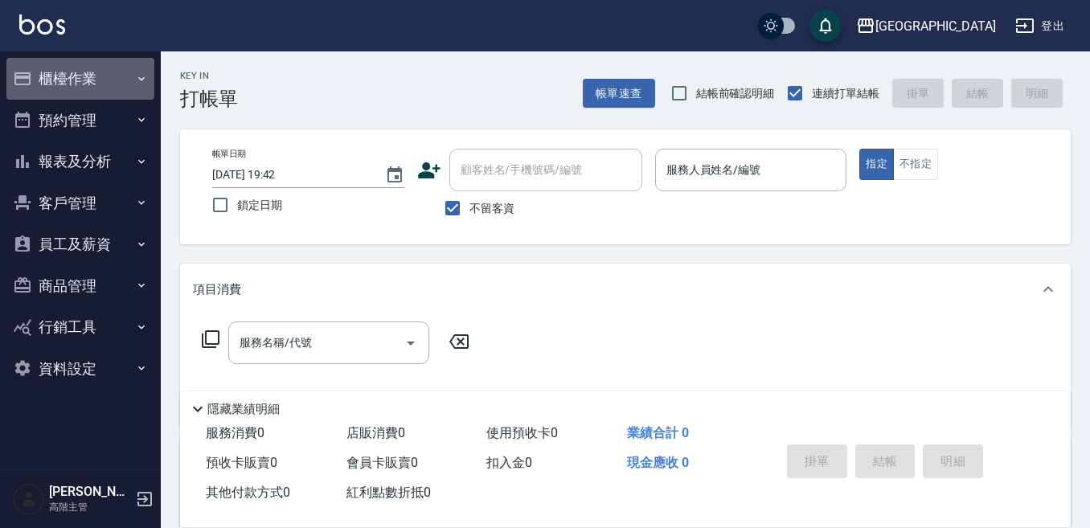
click at [88, 84] on button "櫃檯作業" at bounding box center [80, 79] width 148 height 42
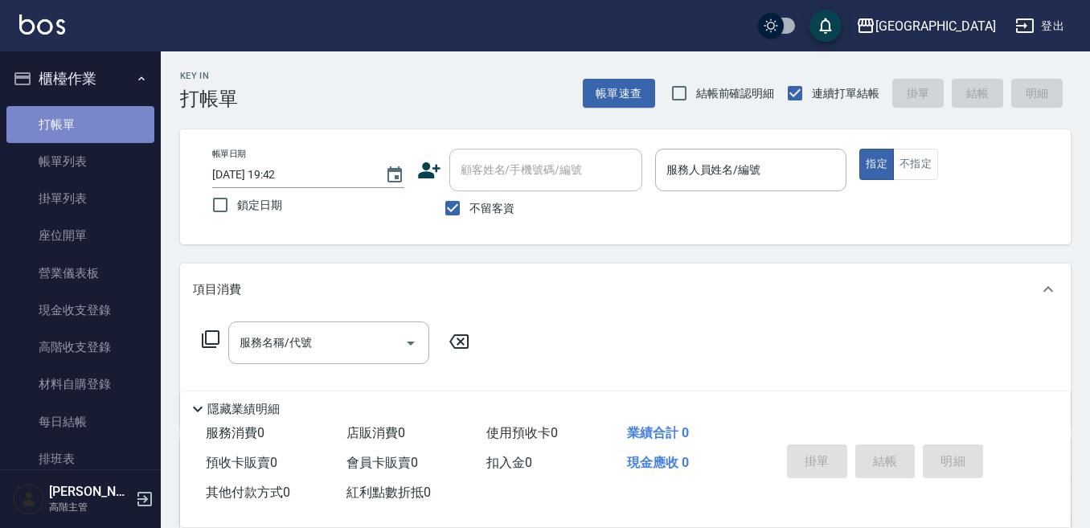
click at [97, 120] on link "打帳單" at bounding box center [80, 124] width 148 height 37
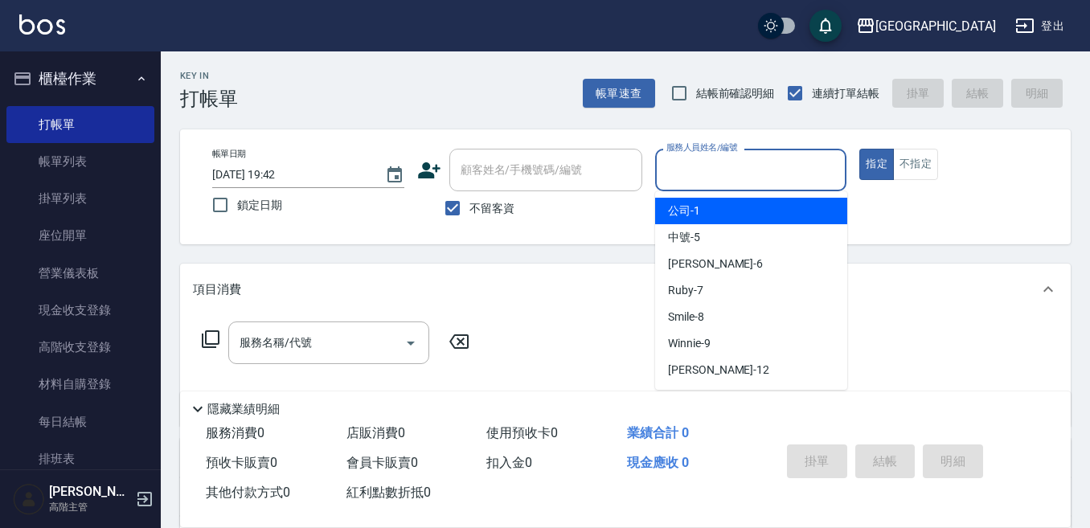
click at [721, 162] on div "服務人員姓名/編號 服務人員姓名/編號" at bounding box center [751, 170] width 192 height 43
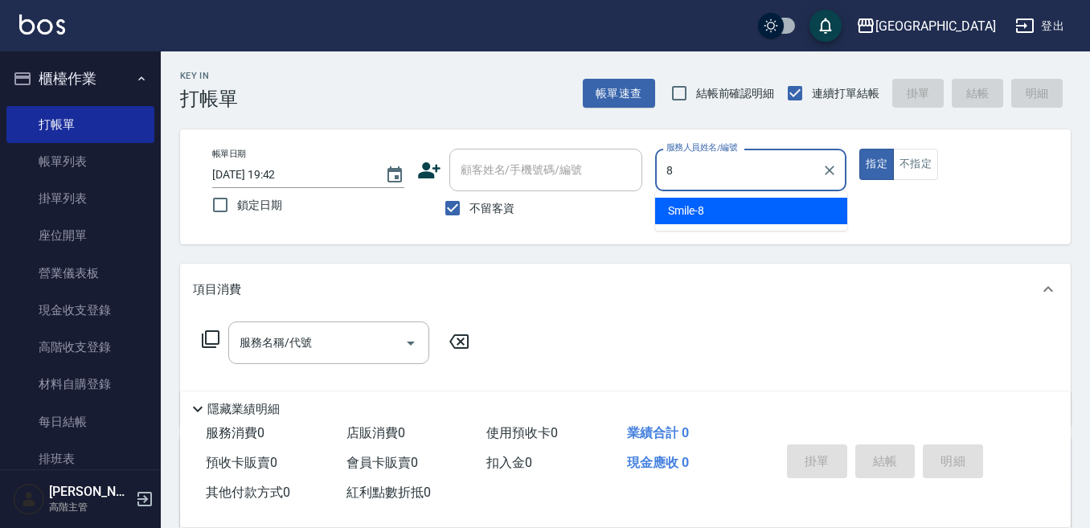
type input "Smile-8"
type button "true"
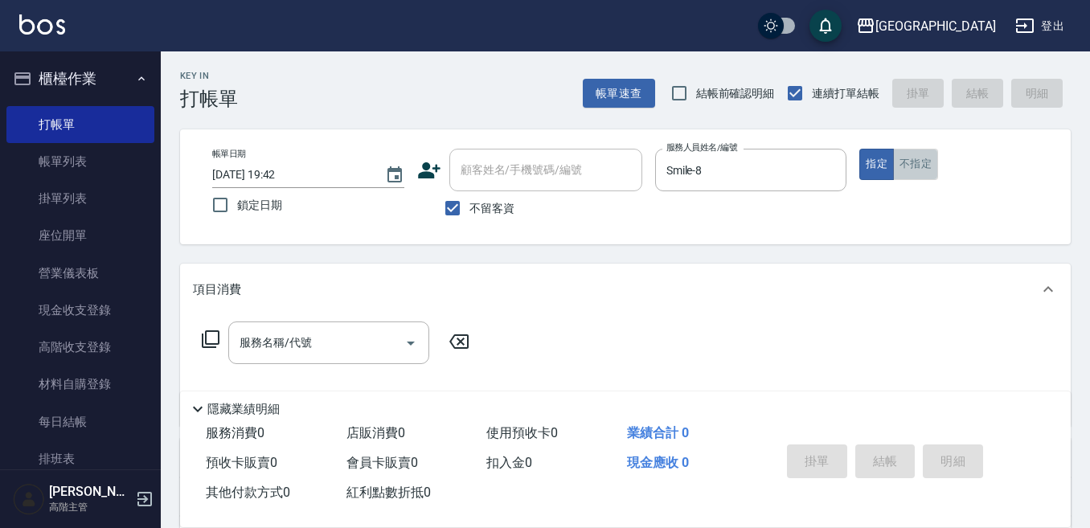
click at [908, 157] on button "不指定" at bounding box center [915, 164] width 45 height 31
click at [310, 328] on div "服務名稱/代號" at bounding box center [328, 343] width 201 height 43
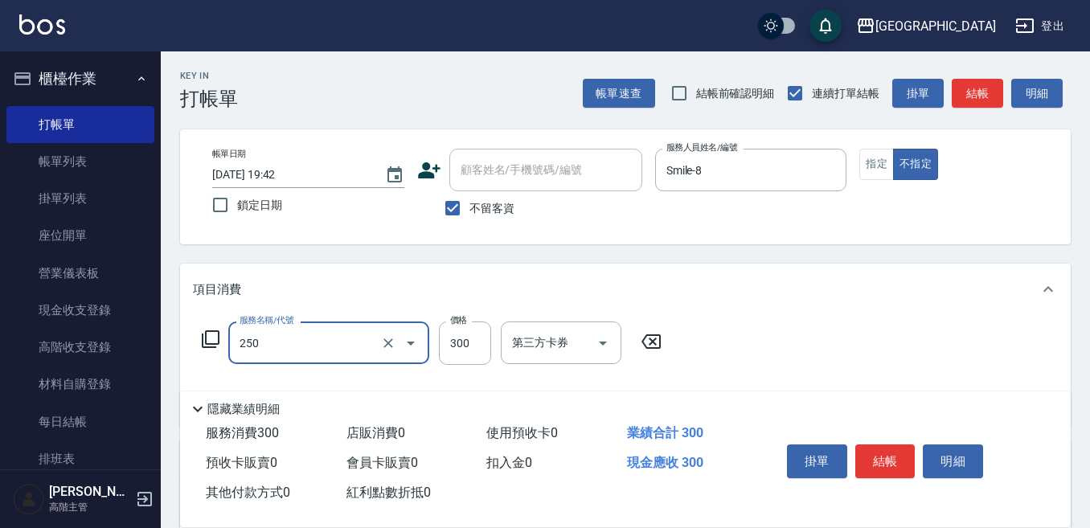
type input "日式洗髮(250)"
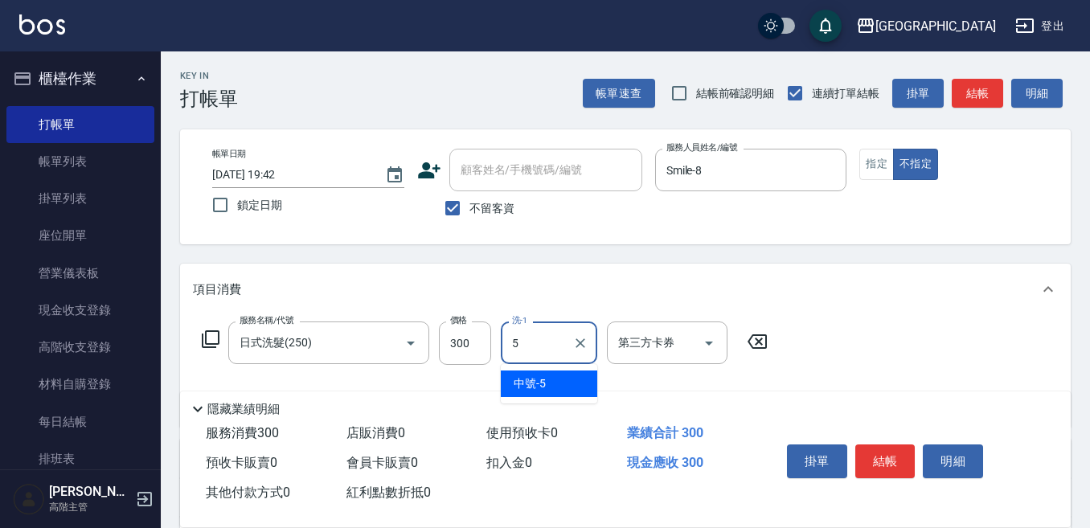
type input "中號-5"
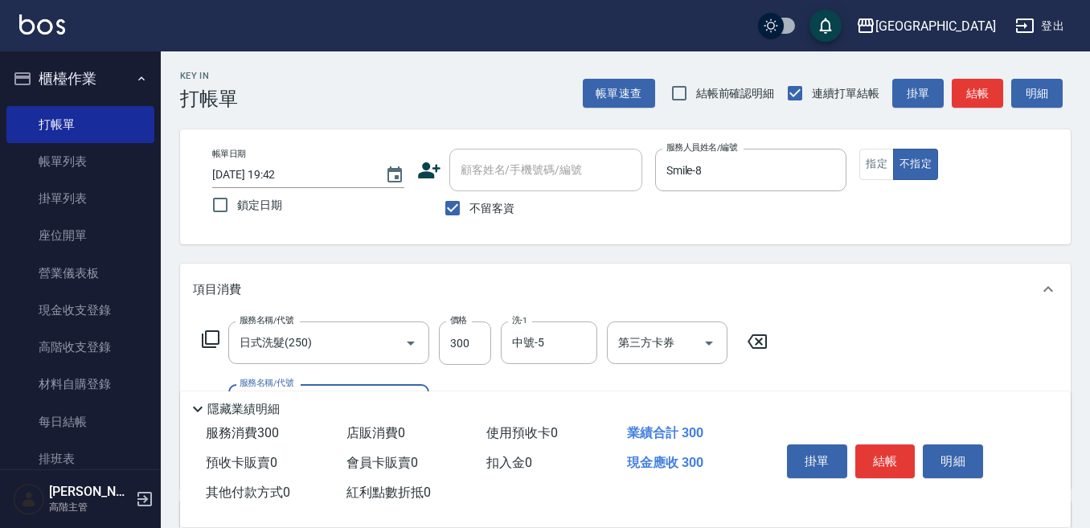
click at [895, 457] on button "結帳" at bounding box center [885, 461] width 60 height 34
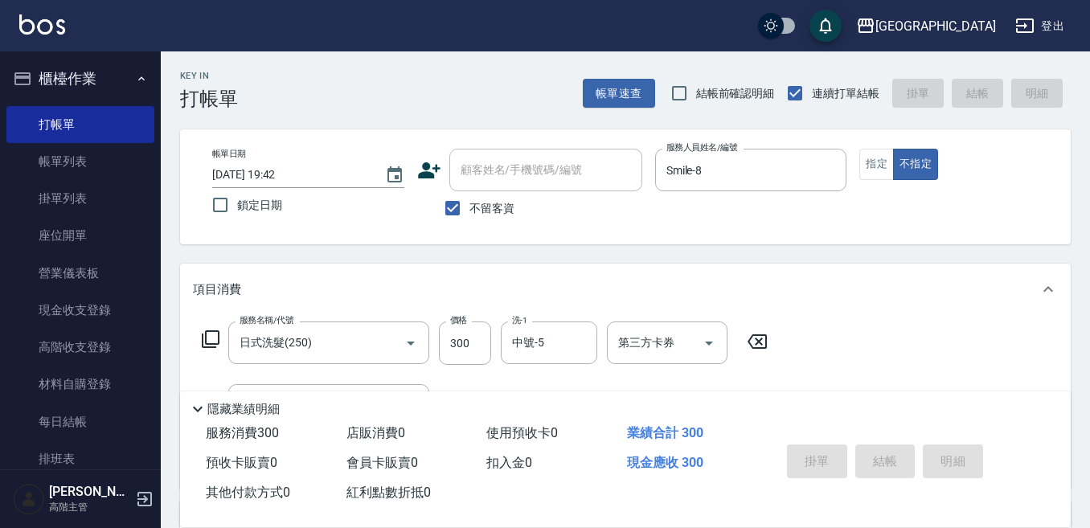
type input "[DATE] 19:44"
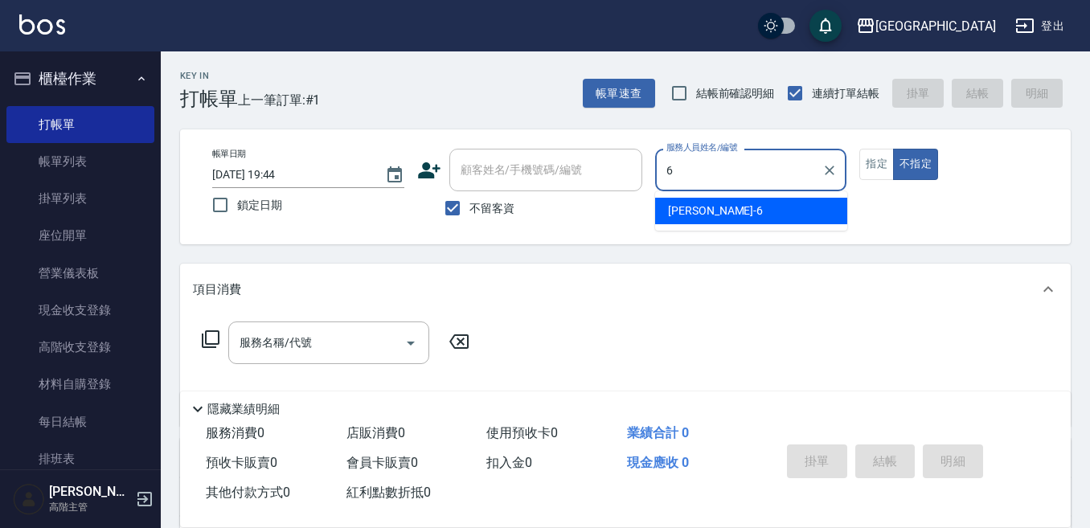
type input "[PERSON_NAME]-6"
type button "false"
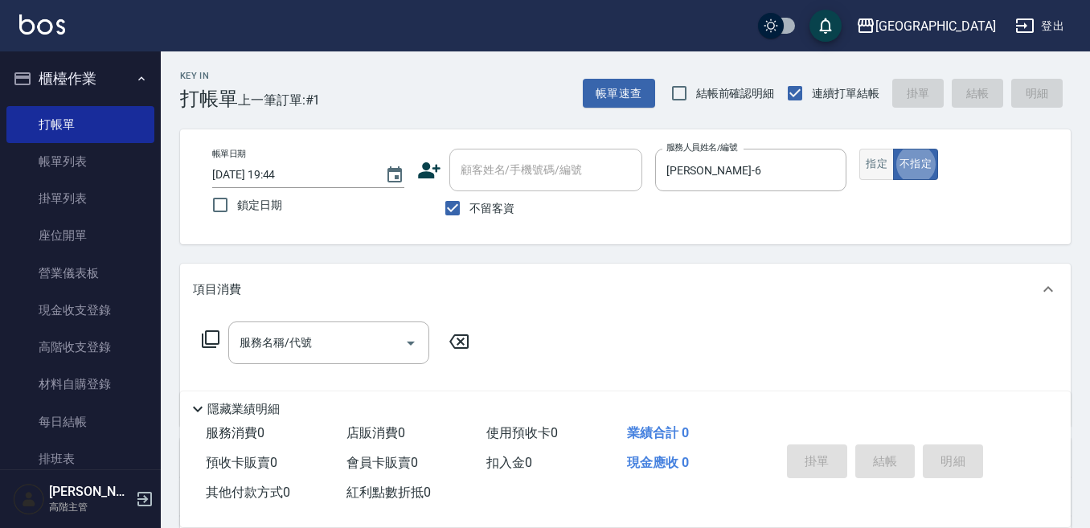
click at [866, 161] on button "指定" at bounding box center [876, 164] width 35 height 31
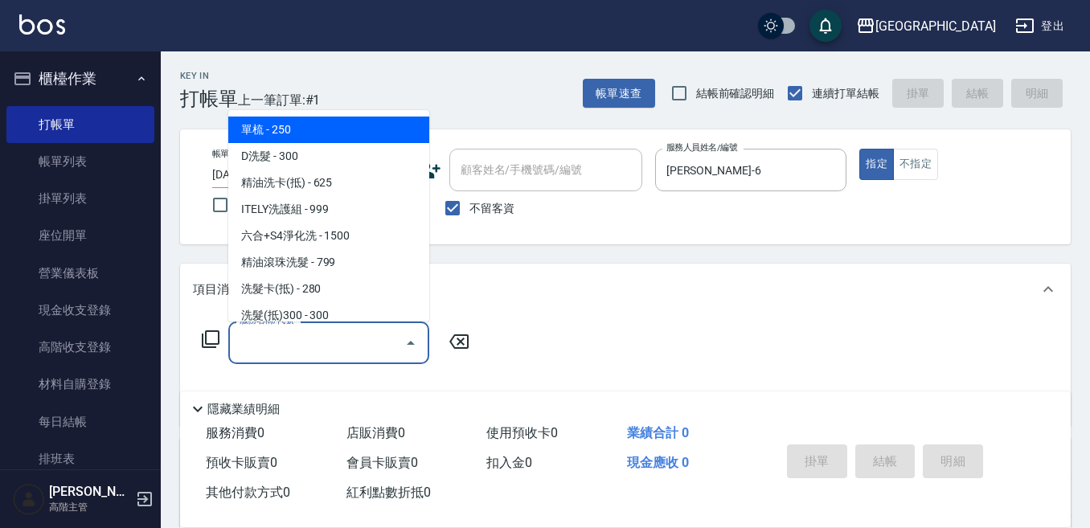
click at [349, 339] on input "服務名稱/代號" at bounding box center [317, 343] width 162 height 28
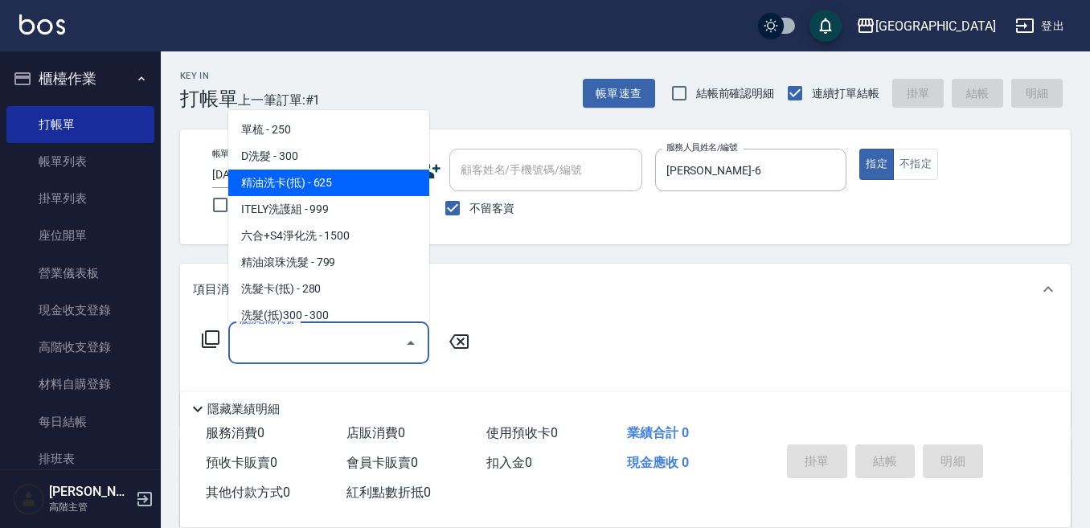
click at [322, 182] on span "精油洗卡(抵) - 625" at bounding box center [328, 183] width 201 height 27
type input "精油洗卡(抵)(210)"
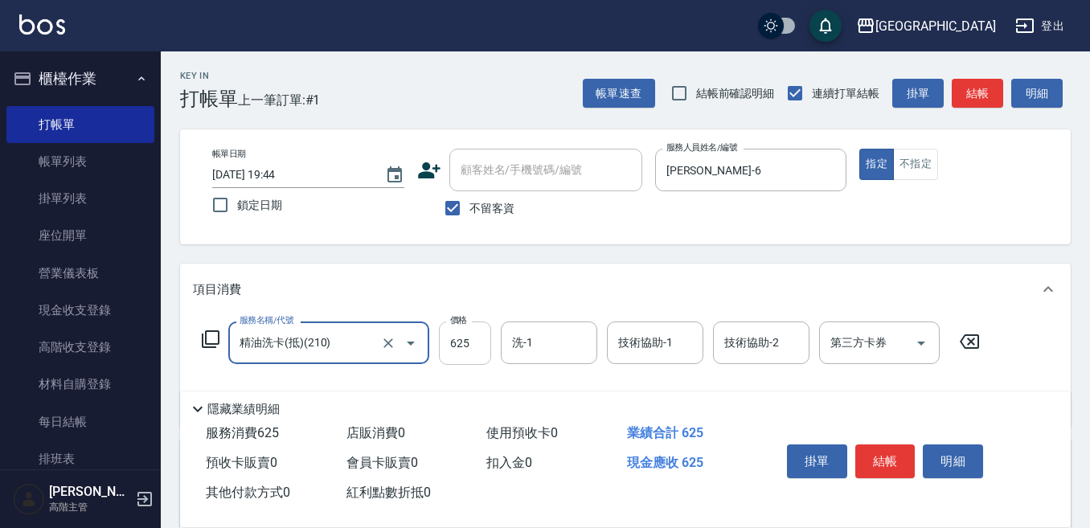
click at [460, 342] on input "625" at bounding box center [465, 343] width 52 height 43
type input "666"
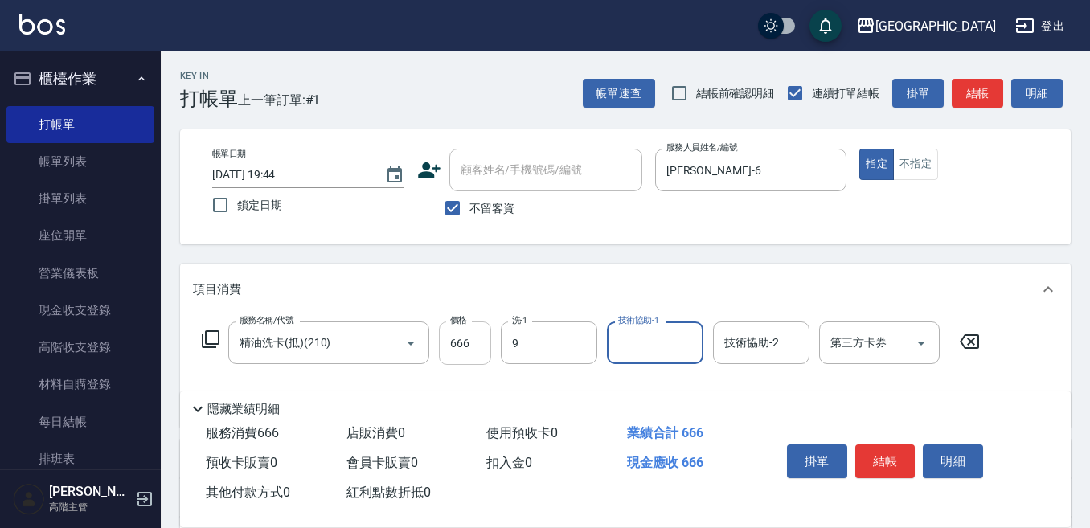
type input "Winnie-9"
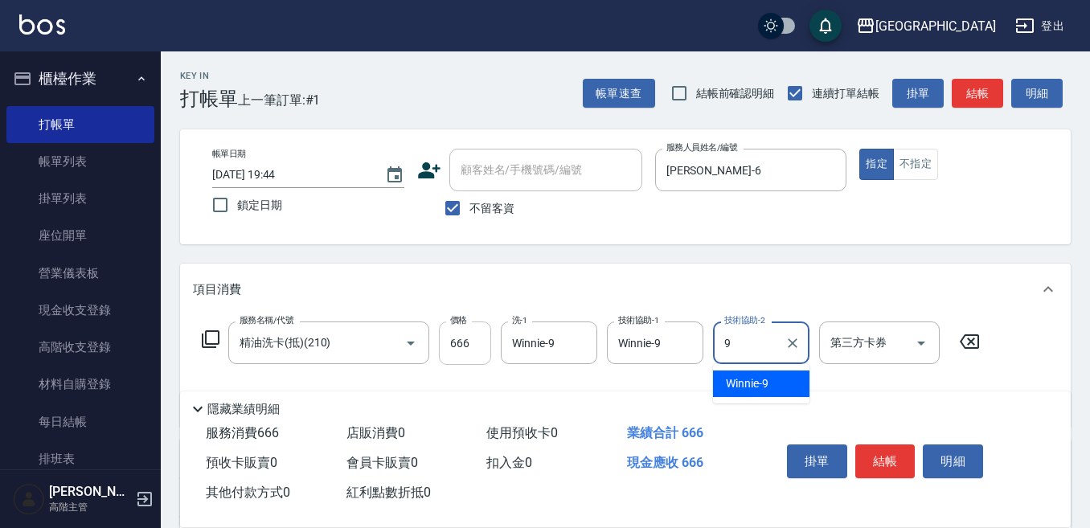
type input "Winnie-9"
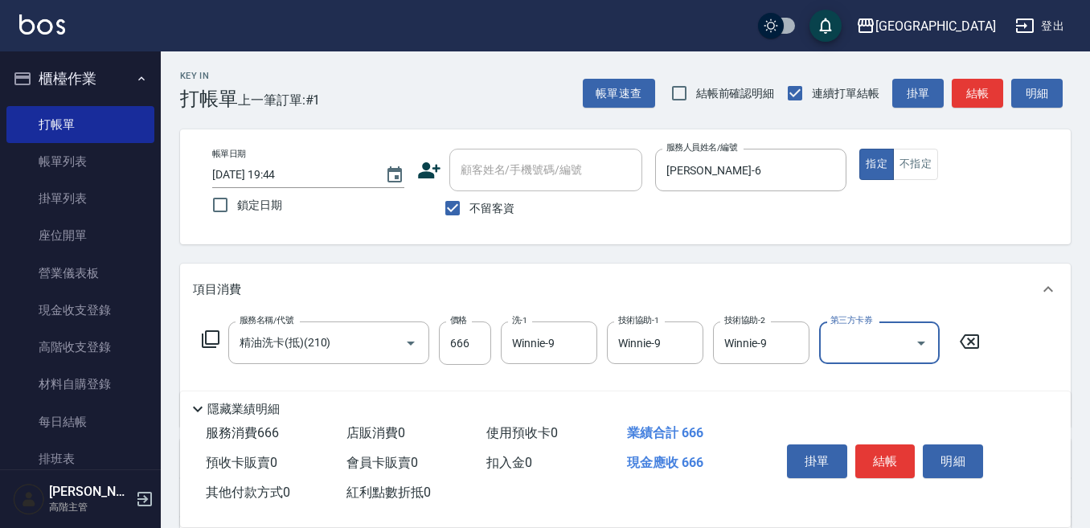
click at [838, 325] on label "第三方卡券" at bounding box center [851, 320] width 42 height 12
click at [838, 329] on input "第三方卡券" at bounding box center [867, 343] width 82 height 28
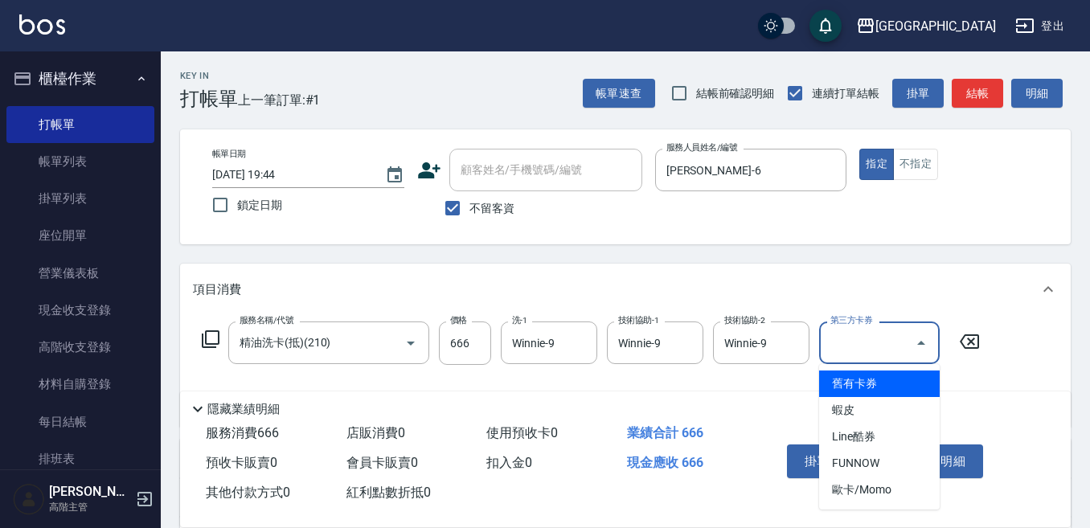
drag, startPoint x: 828, startPoint y: 346, endPoint x: 834, endPoint y: 358, distance: 14.4
click at [829, 345] on input "第三方卡券" at bounding box center [867, 343] width 82 height 28
click at [838, 383] on span "舊有卡券" at bounding box center [879, 384] width 121 height 27
type input "舊有卡券"
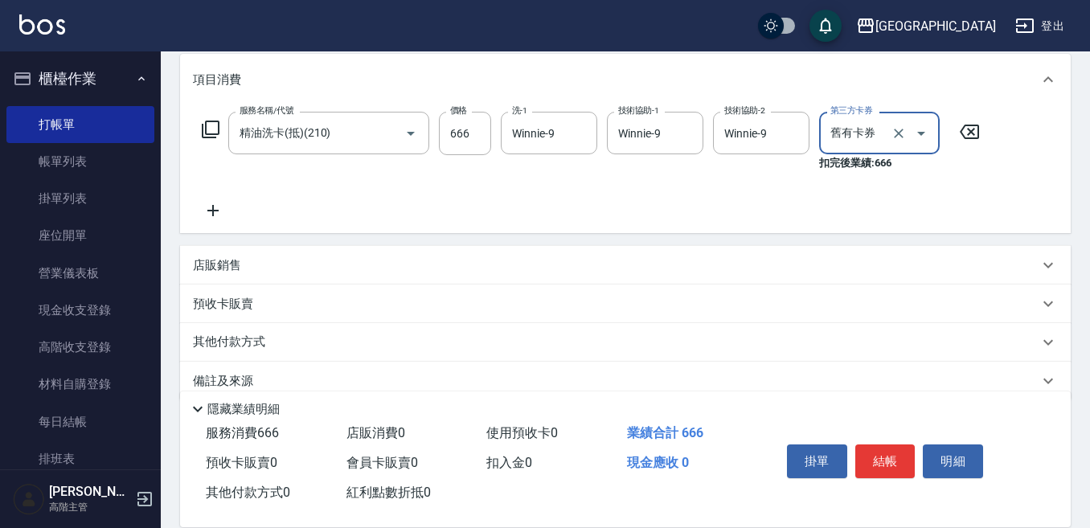
scroll to position [236, 0]
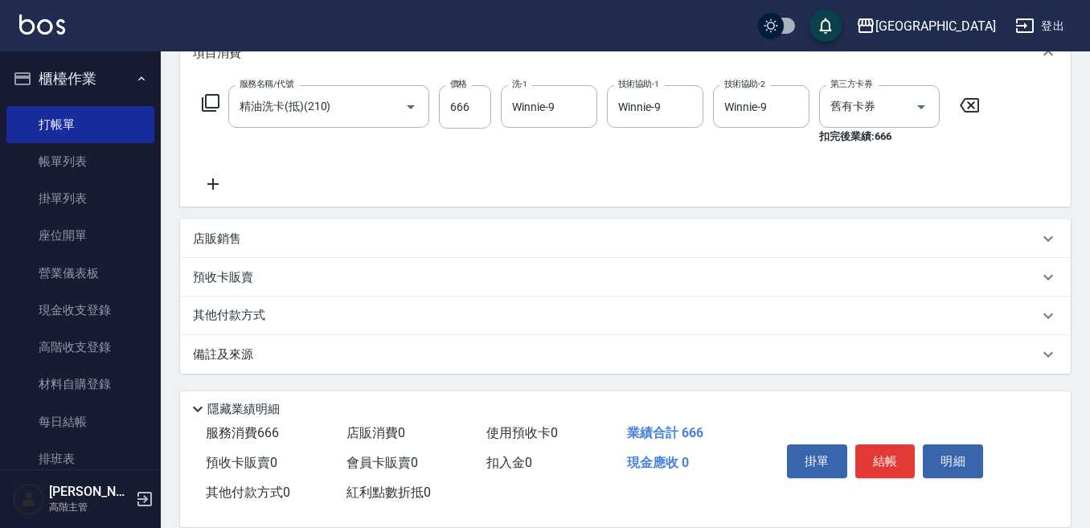
click at [238, 280] on p "預收卡販賣" at bounding box center [223, 277] width 60 height 17
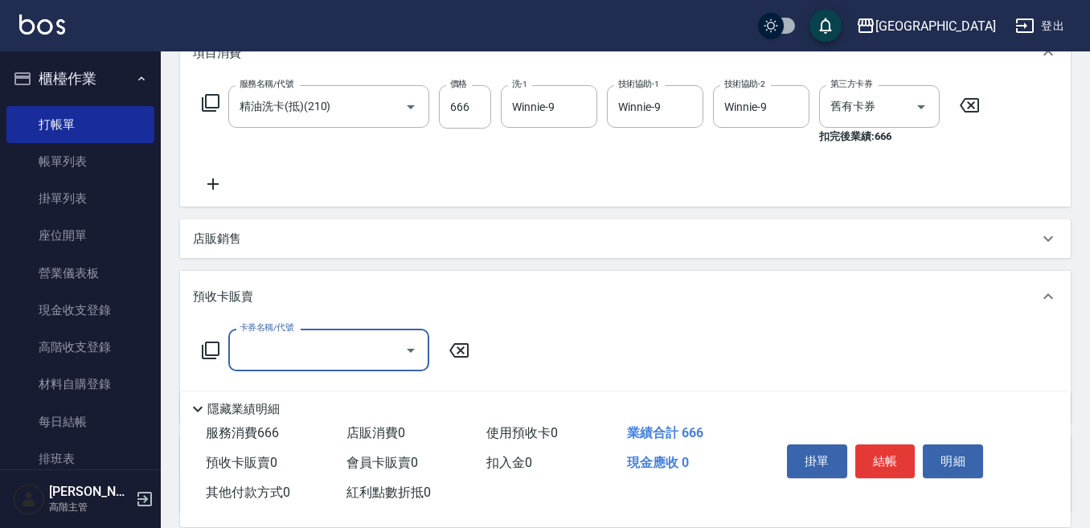
scroll to position [0, 0]
click at [211, 348] on icon at bounding box center [210, 350] width 19 height 19
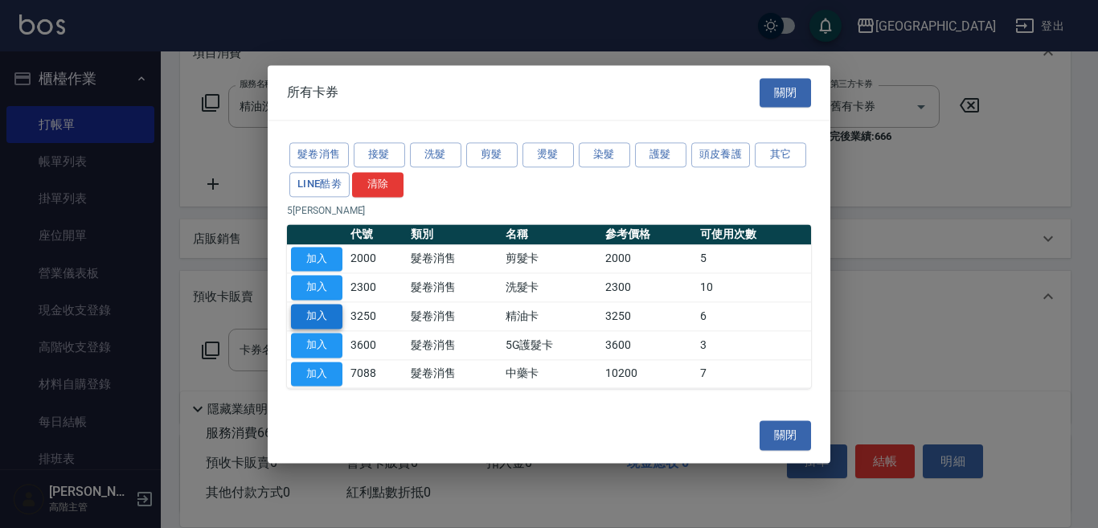
click at [312, 317] on button "加入" at bounding box center [316, 316] width 51 height 25
type input "精油卡(3250)"
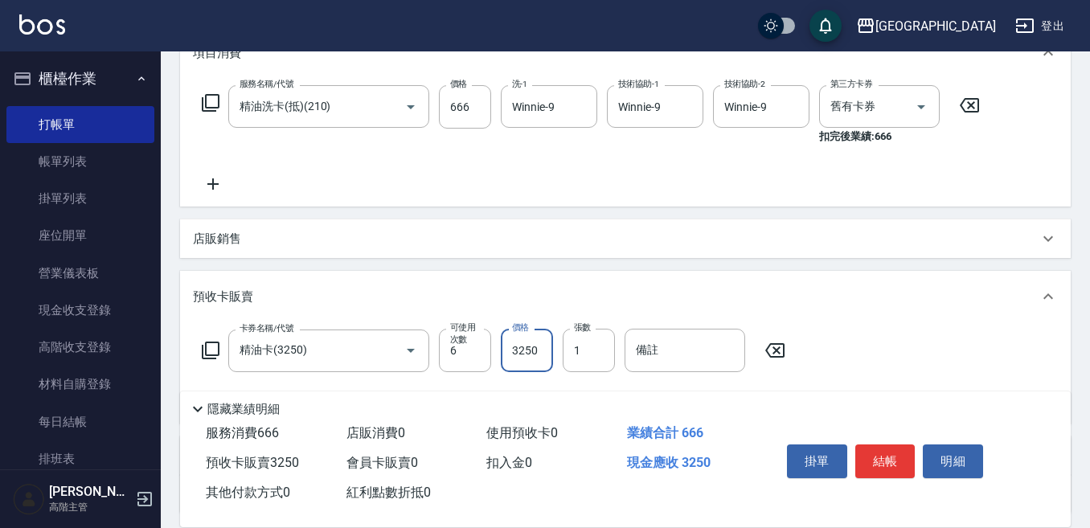
drag, startPoint x: 526, startPoint y: 354, endPoint x: 531, endPoint y: 346, distance: 9.0
click at [526, 353] on input "3250" at bounding box center [527, 350] width 52 height 43
type input "3995"
click at [871, 456] on button "結帳" at bounding box center [885, 461] width 60 height 34
type input "中號-5"
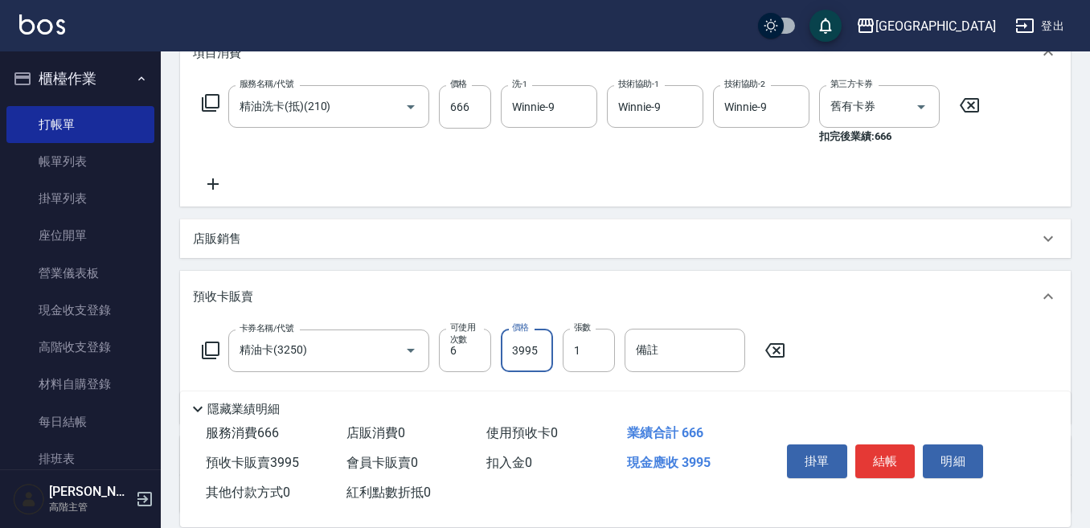
click at [256, 145] on div "服務名稱/代號 服務名稱/代號" at bounding box center [328, 114] width 201 height 59
type input "剪髮250(302)"
type input "300"
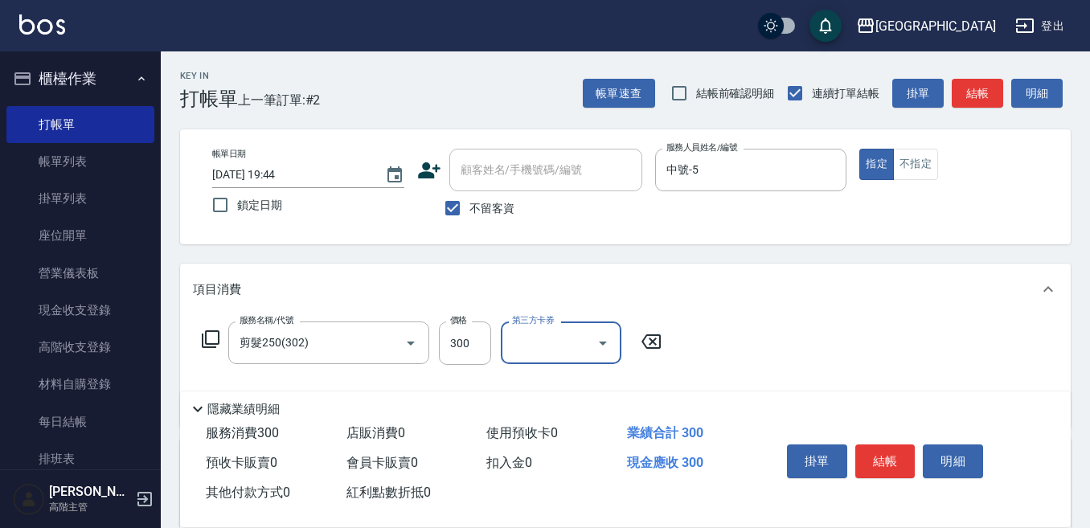
drag, startPoint x: 871, startPoint y: 449, endPoint x: 872, endPoint y: 440, distance: 9.8
click at [872, 444] on button "結帳" at bounding box center [885, 461] width 60 height 34
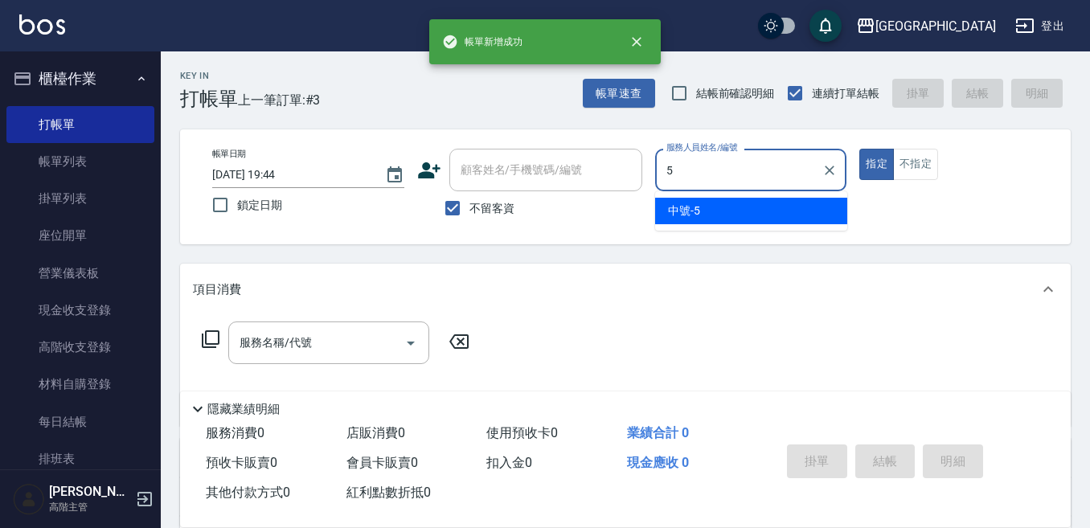
type input "中號-5"
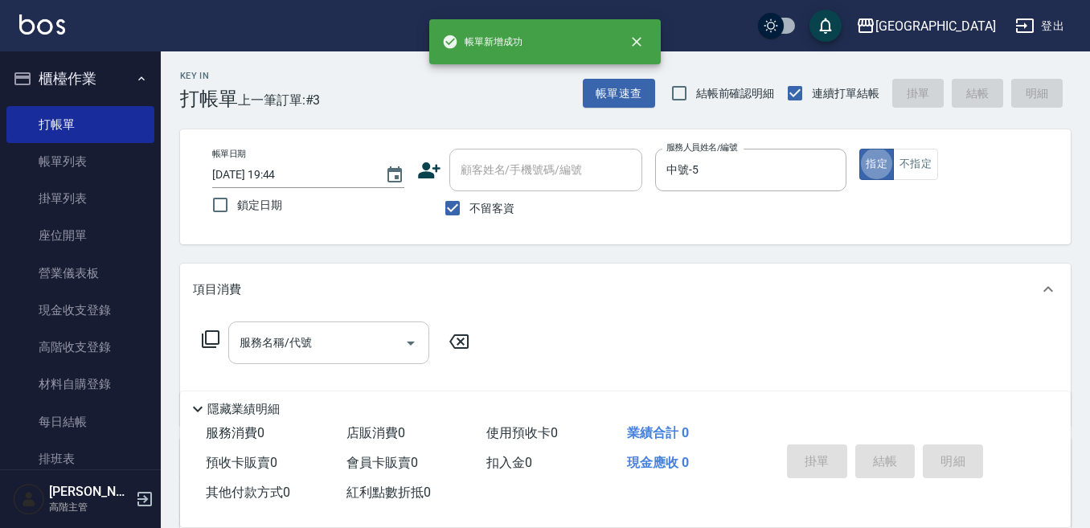
click at [313, 340] on input "服務名稱/代號" at bounding box center [317, 343] width 162 height 28
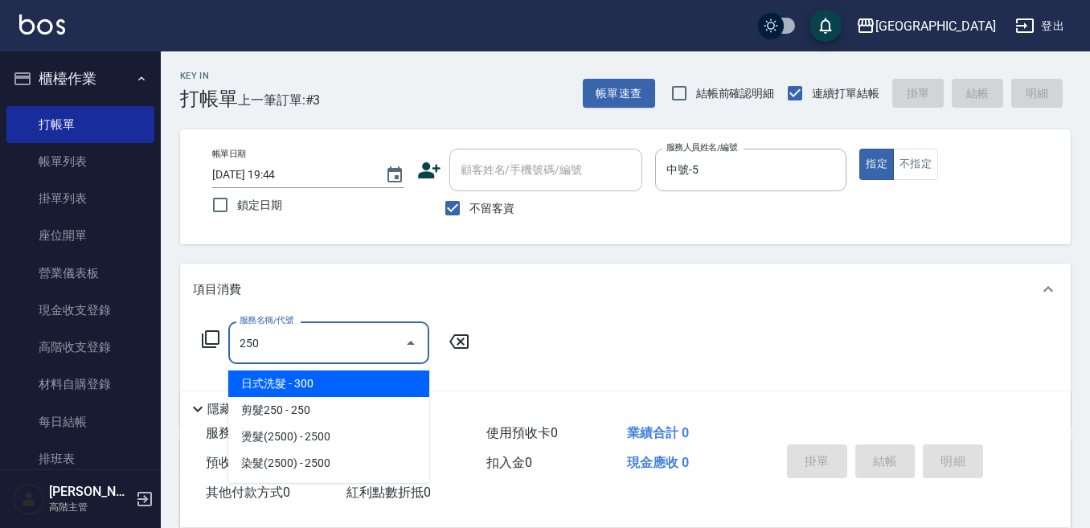
type input "日式洗髮(250)"
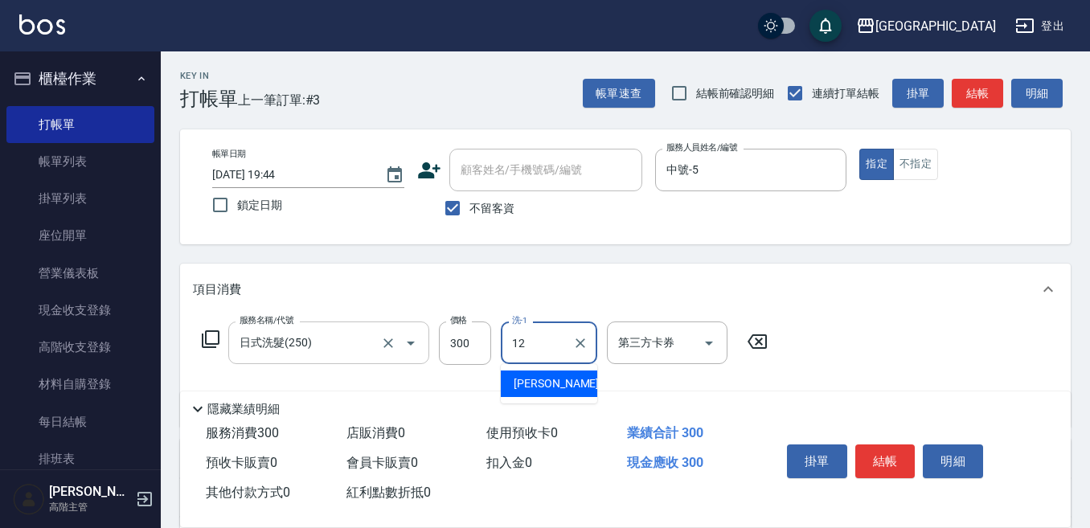
type input "[PERSON_NAME]-12"
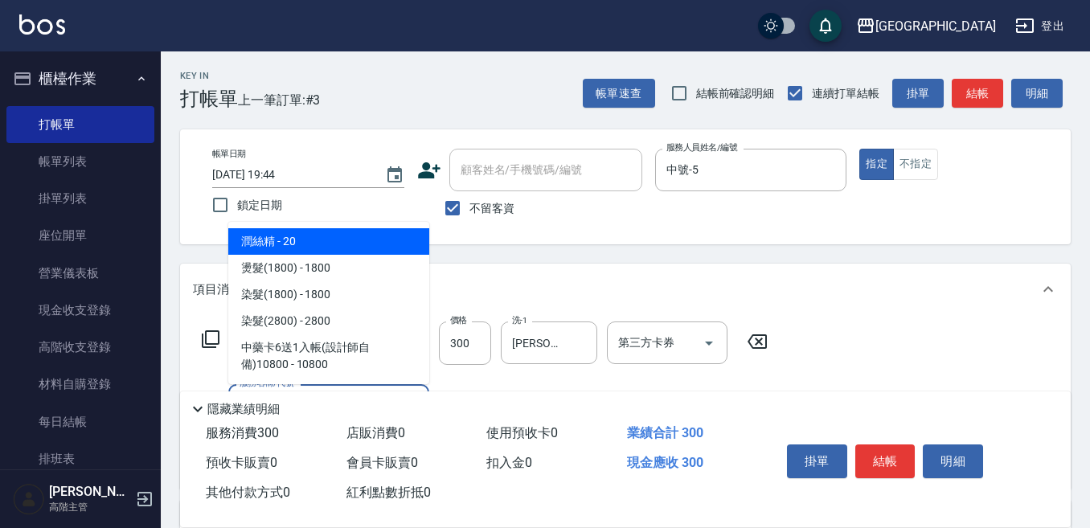
click at [316, 246] on span "潤絲精 - 20" at bounding box center [328, 241] width 201 height 27
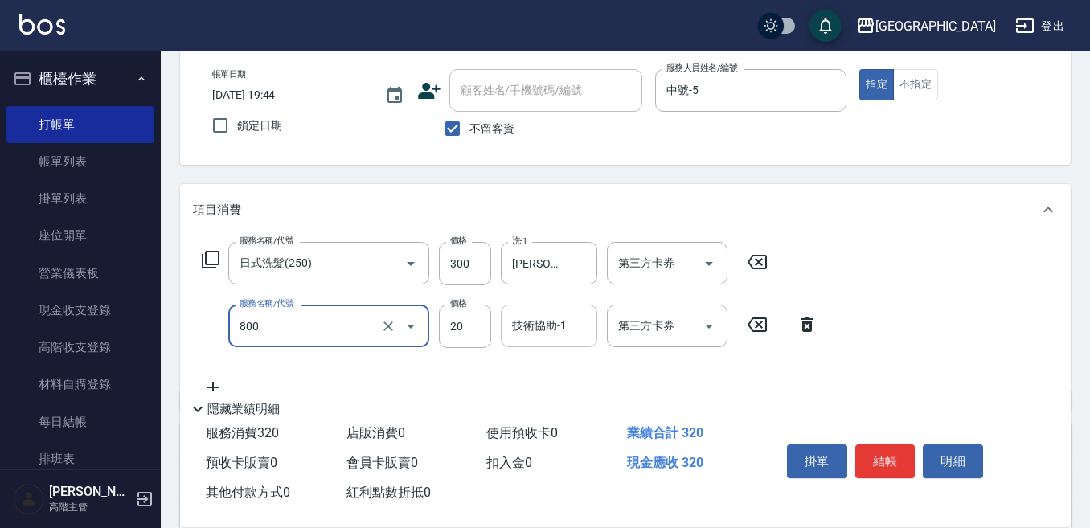
scroll to position [80, 0]
type input "潤絲精(800)"
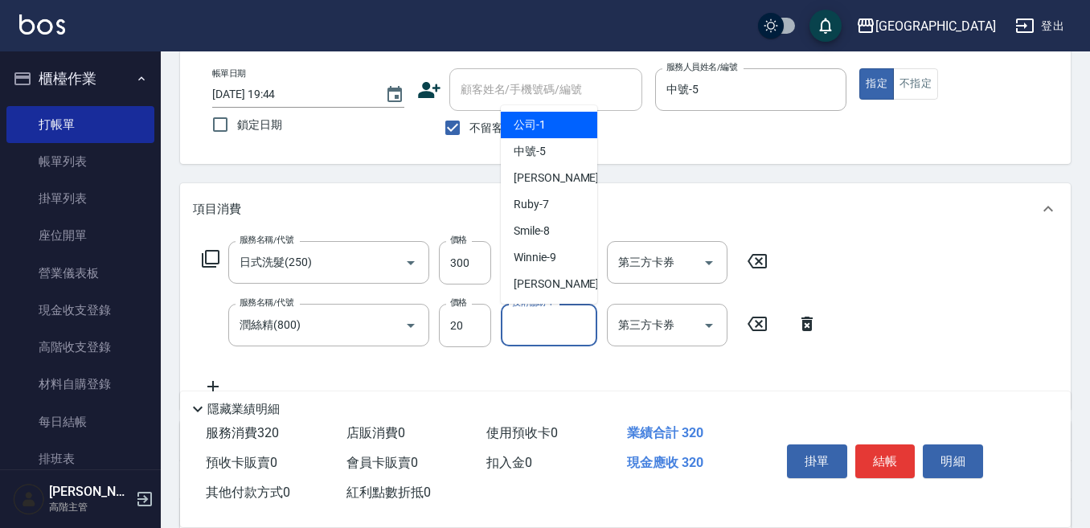
click at [539, 322] on input "技術協助-1" at bounding box center [549, 325] width 82 height 28
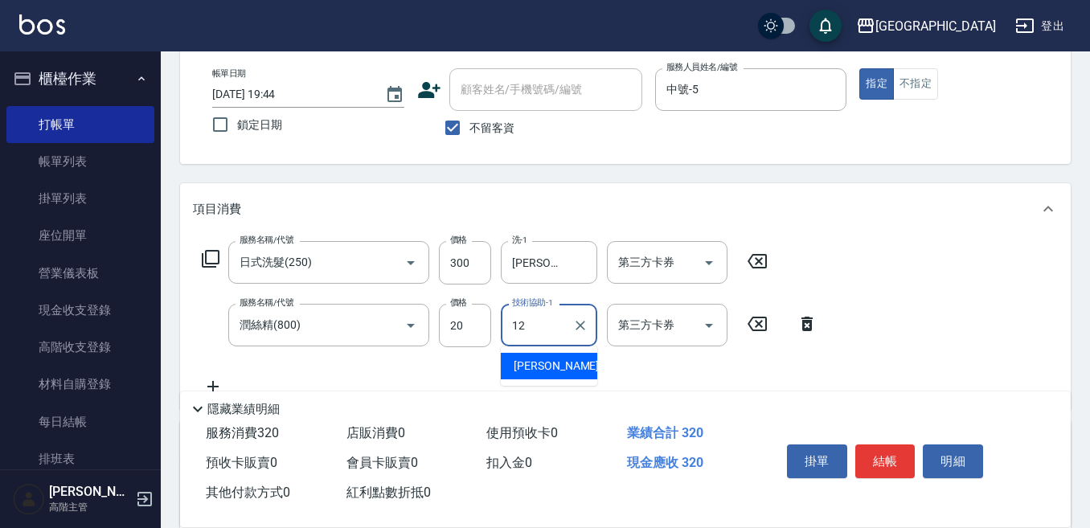
type input "[PERSON_NAME]-12"
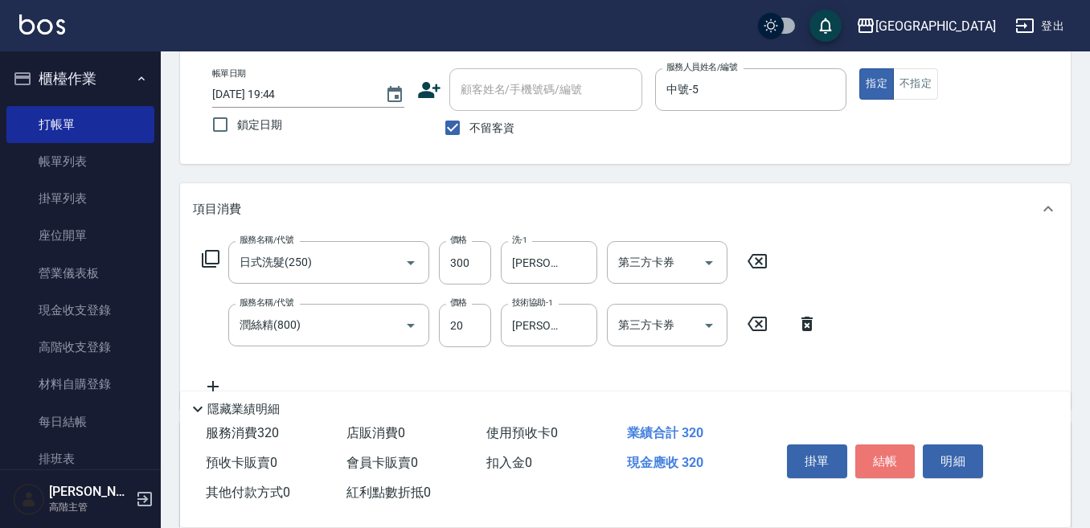
drag, startPoint x: 885, startPoint y: 453, endPoint x: 879, endPoint y: 446, distance: 9.2
click at [882, 451] on button "結帳" at bounding box center [885, 461] width 60 height 34
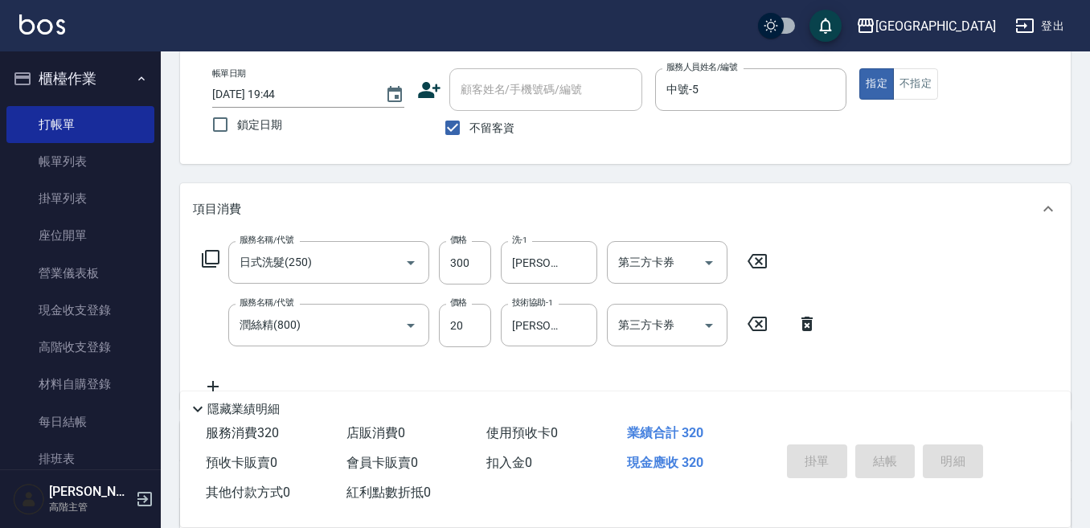
type input "[DATE] 19:45"
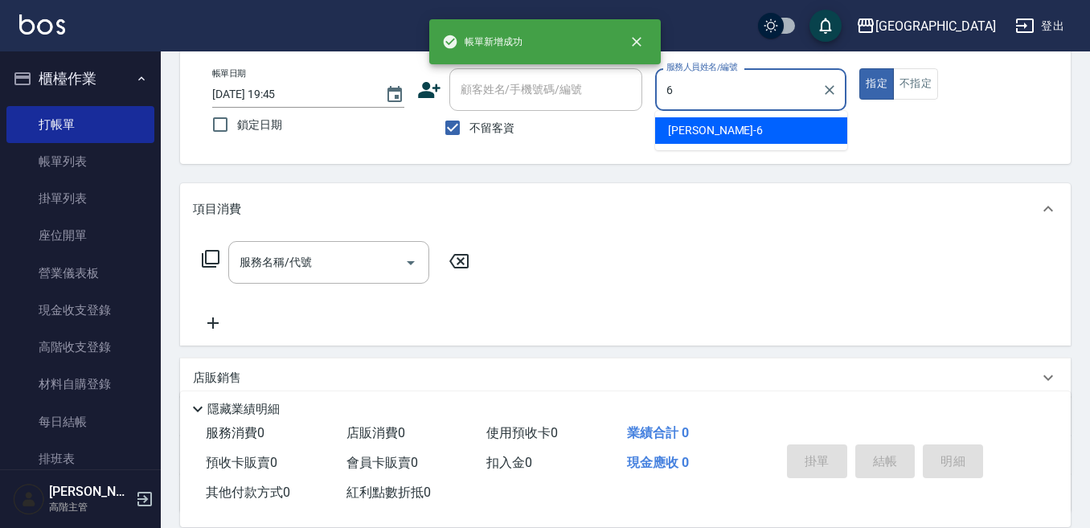
type input "[PERSON_NAME]-6"
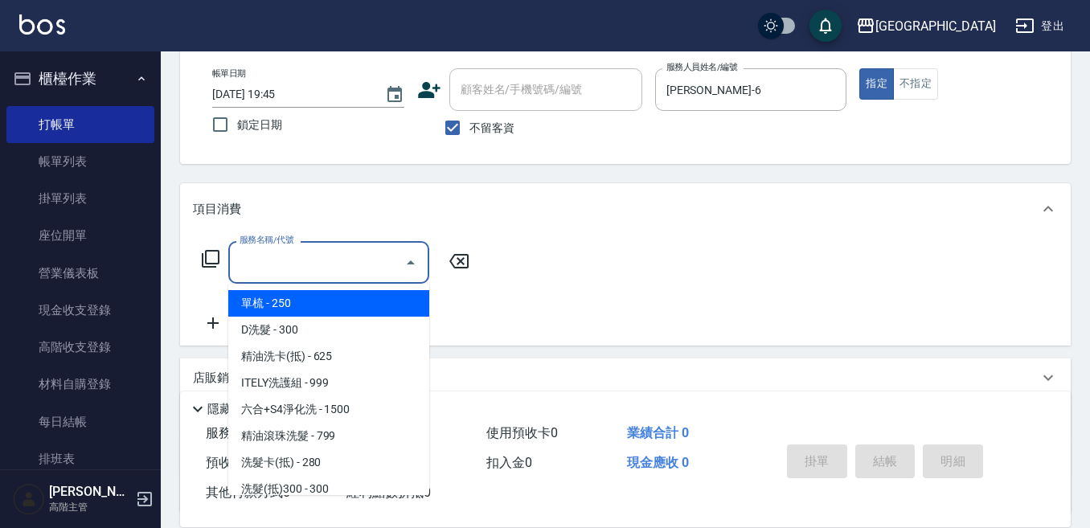
click at [280, 258] on input "服務名稱/代號" at bounding box center [317, 262] width 162 height 28
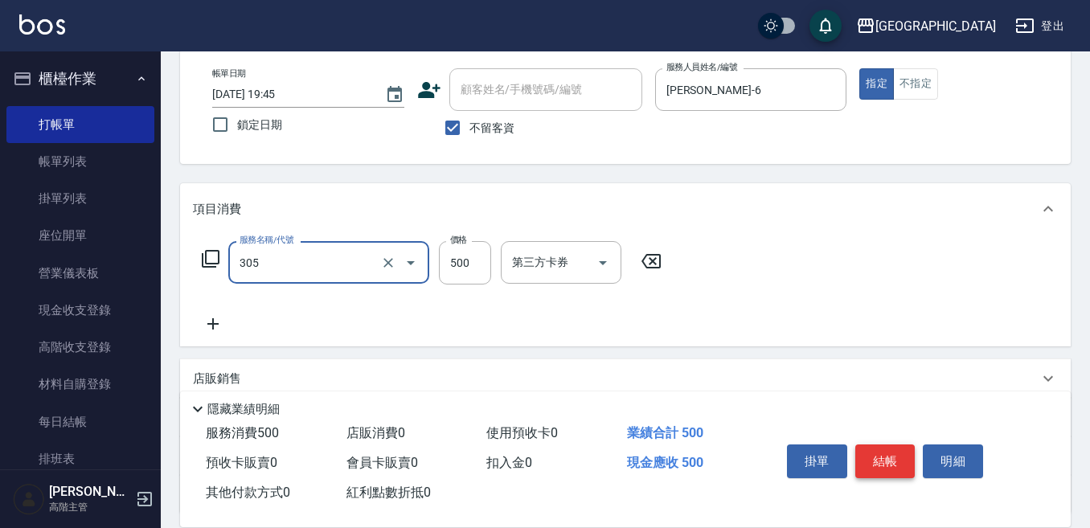
type input "剪髮500(305)"
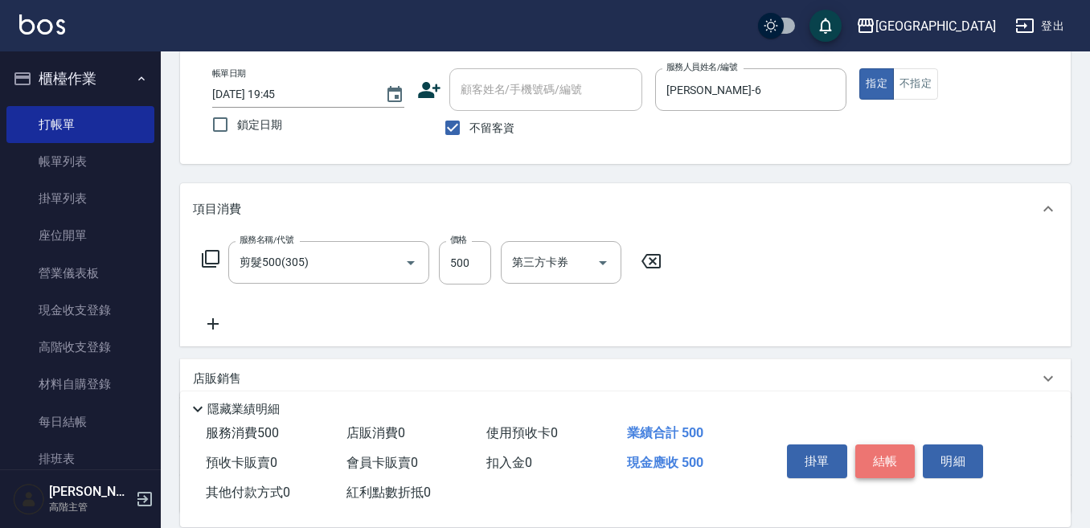
click at [894, 452] on button "結帳" at bounding box center [885, 461] width 60 height 34
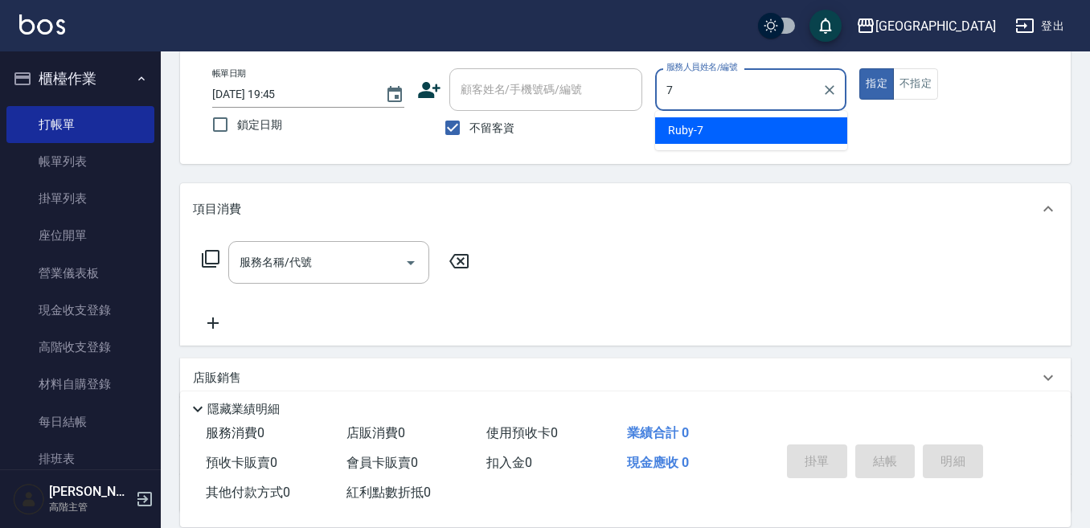
type input "Ruby-7"
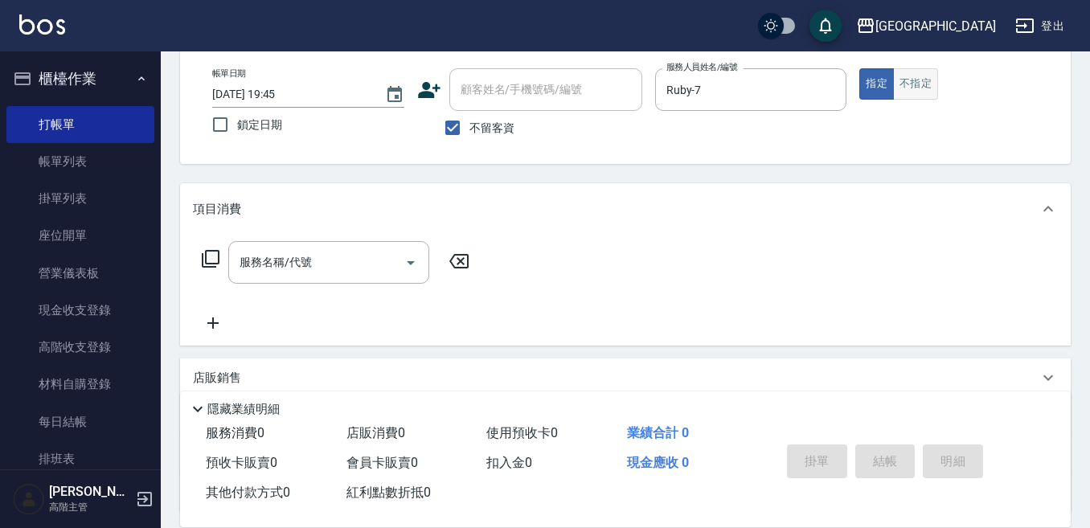
click at [914, 80] on button "不指定" at bounding box center [915, 83] width 45 height 31
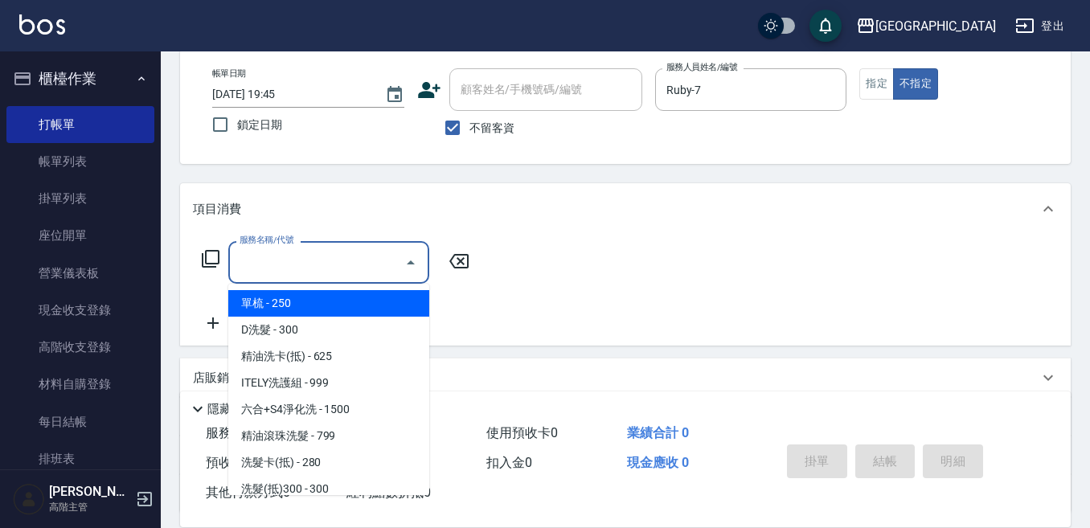
click at [341, 260] on input "服務名稱/代號" at bounding box center [317, 262] width 162 height 28
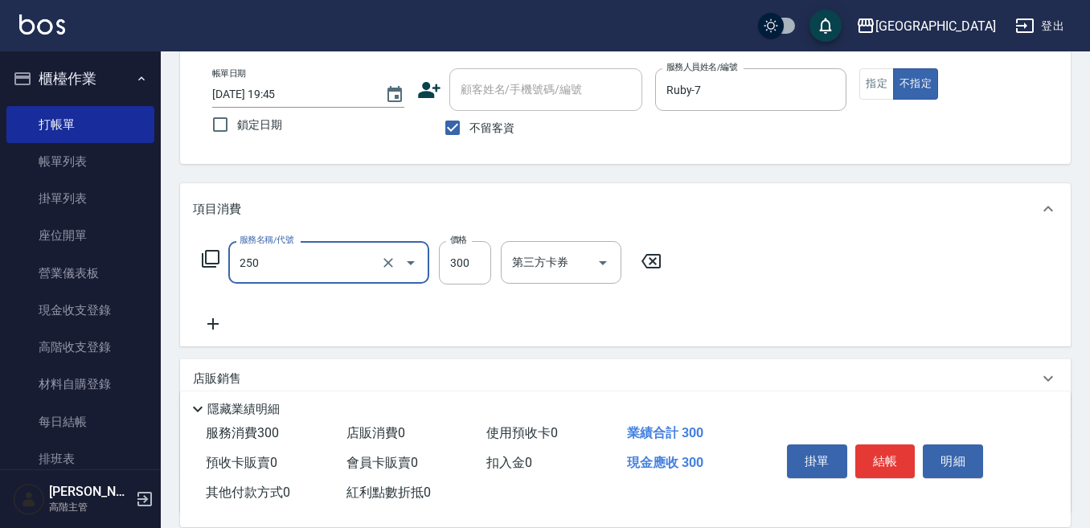
type input "日式洗髮(250)"
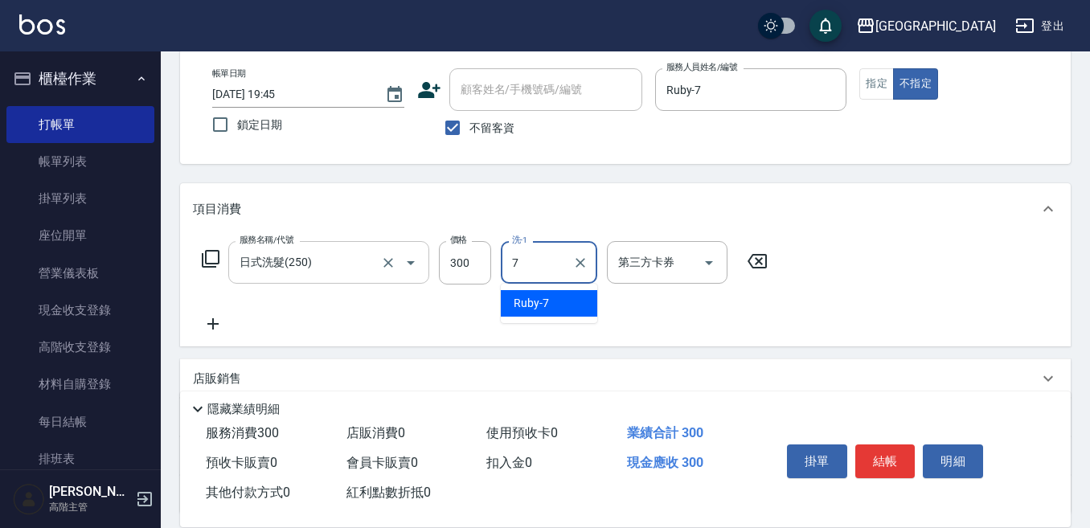
type input "Ruby-7"
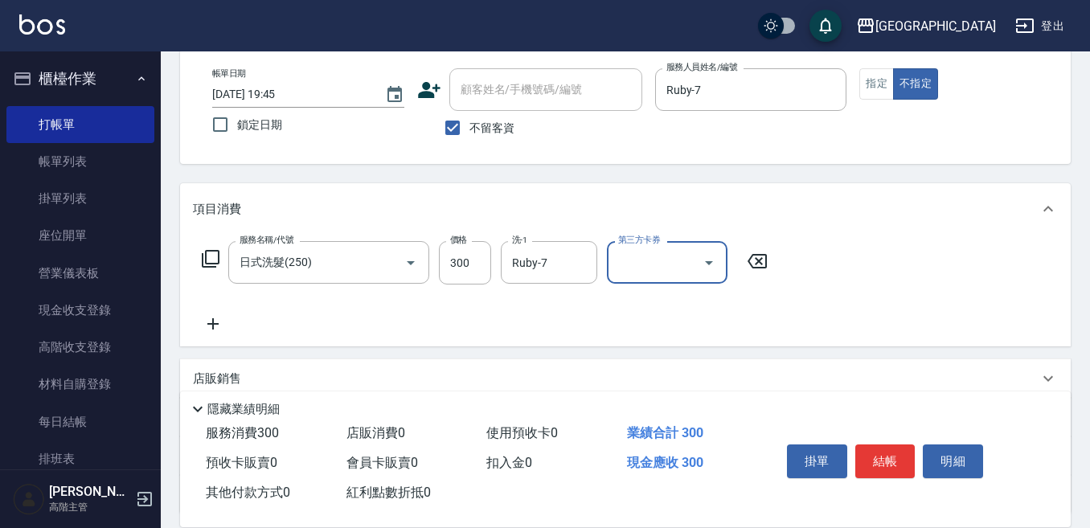
drag, startPoint x: 891, startPoint y: 451, endPoint x: 885, endPoint y: 440, distance: 12.6
click at [887, 445] on button "結帳" at bounding box center [885, 461] width 60 height 34
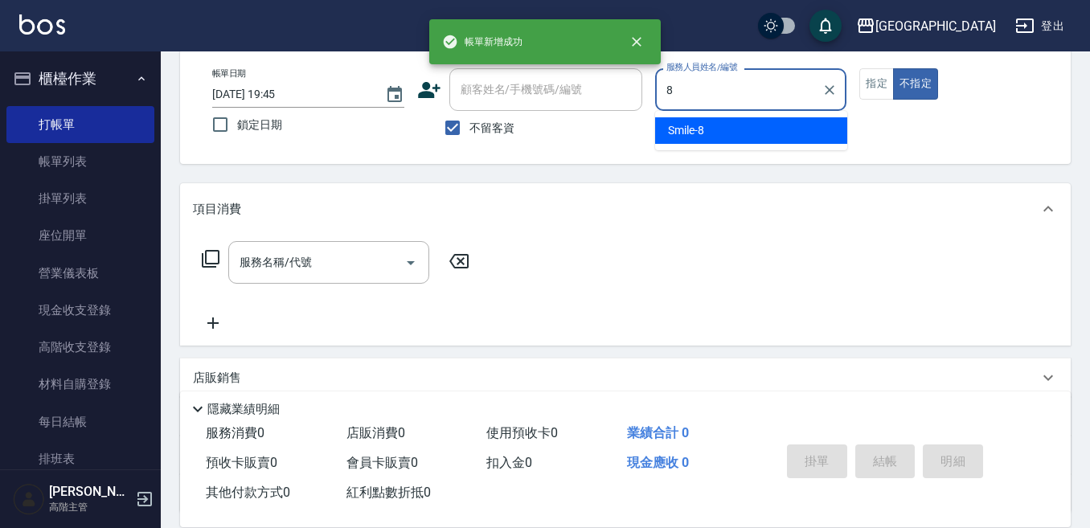
type input "Smile-8"
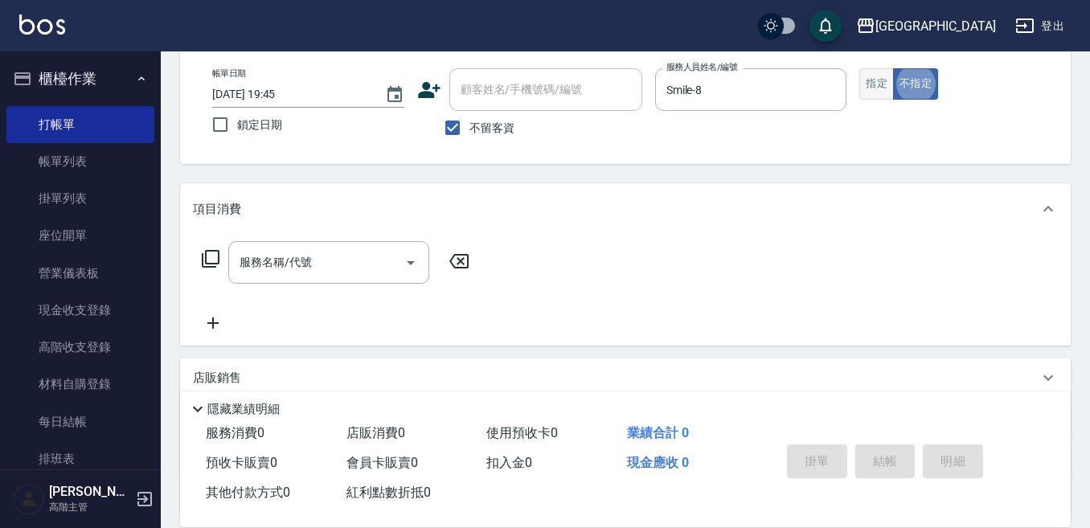
click at [866, 80] on button "指定" at bounding box center [876, 83] width 35 height 31
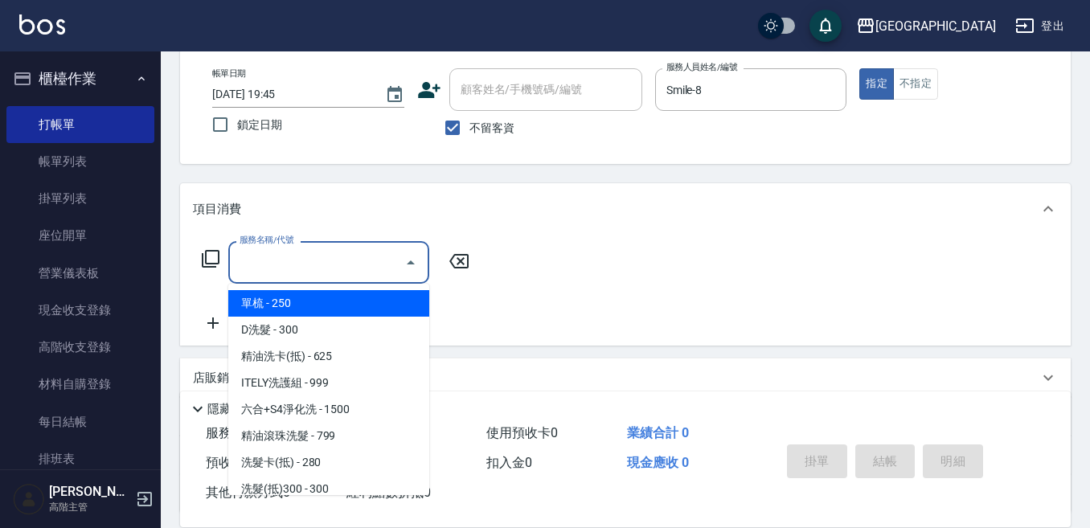
click at [338, 248] on input "服務名稱/代號" at bounding box center [317, 262] width 162 height 28
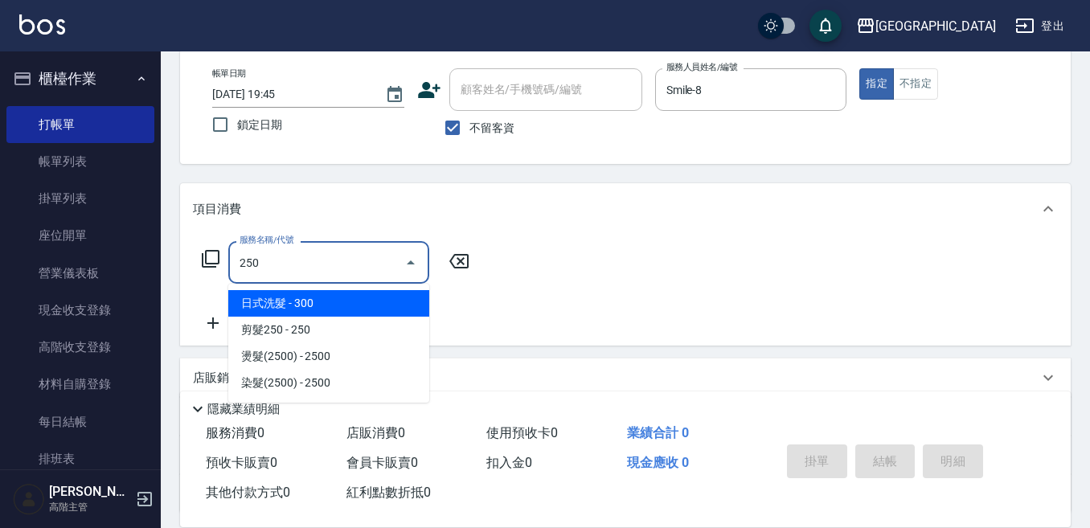
type input "日式洗髮(250)"
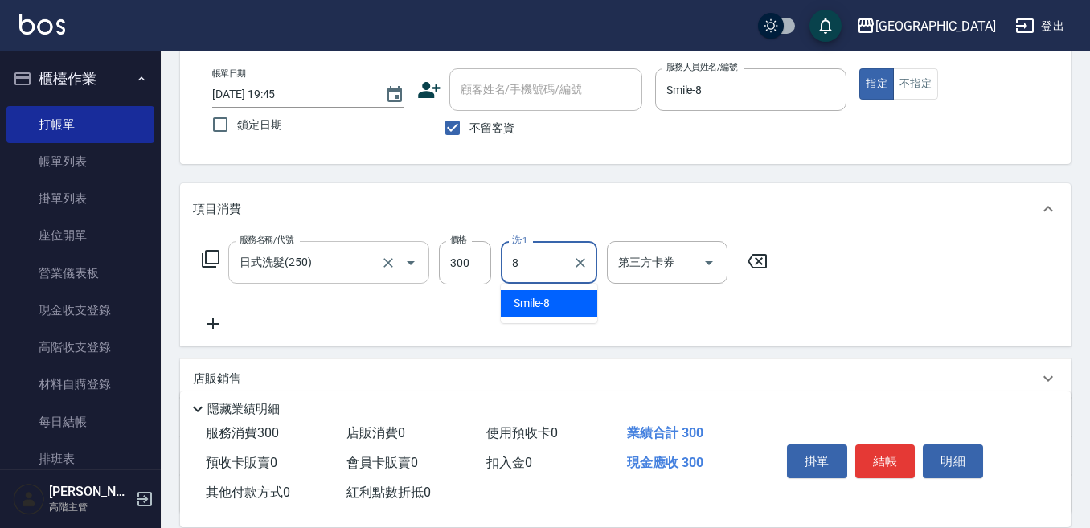
type input "Smile-8"
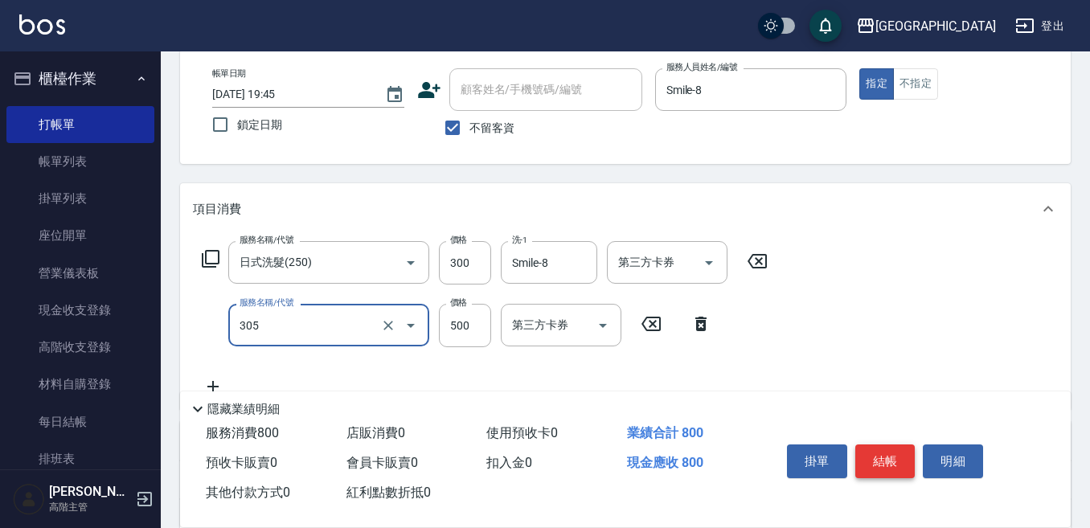
type input "剪髮500(305)"
click at [879, 445] on button "結帳" at bounding box center [885, 461] width 60 height 34
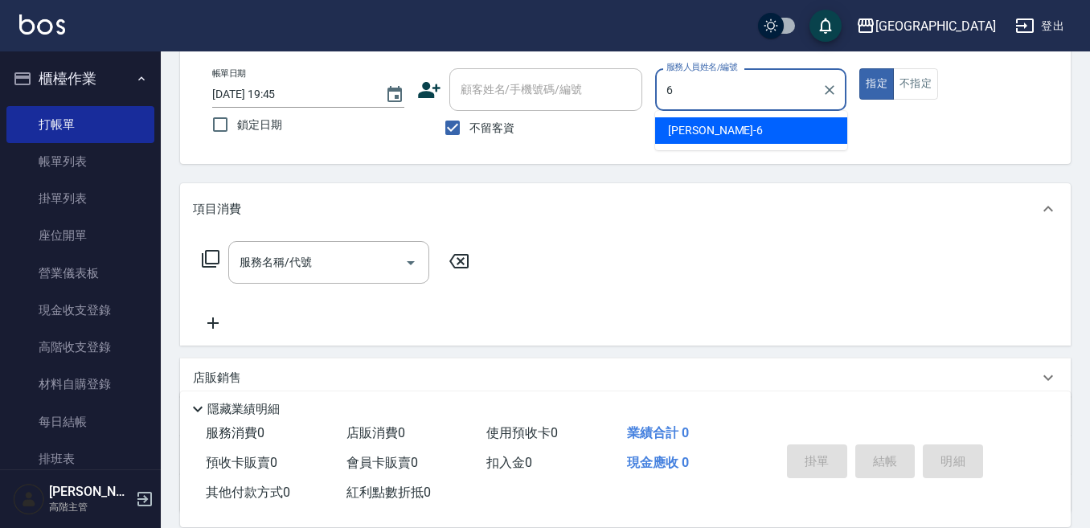
type input "[PERSON_NAME]-6"
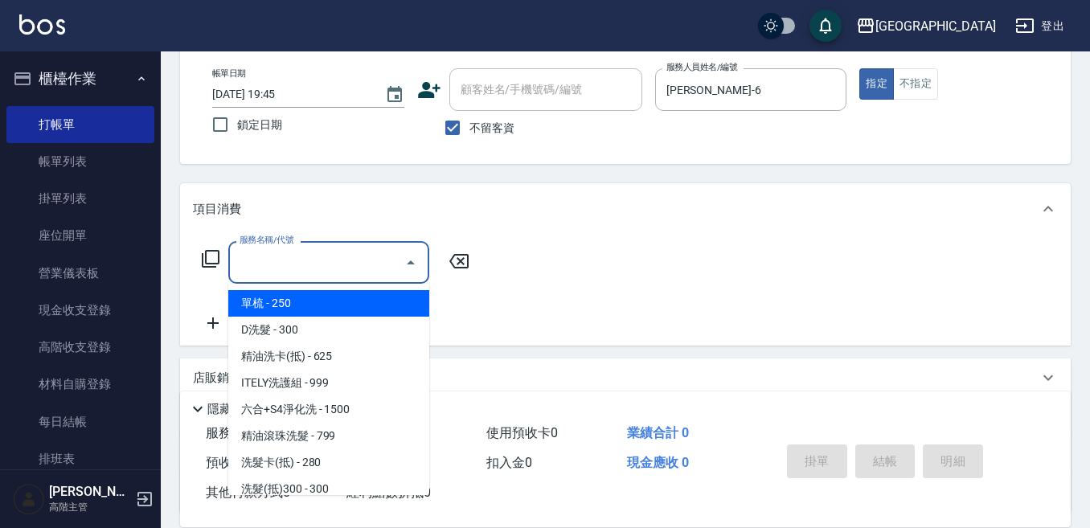
click at [288, 258] on input "服務名稱/代號" at bounding box center [317, 262] width 162 height 28
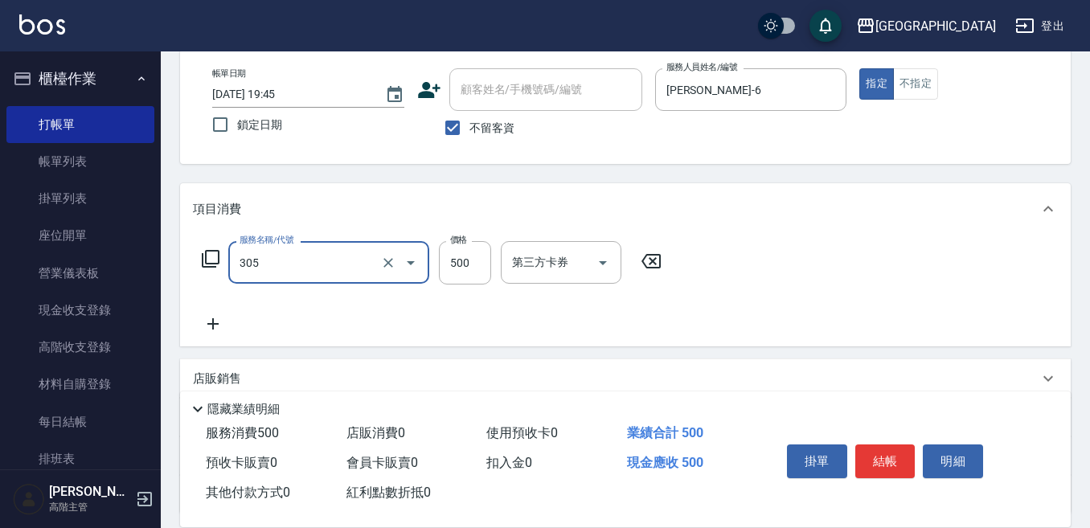
type input "剪髮500(305)"
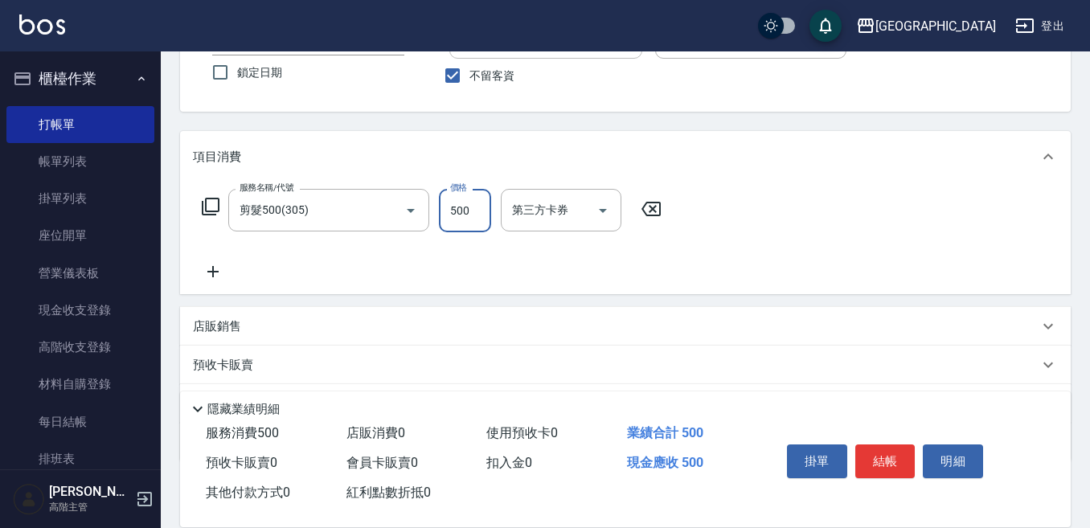
scroll to position [161, 0]
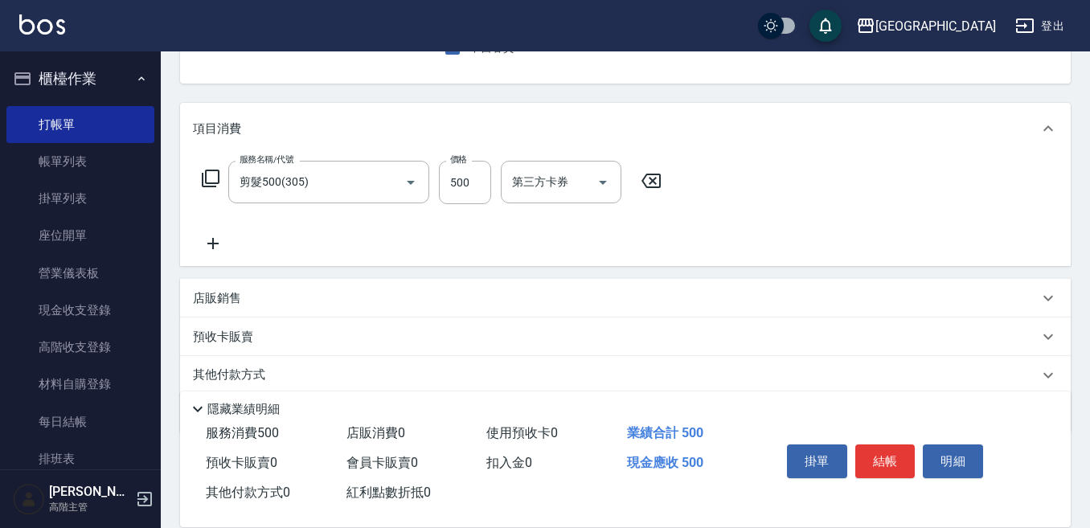
click at [216, 243] on icon at bounding box center [213, 243] width 40 height 19
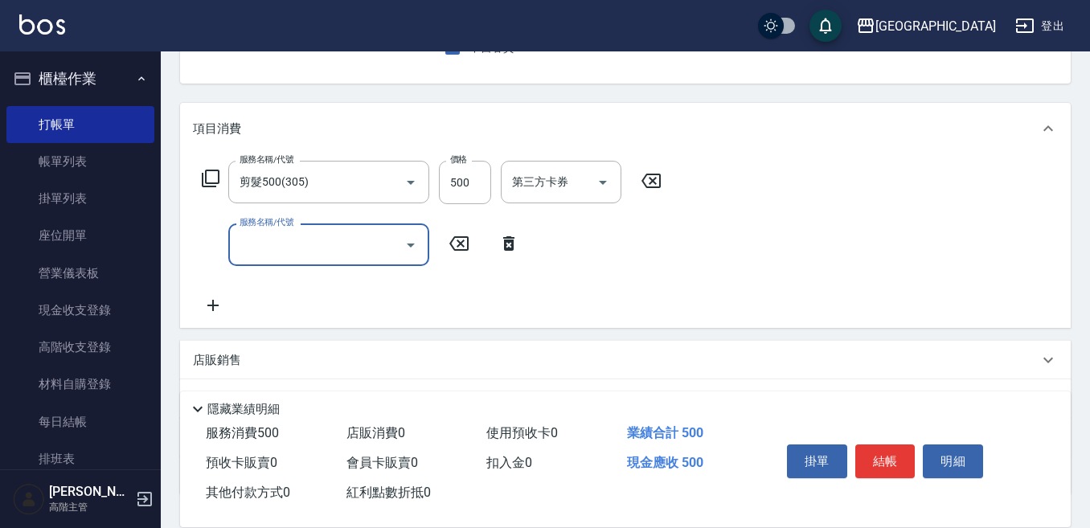
click at [242, 244] on input "服務名稱/代號" at bounding box center [317, 245] width 162 height 28
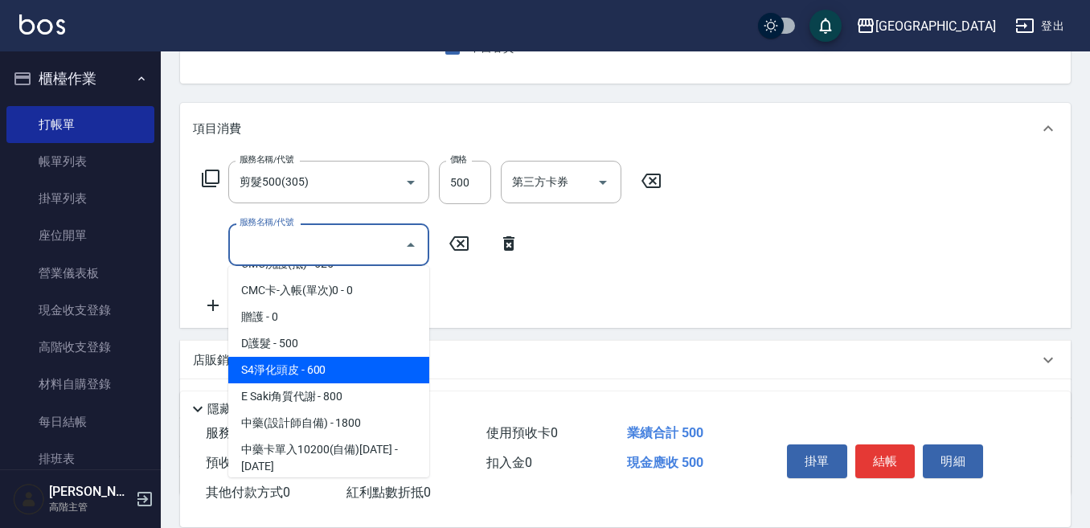
scroll to position [1286, 0]
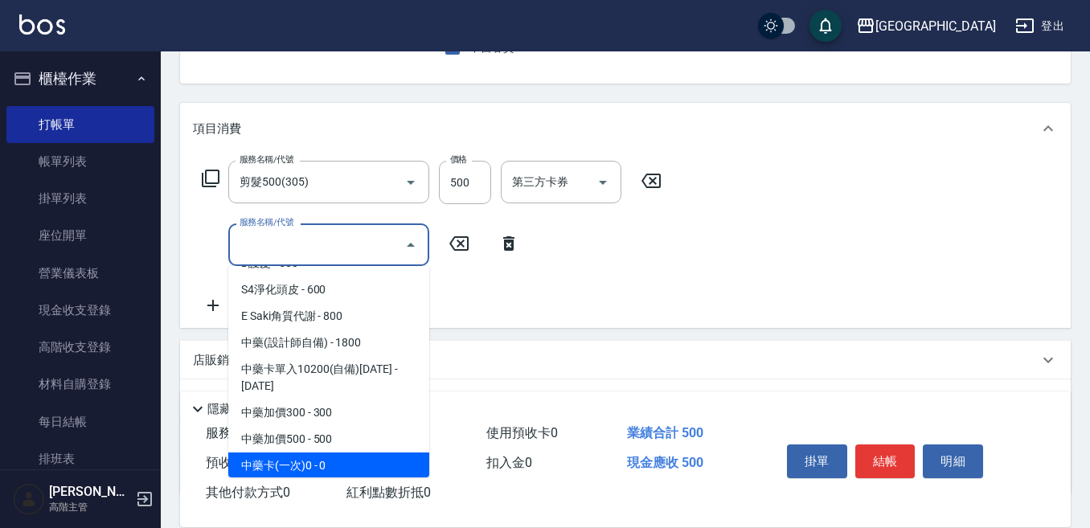
click at [350, 453] on span "中藥卡(一次)0 - 0" at bounding box center [328, 466] width 201 height 27
type input "中藥卡(一次)0(706)"
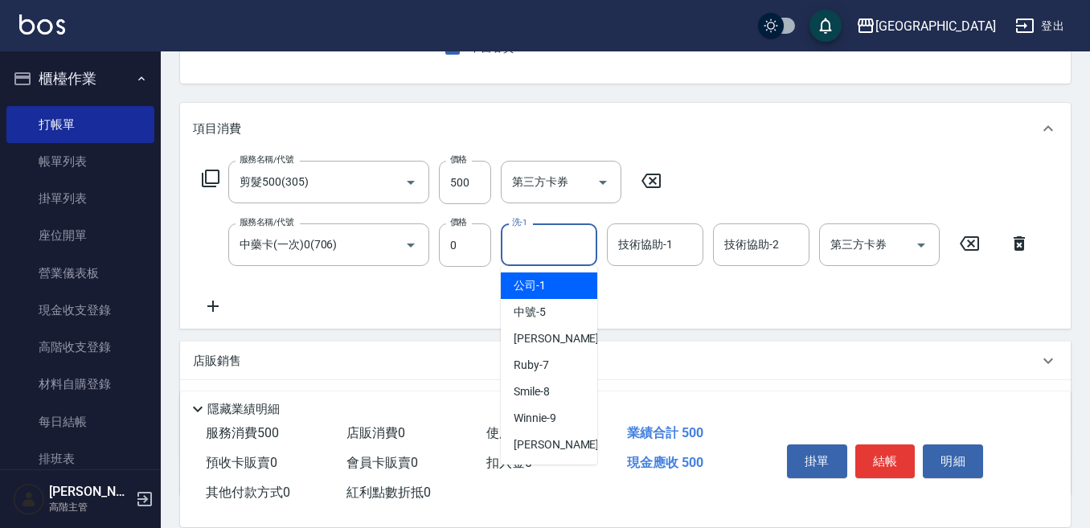
click at [523, 241] on input "洗-1" at bounding box center [549, 245] width 82 height 28
type input "Winnie-9"
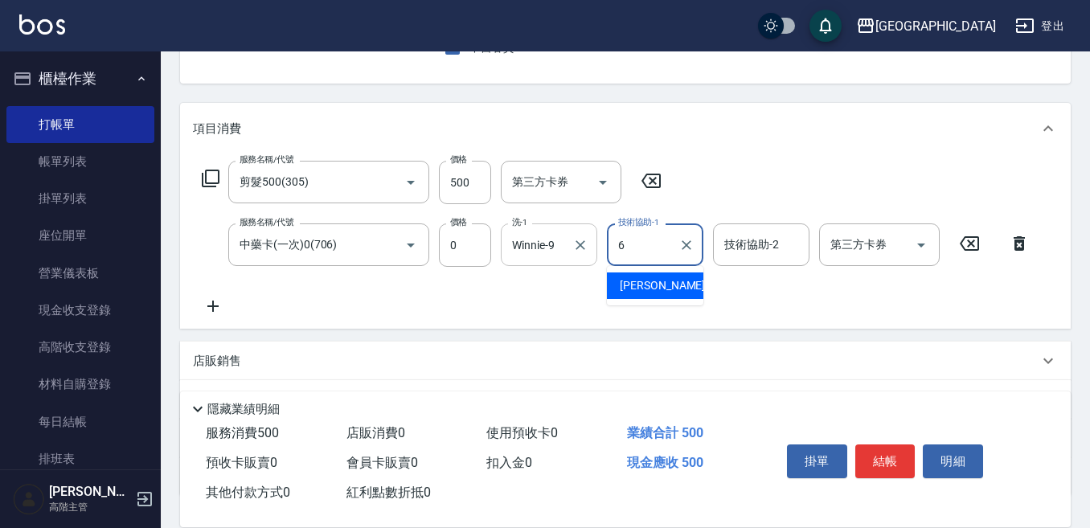
type input "[PERSON_NAME]-6"
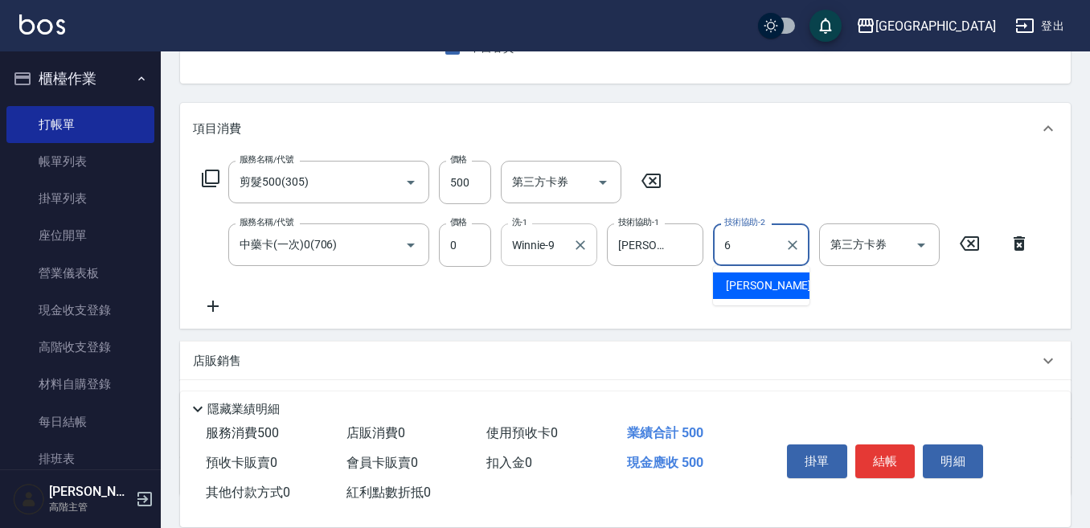
type input "[PERSON_NAME]-6"
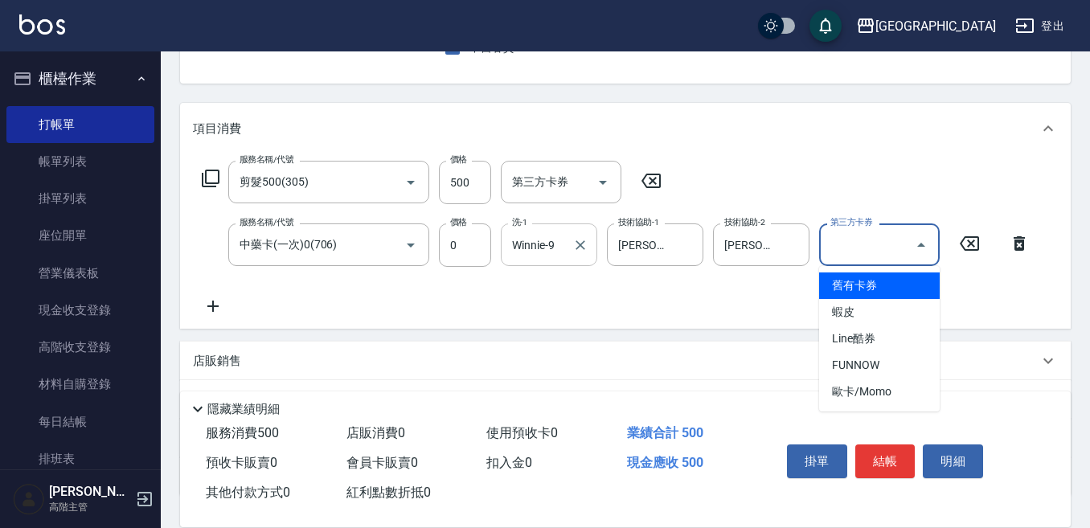
type input "舊有卡券"
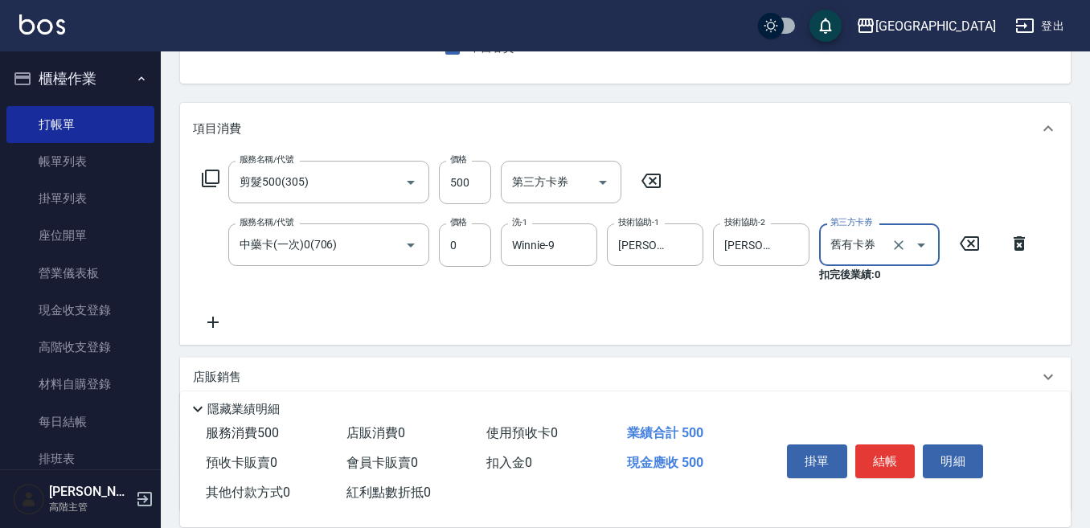
scroll to position [241, 0]
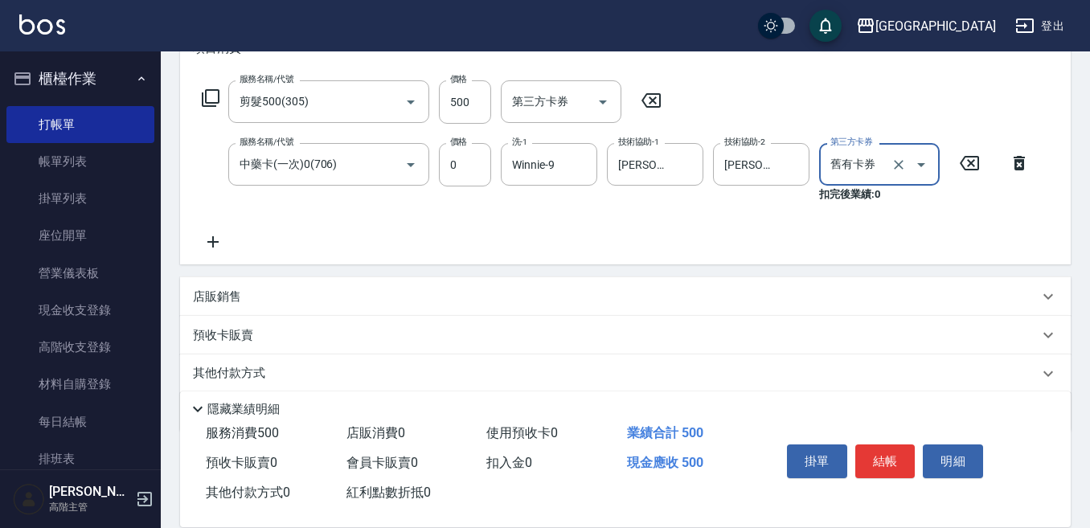
click at [222, 286] on div "店販銷售" at bounding box center [625, 296] width 891 height 39
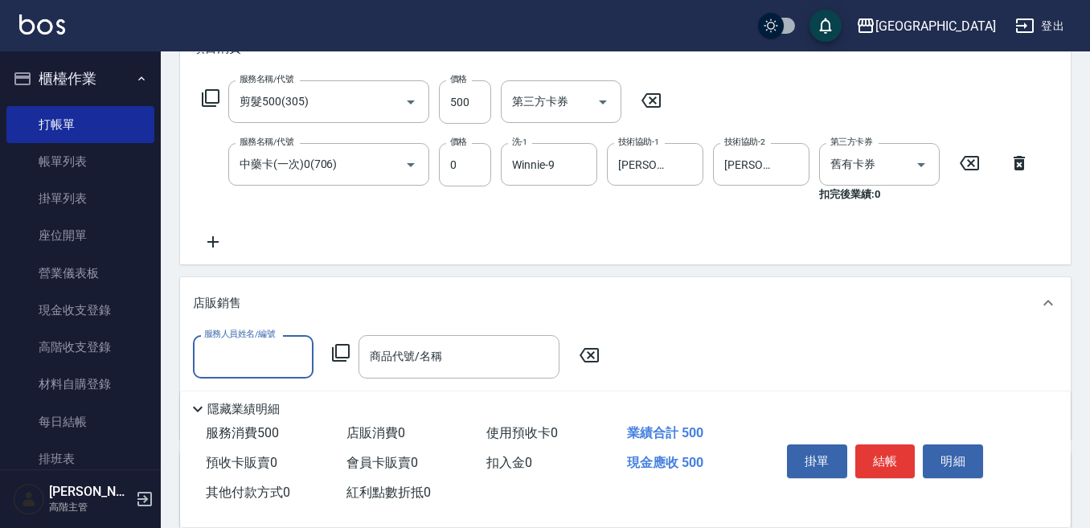
scroll to position [0, 0]
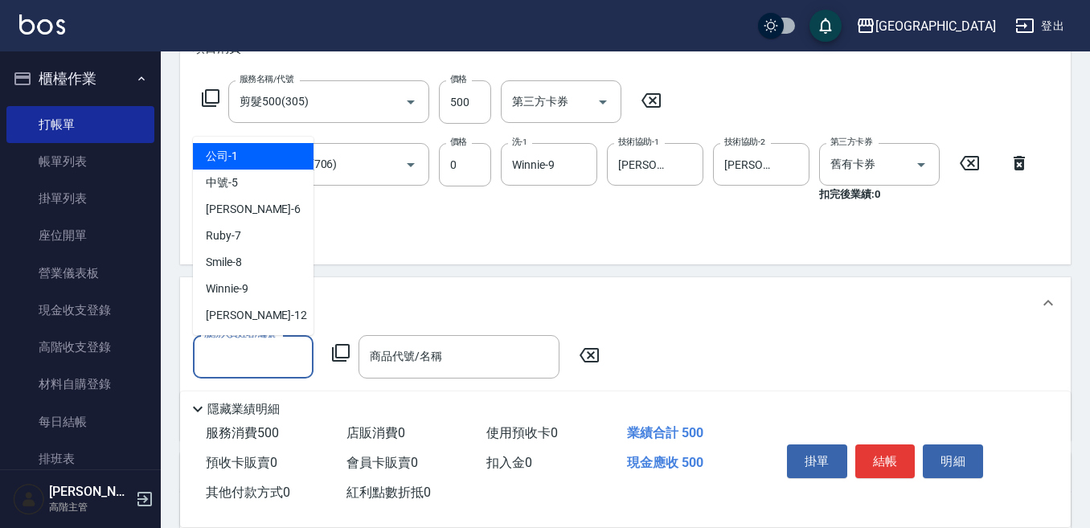
drag, startPoint x: 220, startPoint y: 360, endPoint x: 225, endPoint y: 338, distance: 23.0
click at [226, 350] on input "服務人員姓名/編號" at bounding box center [253, 356] width 106 height 28
type input "[PERSON_NAME]-6"
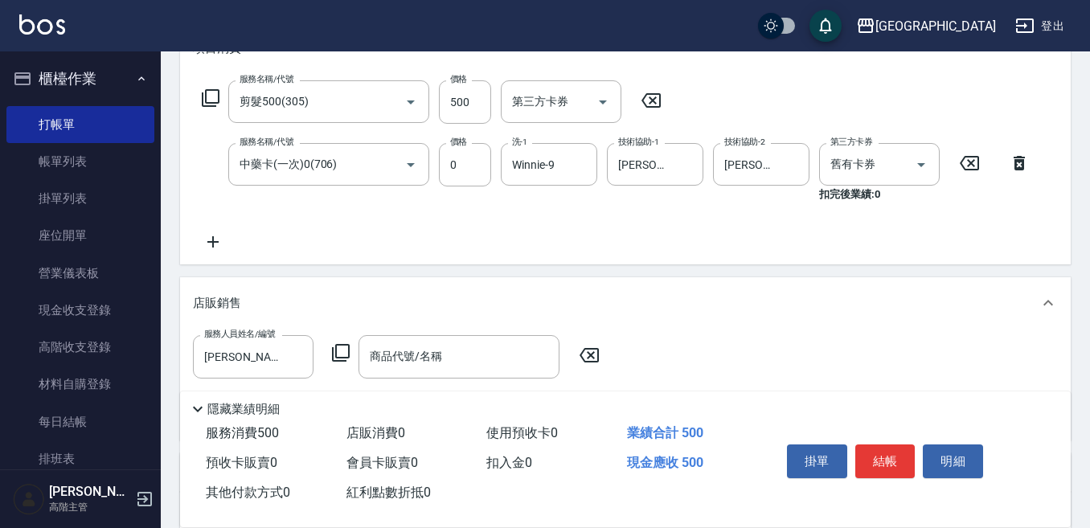
click at [338, 355] on icon at bounding box center [340, 352] width 19 height 19
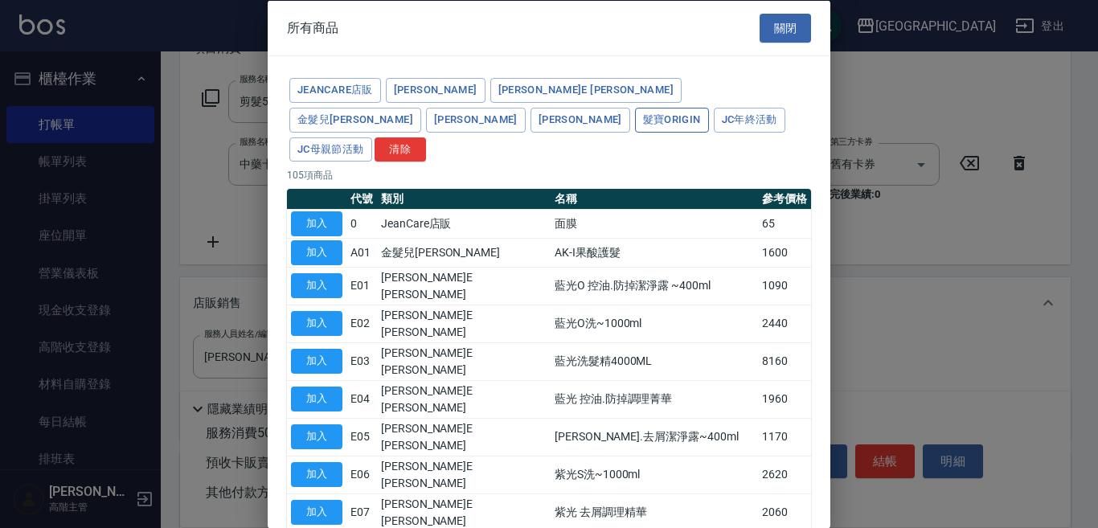
click at [635, 124] on button "髮寶Origin" at bounding box center [672, 119] width 74 height 25
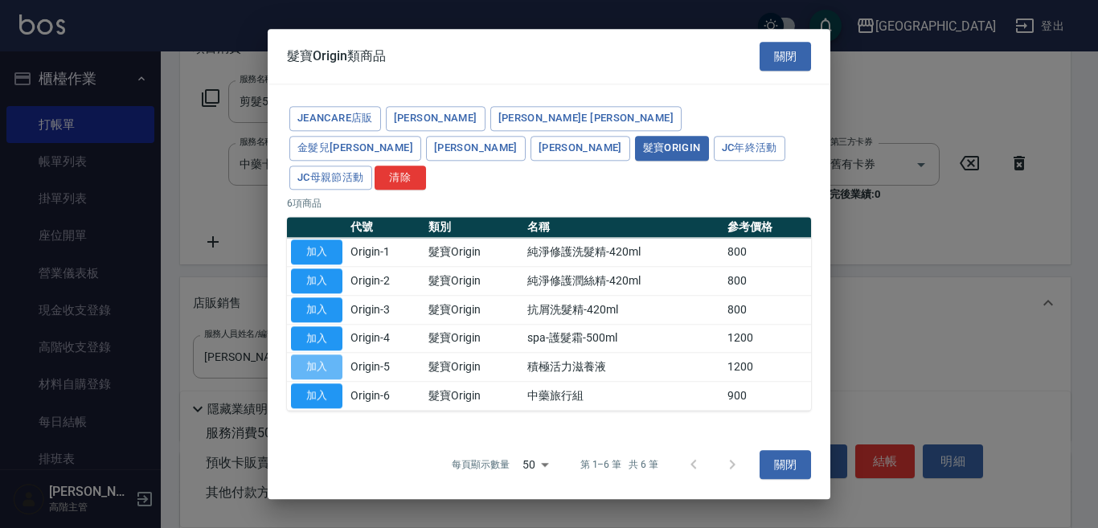
drag, startPoint x: 313, startPoint y: 351, endPoint x: 399, endPoint y: 358, distance: 86.2
click at [313, 355] on button "加入" at bounding box center [316, 367] width 51 height 25
type input "積極活力滋養液"
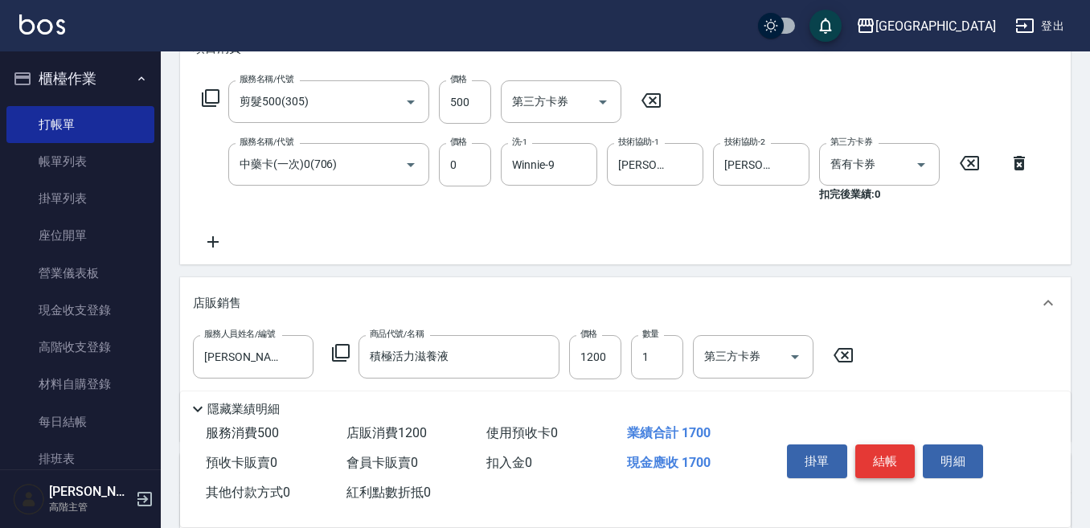
click at [880, 450] on button "結帳" at bounding box center [885, 461] width 60 height 34
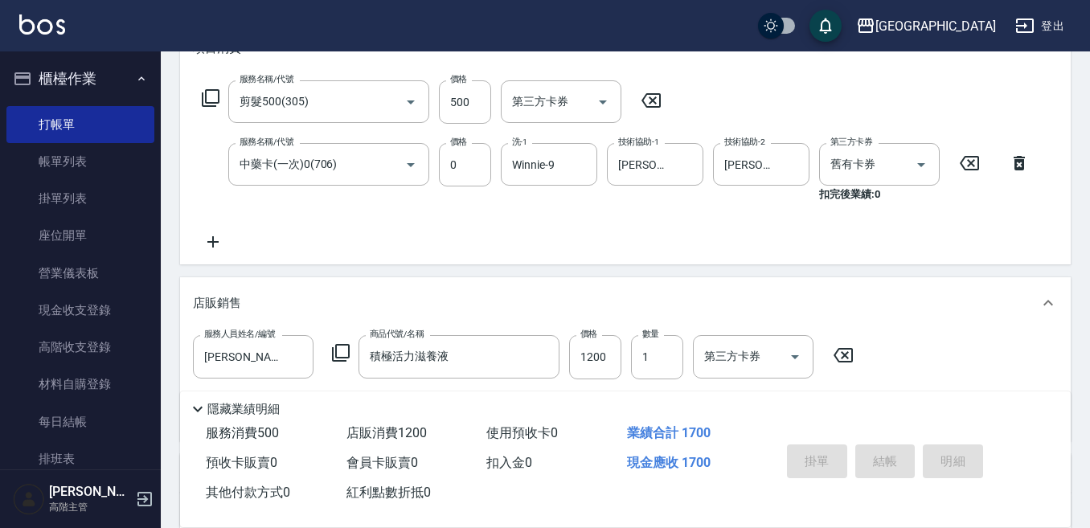
type input "[DATE] 19:46"
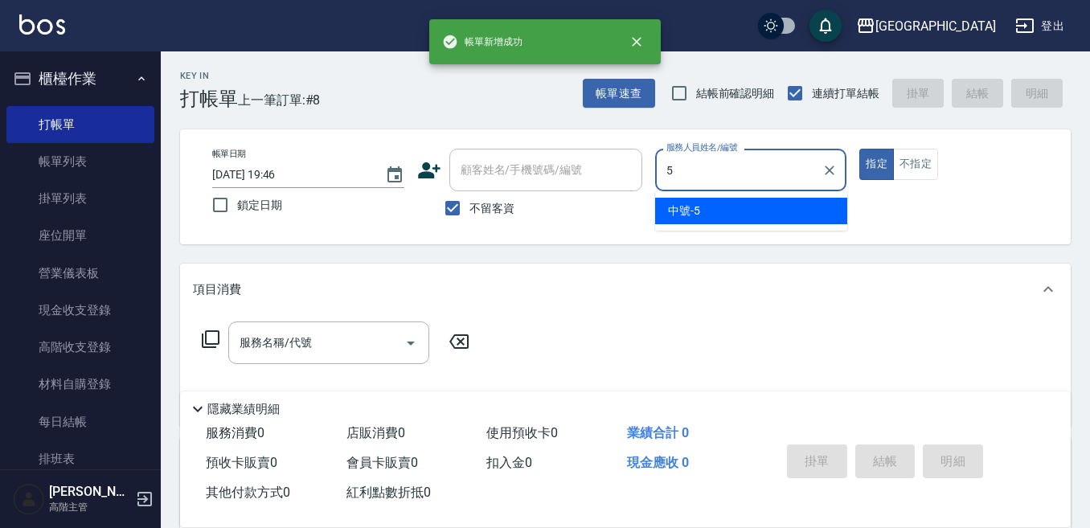
type input "中號-5"
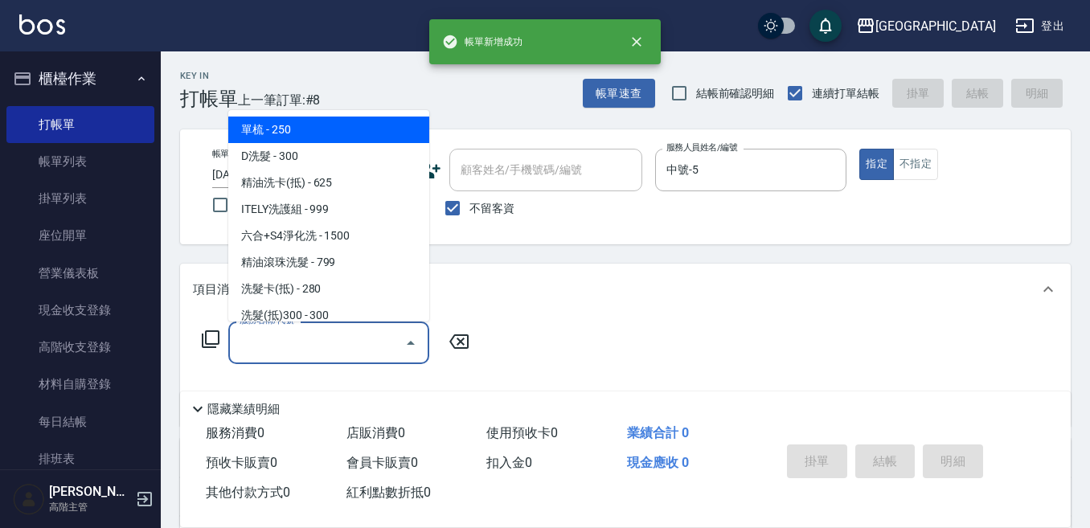
click at [315, 330] on input "服務名稱/代號" at bounding box center [317, 343] width 162 height 28
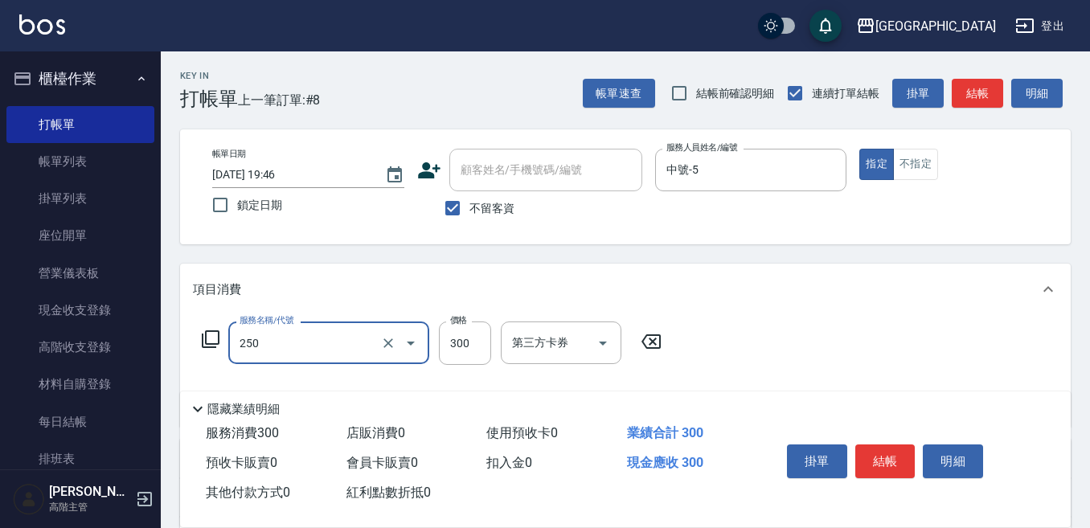
type input "日式洗髮(250)"
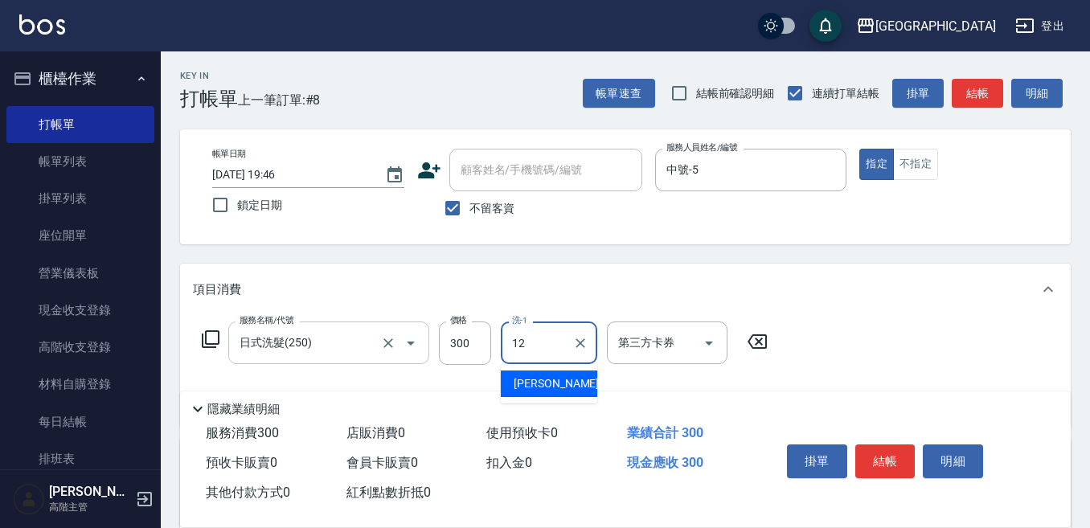
type input "[PERSON_NAME]-12"
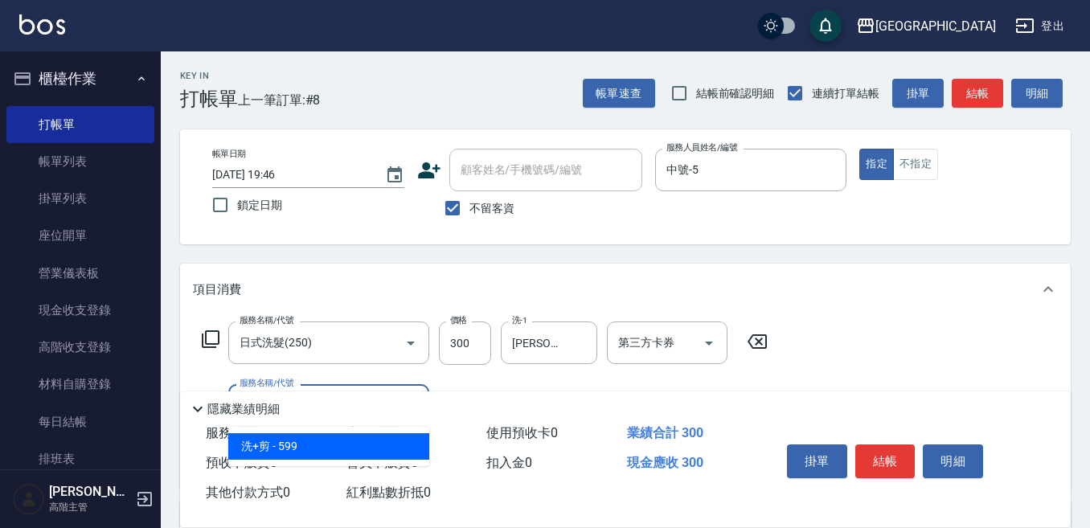
scroll to position [80, 0]
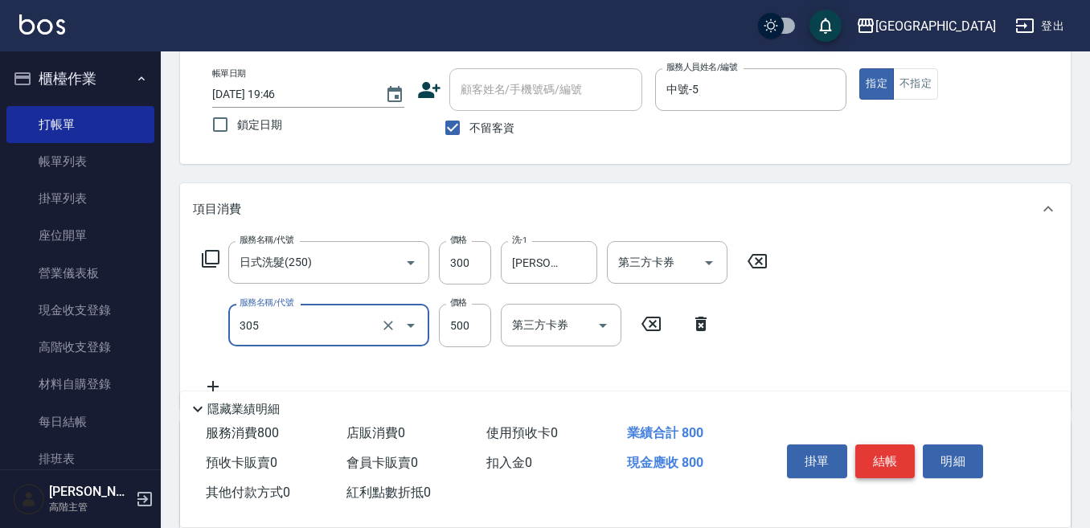
type input "剪髮500(305)"
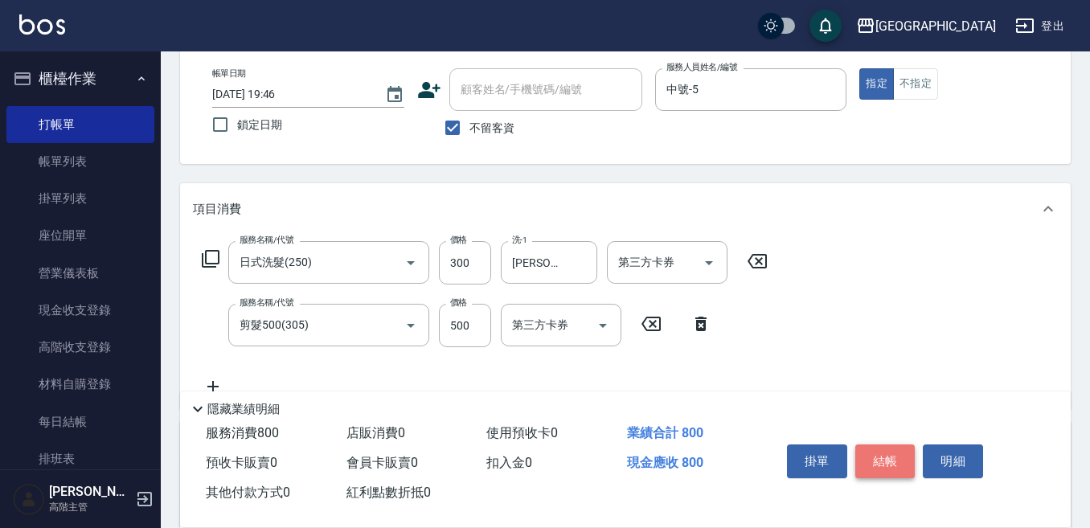
click at [876, 446] on button "結帳" at bounding box center [885, 461] width 60 height 34
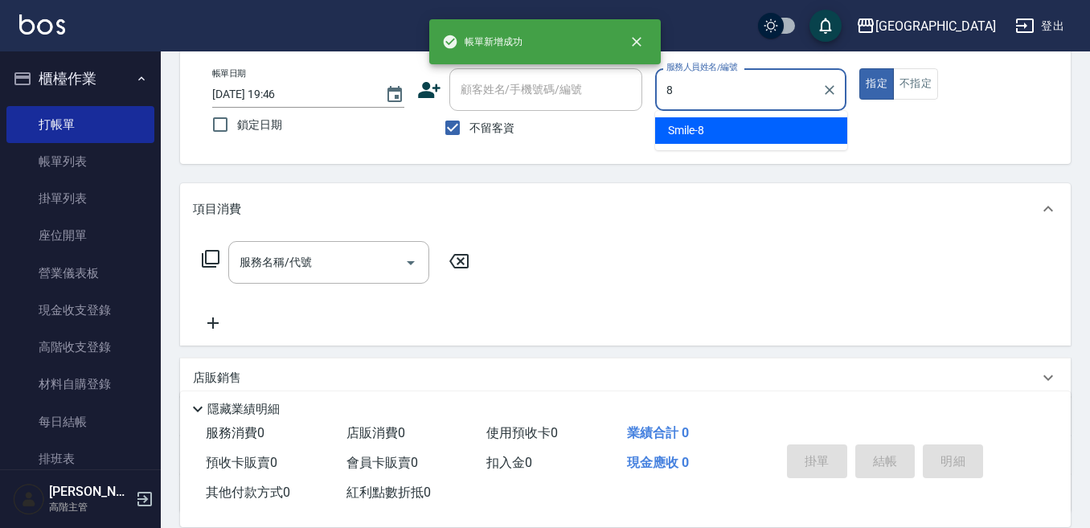
type input "Smile-8"
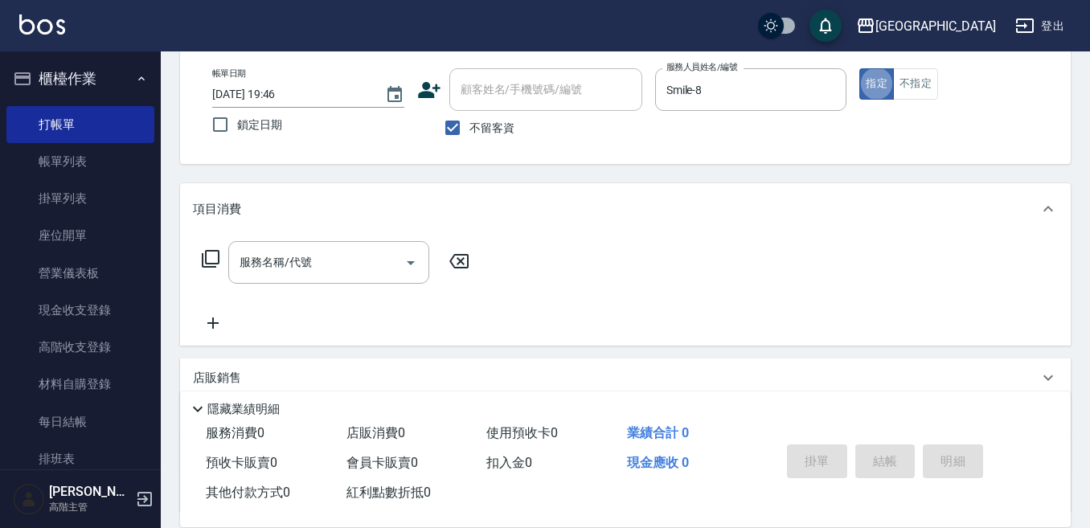
drag, startPoint x: 913, startPoint y: 82, endPoint x: 703, endPoint y: 154, distance: 222.7
click at [911, 80] on button "不指定" at bounding box center [915, 83] width 45 height 31
click at [307, 254] on input "服務名稱/代號" at bounding box center [317, 262] width 162 height 28
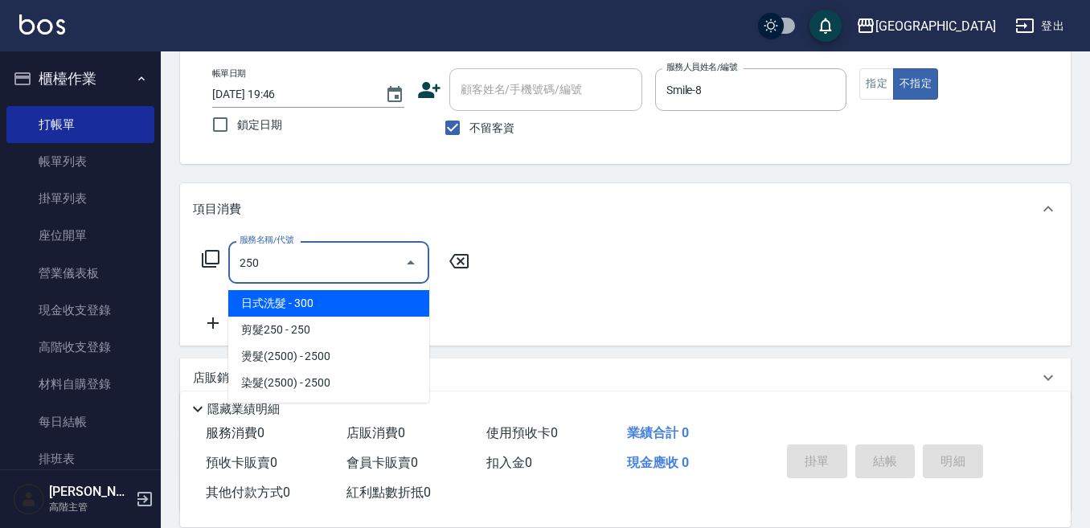
type input "日式洗髮(250)"
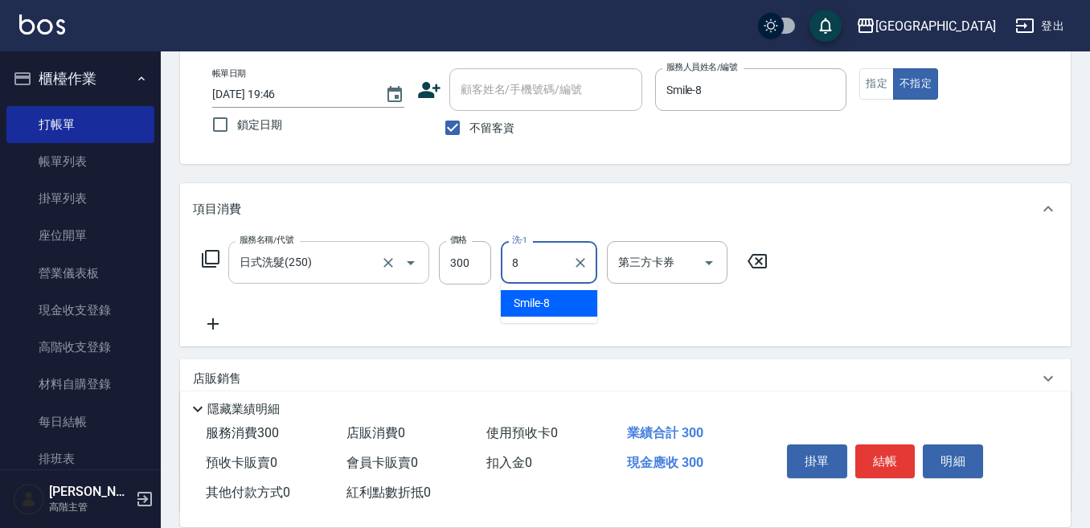
type input "Smile-8"
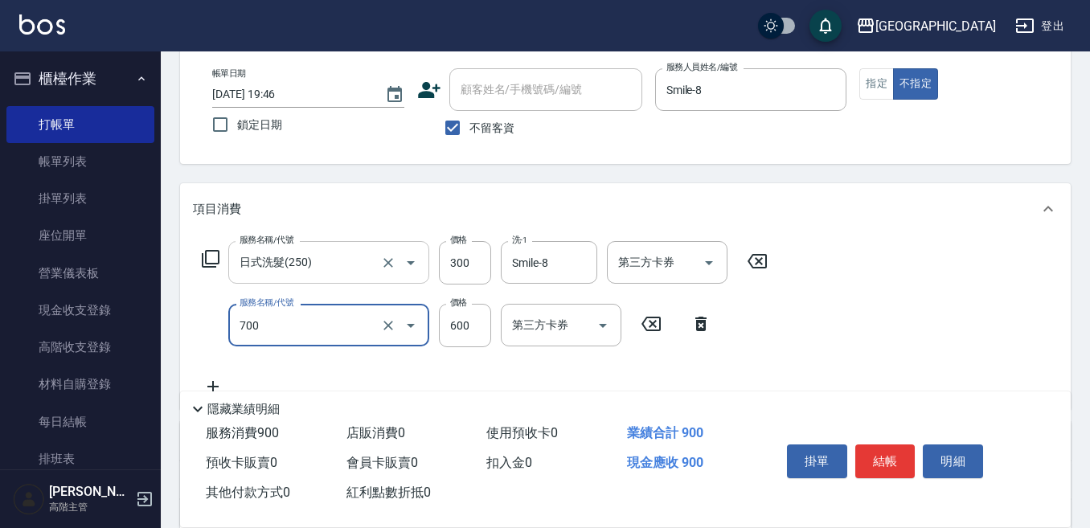
type input "S4淨化頭皮(700)"
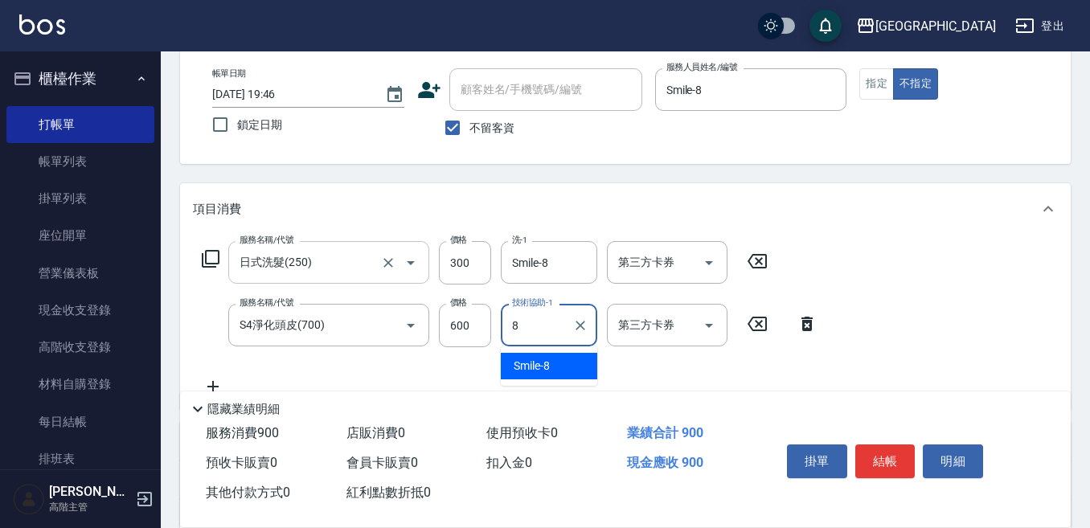
type input "Smile-8"
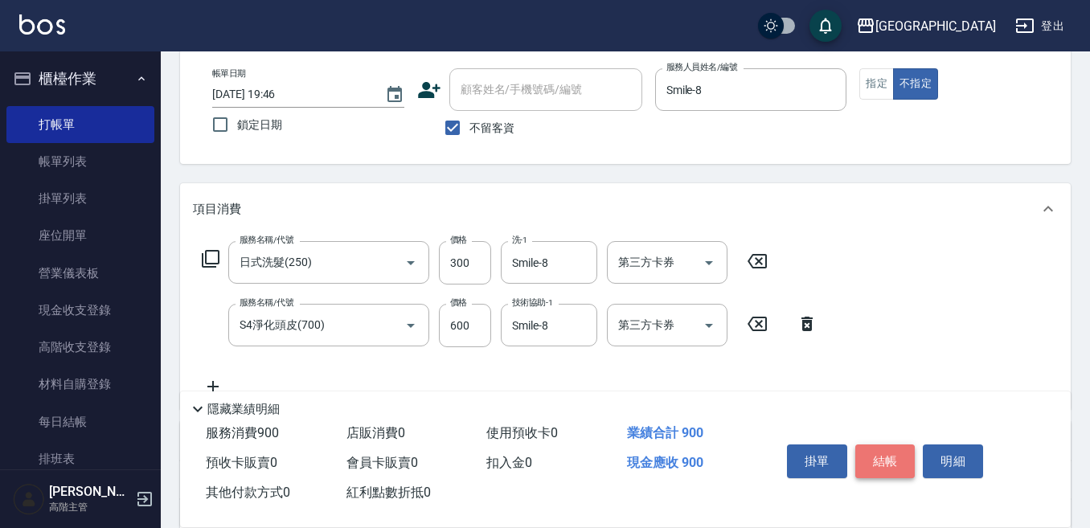
click at [891, 454] on button "結帳" at bounding box center [885, 461] width 60 height 34
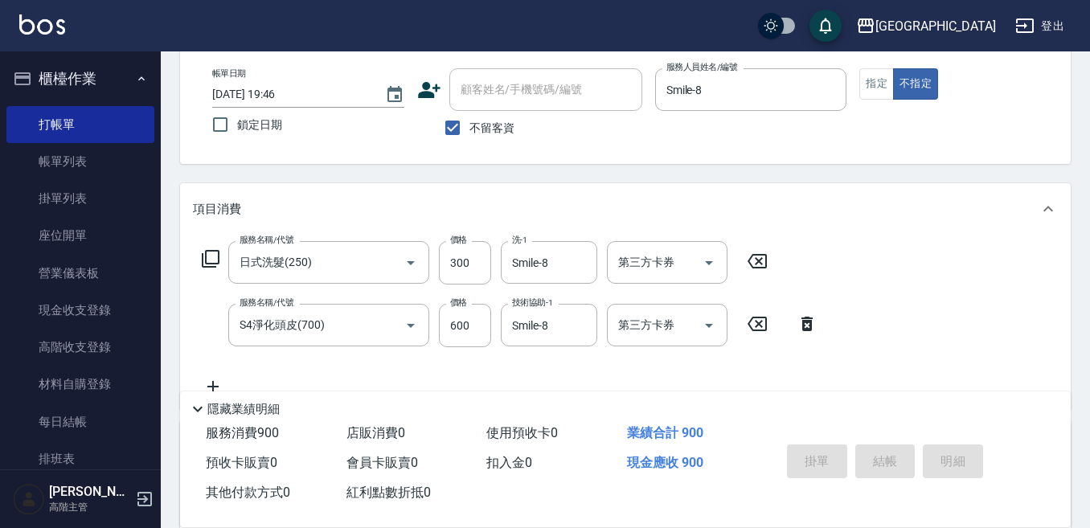
type input "[DATE] 19:47"
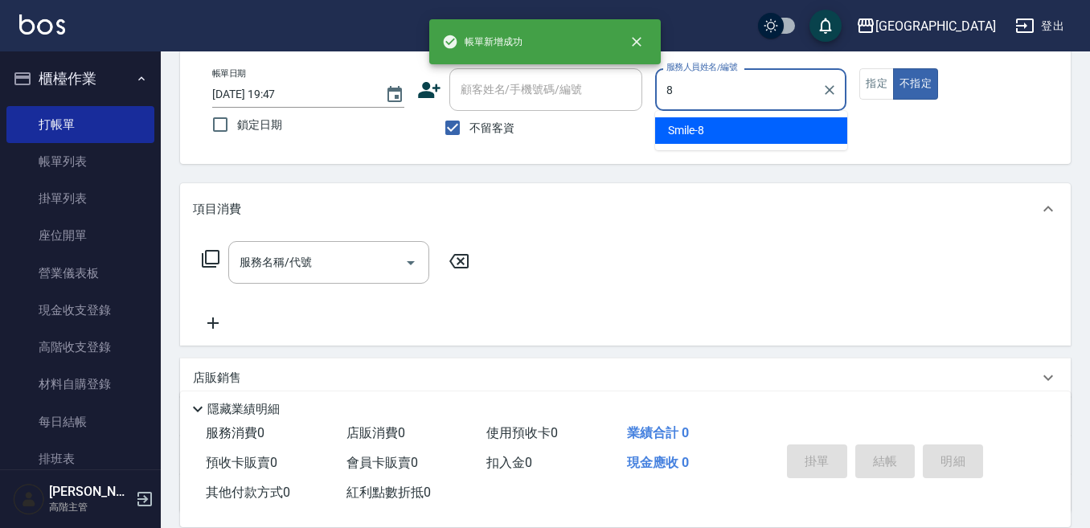
type input "Smile-8"
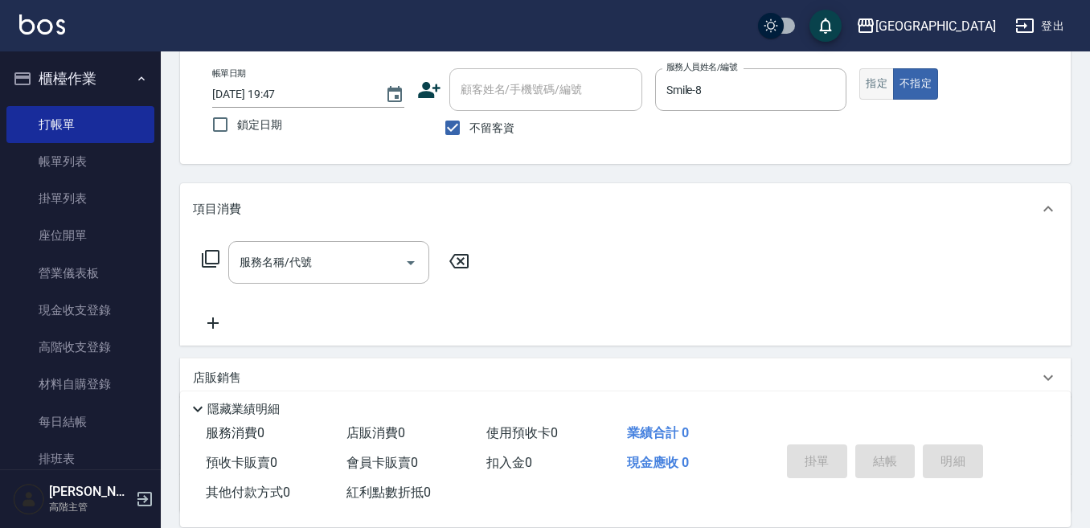
click at [875, 77] on button "指定" at bounding box center [876, 83] width 35 height 31
click at [299, 264] on input "服務名稱/代號" at bounding box center [317, 262] width 162 height 28
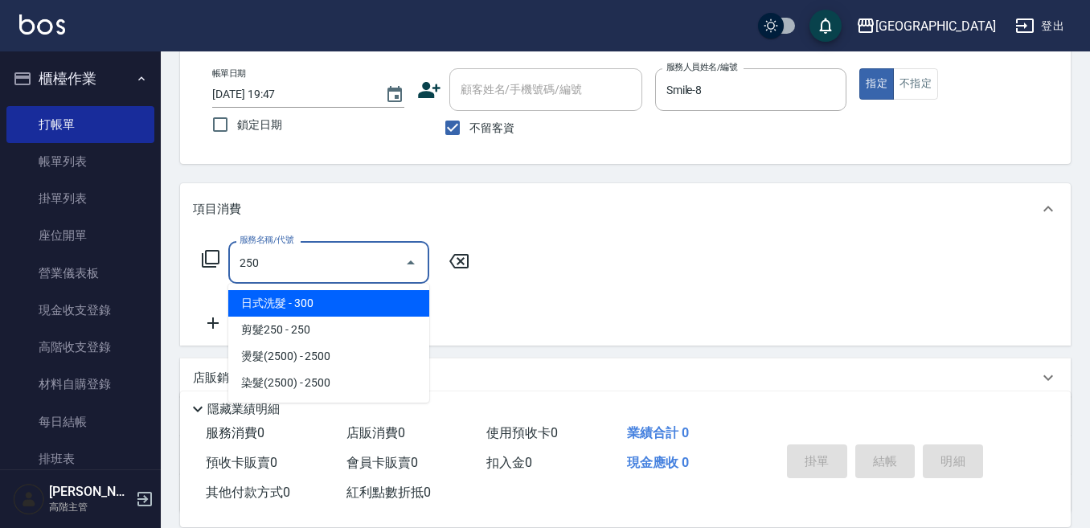
type input "日式洗髮(250)"
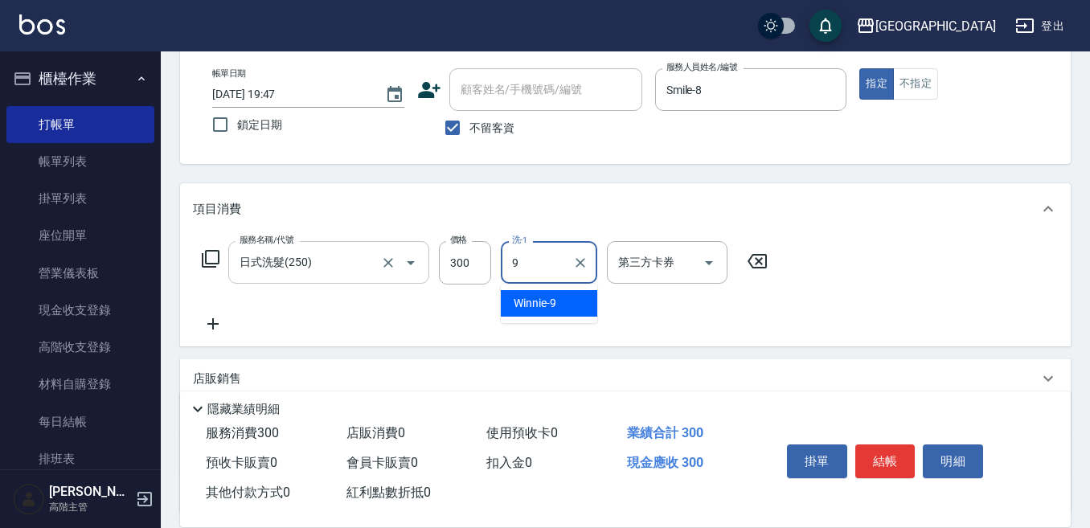
type input "Winnie-9"
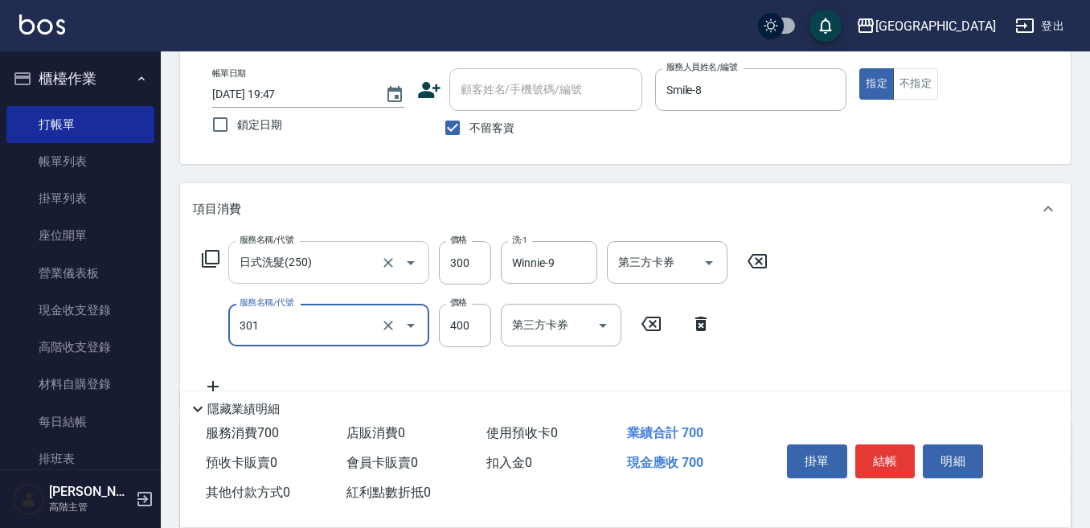
type input "剪髮卡([PERSON_NAME])(301)"
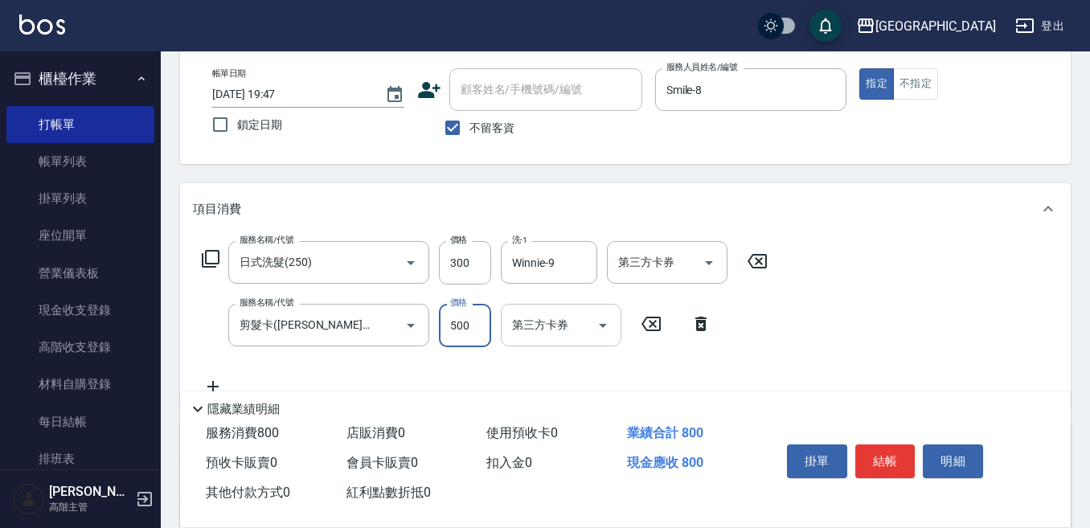
type input "500"
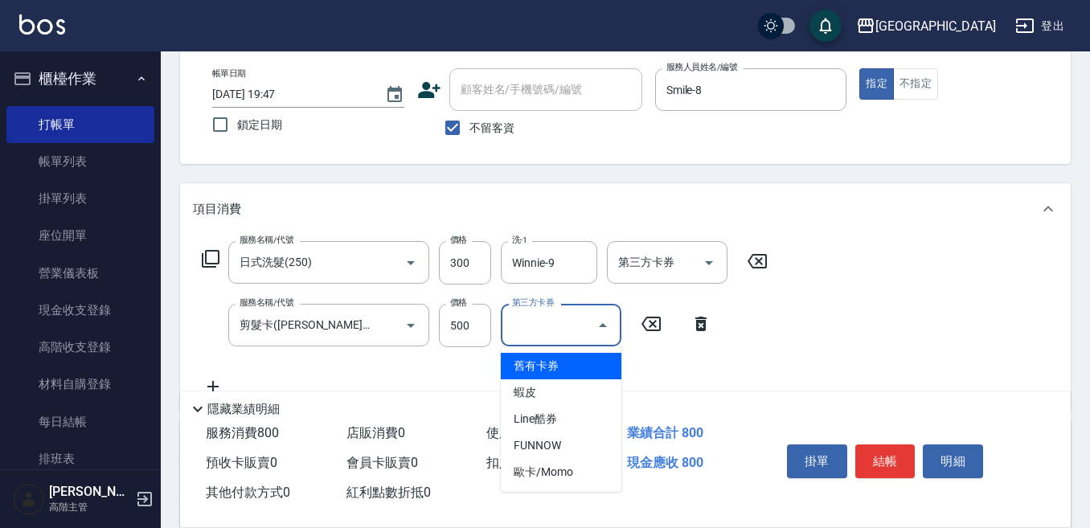
click at [531, 327] on input "第三方卡券" at bounding box center [549, 325] width 82 height 28
click at [530, 363] on span "舊有卡券" at bounding box center [561, 366] width 121 height 27
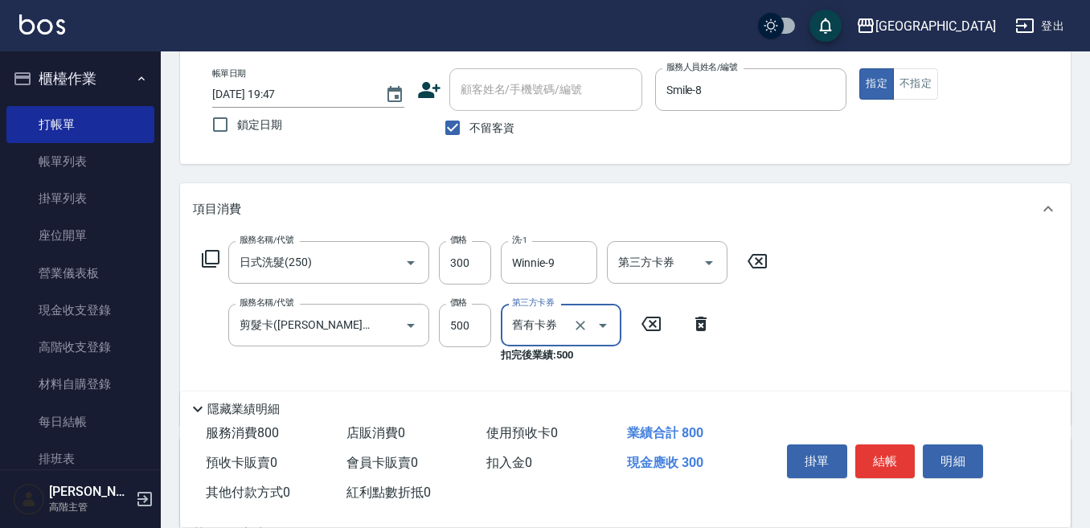
type input "舊有卡券"
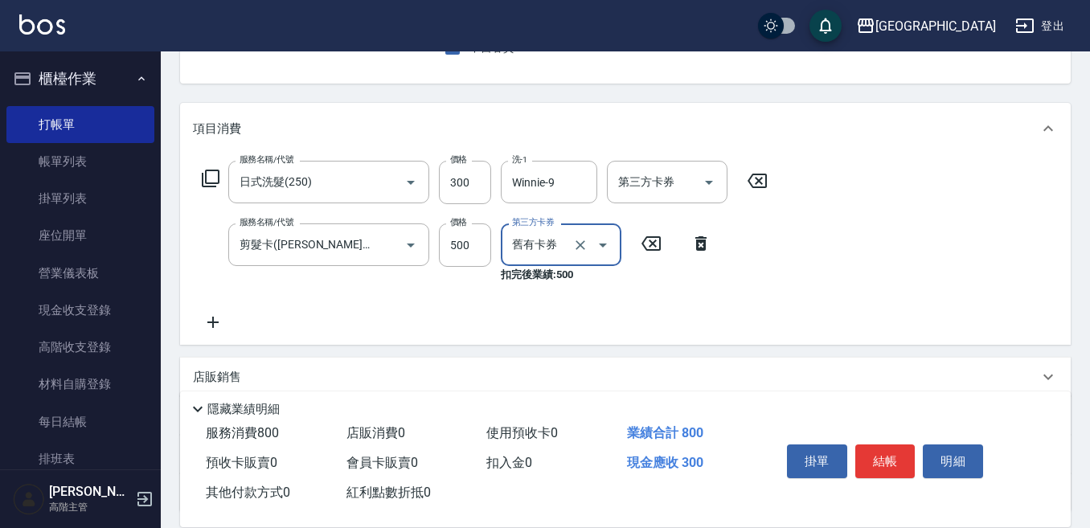
scroll to position [241, 0]
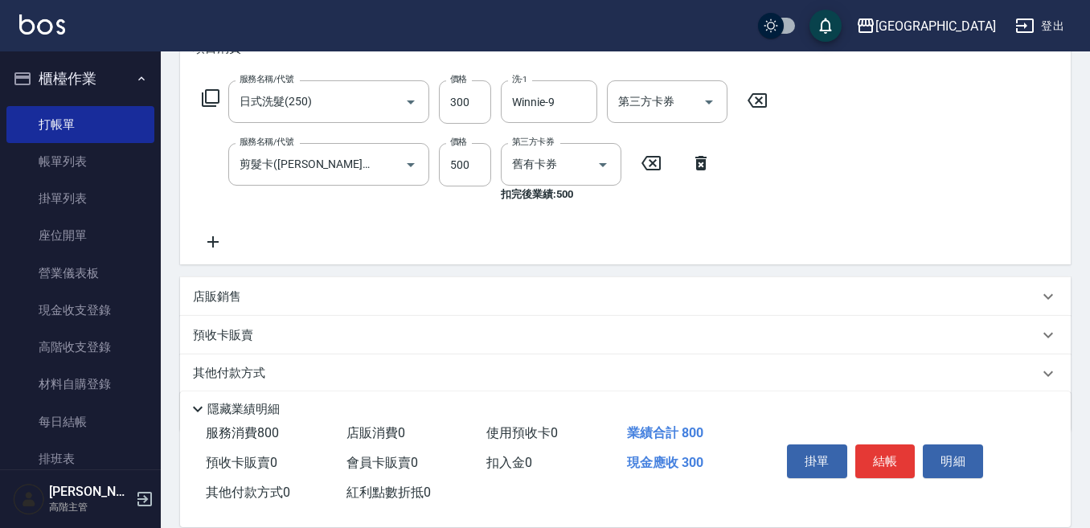
click at [229, 333] on p "預收卡販賣" at bounding box center [223, 335] width 60 height 17
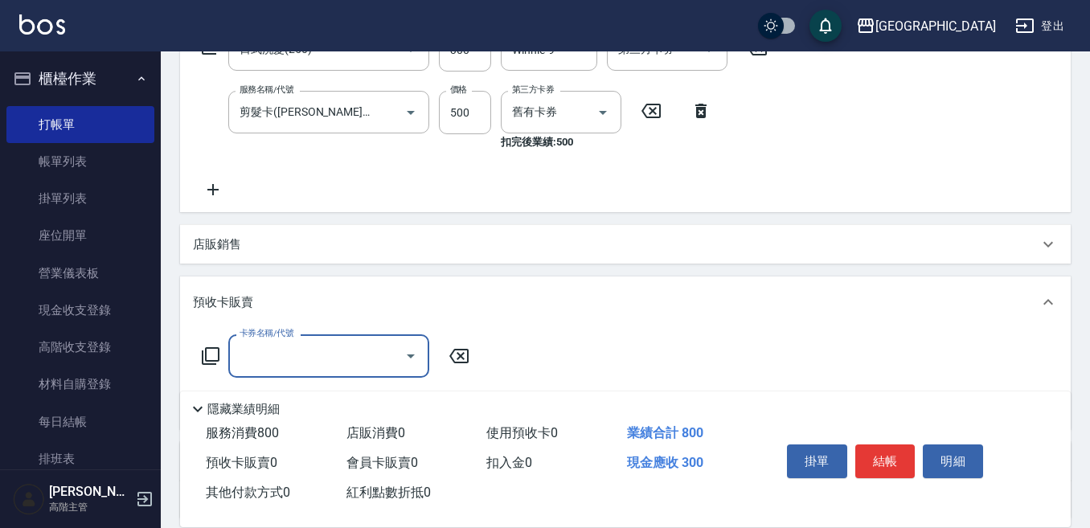
scroll to position [322, 0]
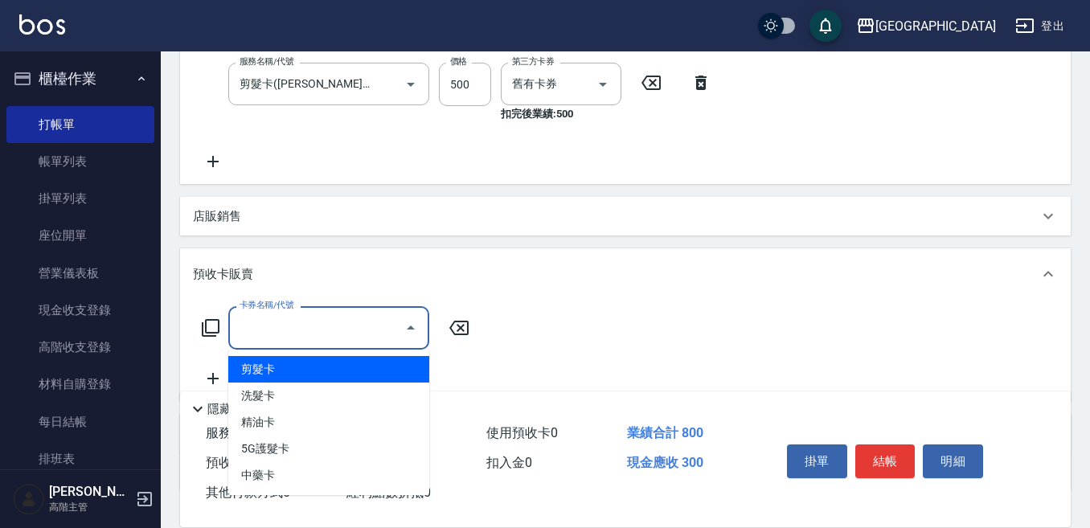
click at [249, 322] on input "卡券名稱/代號" at bounding box center [317, 327] width 162 height 28
click at [276, 365] on span "剪髮卡" at bounding box center [328, 369] width 201 height 27
type input "剪髮卡(2000)"
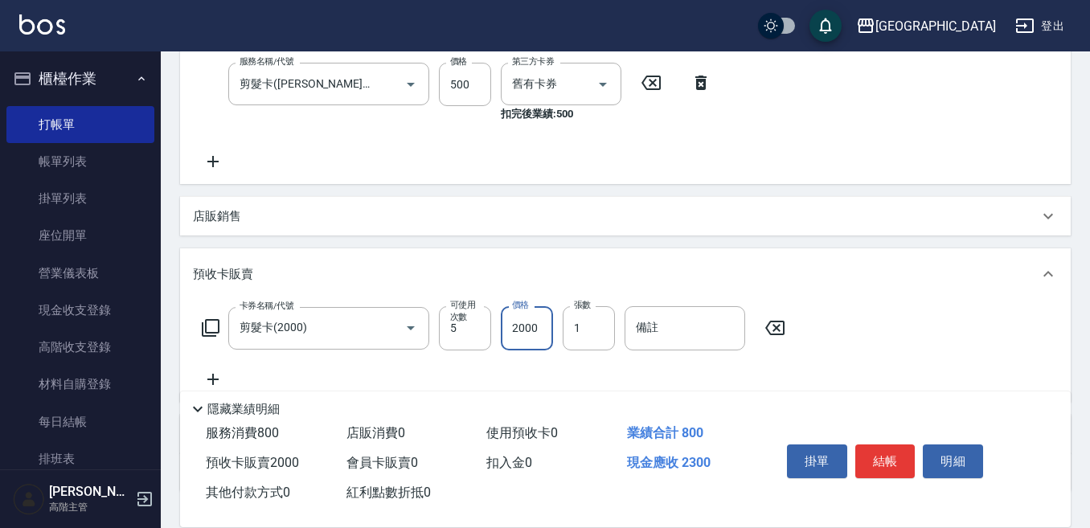
click at [531, 327] on input "2000" at bounding box center [527, 327] width 52 height 43
type input "2500"
click at [878, 450] on button "結帳" at bounding box center [885, 461] width 60 height 34
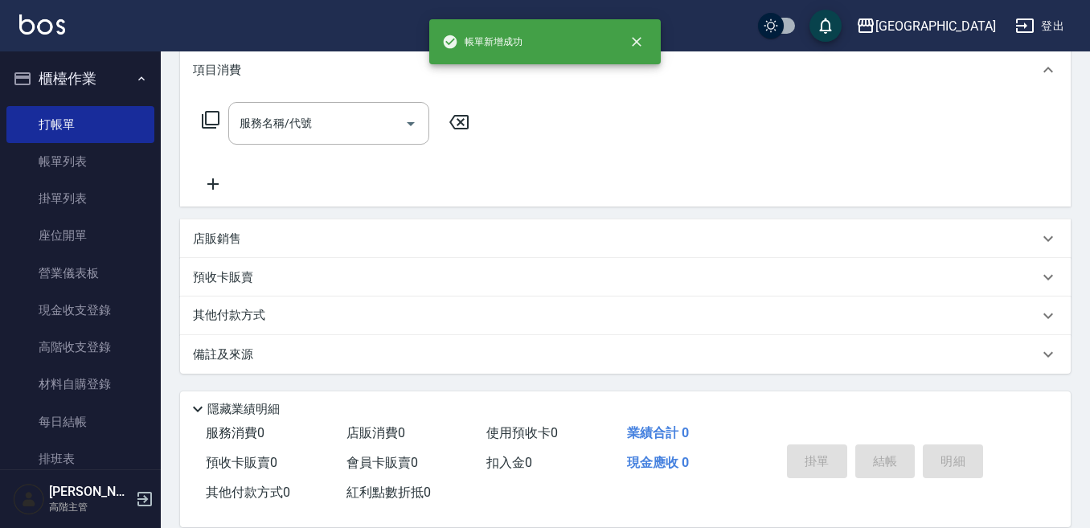
scroll to position [0, 0]
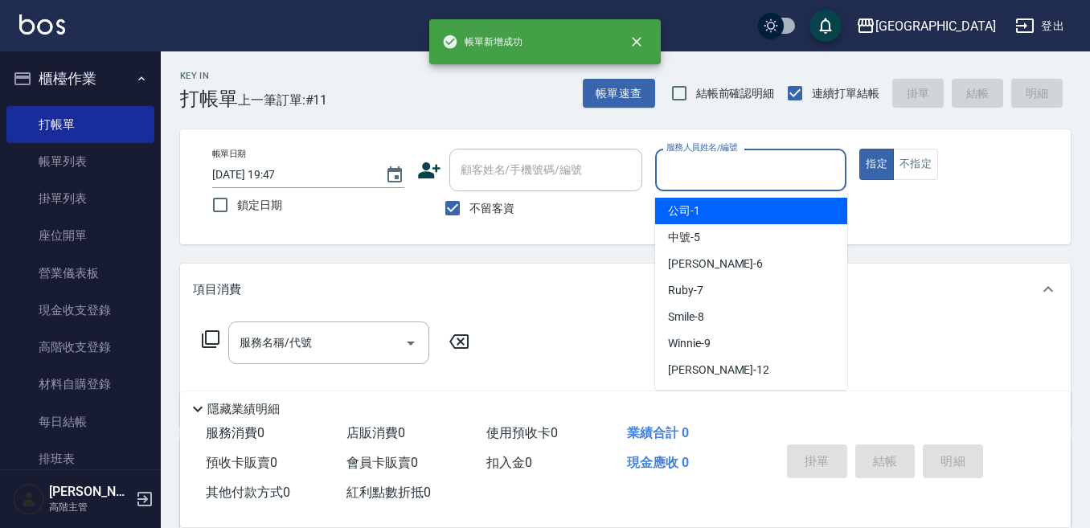
click at [674, 178] on input "服務人員姓名/編號" at bounding box center [751, 170] width 178 height 28
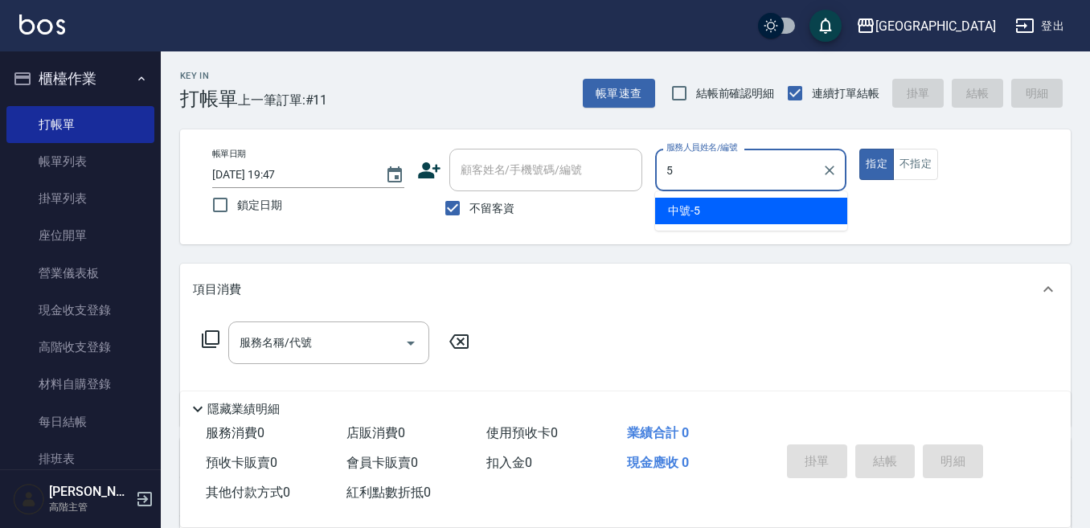
type input "中號-5"
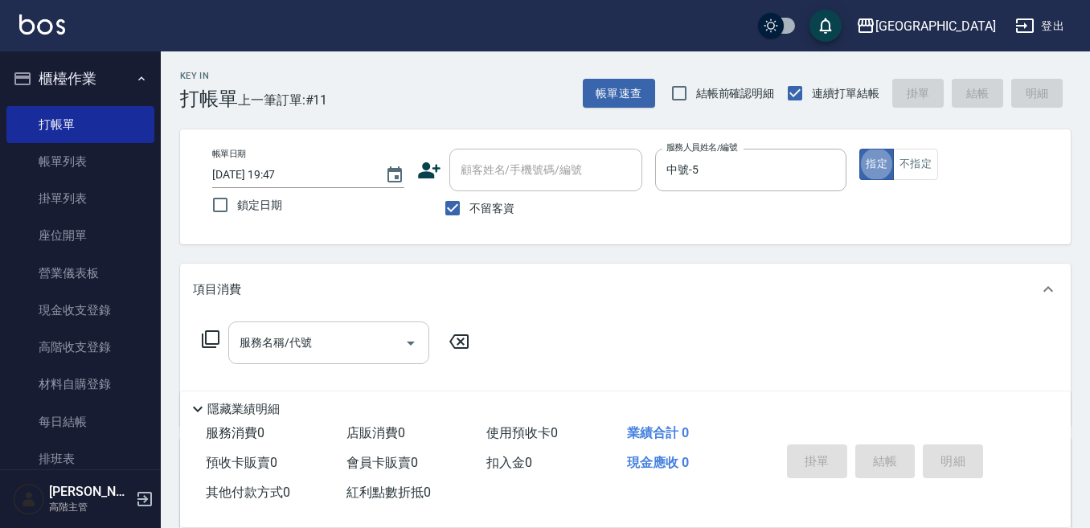
click at [347, 334] on input "服務名稱/代號" at bounding box center [317, 343] width 162 height 28
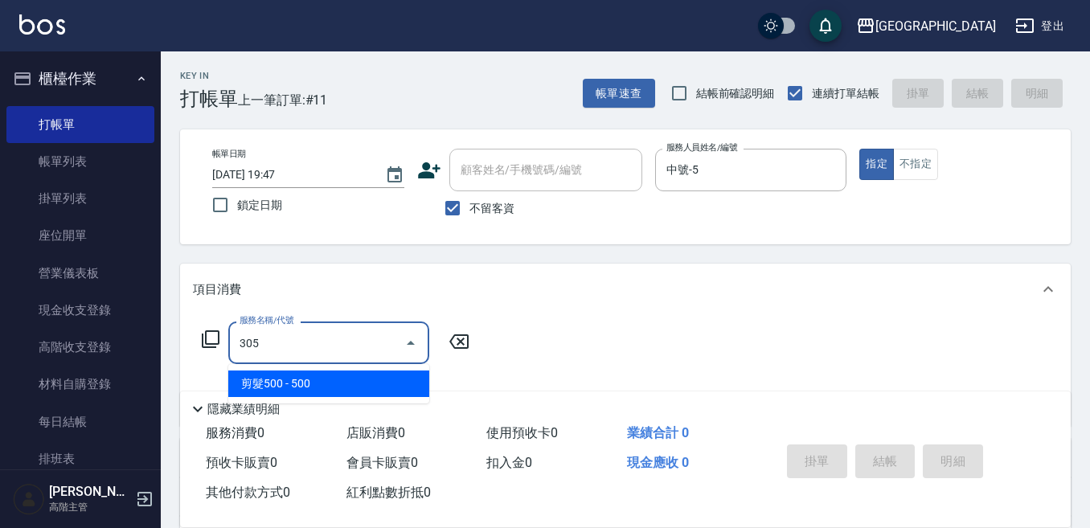
type input "剪髮500(305)"
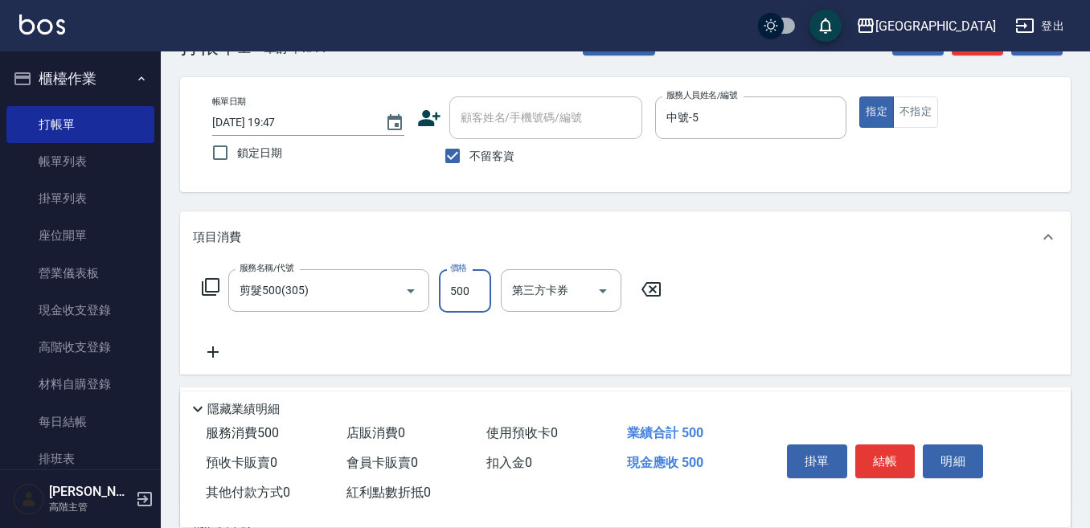
scroll to position [80, 0]
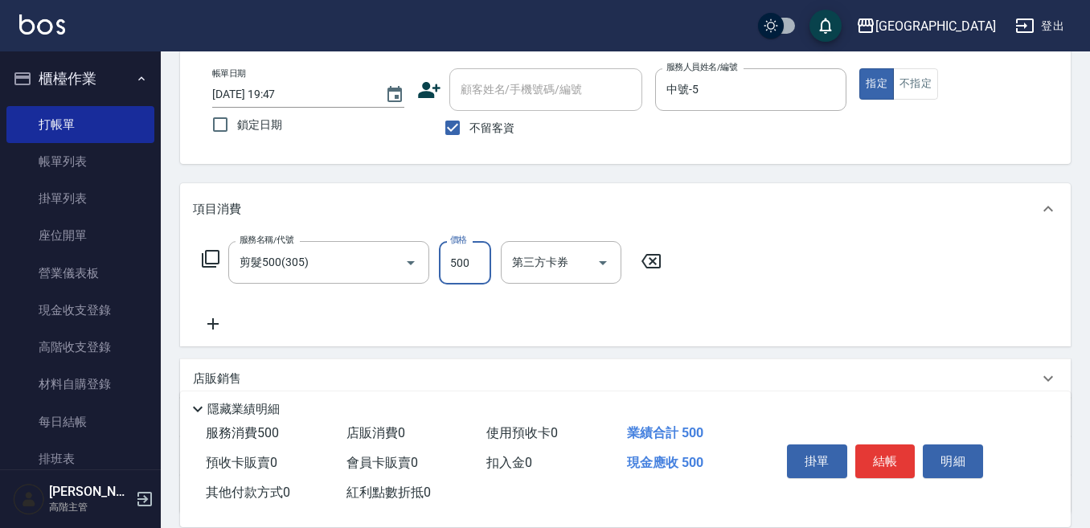
drag, startPoint x: 212, startPoint y: 319, endPoint x: 228, endPoint y: 316, distance: 16.4
click at [228, 316] on icon at bounding box center [213, 323] width 40 height 19
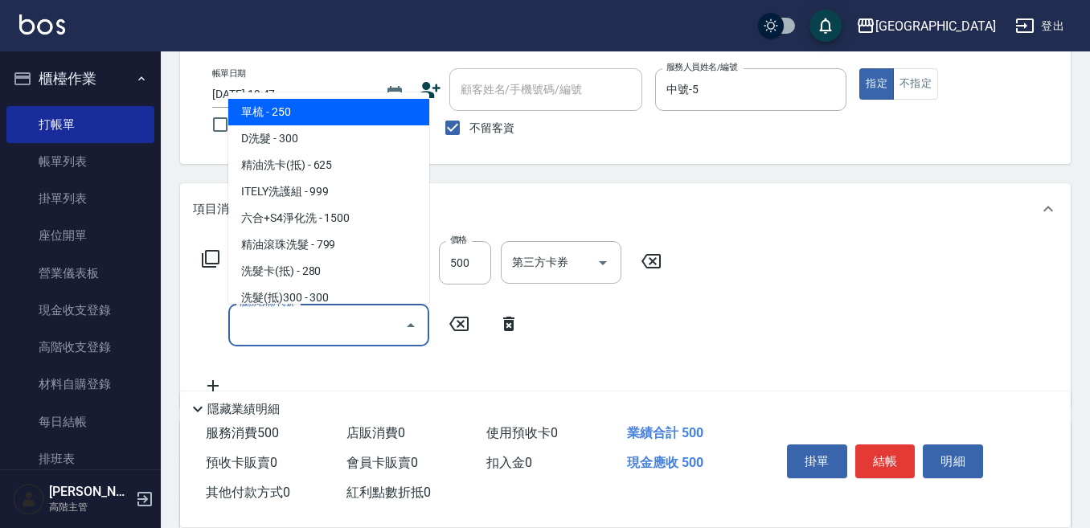
click at [256, 317] on input "服務名稱/代號" at bounding box center [317, 325] width 162 height 28
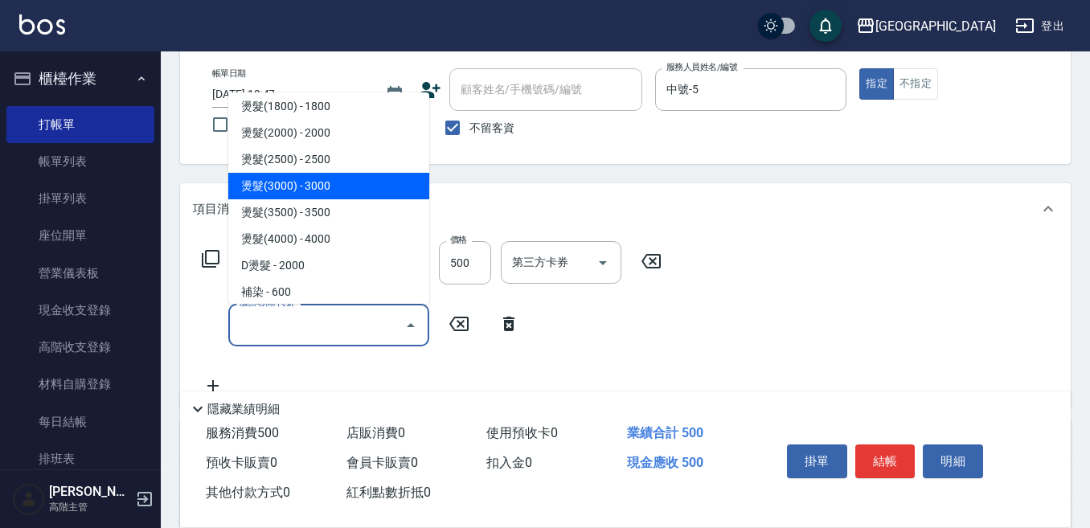
scroll to position [643, 0]
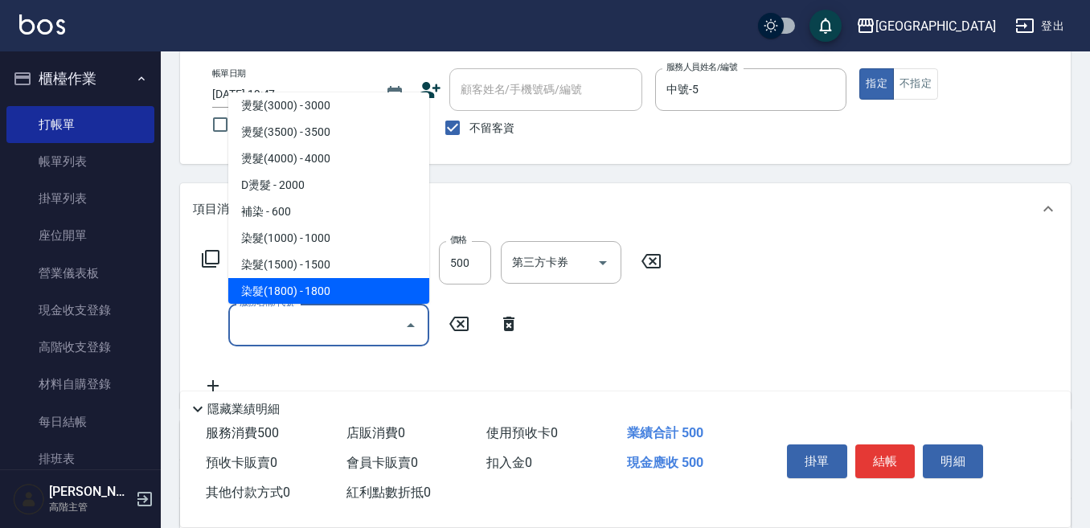
drag, startPoint x: 326, startPoint y: 288, endPoint x: 344, endPoint y: 281, distance: 18.8
click at [327, 285] on span "染髮(1800) - 1800" at bounding box center [328, 291] width 201 height 27
type input "染髮(1800)(503)"
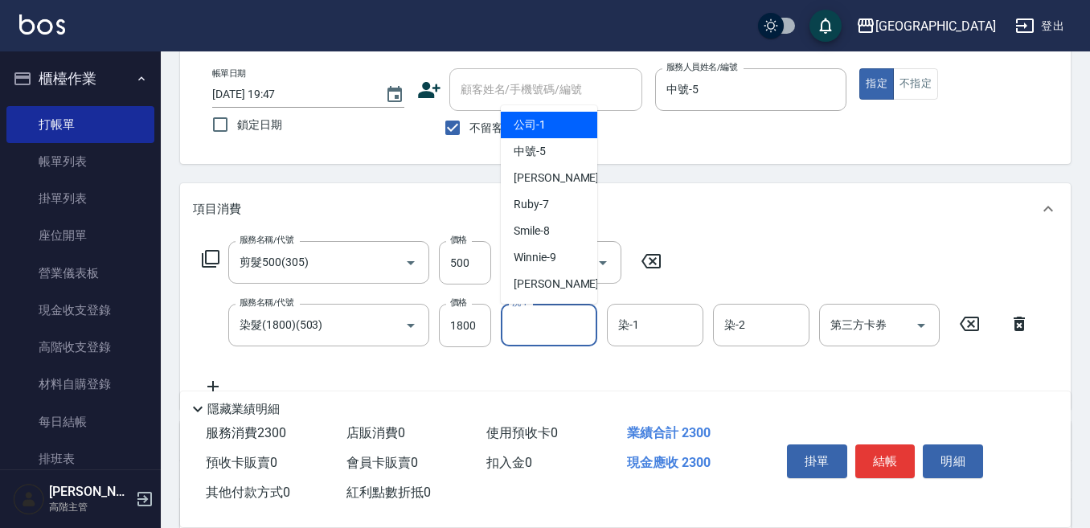
drag, startPoint x: 522, startPoint y: 334, endPoint x: 510, endPoint y: 323, distance: 16.6
click at [522, 332] on input "洗-1" at bounding box center [549, 325] width 82 height 28
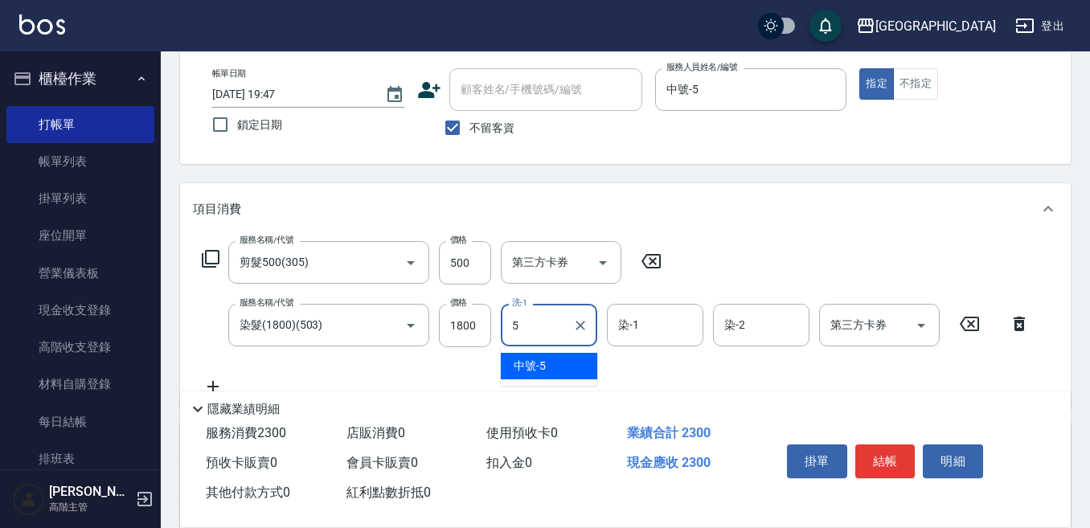
type input "中號-5"
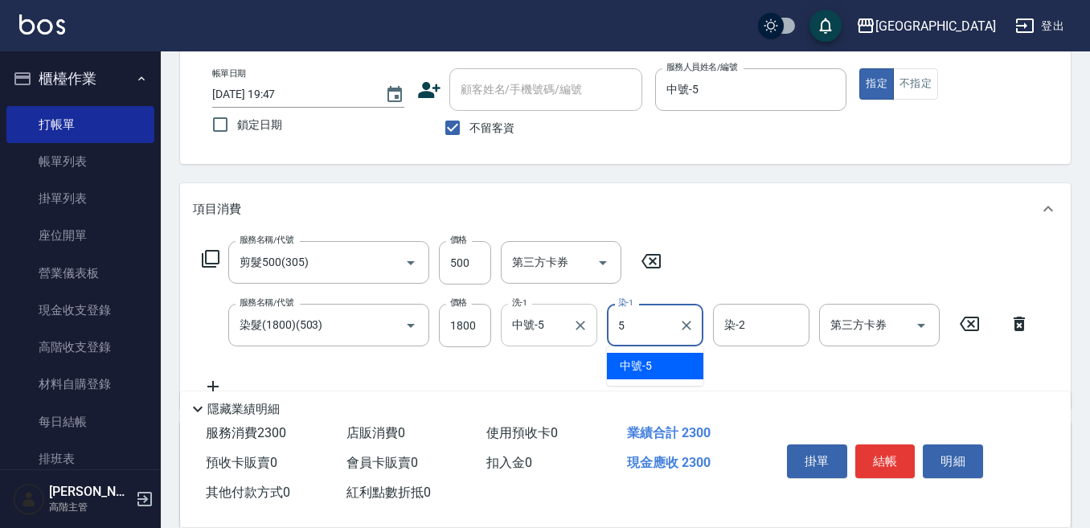
type input "中號-5"
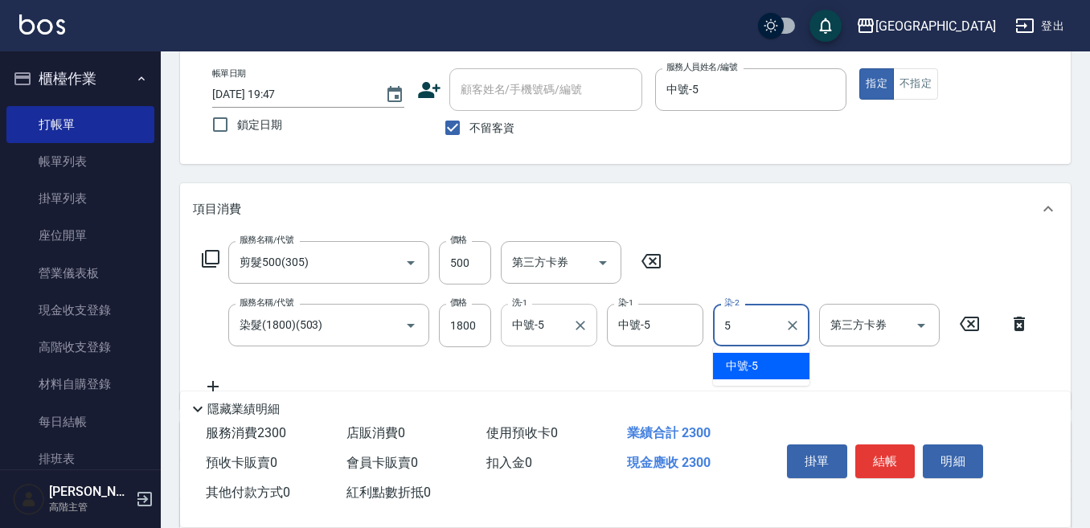
type input "中號-5"
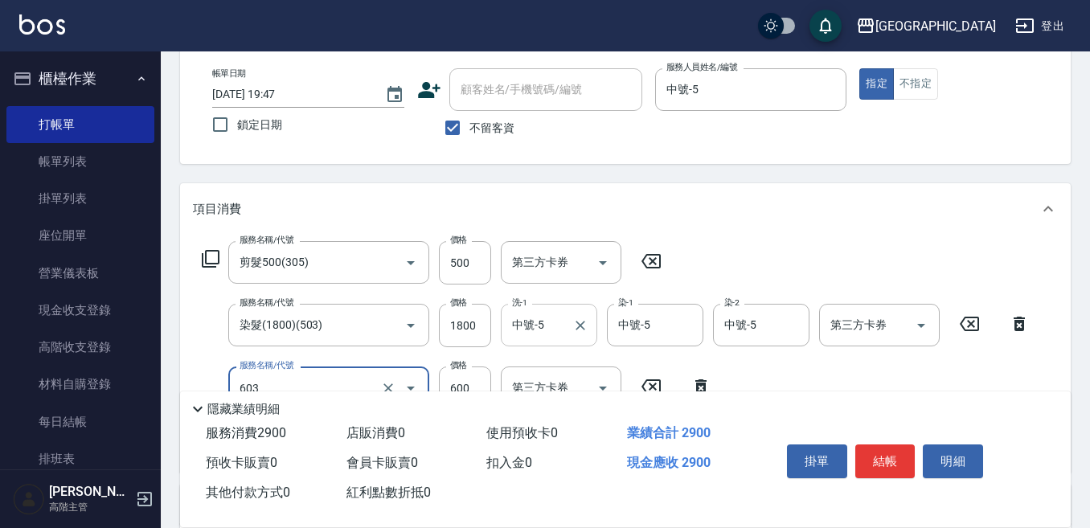
type input "DP水導素(603)"
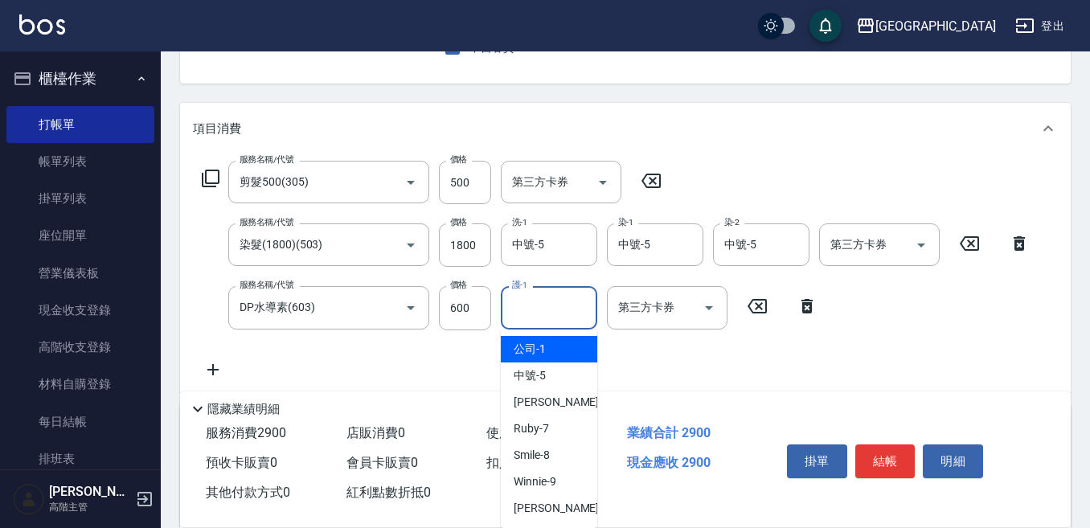
click at [527, 308] on input "護-1" at bounding box center [549, 307] width 82 height 28
type input "中號-5"
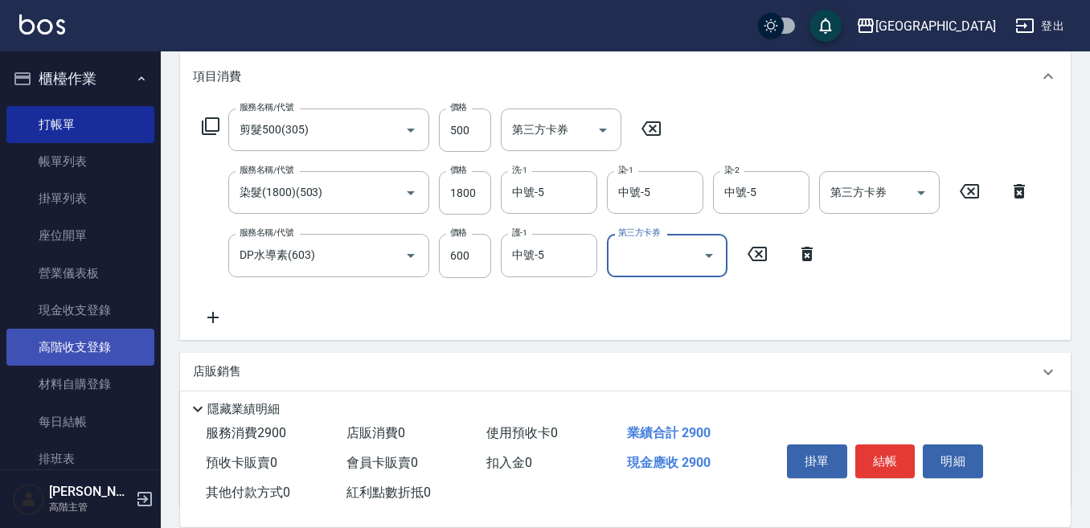
scroll to position [241, 0]
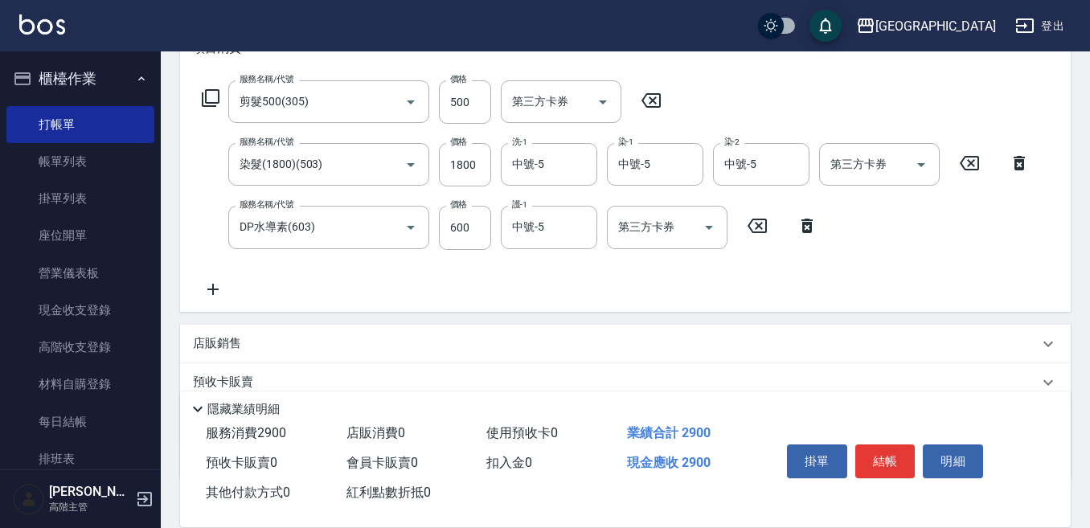
click at [211, 342] on p "店販銷售" at bounding box center [217, 343] width 48 height 17
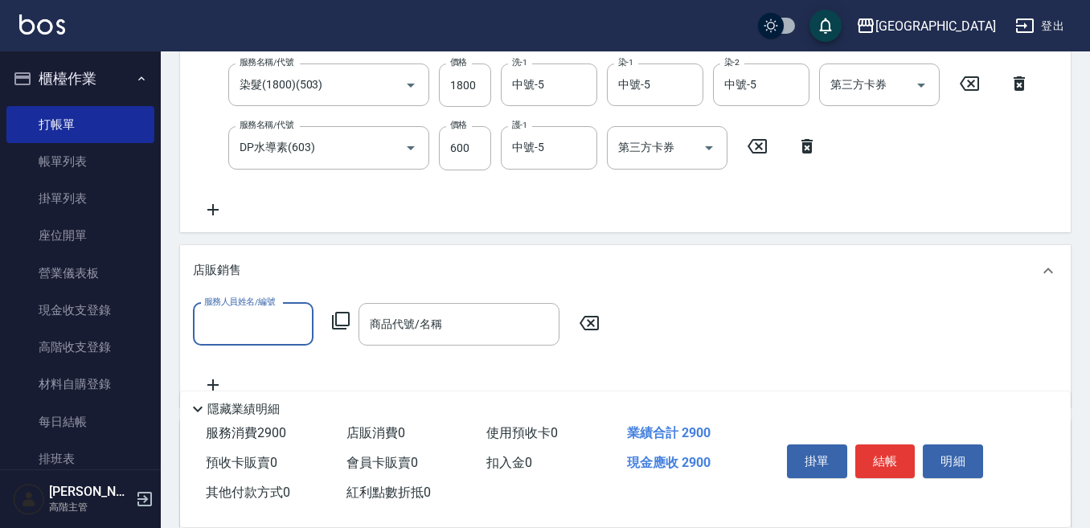
scroll to position [322, 0]
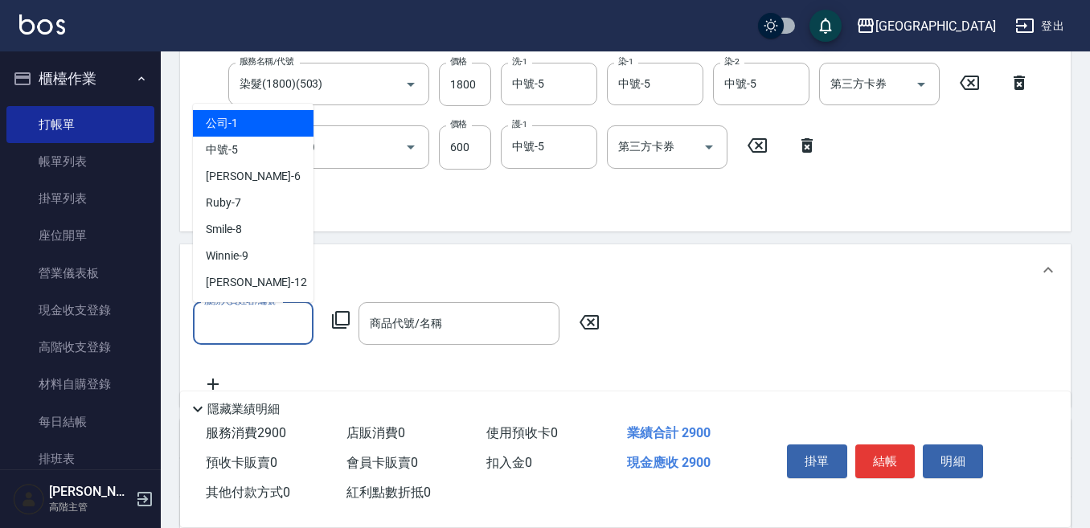
click at [227, 321] on input "服務人員姓名/編號" at bounding box center [253, 323] width 106 height 28
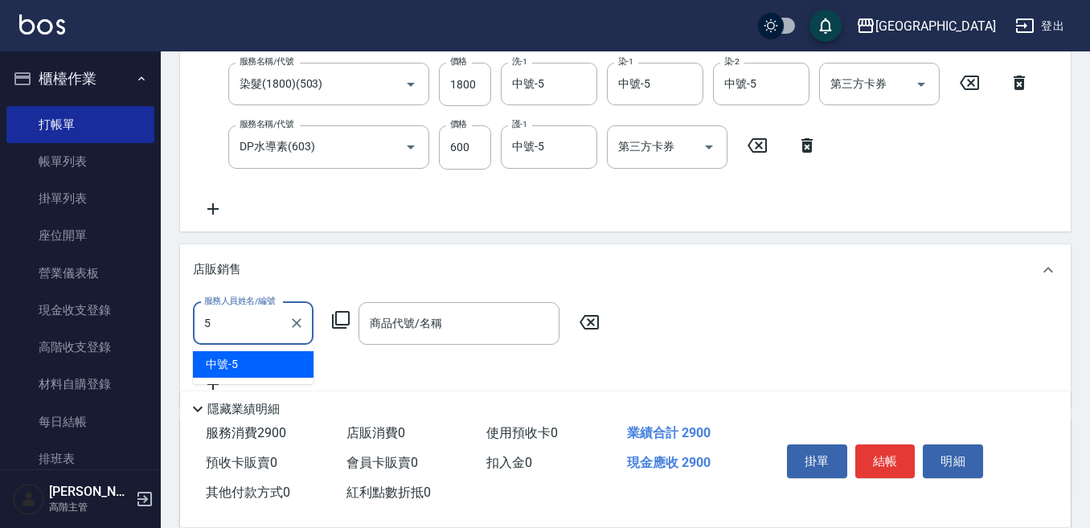
type input "中號-5"
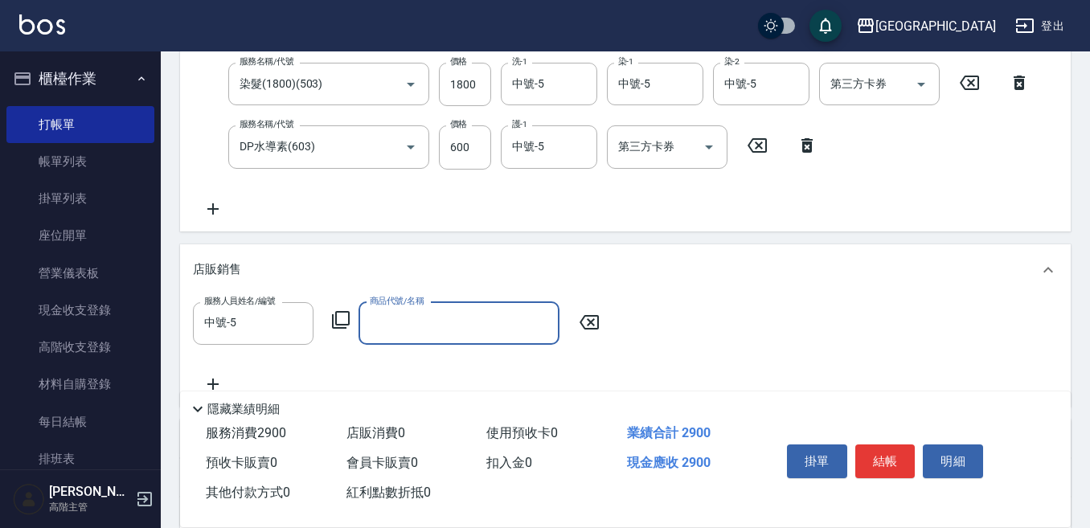
click at [342, 317] on icon at bounding box center [340, 319] width 19 height 19
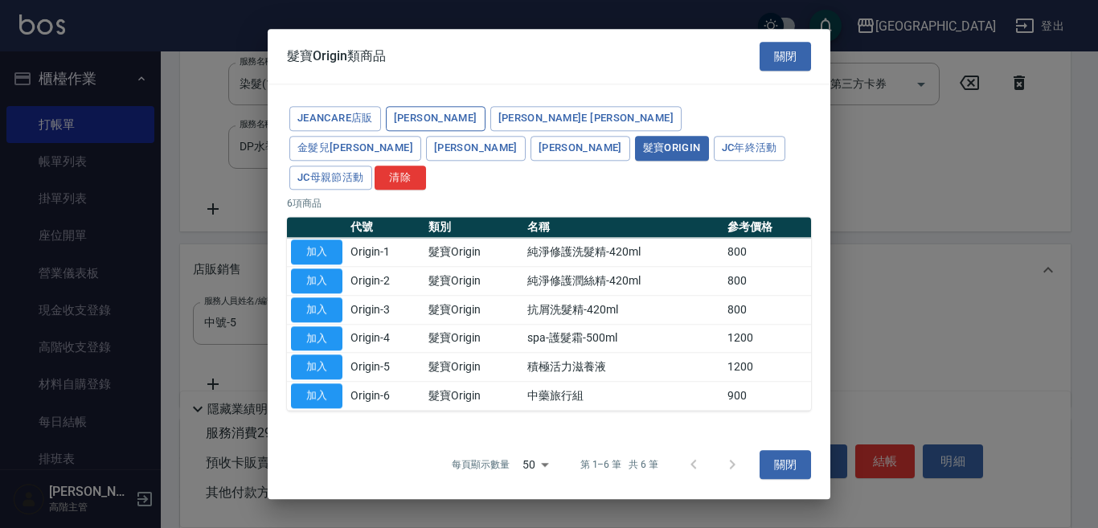
click at [408, 131] on button "[PERSON_NAME]" at bounding box center [436, 118] width 100 height 25
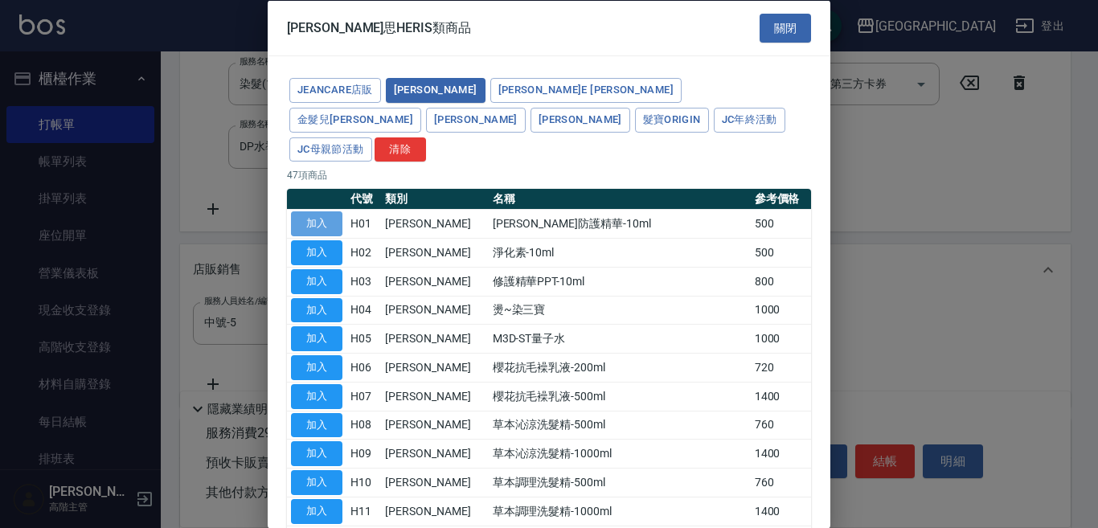
click at [319, 211] on button "加入" at bounding box center [316, 223] width 51 height 25
type input "[PERSON_NAME]防護精華-10ml"
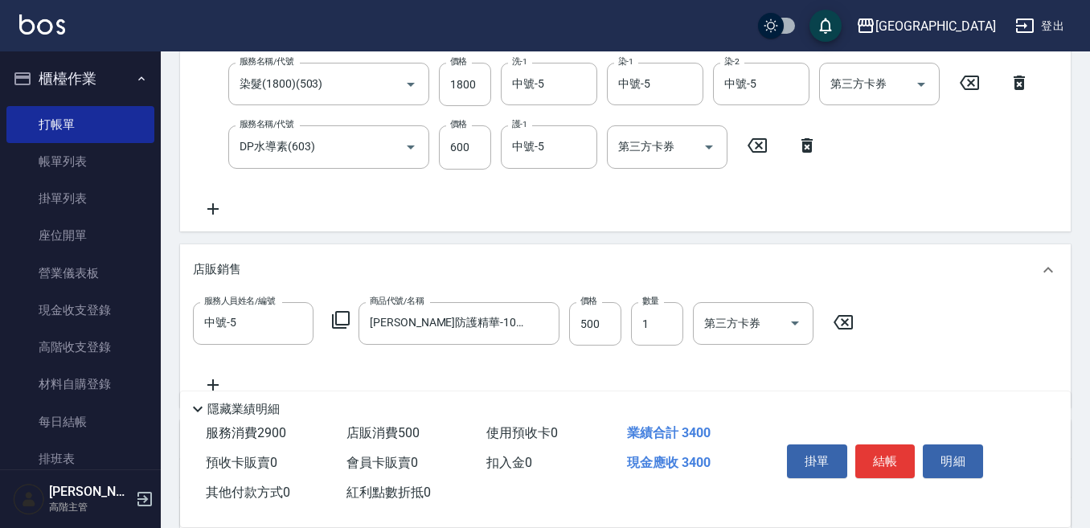
drag, startPoint x: 879, startPoint y: 453, endPoint x: 862, endPoint y: 414, distance: 42.5
click at [875, 446] on button "結帳" at bounding box center [885, 461] width 60 height 34
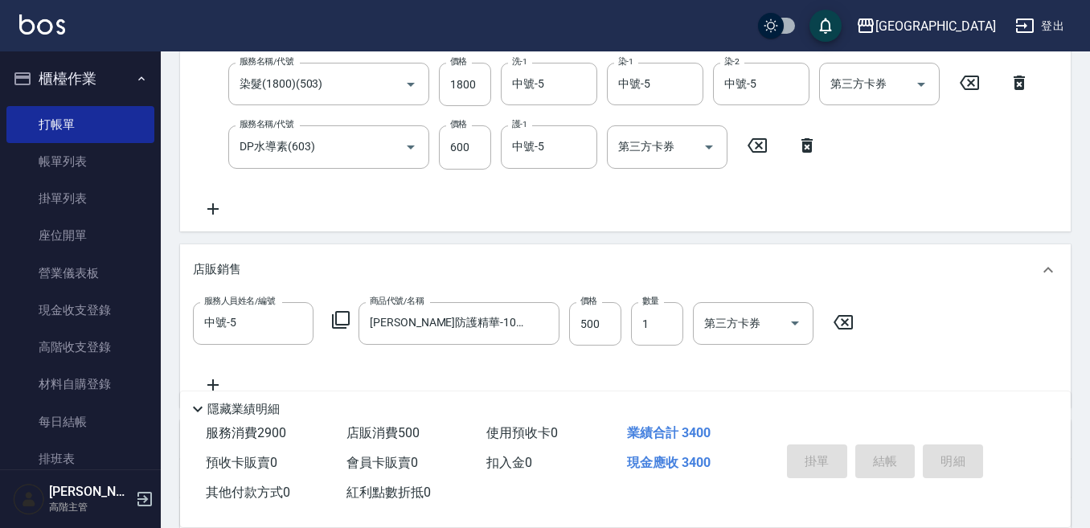
type input "[DATE] 19:48"
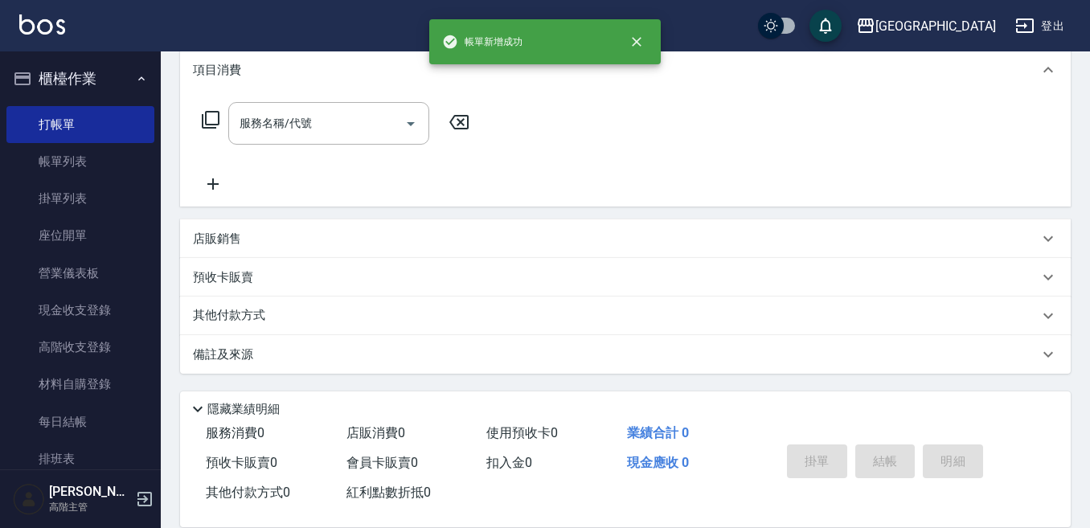
scroll to position [0, 0]
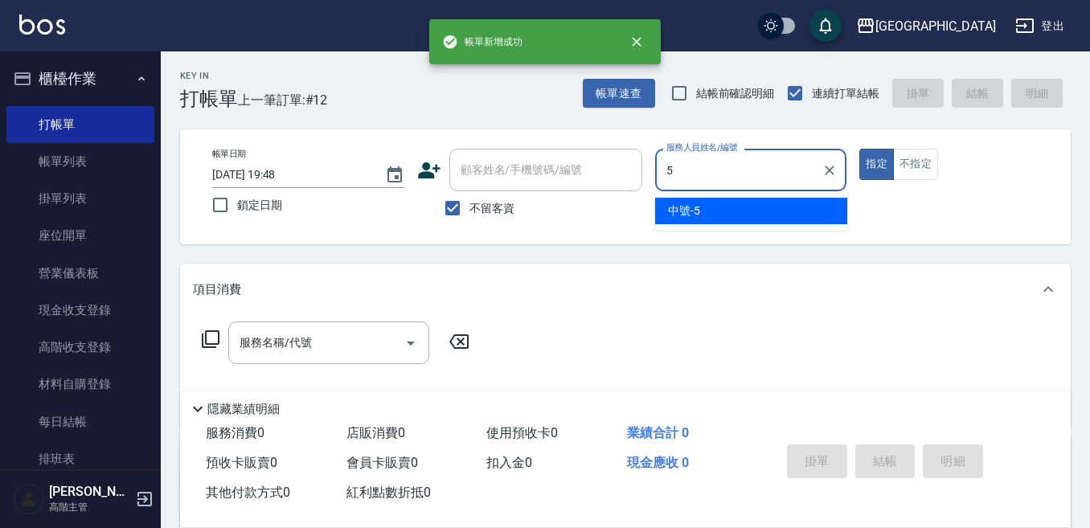
type input "中號-5"
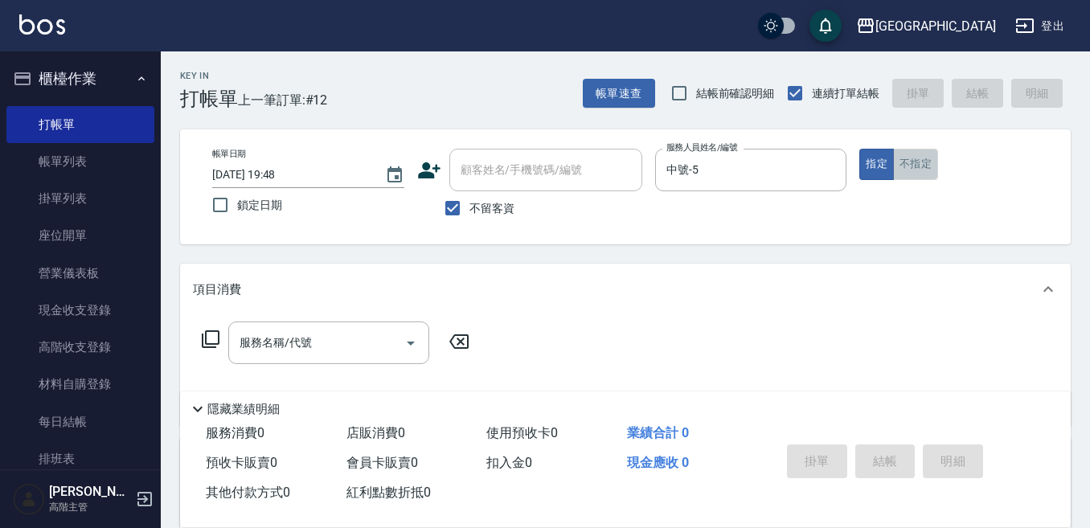
click at [920, 160] on button "不指定" at bounding box center [915, 164] width 45 height 31
click at [289, 331] on div "服務名稱/代號 服務名稱/代號" at bounding box center [328, 343] width 201 height 43
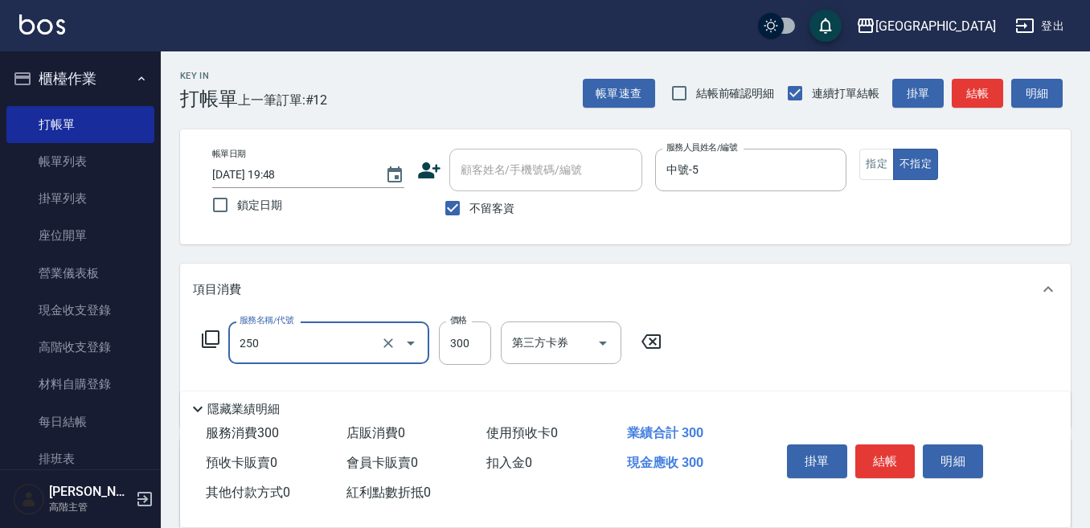
type input "日式洗髮(250)"
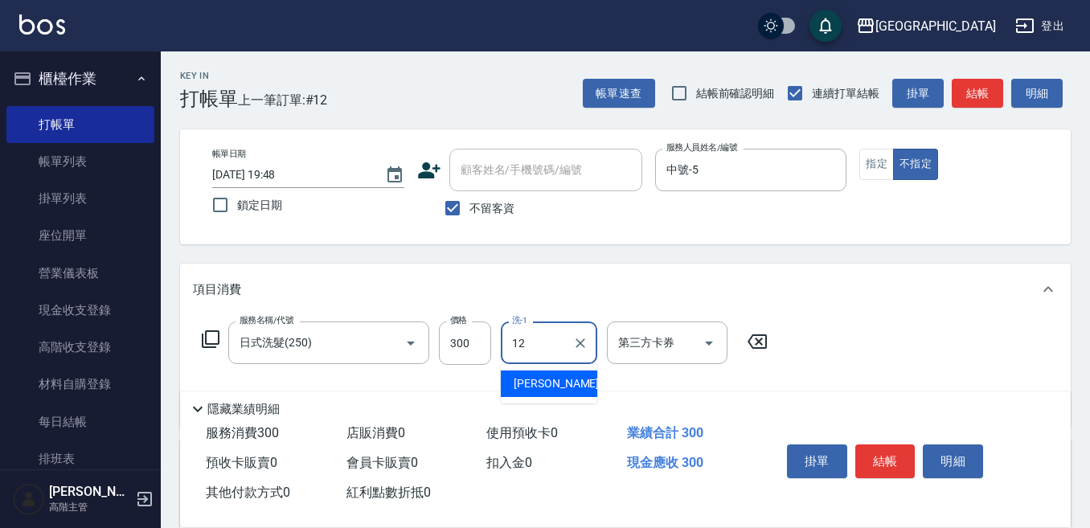
type input "[PERSON_NAME]-12"
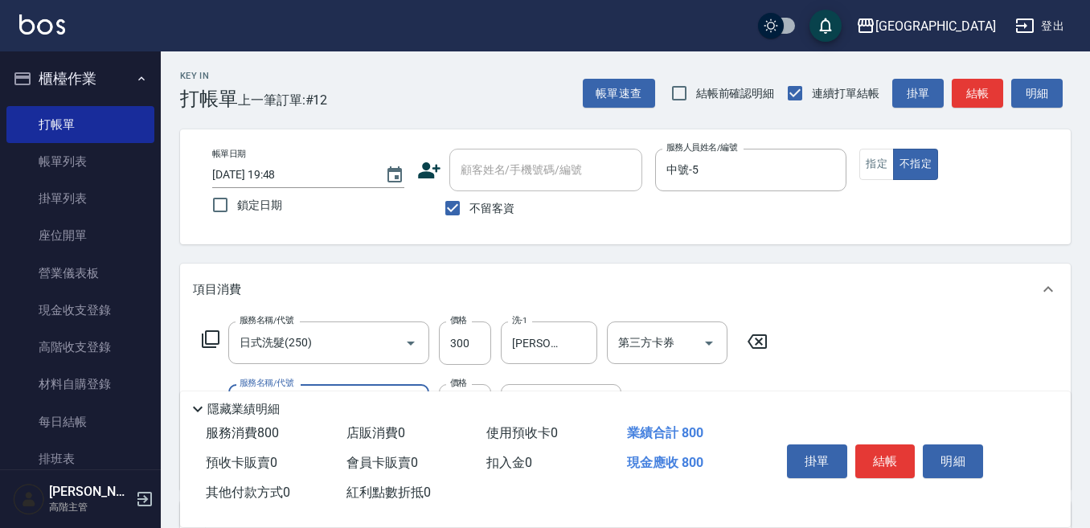
scroll to position [80, 0]
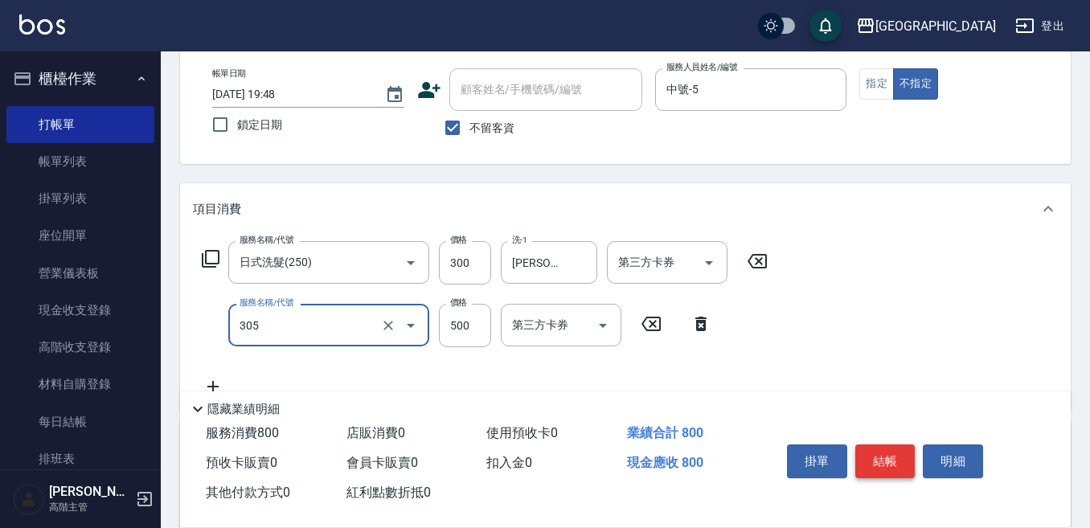
type input "剪髮500(305)"
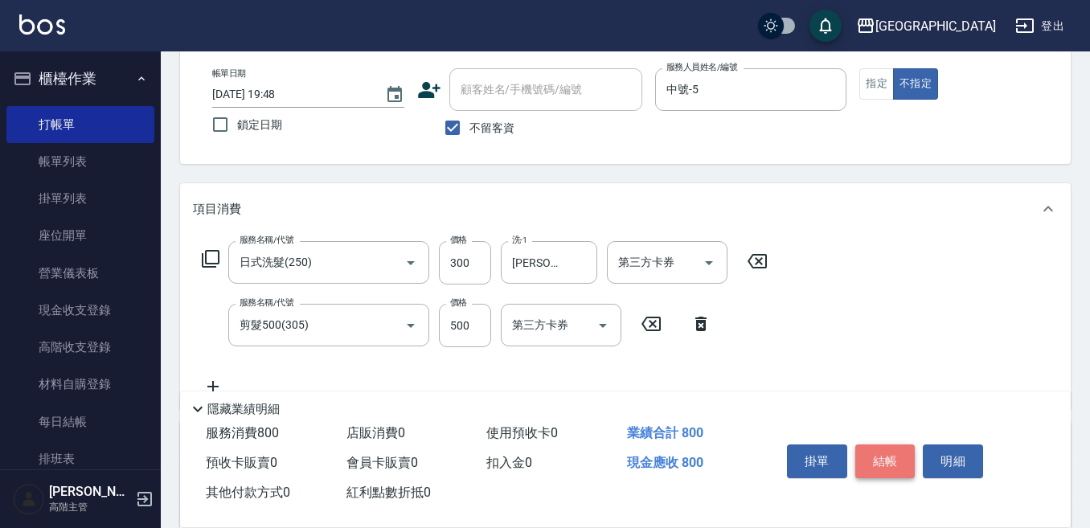
click at [892, 453] on button "結帳" at bounding box center [885, 461] width 60 height 34
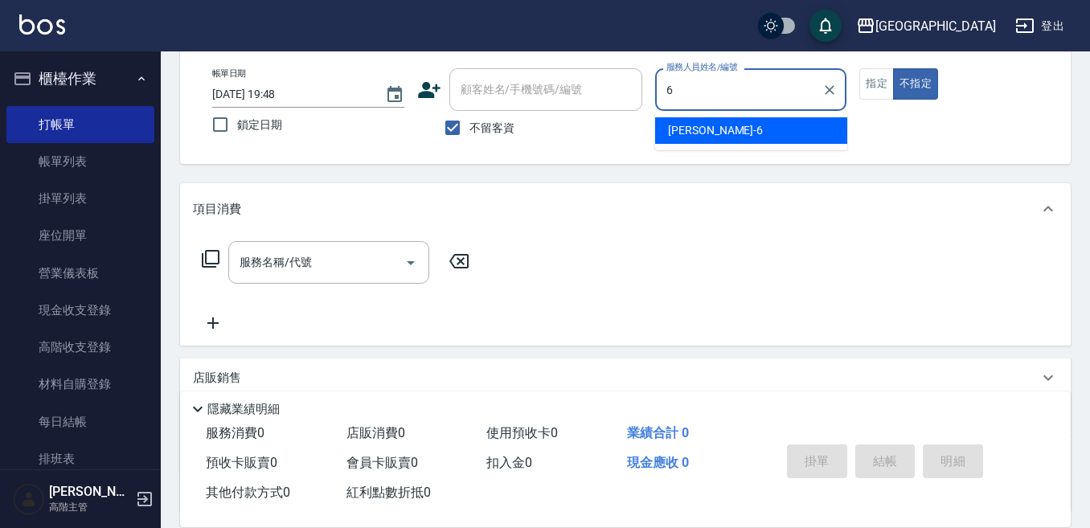
type input "[PERSON_NAME]-6"
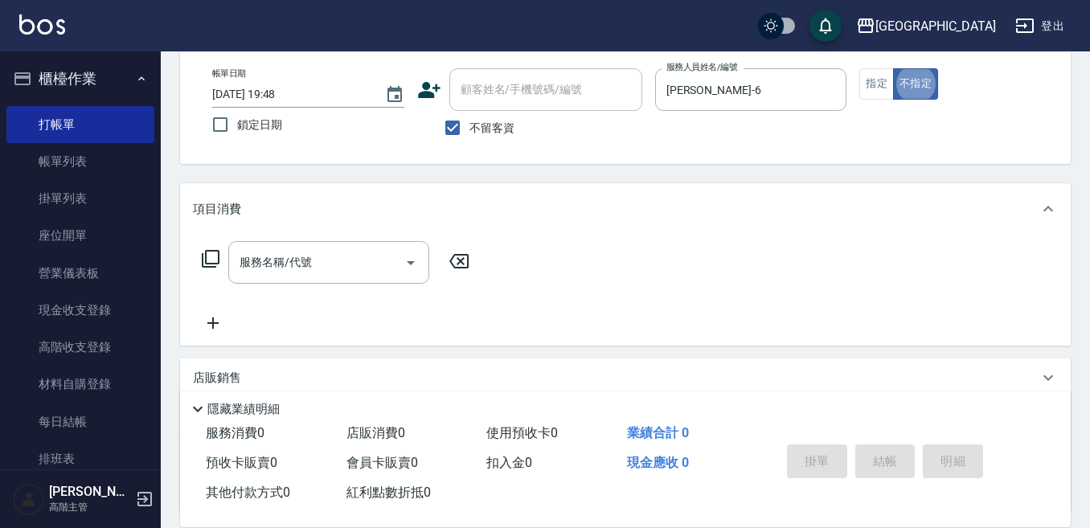
click at [871, 78] on button "指定" at bounding box center [876, 83] width 35 height 31
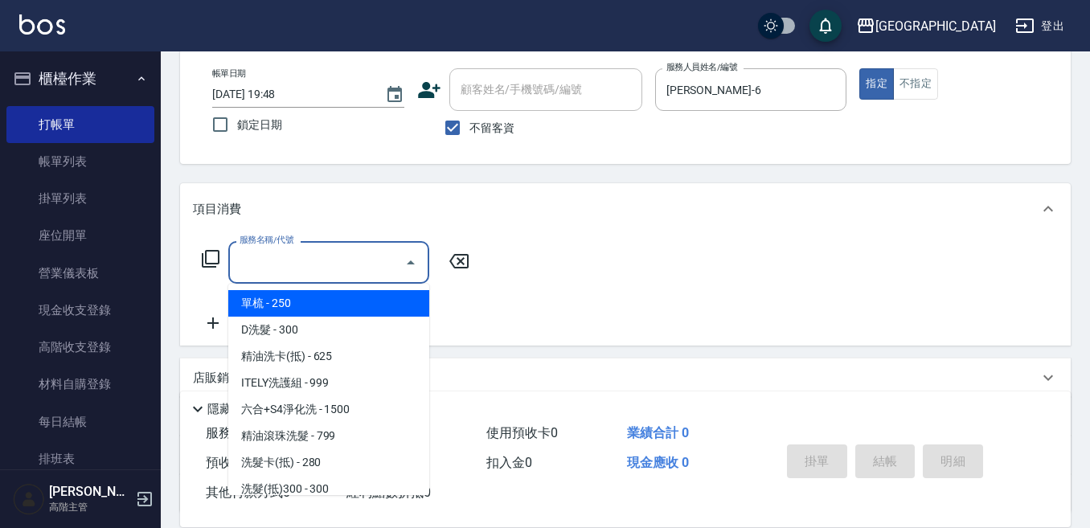
drag, startPoint x: 350, startPoint y: 256, endPoint x: 352, endPoint y: 246, distance: 9.8
click at [352, 248] on input "服務名稱/代號" at bounding box center [317, 262] width 162 height 28
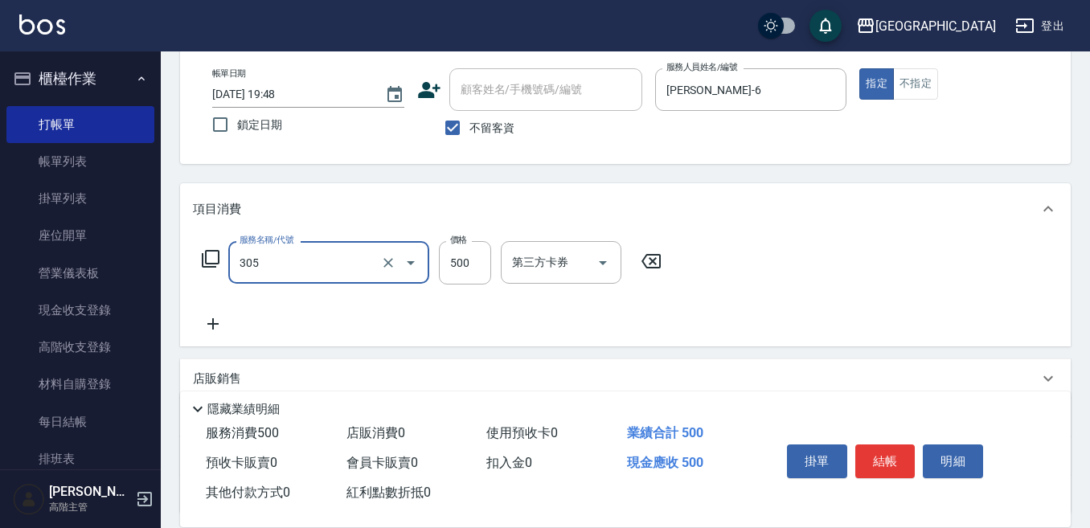
type input "剪髮500(305)"
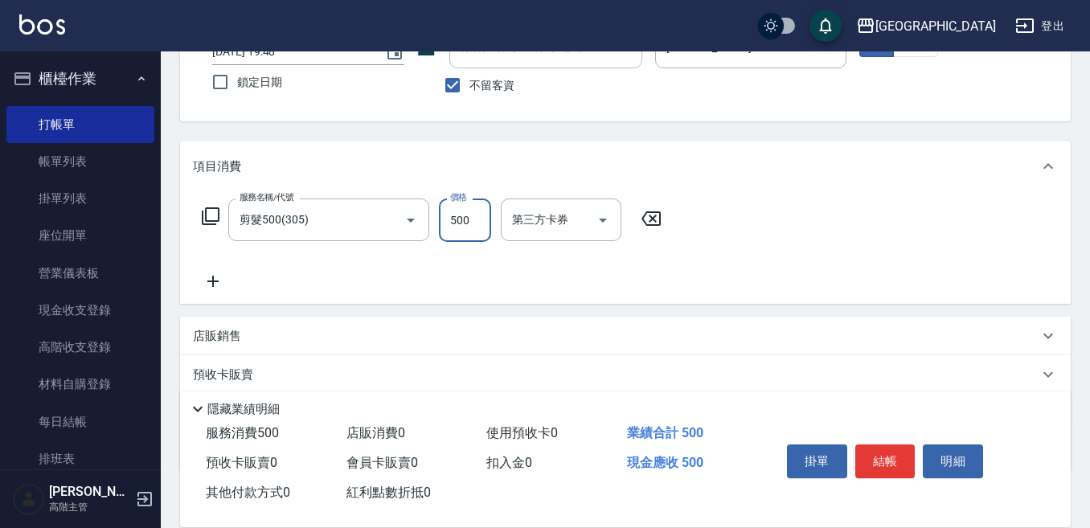
scroll to position [161, 0]
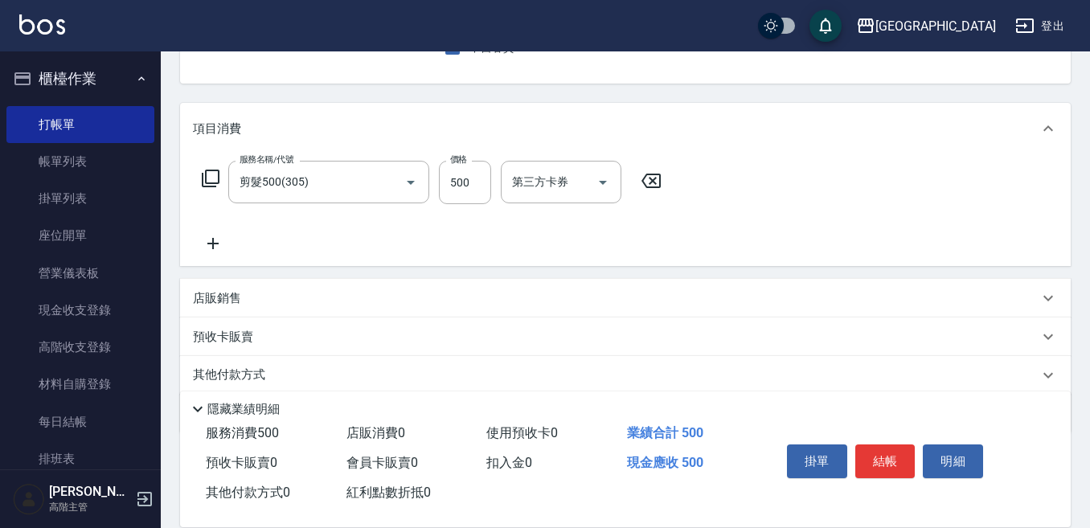
click at [219, 240] on icon at bounding box center [213, 243] width 40 height 19
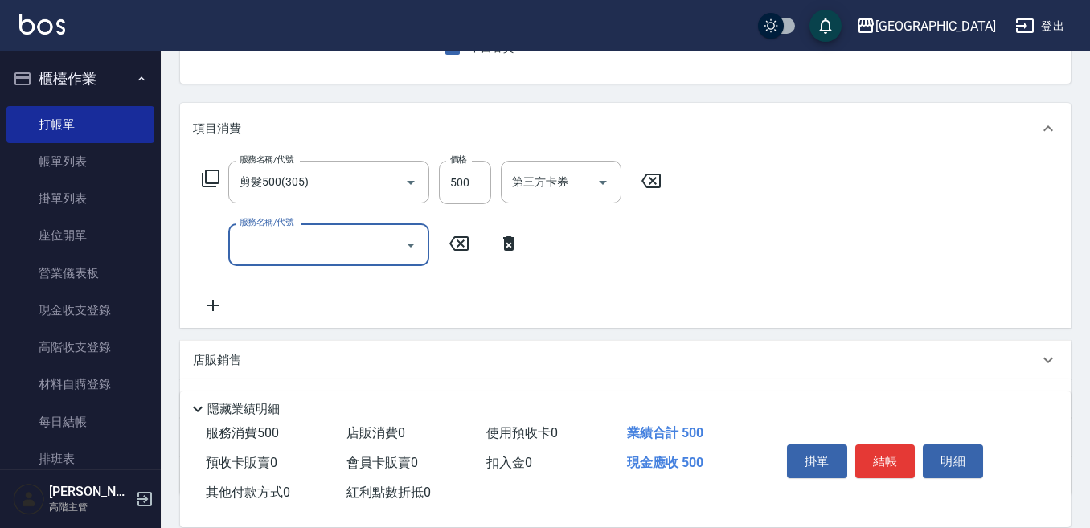
click at [270, 245] on input "服務名稱/代號" at bounding box center [317, 245] width 162 height 28
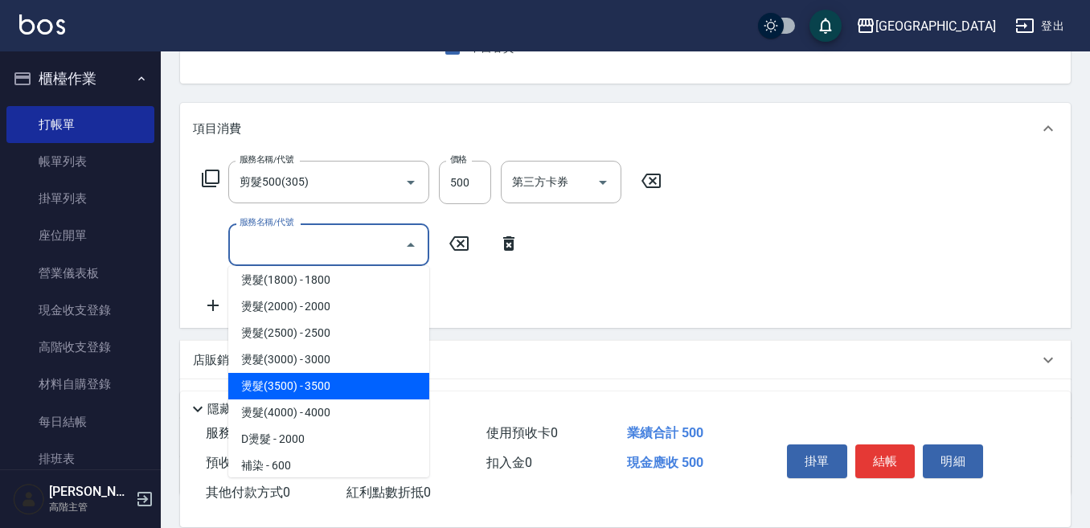
scroll to position [643, 0]
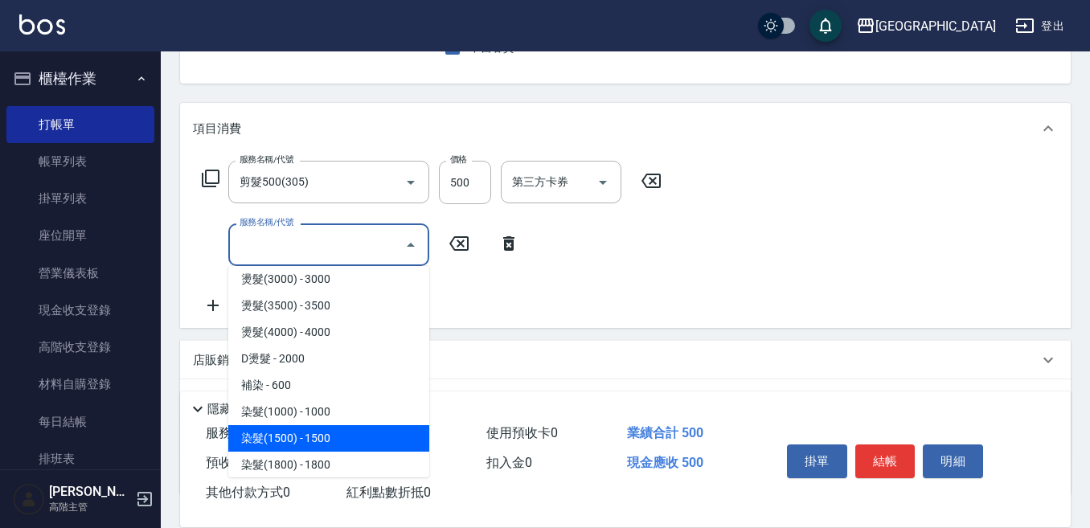
click at [327, 435] on span "染髮(1500) - 1500" at bounding box center [328, 438] width 201 height 27
type input "染髮(1500)(502)"
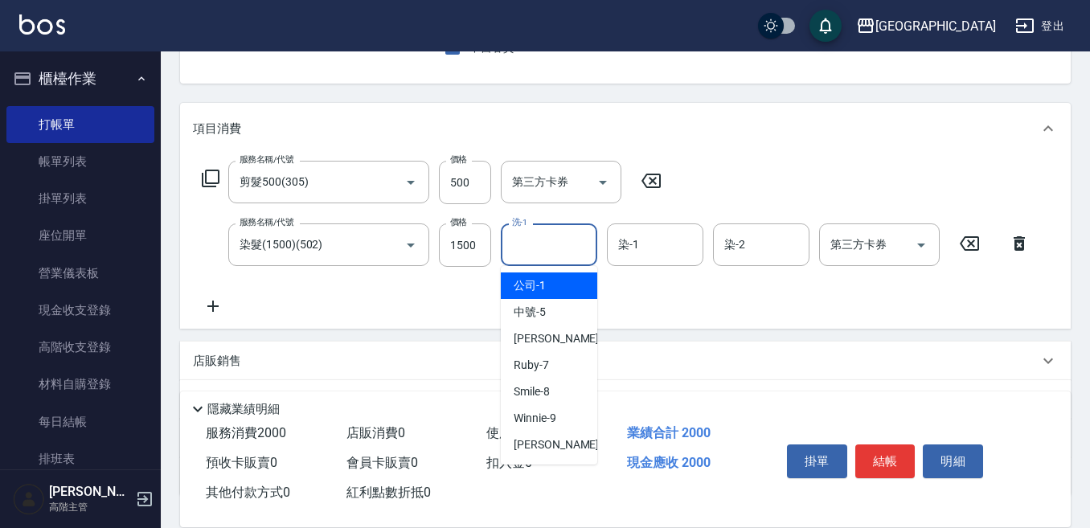
click at [547, 254] on input "洗-1" at bounding box center [549, 245] width 82 height 28
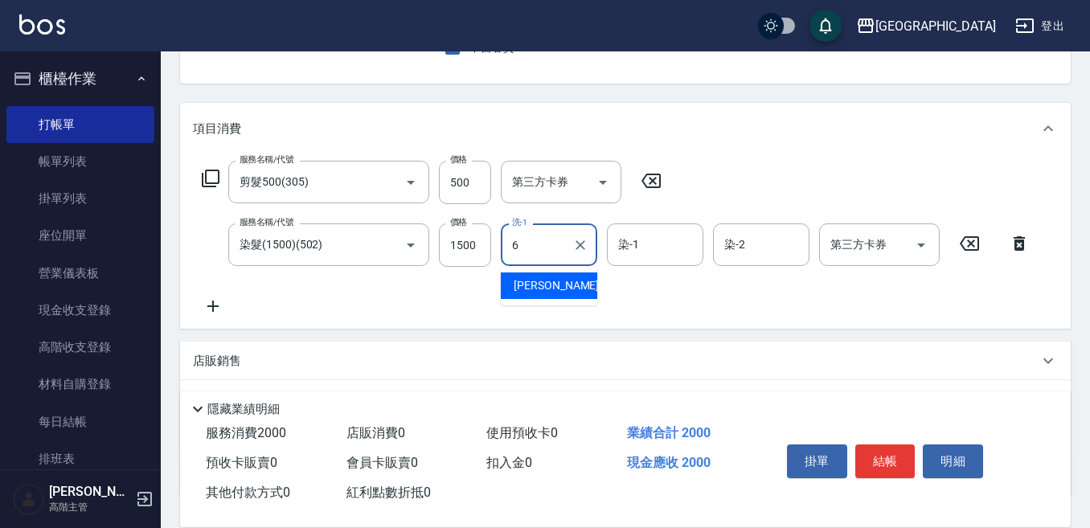
type input "[PERSON_NAME]-6"
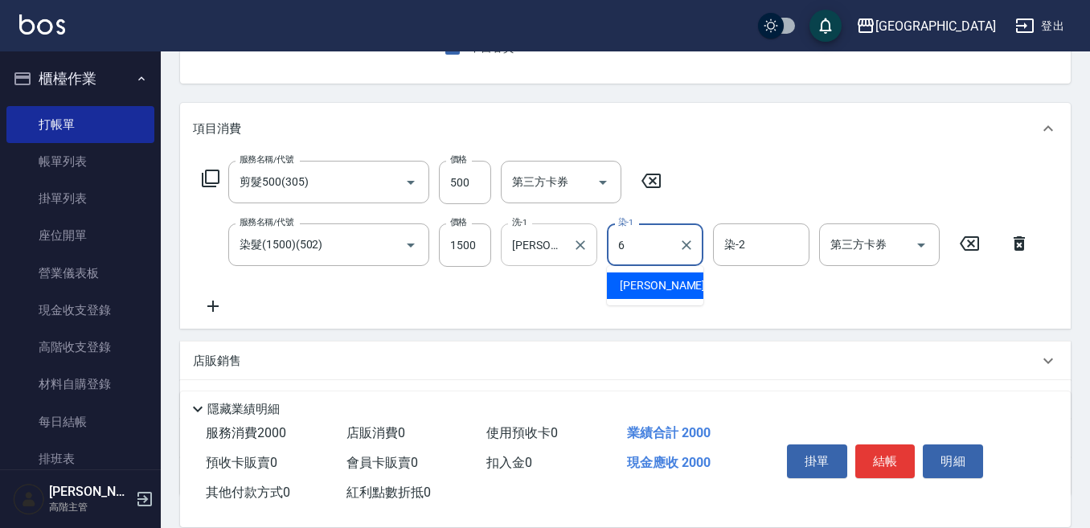
type input "[PERSON_NAME]-6"
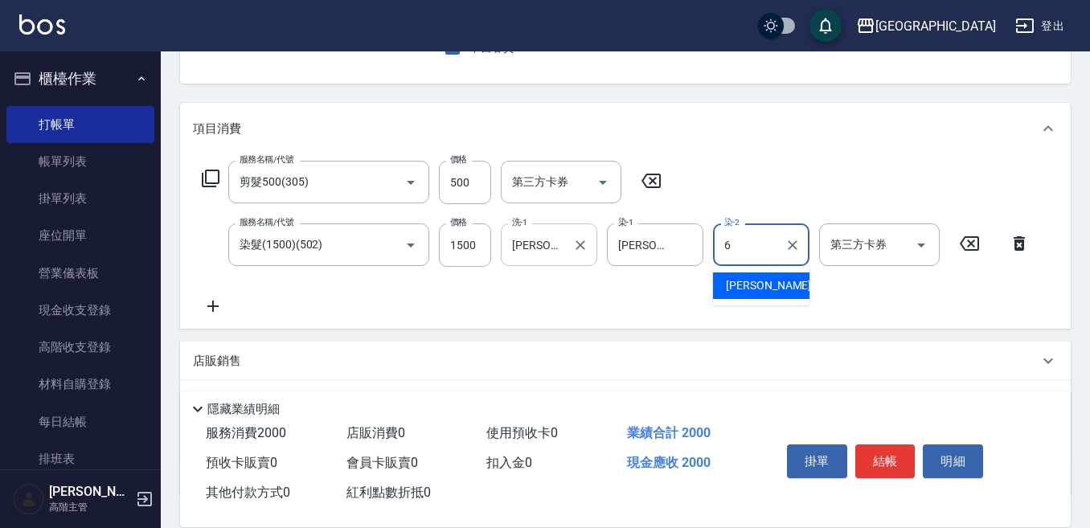
type input "[PERSON_NAME]-6"
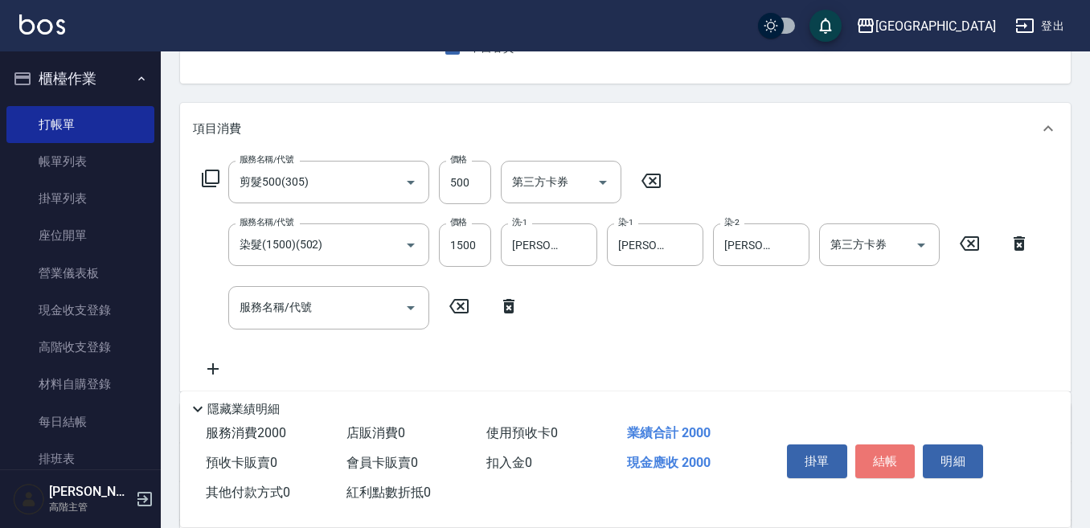
drag, startPoint x: 902, startPoint y: 449, endPoint x: 893, endPoint y: 442, distance: 10.9
click at [899, 446] on button "結帳" at bounding box center [885, 461] width 60 height 34
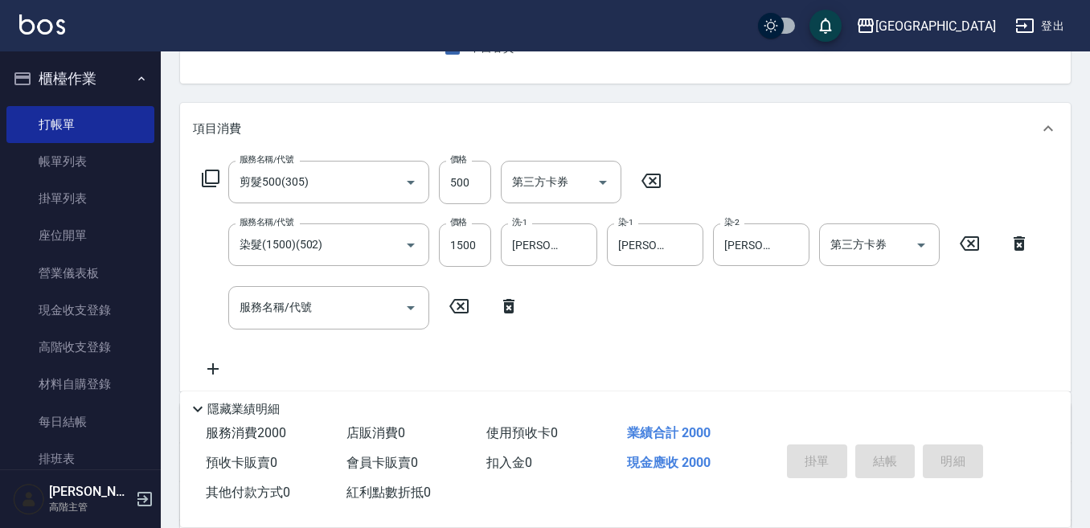
type input "[DATE] 19:49"
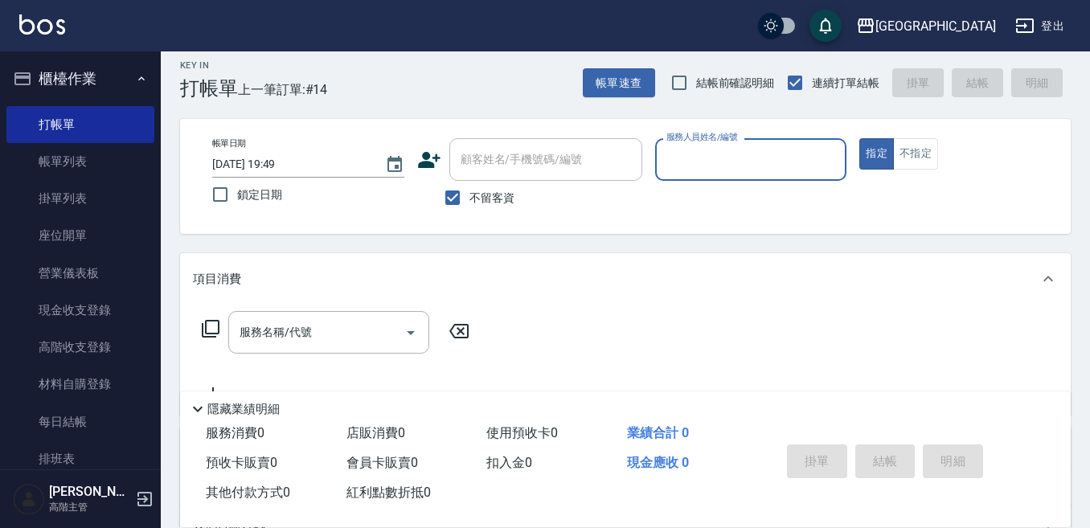
scroll to position [0, 0]
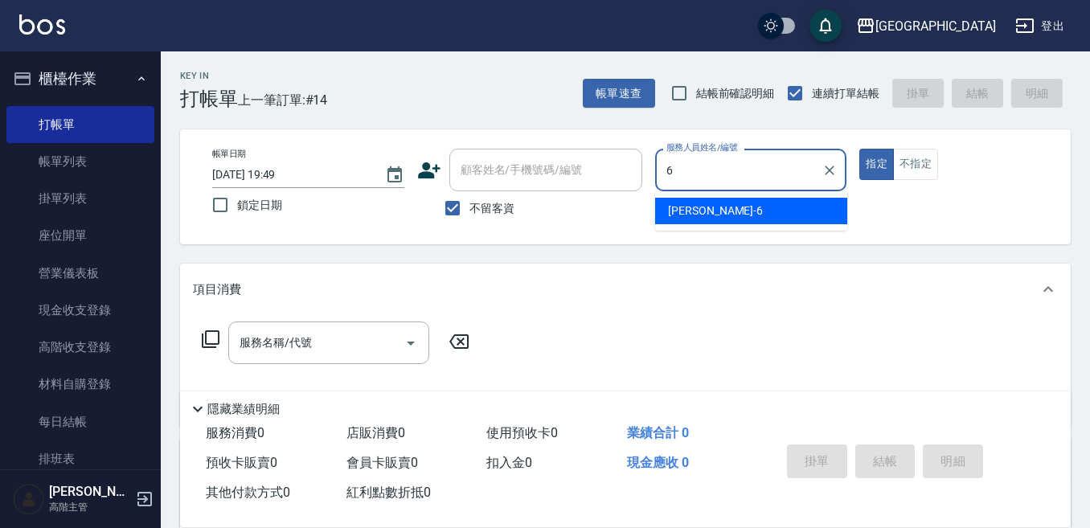
type input "[PERSON_NAME]-6"
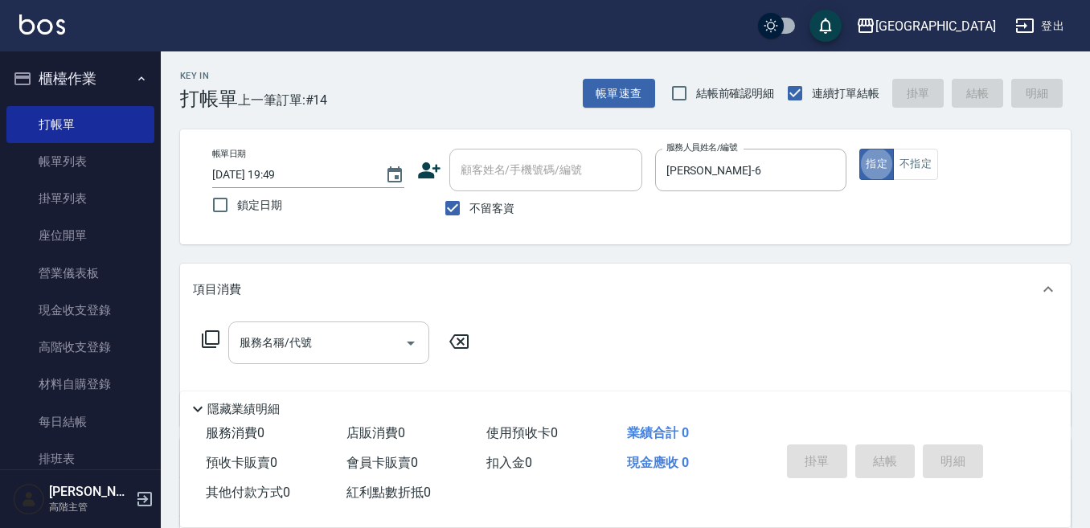
click at [316, 333] on input "服務名稱/代號" at bounding box center [317, 343] width 162 height 28
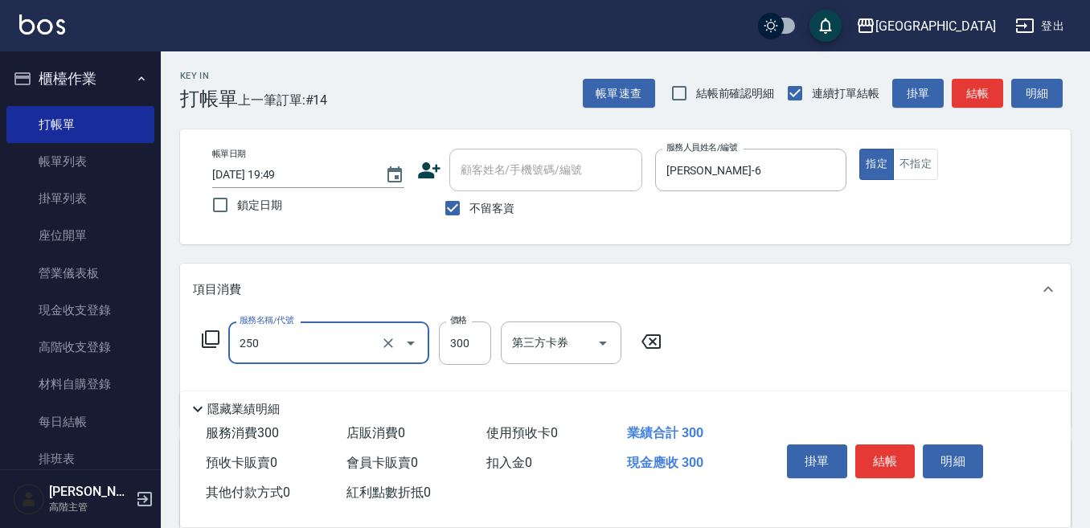
type input "日式洗髮(250)"
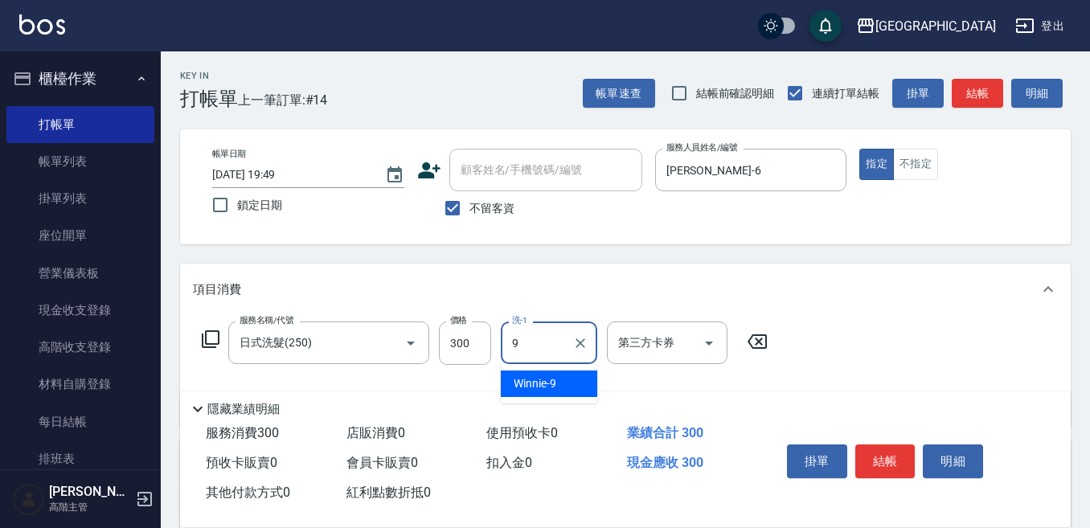
type input "Winnie-9"
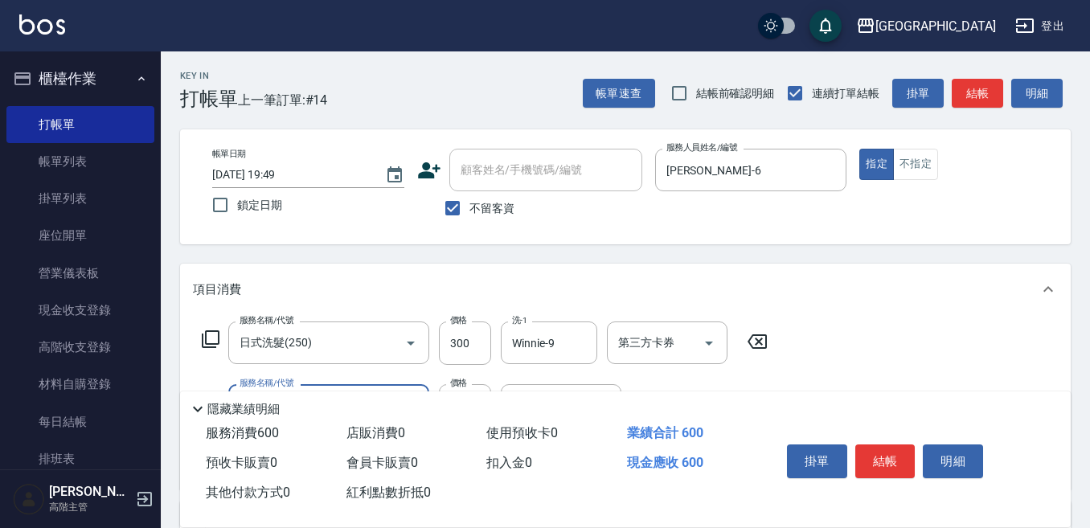
type input "剪髮300(303)"
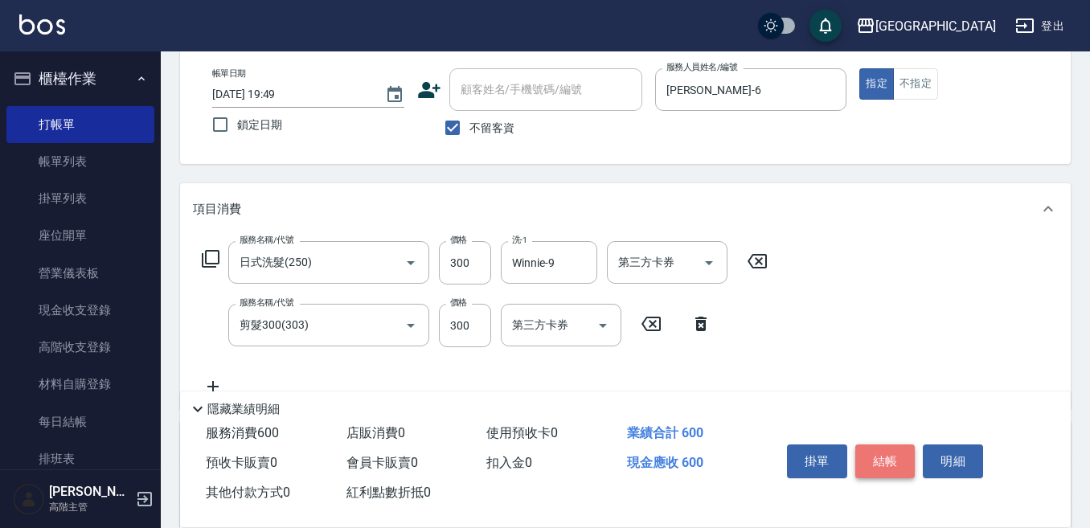
click at [876, 457] on button "結帳" at bounding box center [885, 461] width 60 height 34
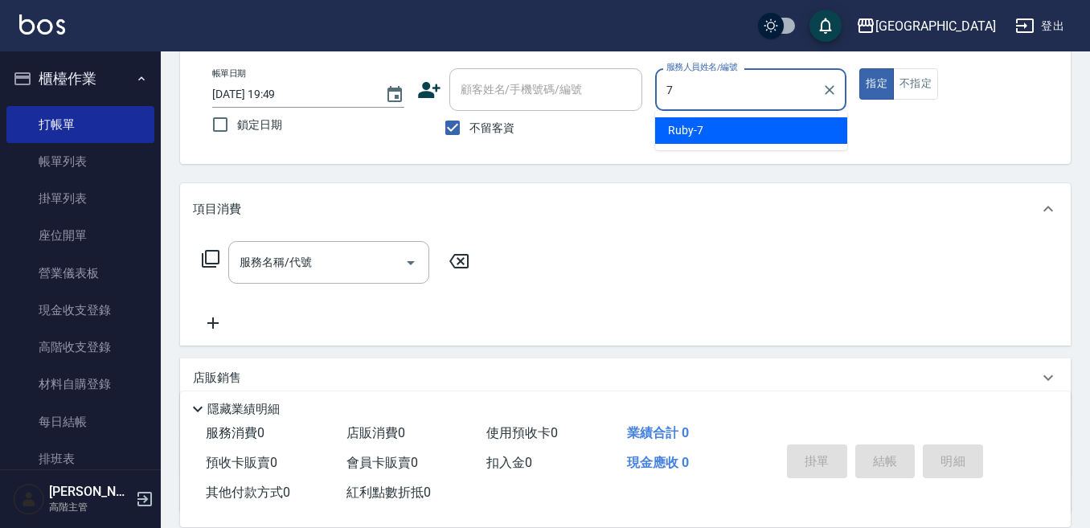
type input "Ruby-7"
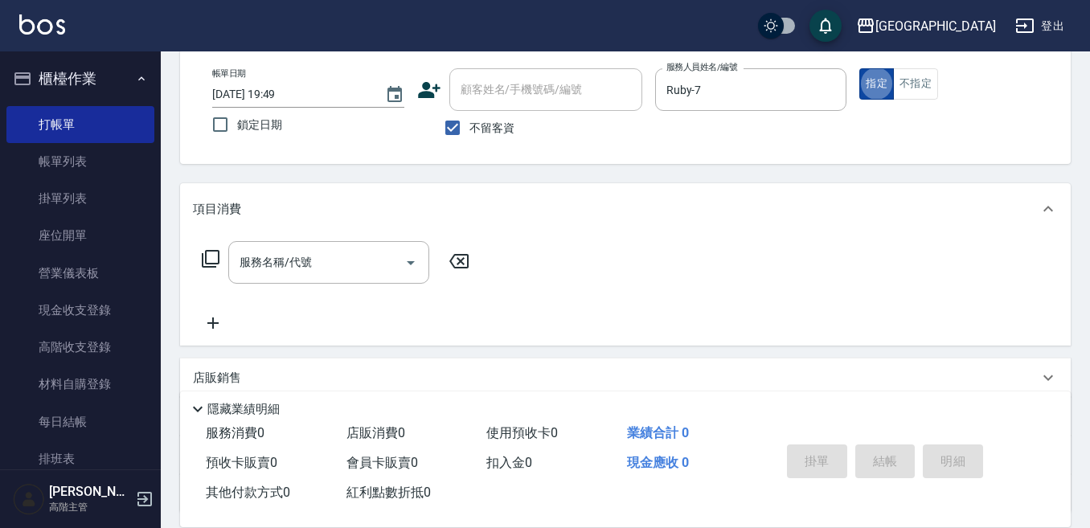
drag, startPoint x: 920, startPoint y: 84, endPoint x: 871, endPoint y: 92, distance: 49.6
click at [914, 84] on button "不指定" at bounding box center [915, 83] width 45 height 31
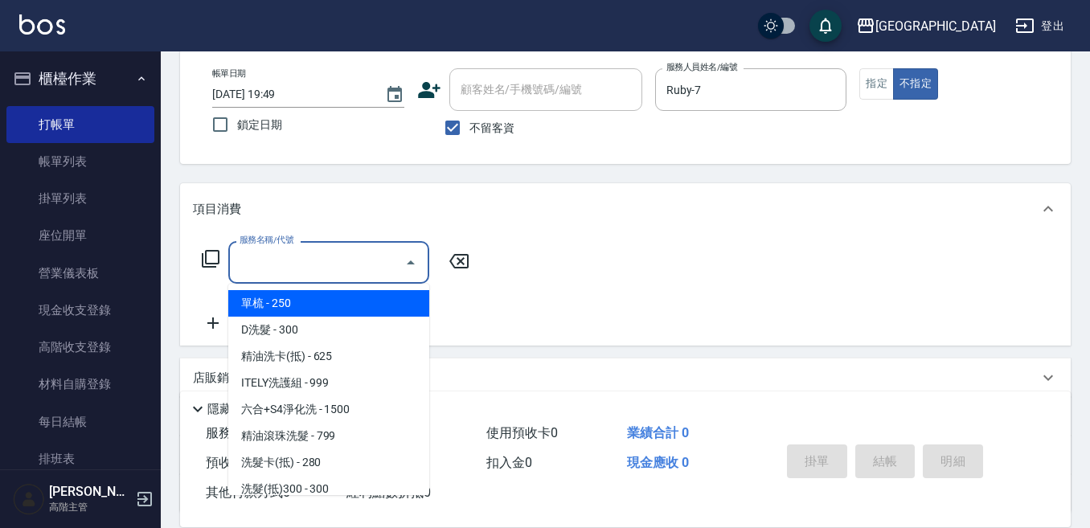
click at [354, 257] on input "服務名稱/代號" at bounding box center [317, 262] width 162 height 28
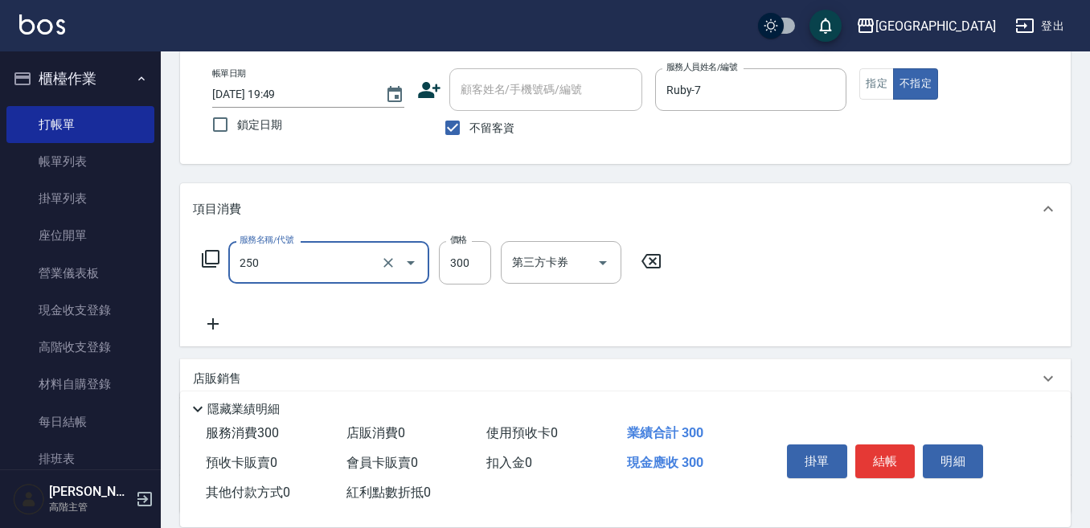
type input "日式洗髮(250)"
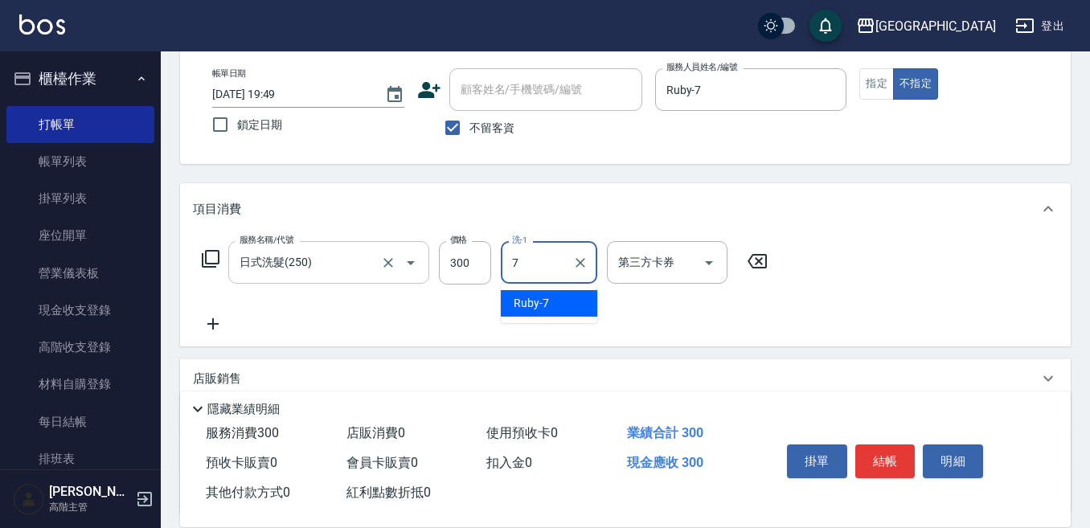
type input "Ruby-7"
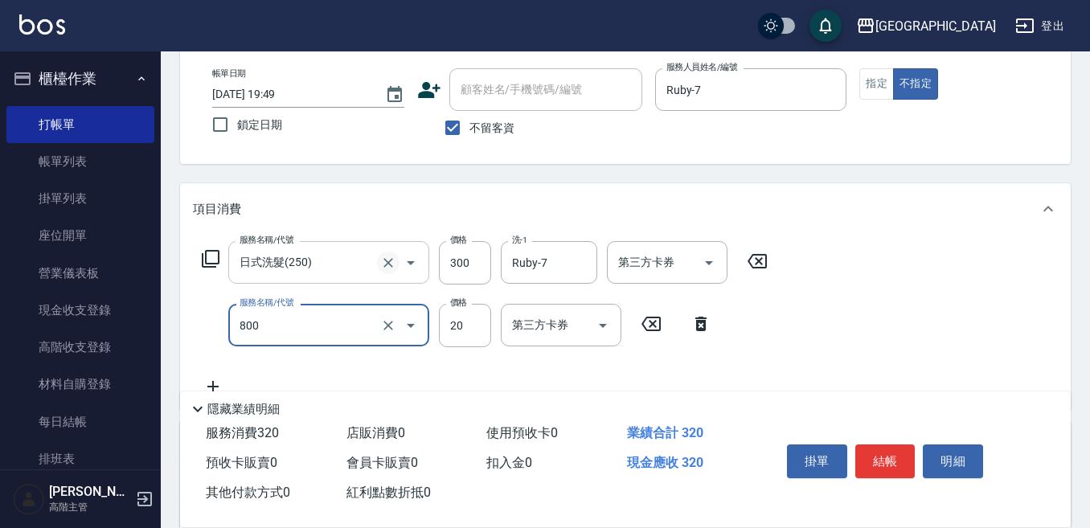
type input "潤絲精(800)"
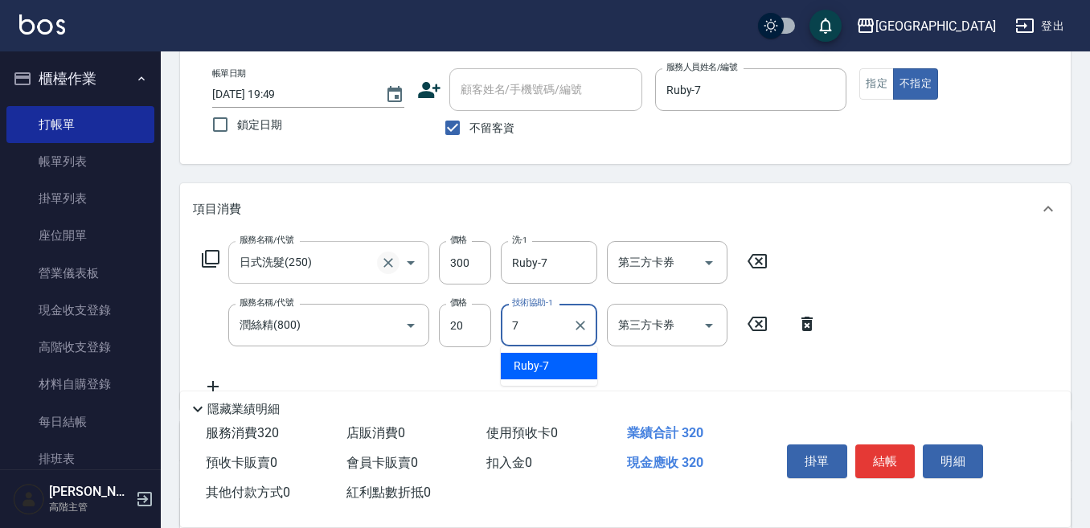
type input "Ruby-7"
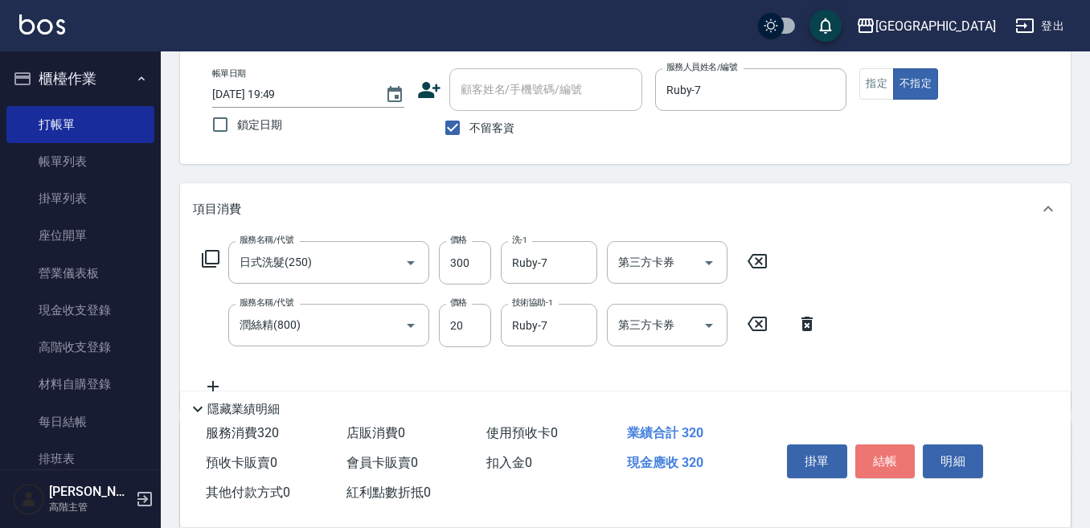
click at [881, 453] on button "結帳" at bounding box center [885, 461] width 60 height 34
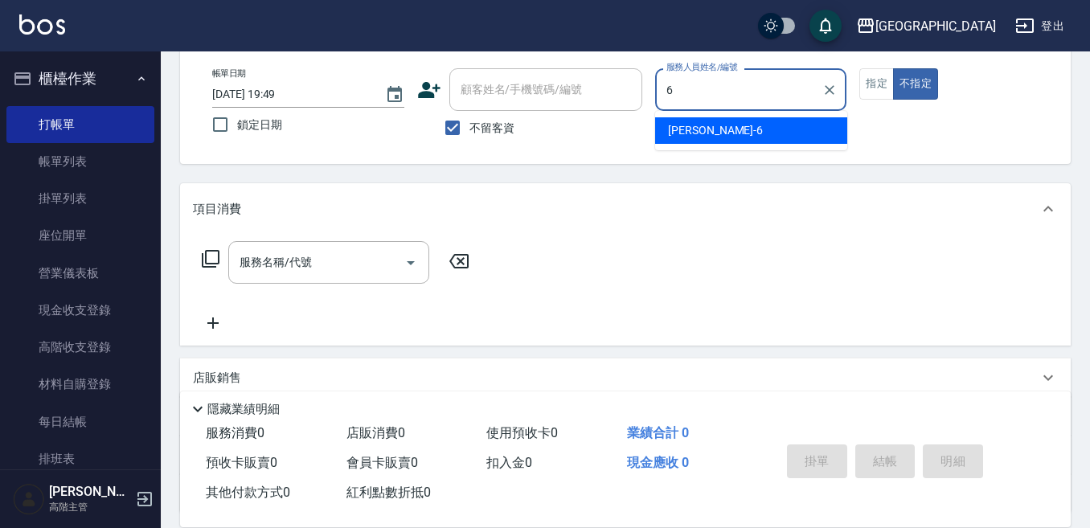
type input "[PERSON_NAME]-6"
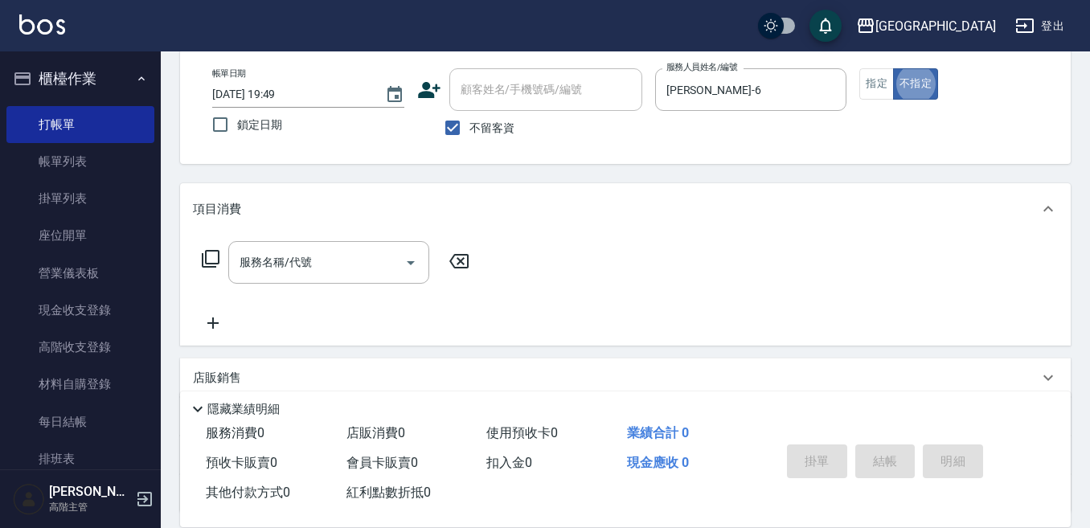
drag, startPoint x: 877, startPoint y: 80, endPoint x: 853, endPoint y: 96, distance: 28.5
click at [876, 82] on button "指定" at bounding box center [876, 83] width 35 height 31
click at [307, 265] on input "服務名稱/代號" at bounding box center [317, 262] width 162 height 28
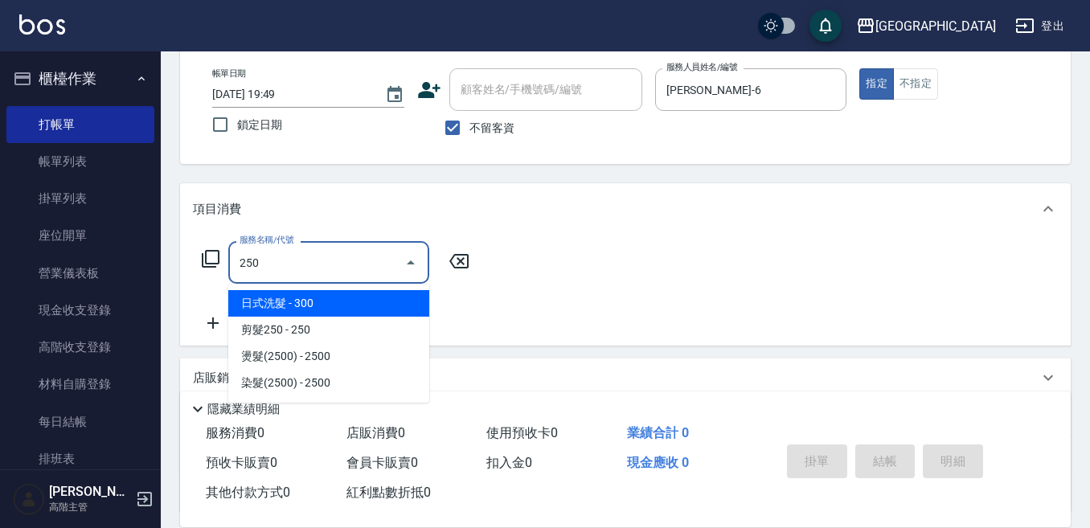
type input "日式洗髮(250)"
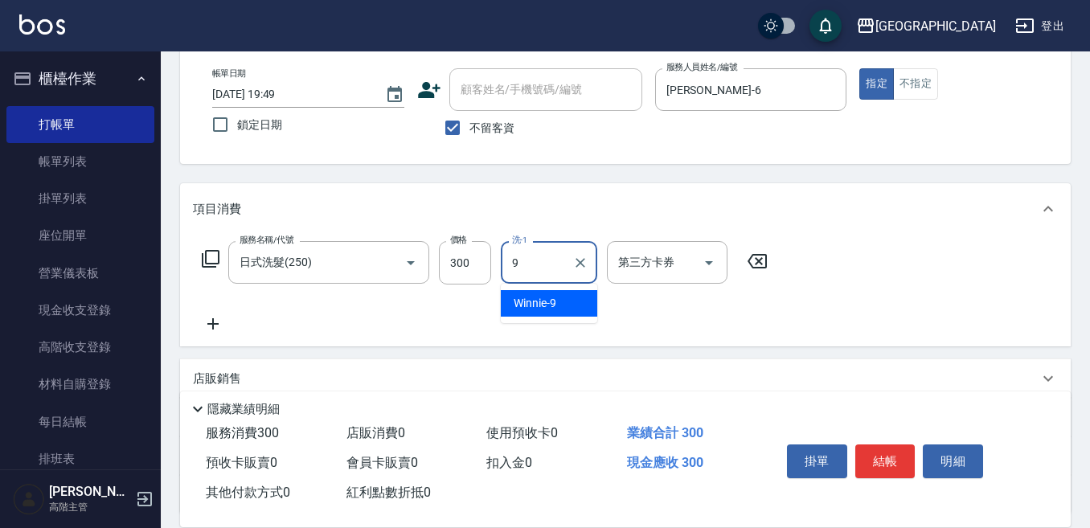
type input "Winnie-9"
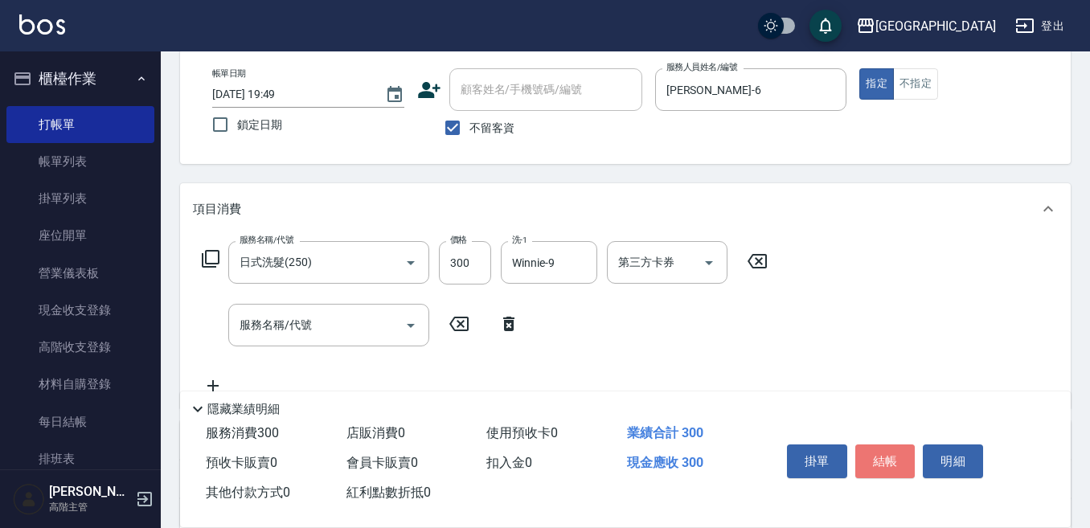
click at [882, 453] on button "結帳" at bounding box center [885, 461] width 60 height 34
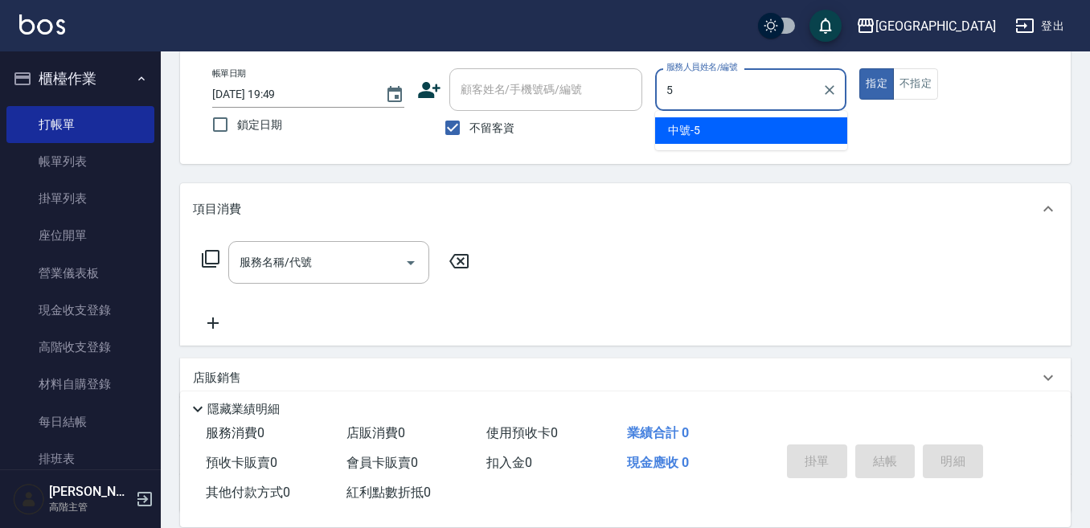
type input "中號-5"
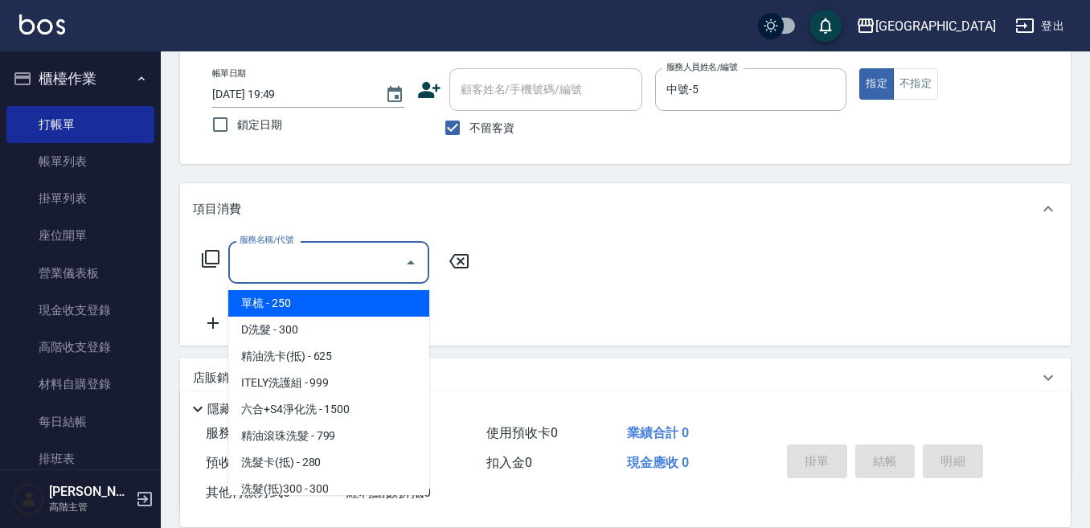
drag, startPoint x: 337, startPoint y: 262, endPoint x: 495, endPoint y: 222, distance: 163.4
click at [349, 255] on input "服務名稱/代號" at bounding box center [317, 262] width 162 height 28
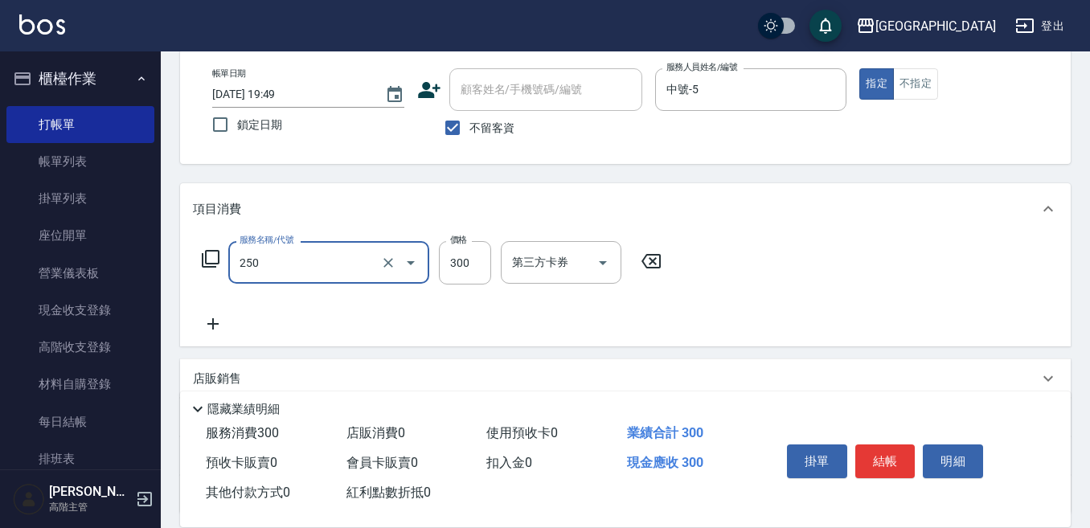
type input "日式洗髮(250)"
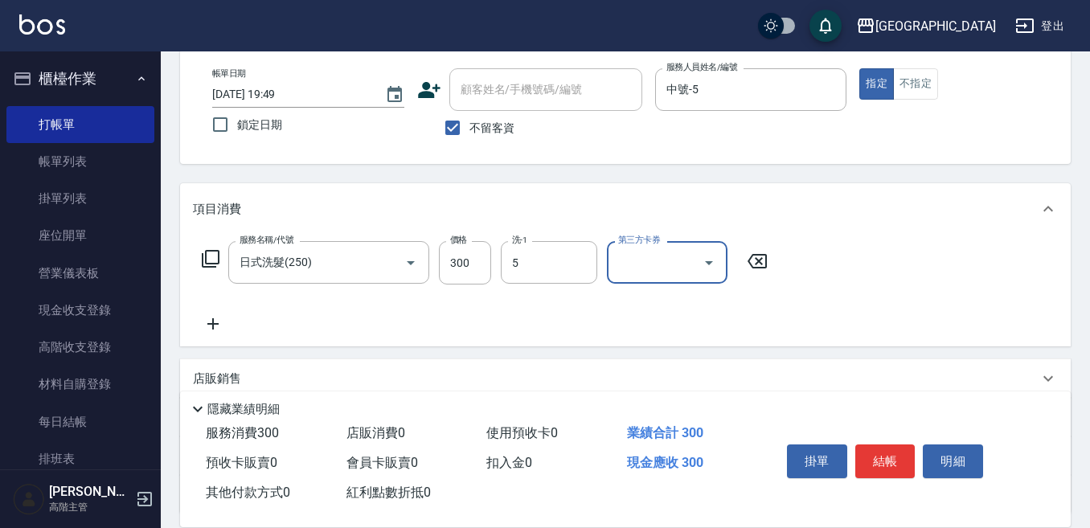
type input "中號-5"
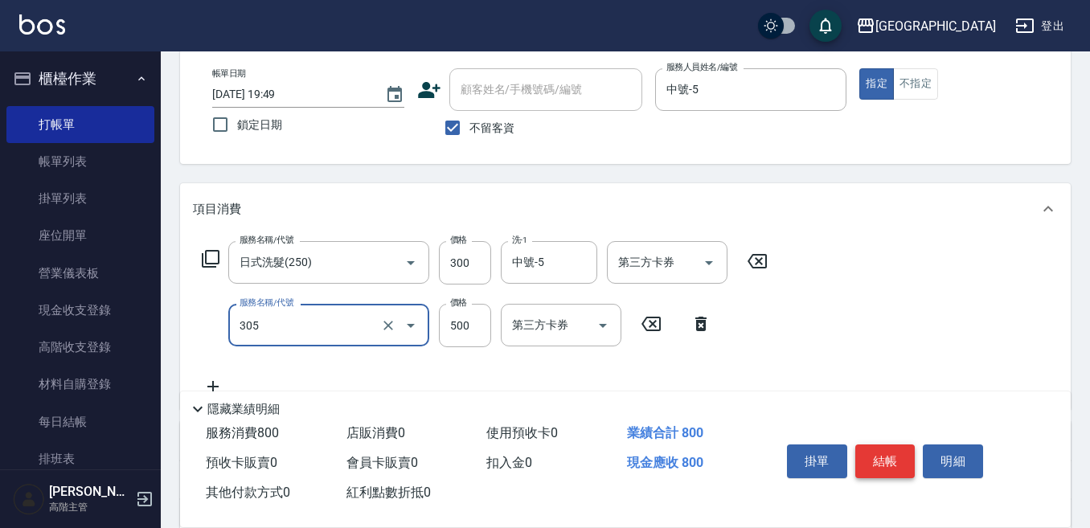
type input "剪髮500(305)"
click at [879, 453] on button "結帳" at bounding box center [885, 461] width 60 height 34
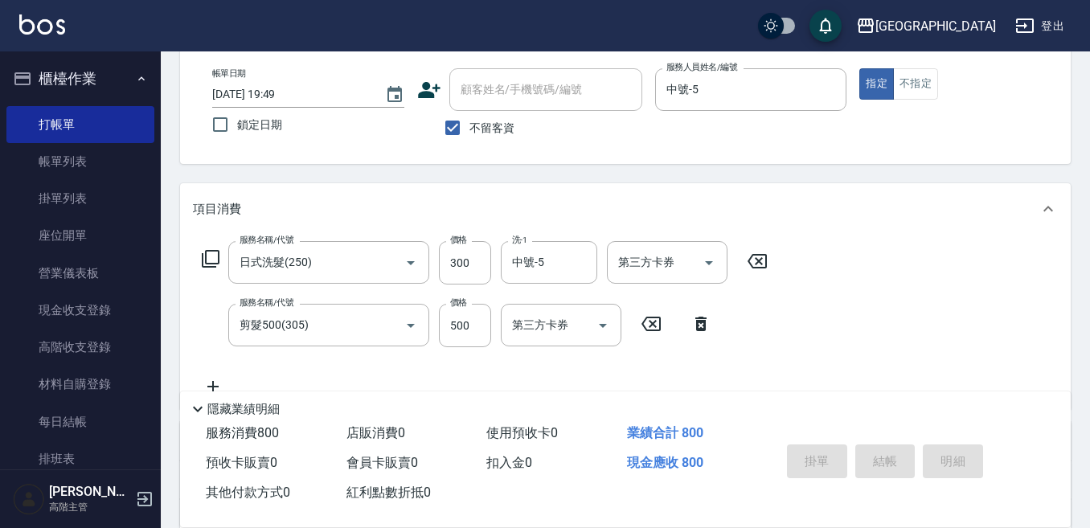
type input "[DATE] 19:50"
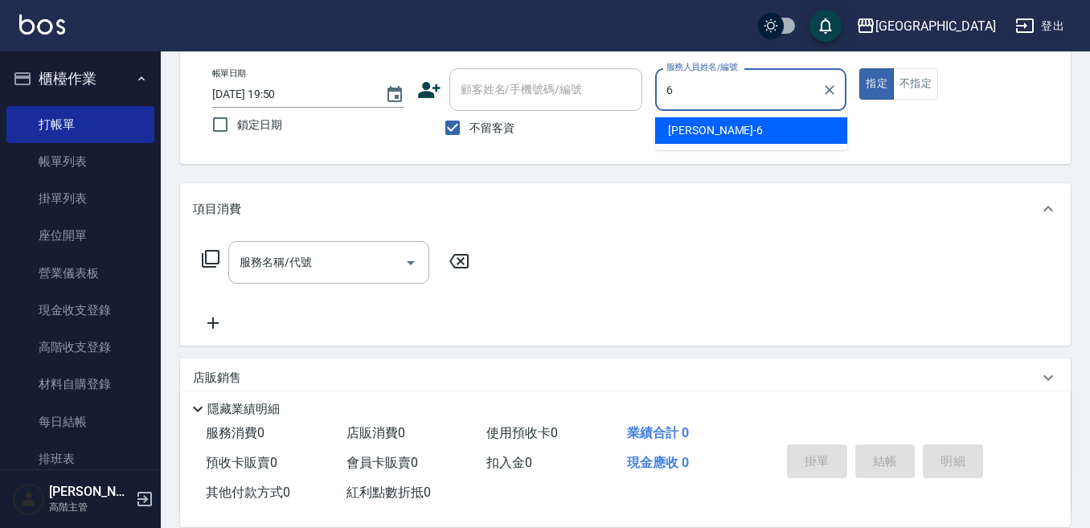
type input "[PERSON_NAME]-6"
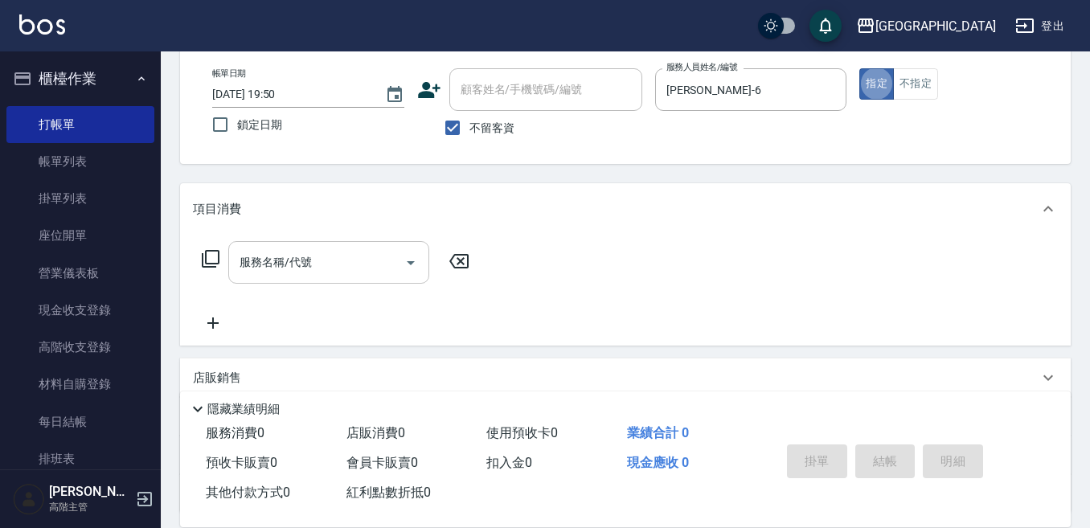
click at [303, 263] on input "服務名稱/代號" at bounding box center [317, 262] width 162 height 28
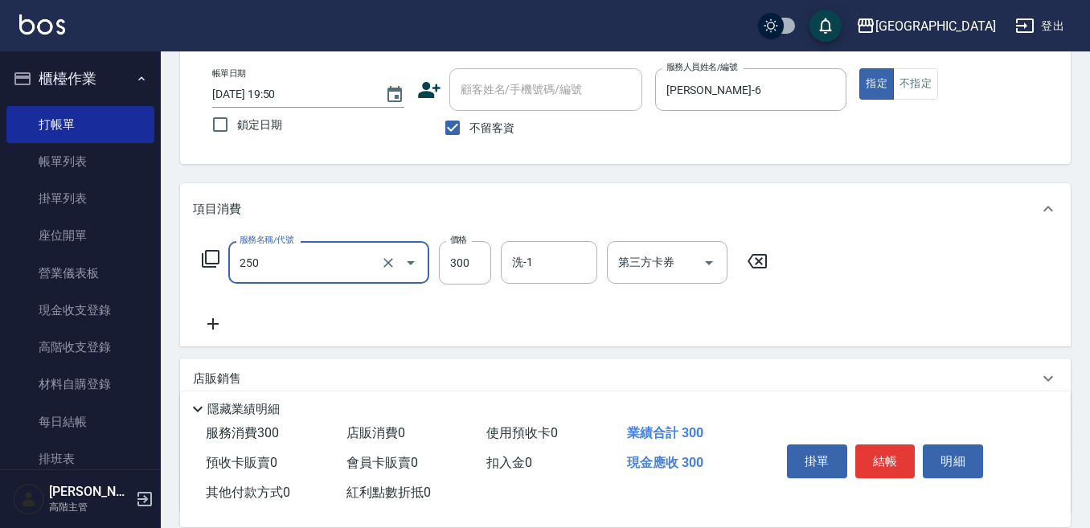
type input "日式洗髮(250)"
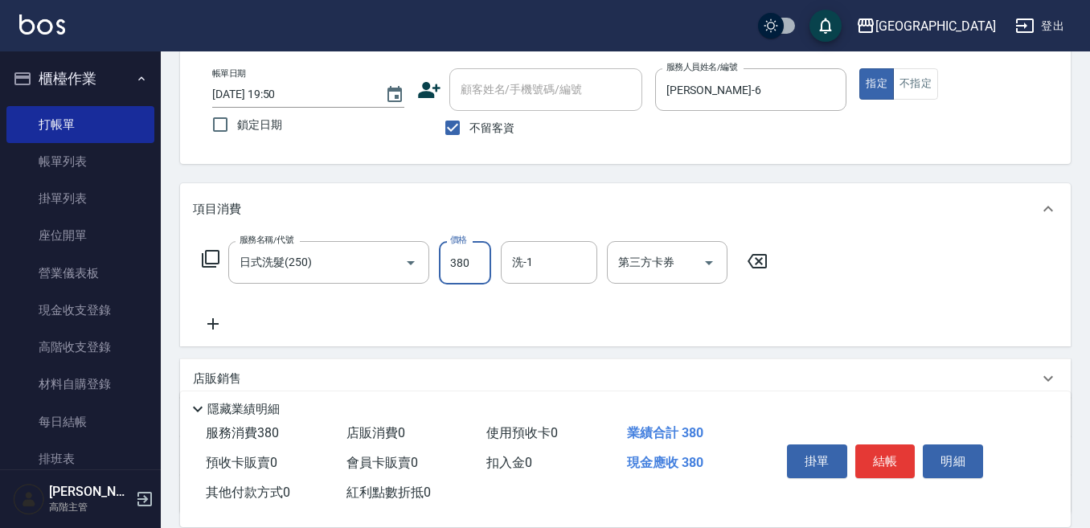
type input "380"
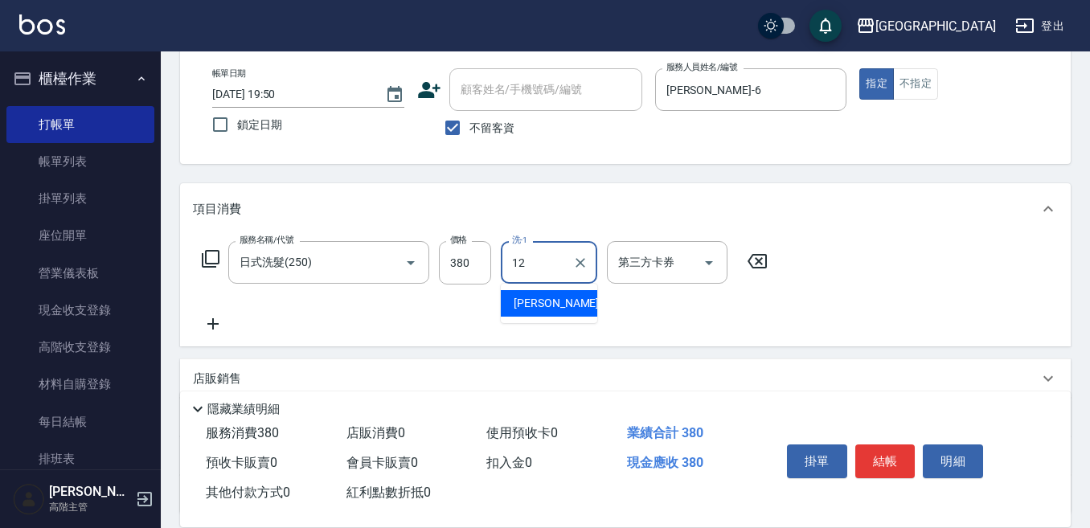
type input "[PERSON_NAME]-12"
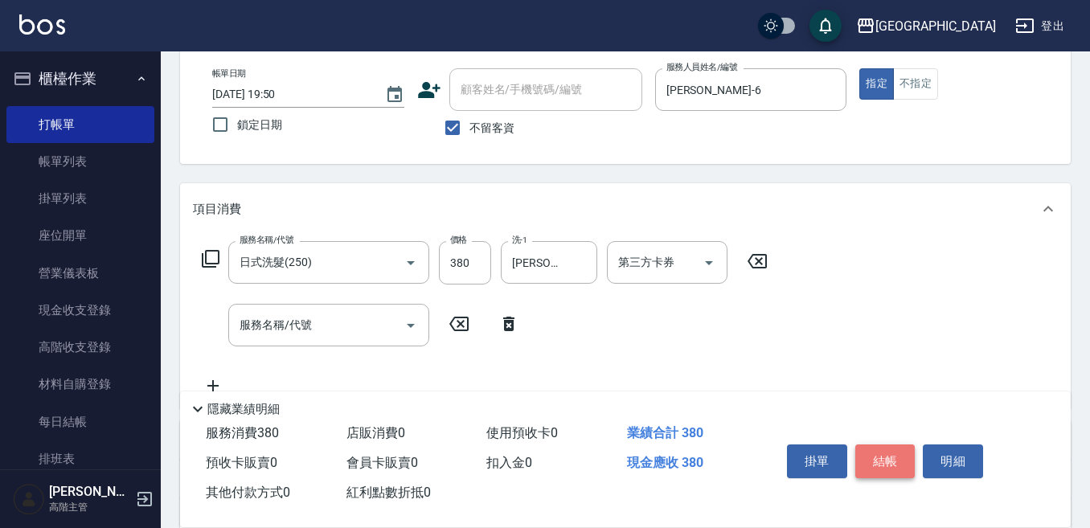
click at [878, 452] on button "結帳" at bounding box center [885, 461] width 60 height 34
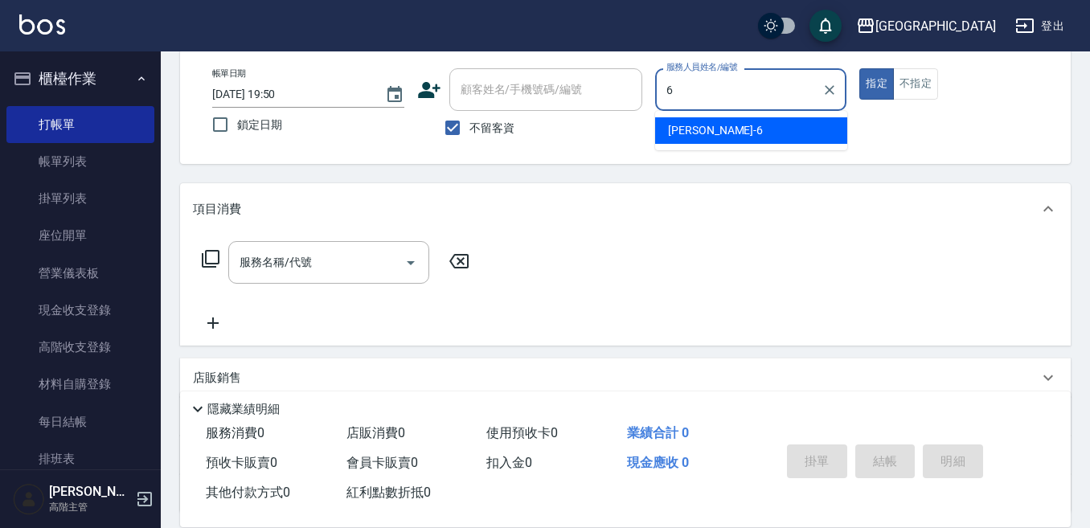
type input "[PERSON_NAME]-6"
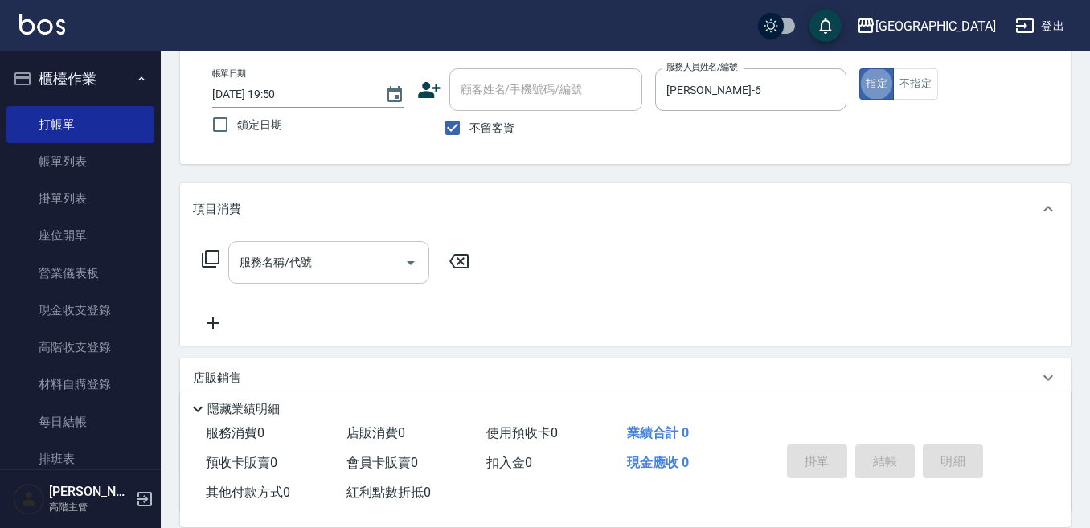
click at [322, 264] on input "服務名稱/代號" at bounding box center [317, 262] width 162 height 28
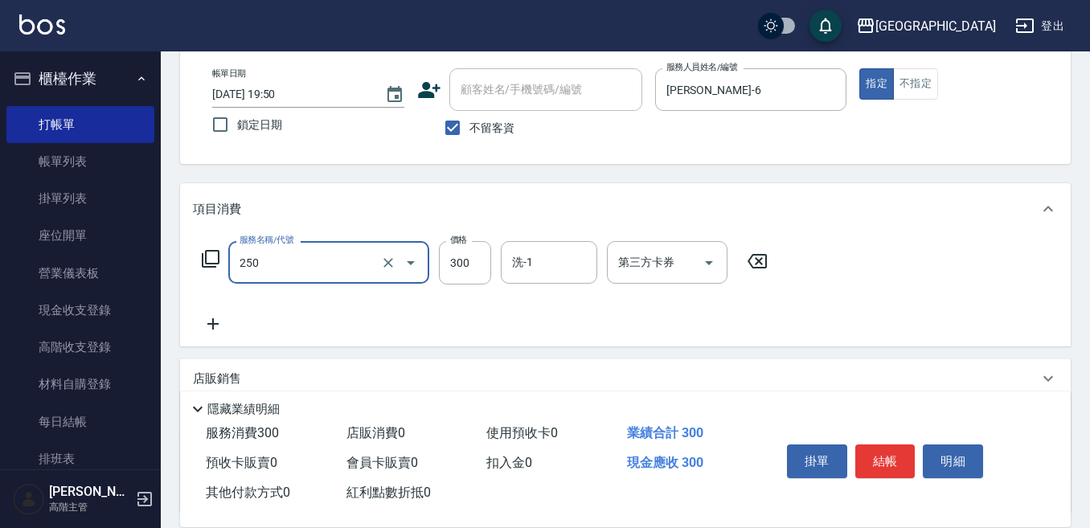
type input "日式洗髮(250)"
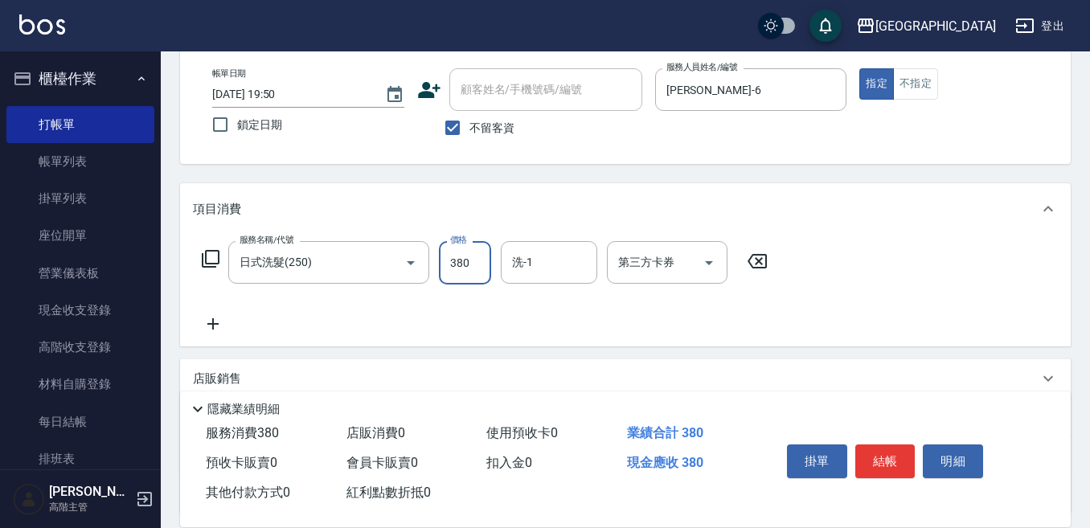
type input "380"
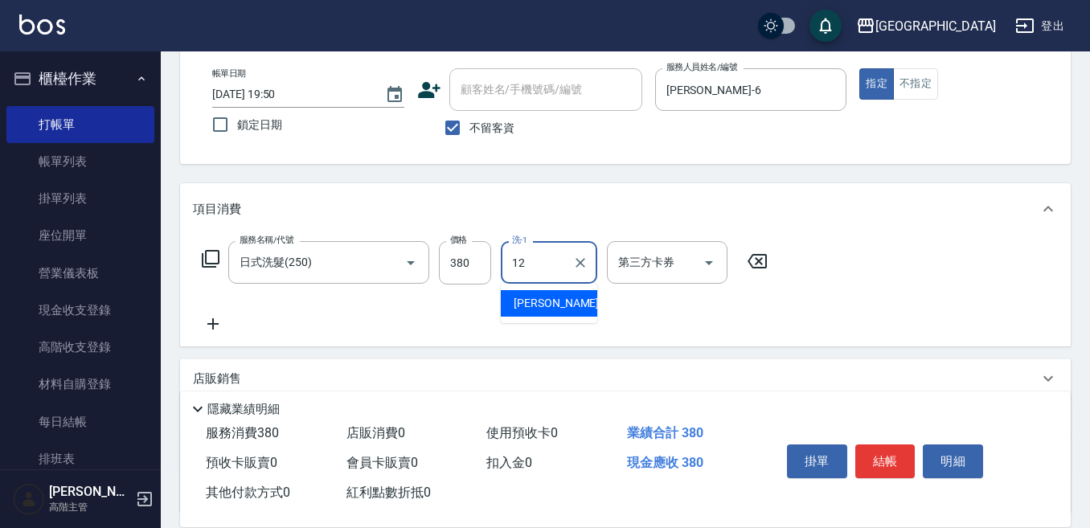
type input "[PERSON_NAME]-12"
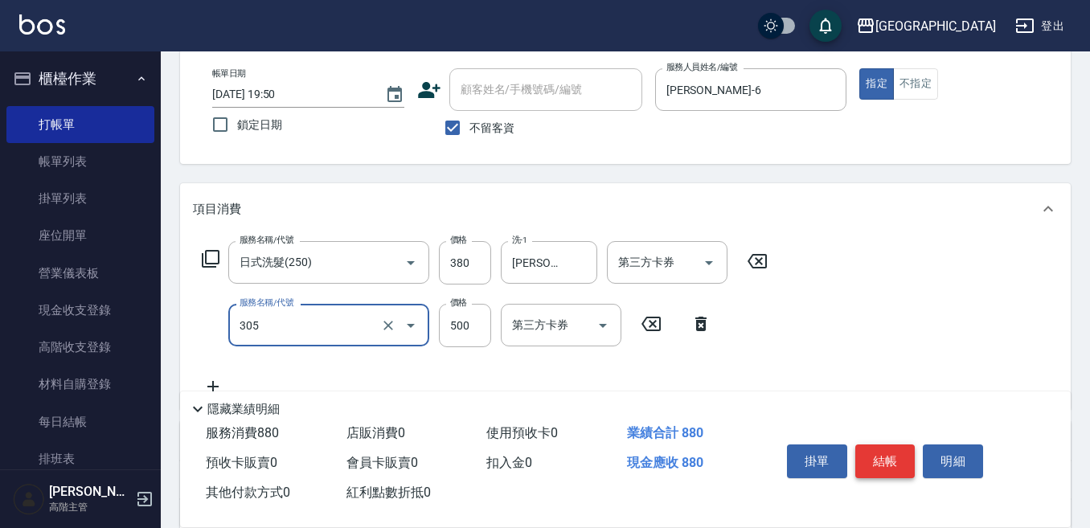
type input "剪髮500(305)"
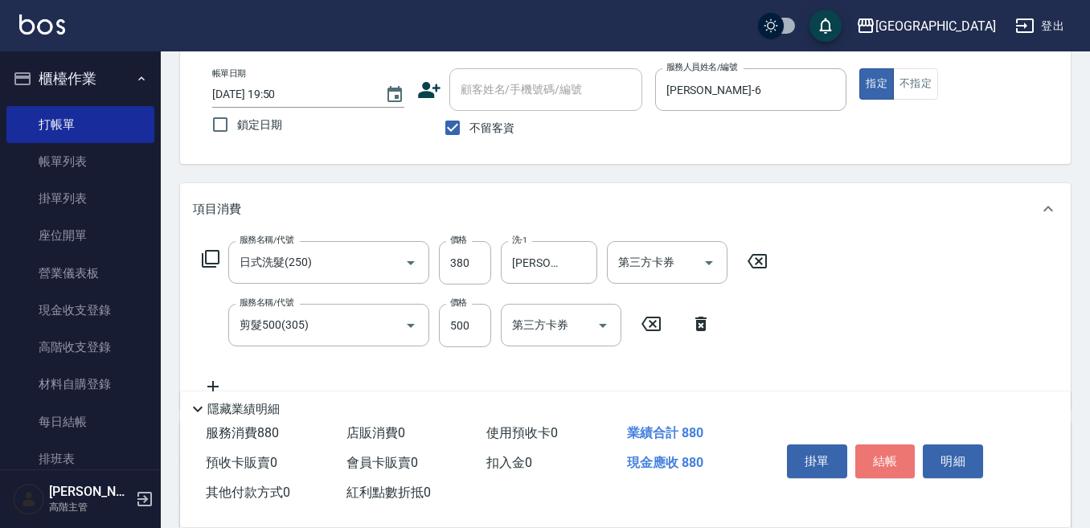
click at [885, 451] on button "結帳" at bounding box center [885, 461] width 60 height 34
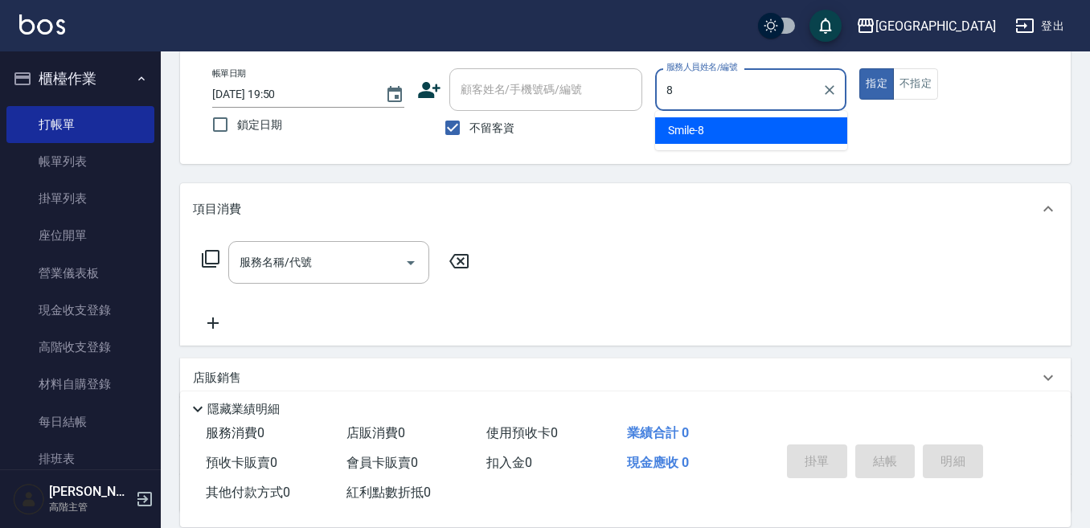
type input "Smile-8"
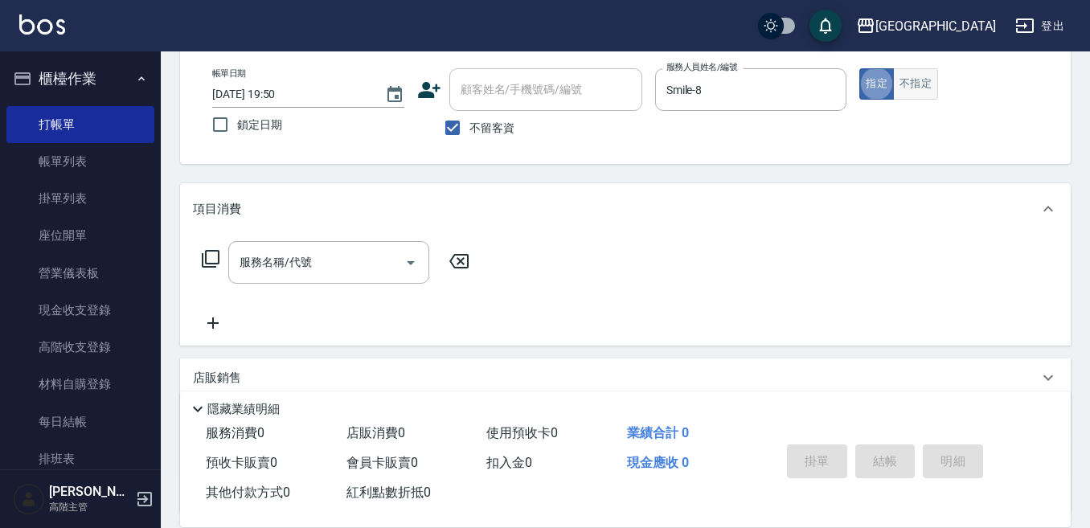
click at [912, 79] on button "不指定" at bounding box center [915, 83] width 45 height 31
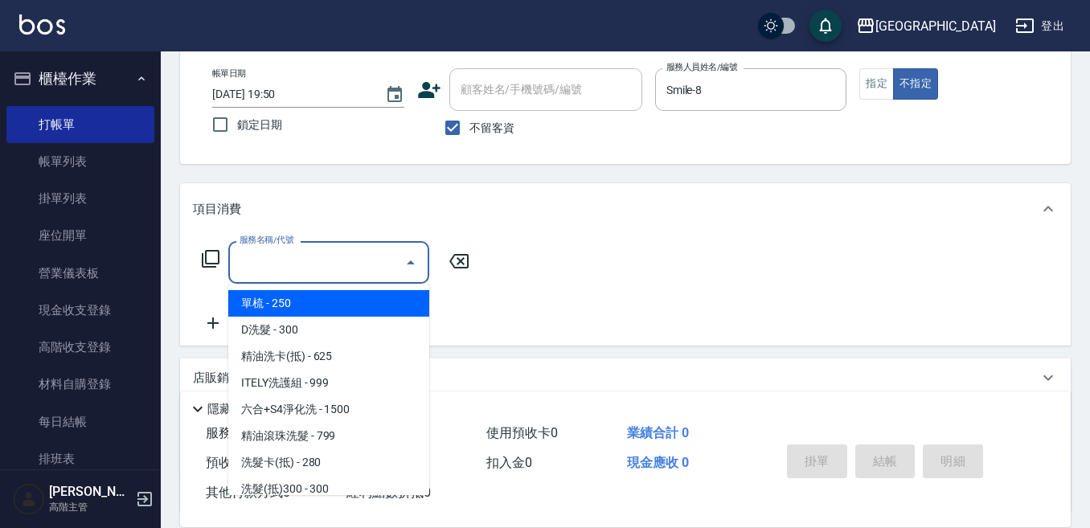
click at [306, 261] on input "服務名稱/代號" at bounding box center [317, 262] width 162 height 28
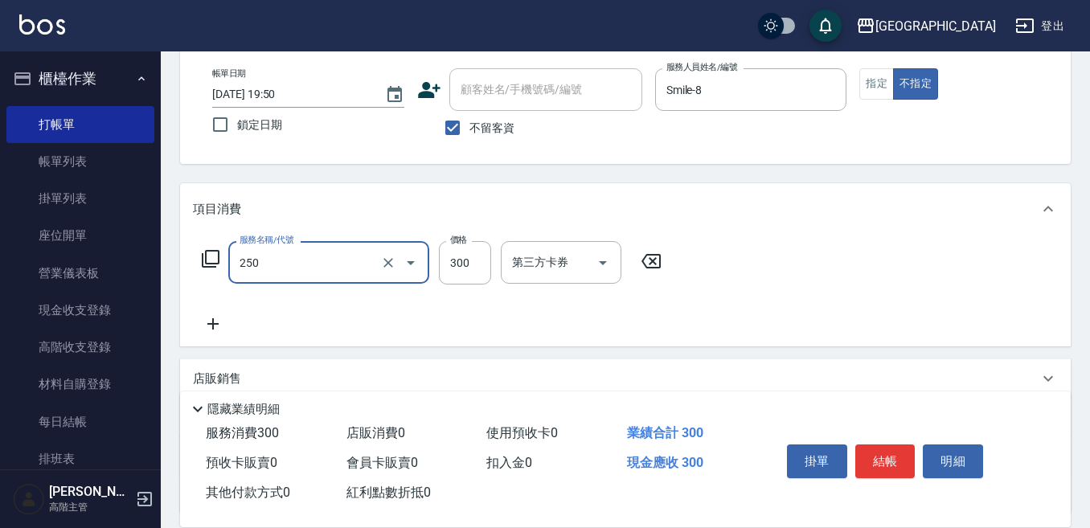
type input "日式洗髮(250)"
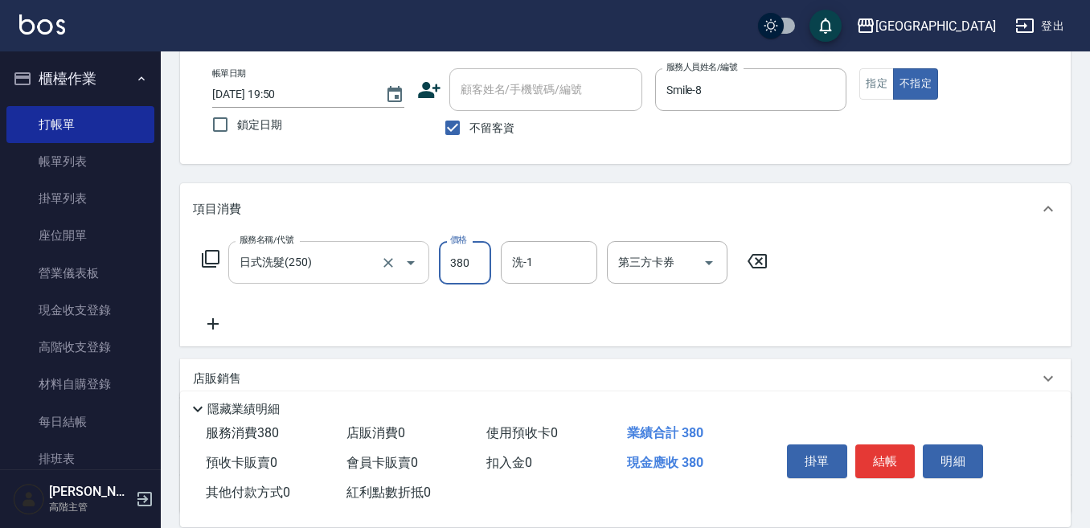
type input "380"
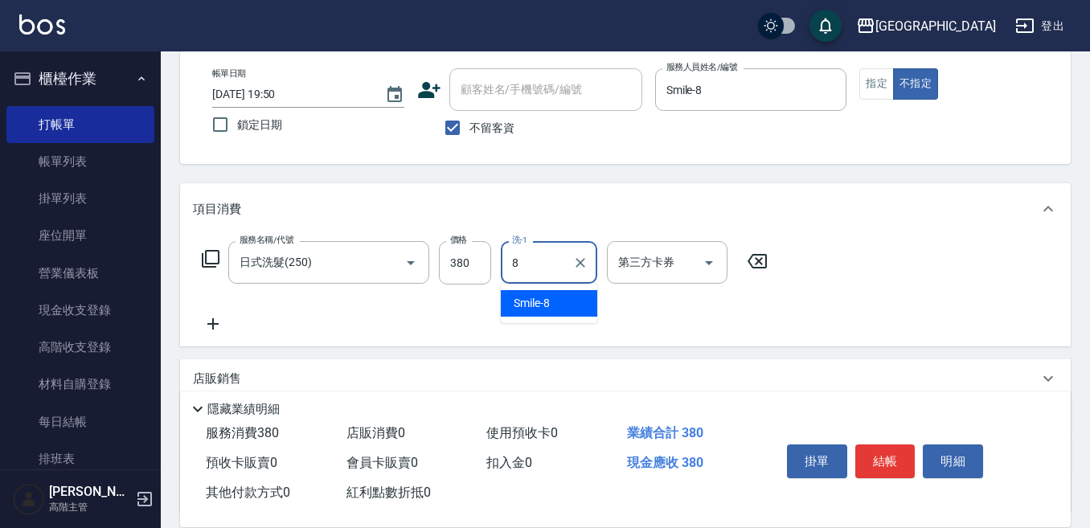
type input "Smile-8"
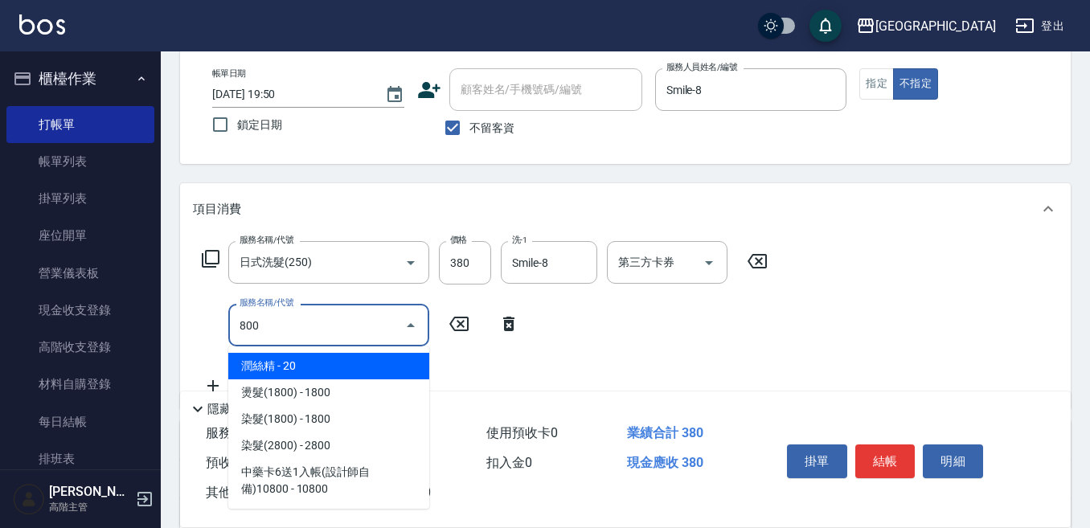
type input "潤絲精(800)"
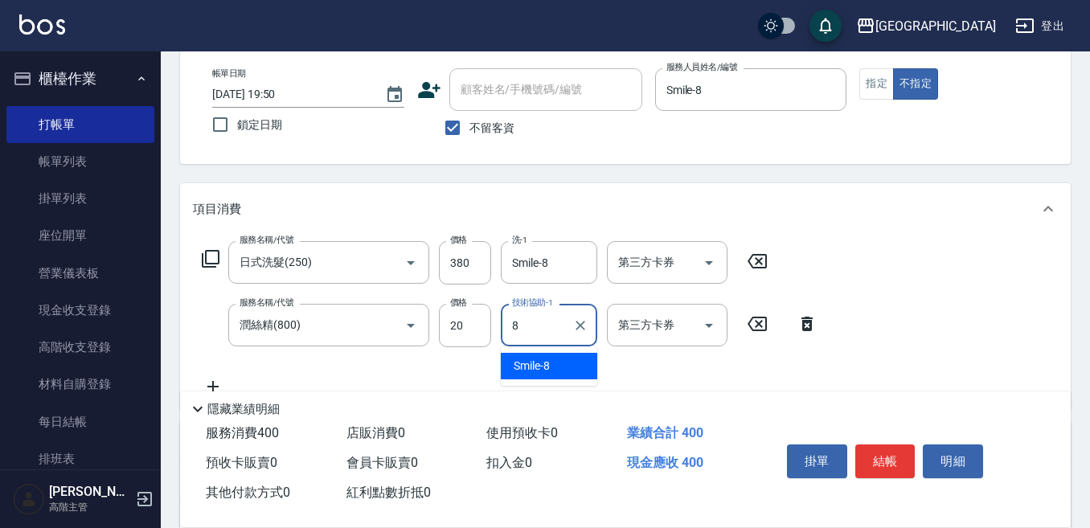
type input "Smile-8"
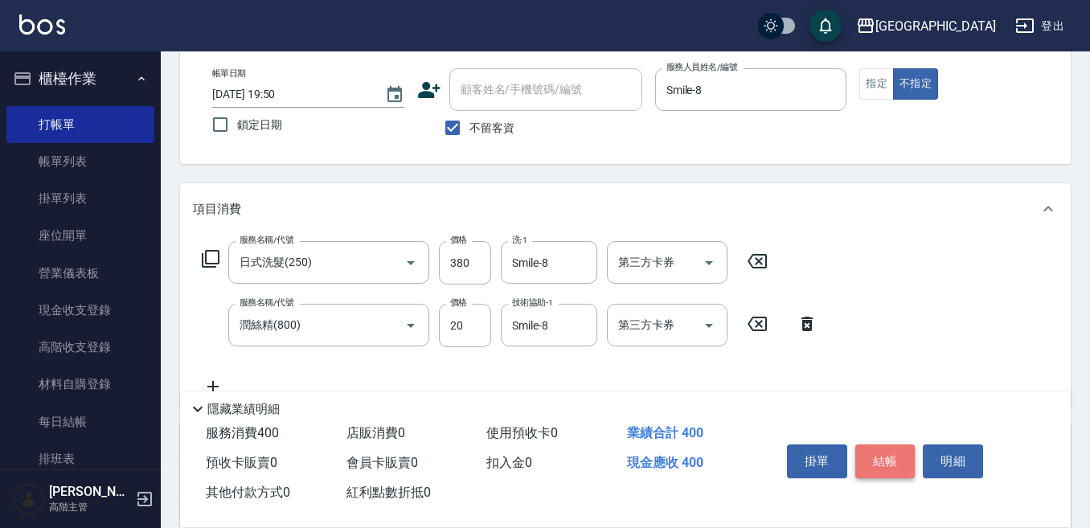
click at [885, 452] on button "結帳" at bounding box center [885, 461] width 60 height 34
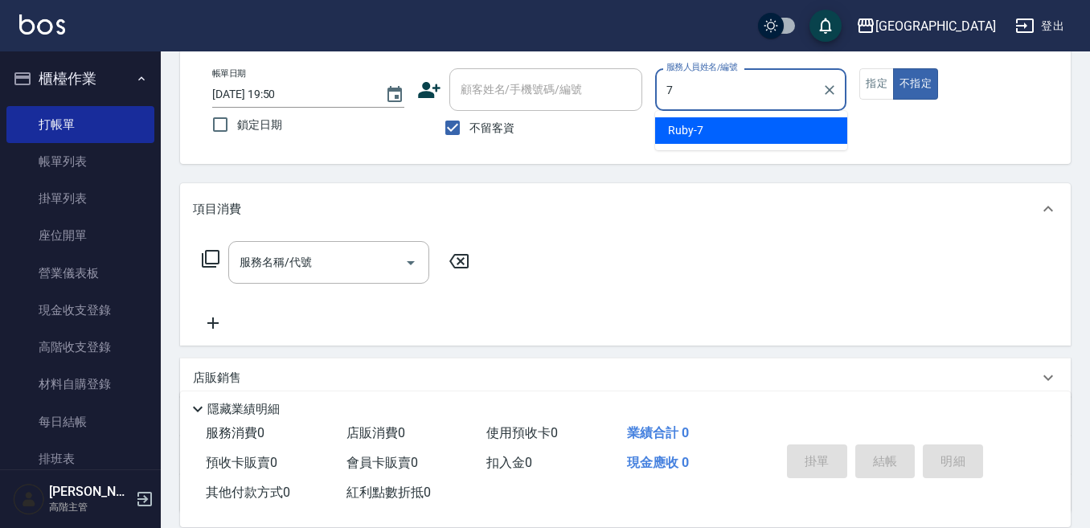
type input "Ruby-7"
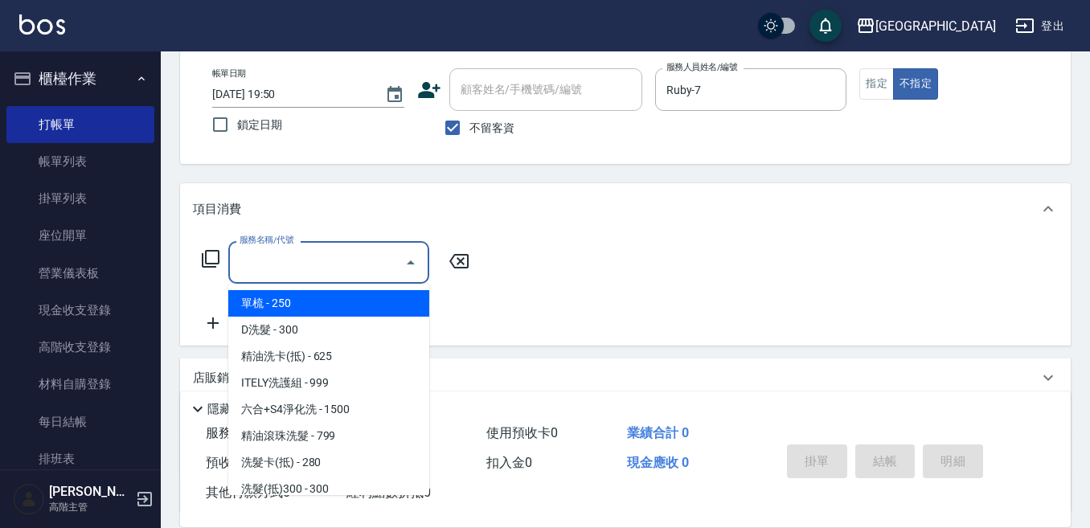
drag, startPoint x: 321, startPoint y: 255, endPoint x: 747, endPoint y: 226, distance: 427.0
click at [332, 254] on input "服務名稱/代號" at bounding box center [317, 262] width 162 height 28
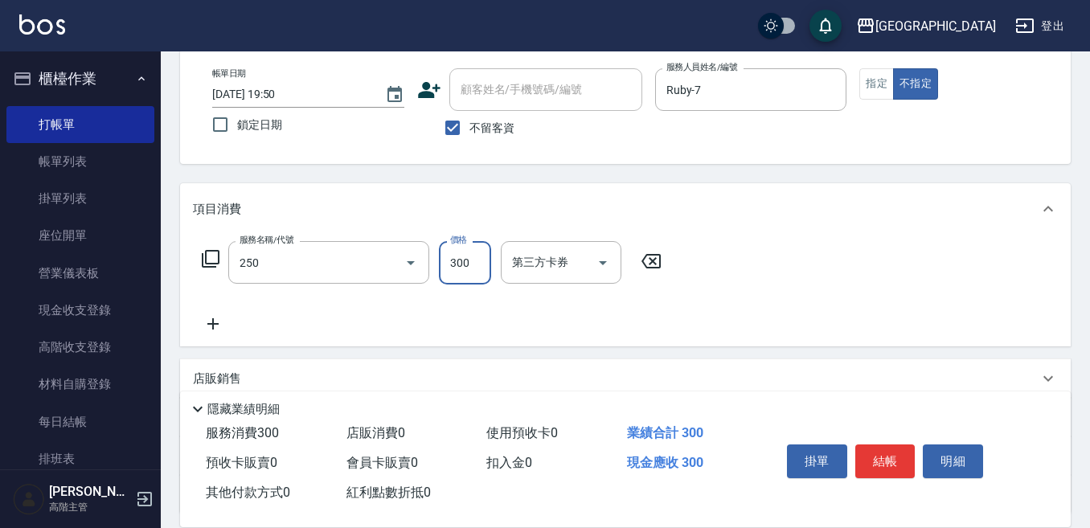
type input "日式洗髮(250)"
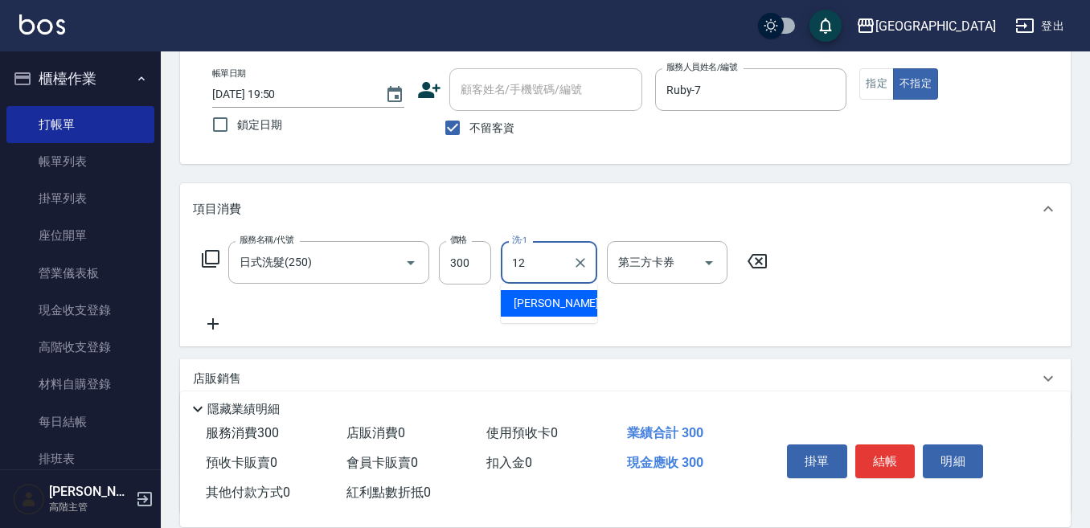
type input "[PERSON_NAME]-12"
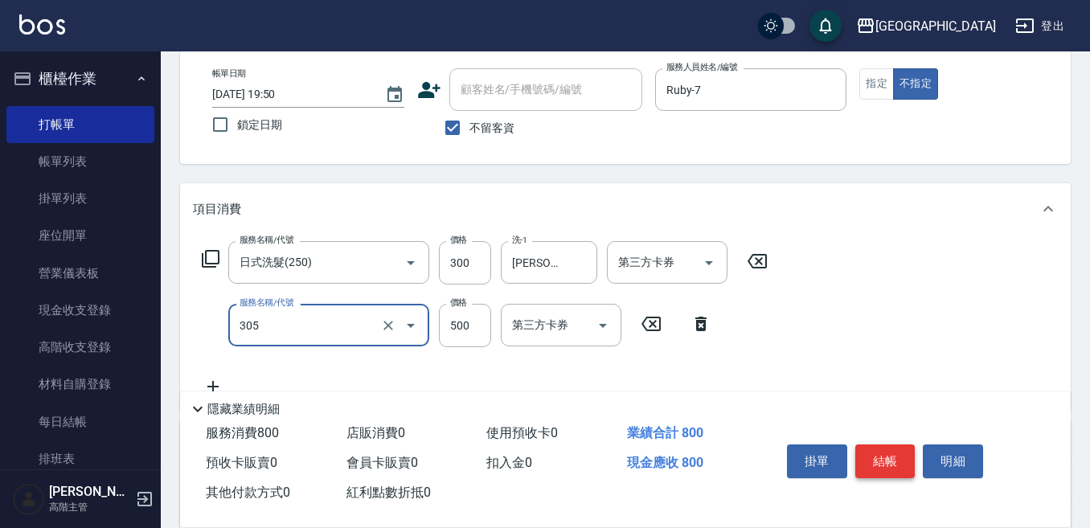
type input "剪髮500(305)"
click at [887, 453] on button "結帳" at bounding box center [885, 461] width 60 height 34
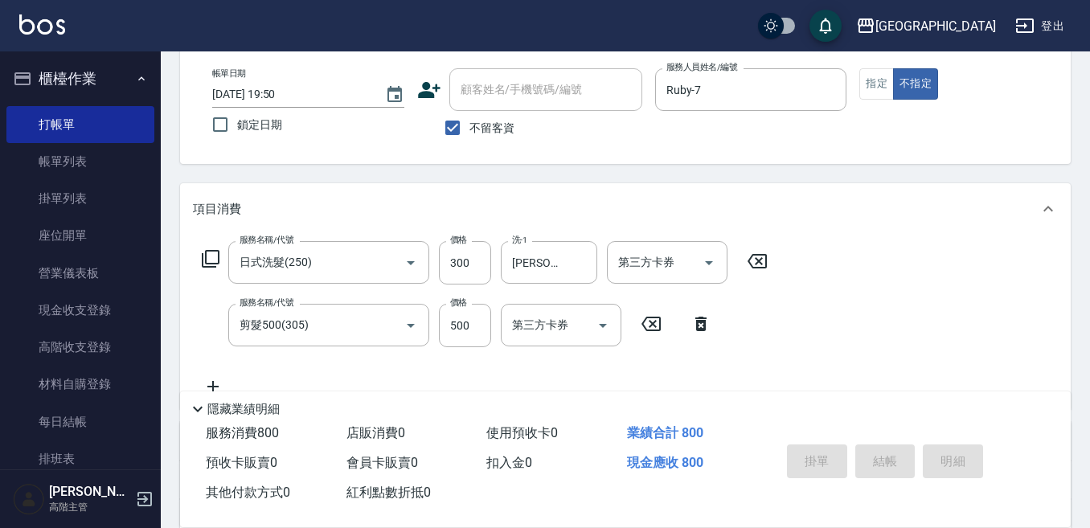
type input "[DATE] 19:51"
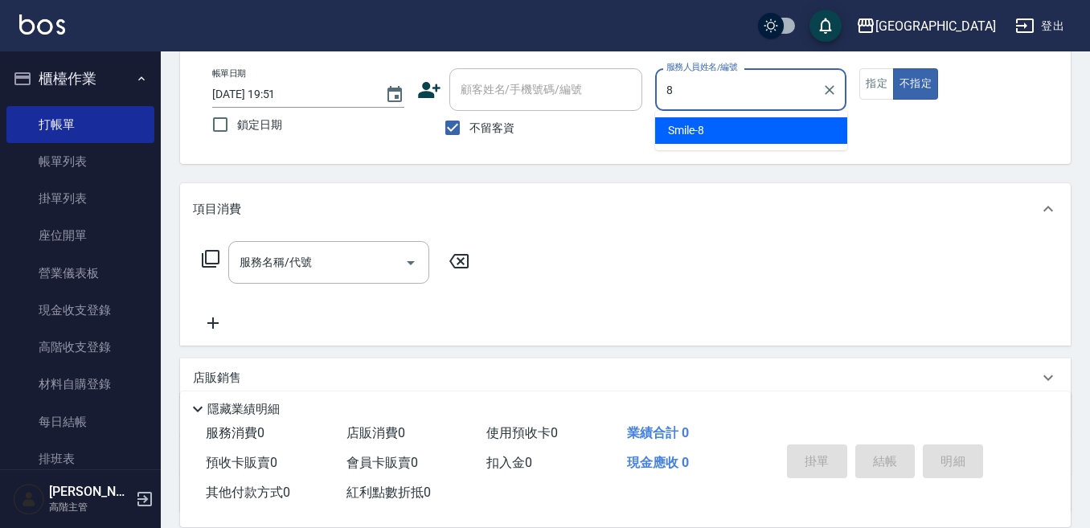
type input "Smile-8"
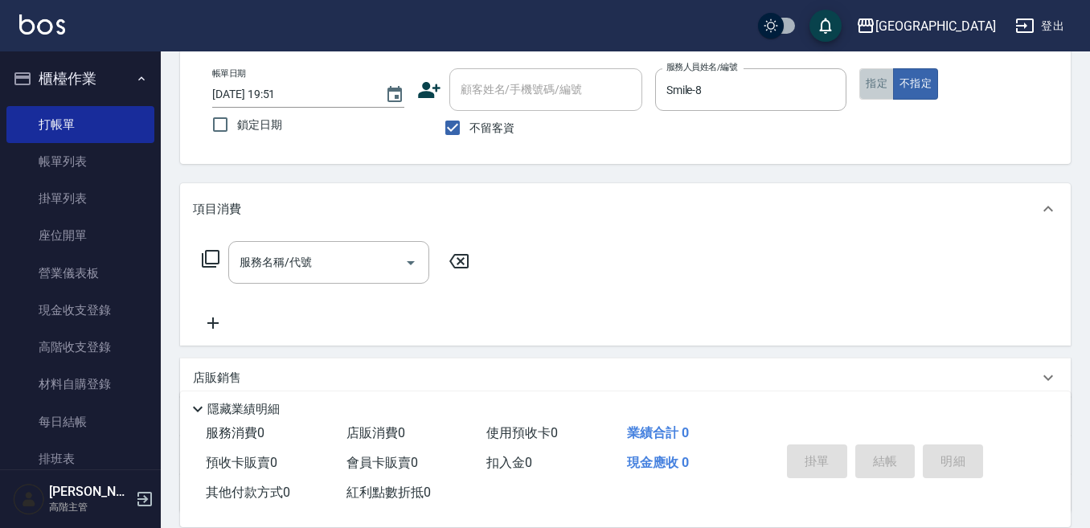
click at [871, 76] on button "指定" at bounding box center [876, 83] width 35 height 31
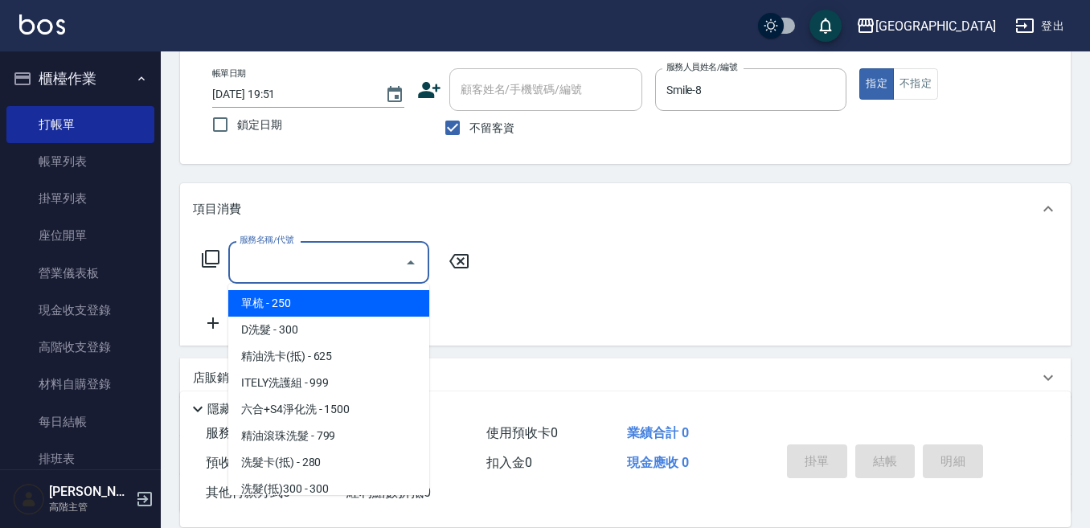
click at [344, 264] on input "服務名稱/代號" at bounding box center [317, 262] width 162 height 28
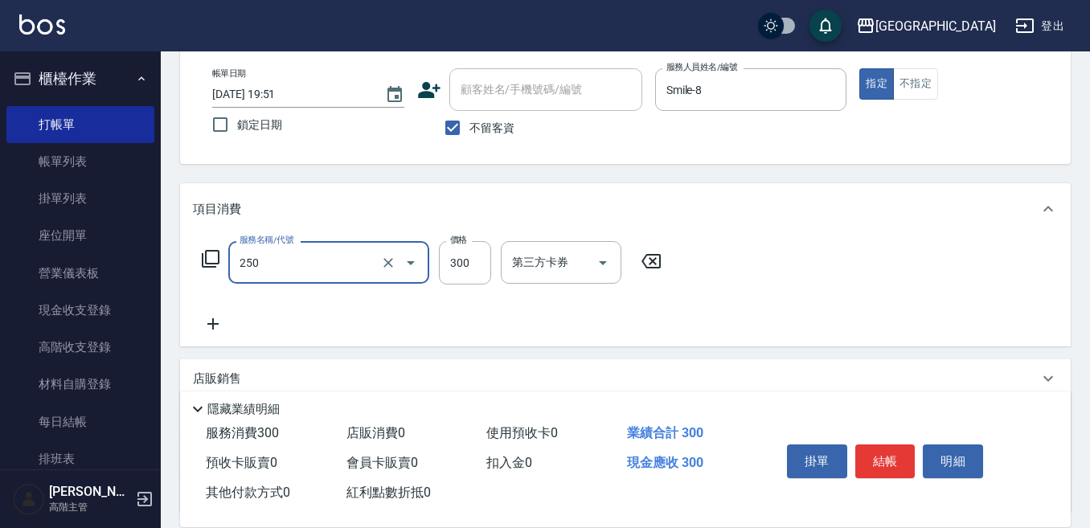
type input "日式洗髮(250)"
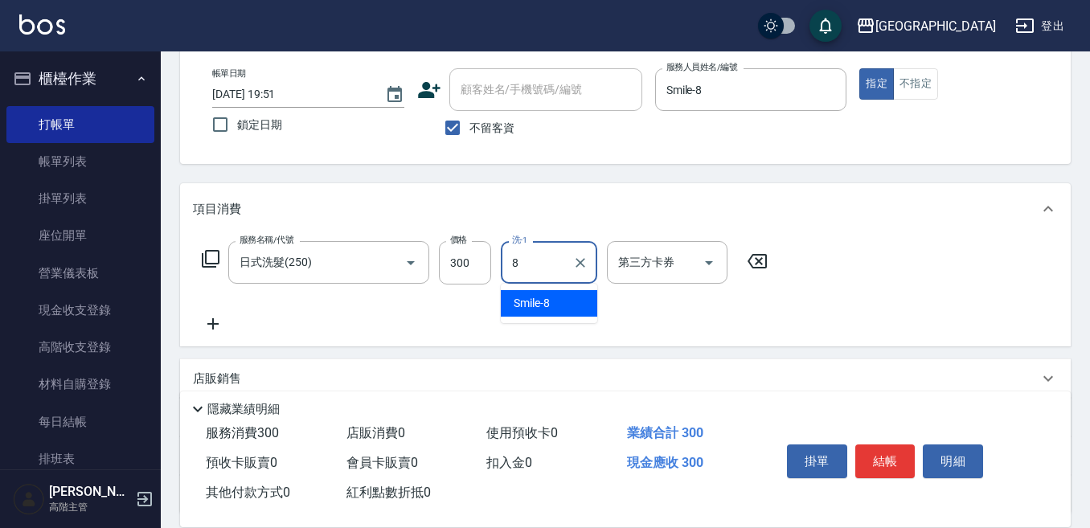
type input "Smile-8"
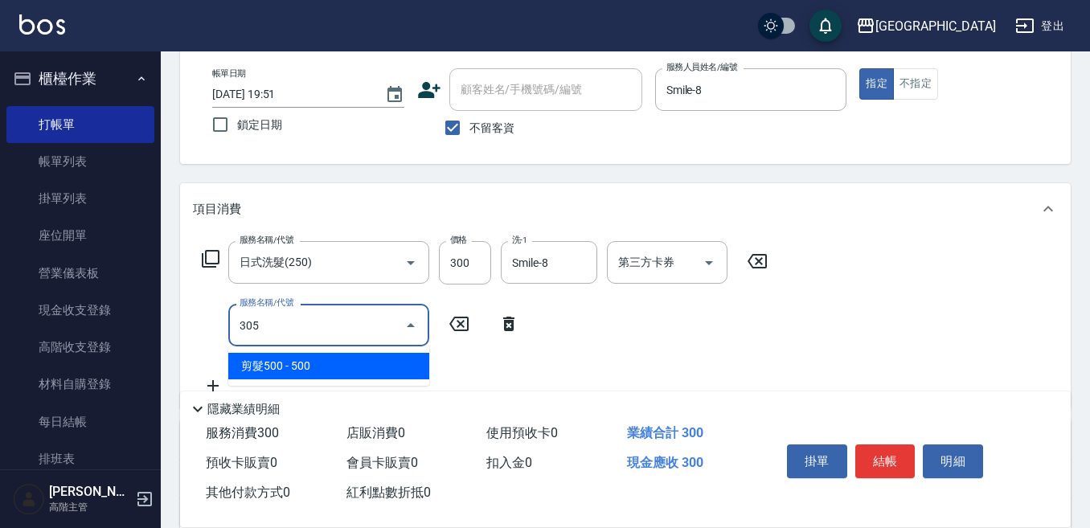
type input "剪髮500(305)"
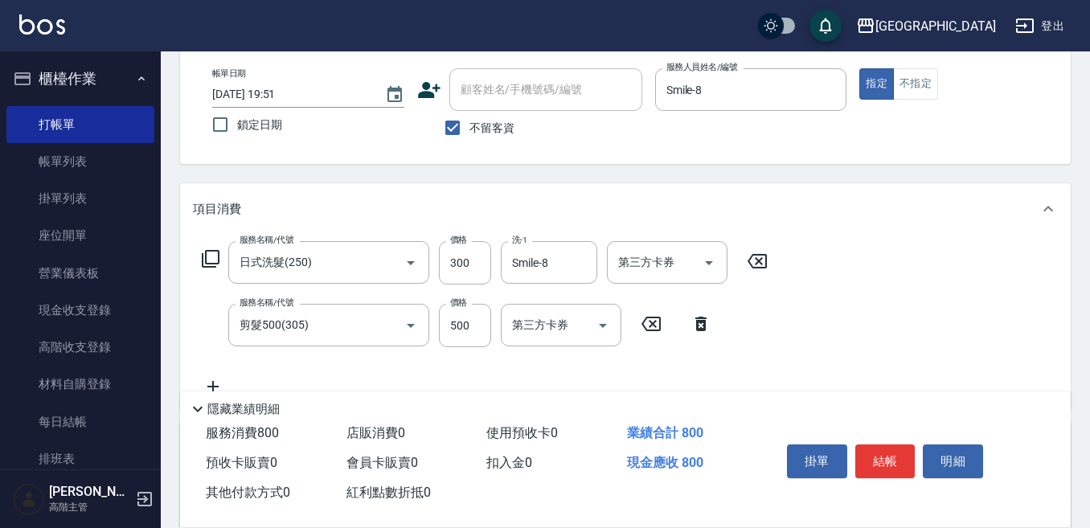
click at [402, 370] on div "服務名稱/代號 日式洗髮(250) 服務名稱/代號 價格 300 價格 洗-1 Smile-8 洗-1 第三方卡券 第三方卡券 服務名稱/代號 剪髮500(3…" at bounding box center [485, 318] width 584 height 155
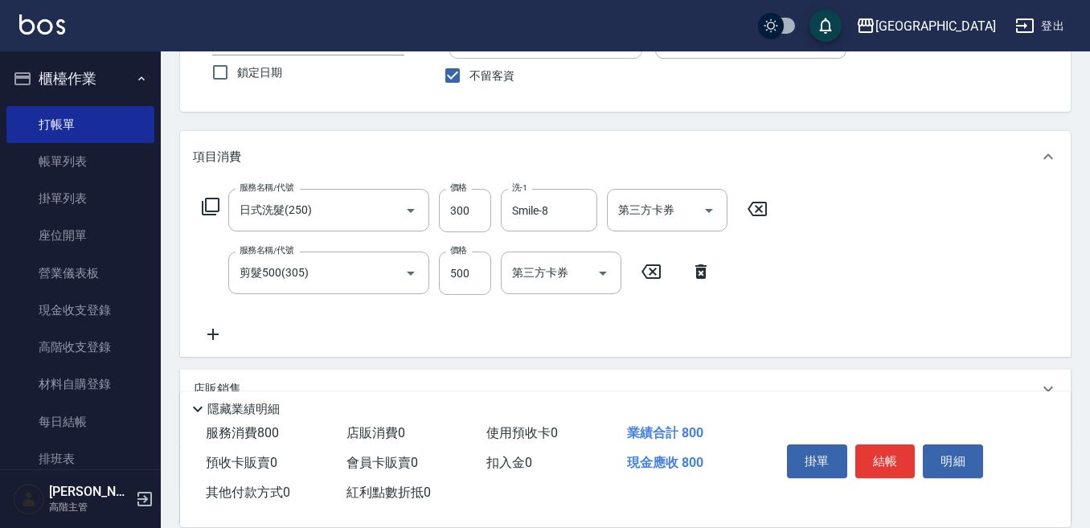
scroll to position [161, 0]
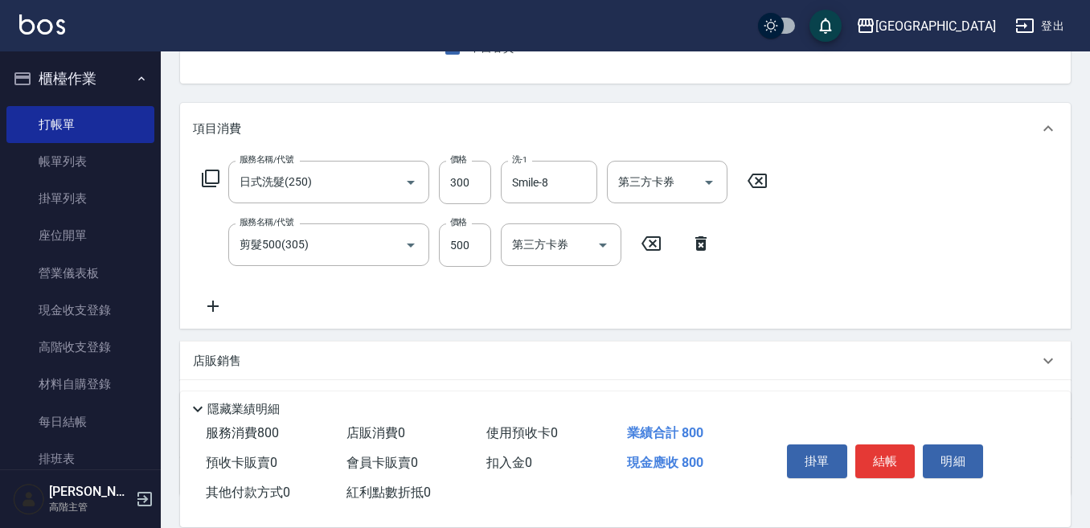
drag, startPoint x: 208, startPoint y: 303, endPoint x: 216, endPoint y: 301, distance: 8.2
click at [216, 301] on icon at bounding box center [213, 306] width 40 height 19
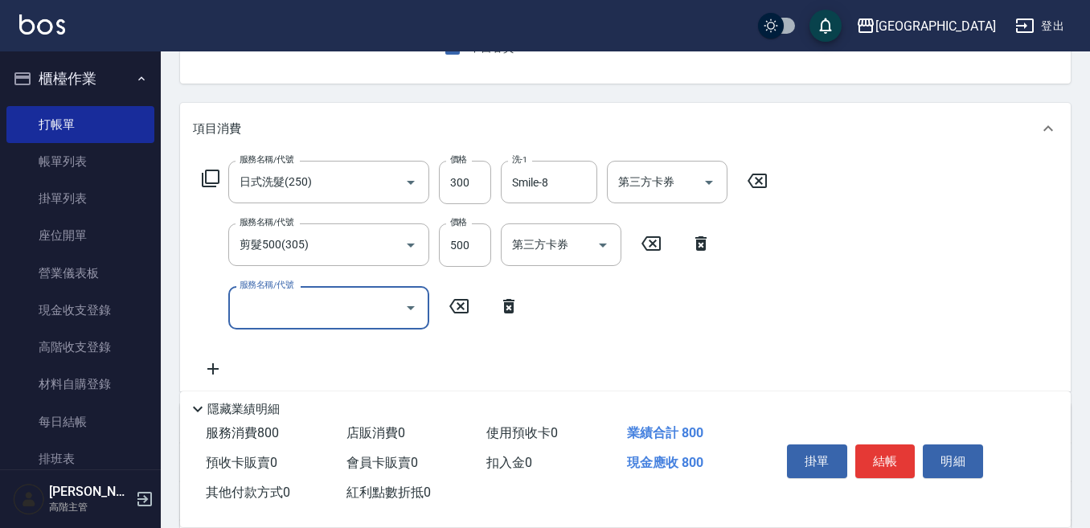
click at [234, 303] on div "服務名稱/代號" at bounding box center [328, 307] width 201 height 43
type input "潤絲精(800)"
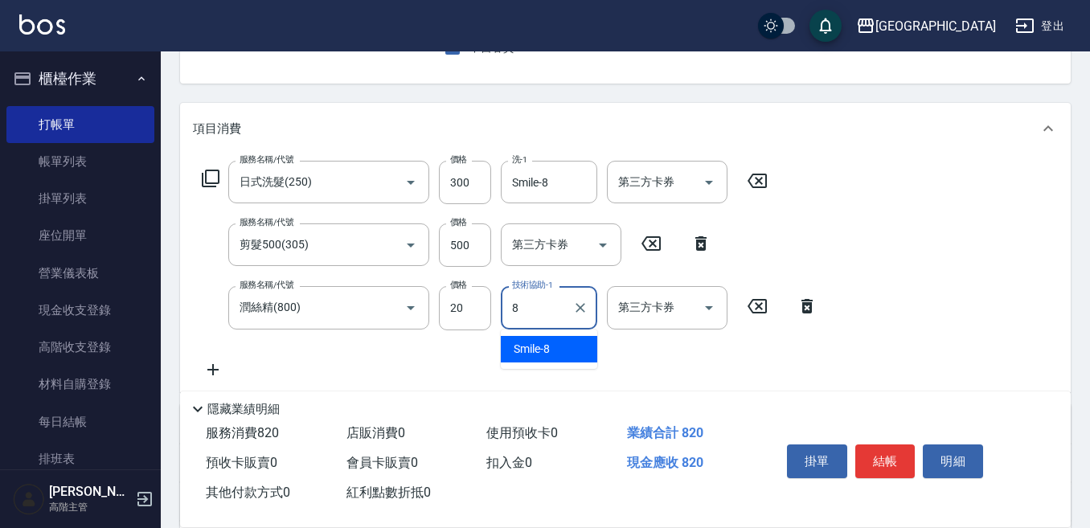
type input "Smile-8"
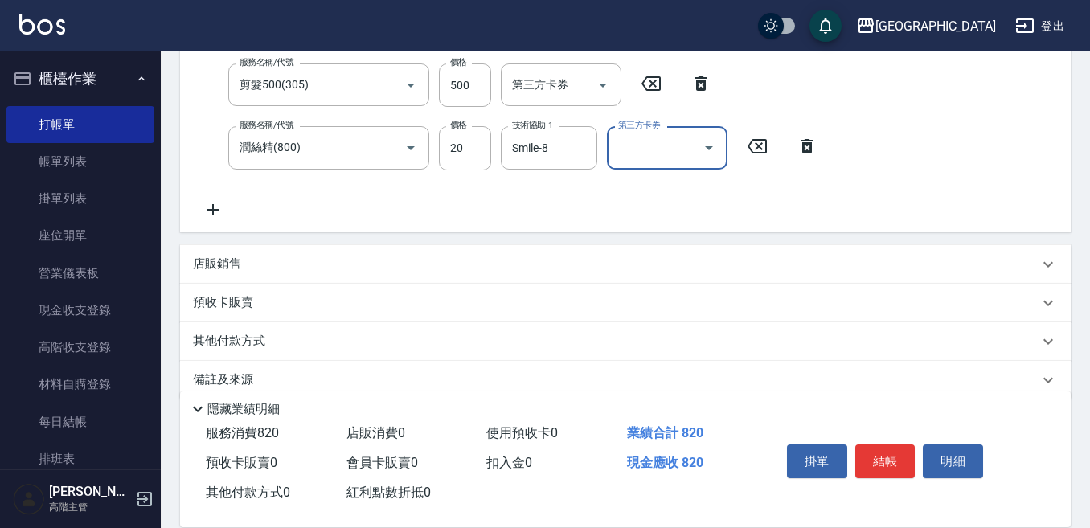
scroll to position [322, 0]
click at [226, 347] on p "其他付款方式" at bounding box center [233, 341] width 80 height 18
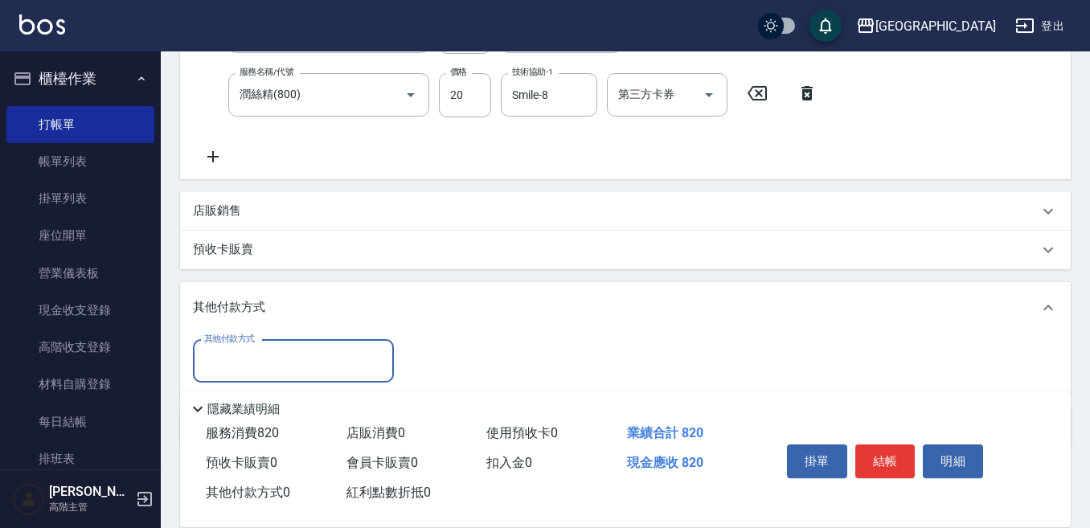
scroll to position [402, 0]
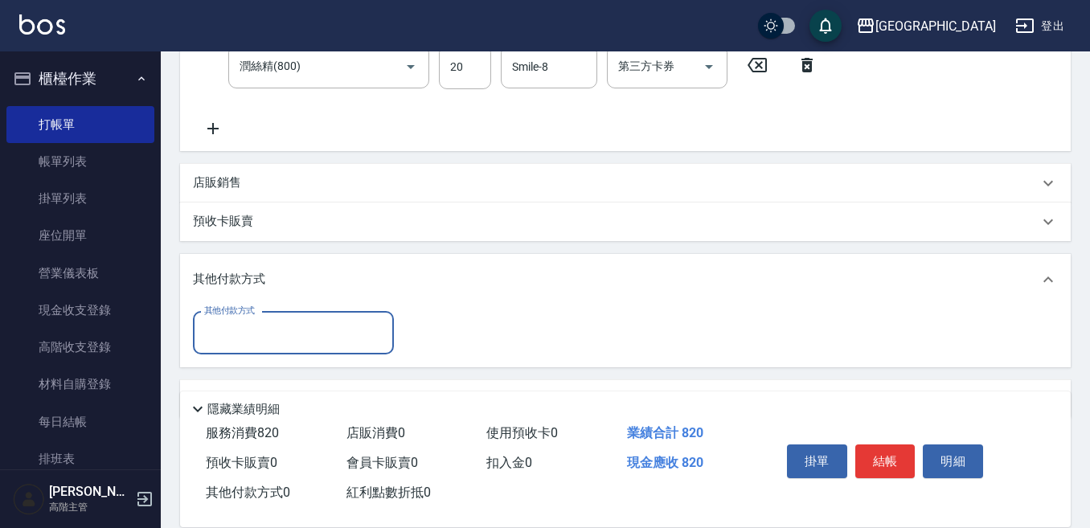
click at [221, 343] on input "其他付款方式" at bounding box center [293, 333] width 186 height 28
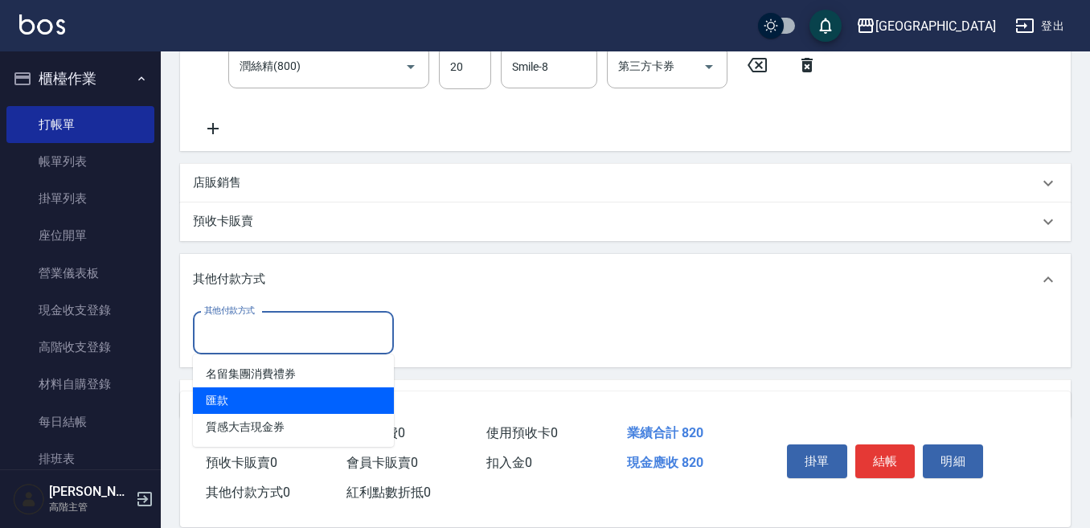
drag, startPoint x: 226, startPoint y: 398, endPoint x: 280, endPoint y: 378, distance: 57.5
click at [227, 398] on span "匯款" at bounding box center [293, 400] width 201 height 27
type input "匯款"
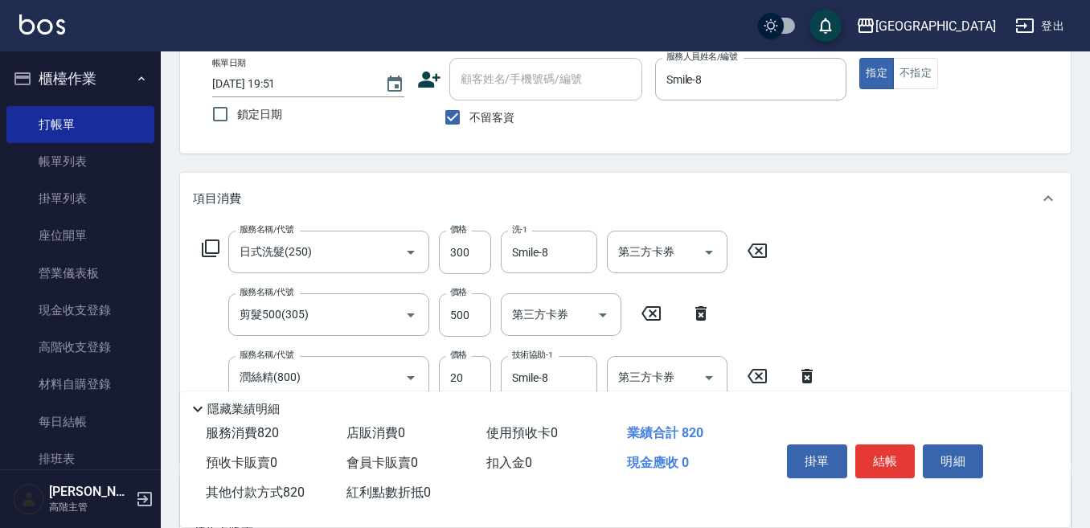
scroll to position [80, 0]
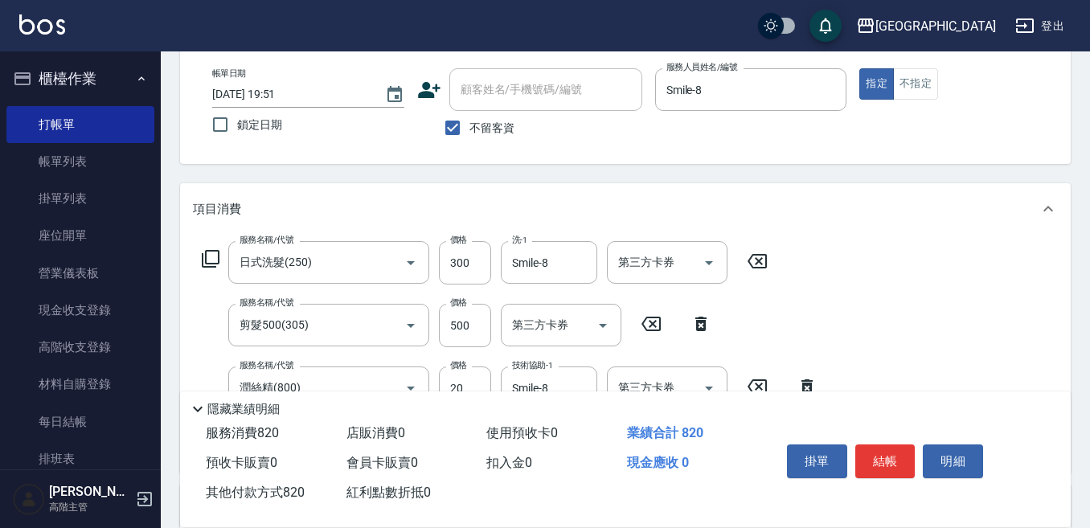
type input "820"
click at [887, 438] on div "掛單 結帳 明細" at bounding box center [885, 463] width 210 height 51
click at [879, 450] on button "結帳" at bounding box center [885, 461] width 60 height 34
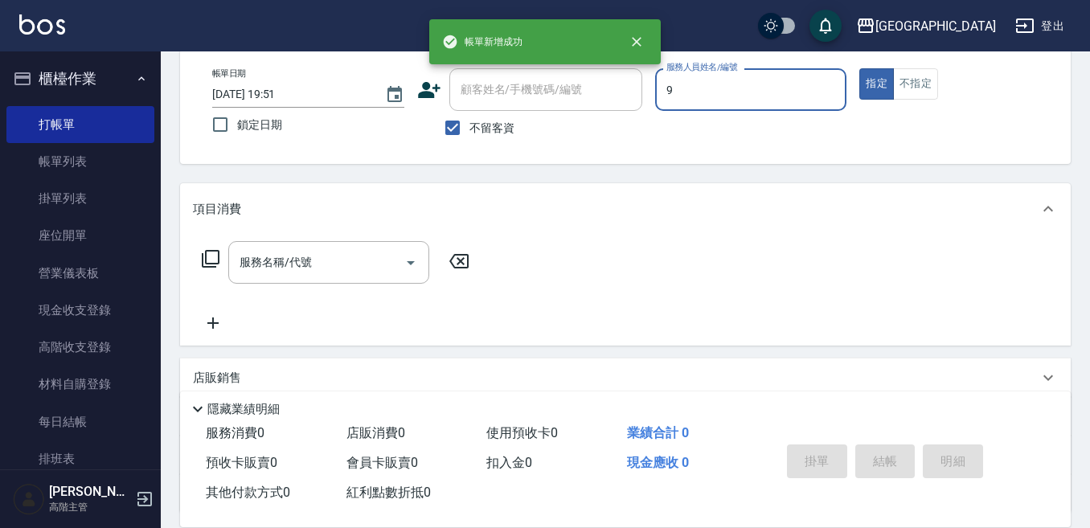
type input "Winnie-9"
click at [915, 79] on button "不指定" at bounding box center [915, 83] width 45 height 31
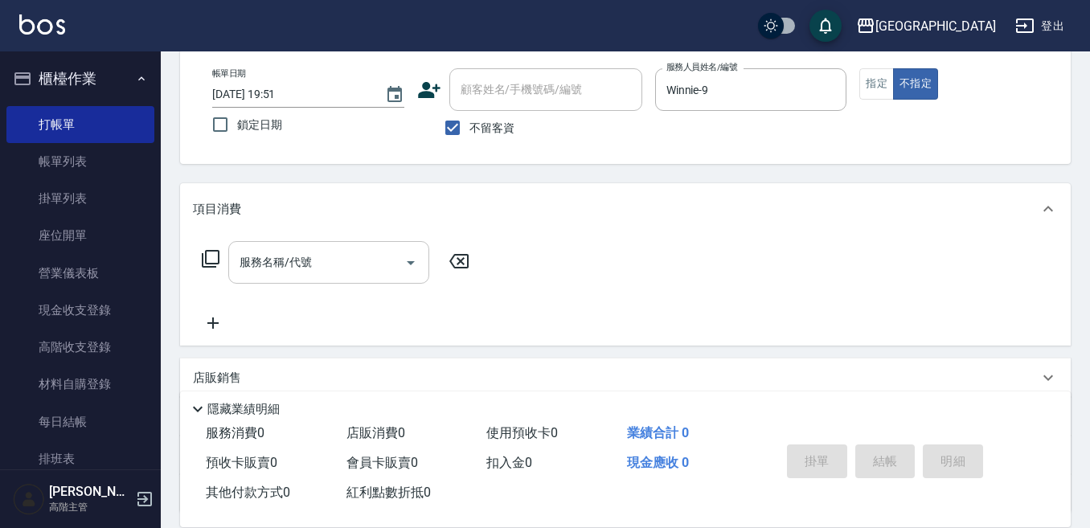
click at [279, 254] on input "服務名稱/代號" at bounding box center [317, 262] width 162 height 28
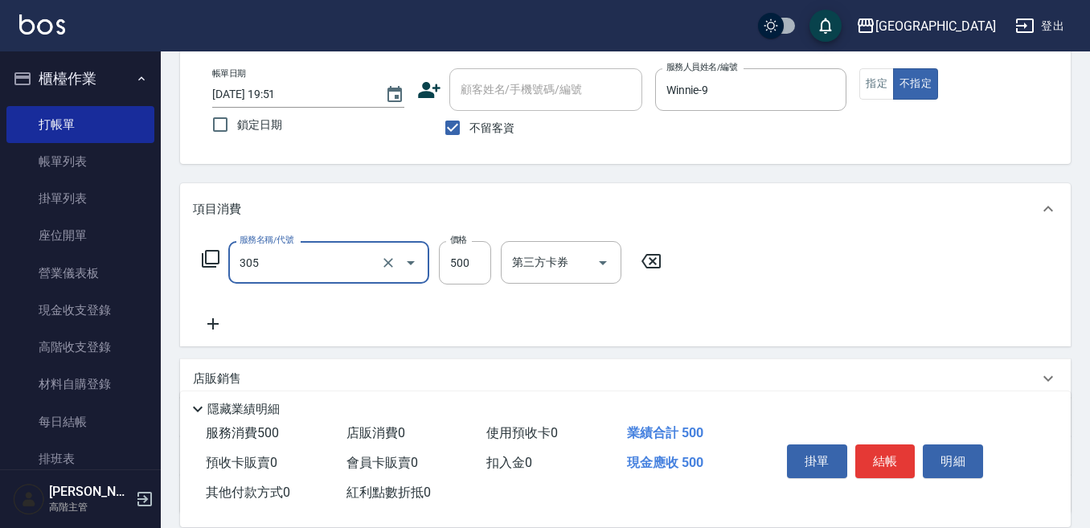
type input "剪髮500(305)"
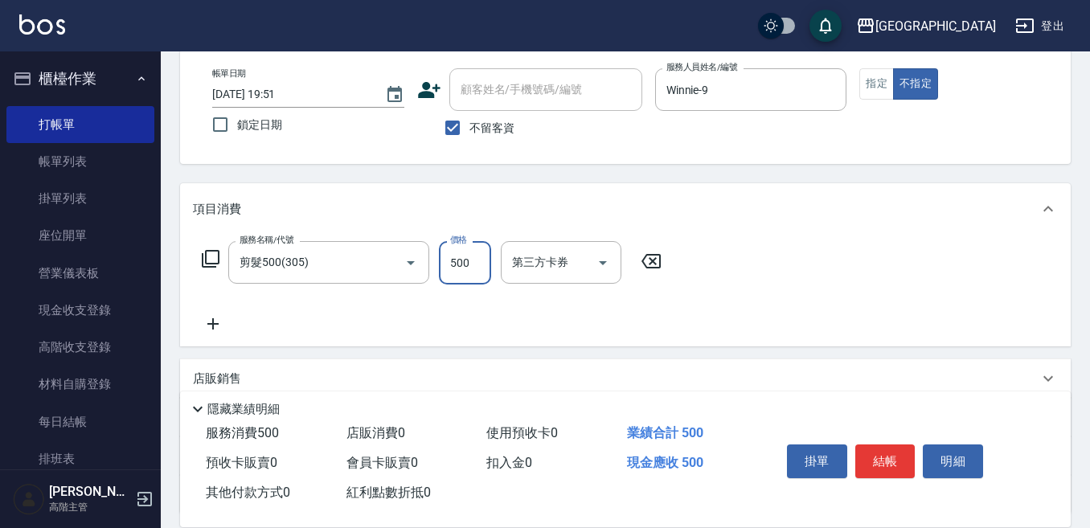
drag, startPoint x: 210, startPoint y: 319, endPoint x: 222, endPoint y: 321, distance: 12.2
click at [222, 321] on icon at bounding box center [213, 323] width 40 height 19
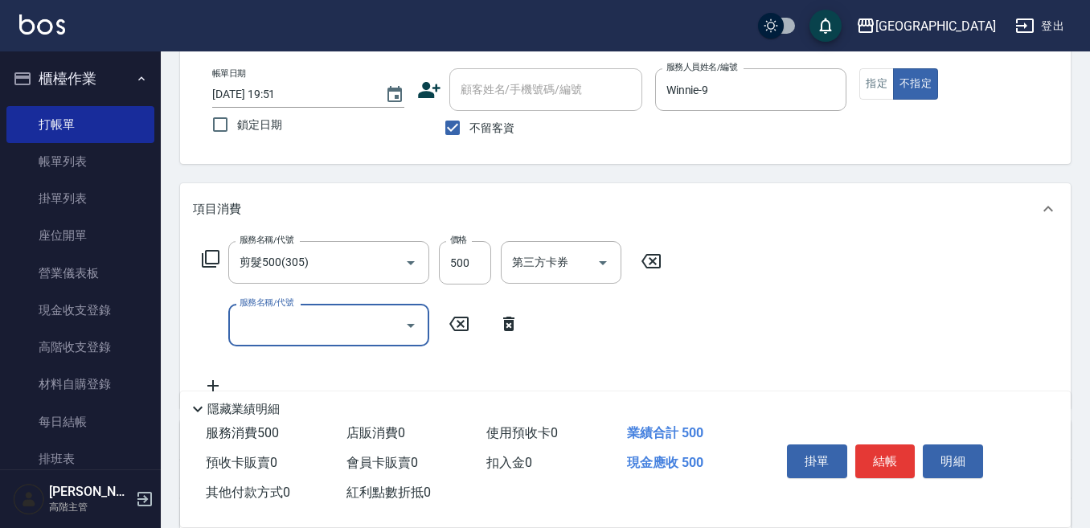
click at [232, 325] on div "服務名稱/代號 服務名稱/代號" at bounding box center [361, 325] width 336 height 43
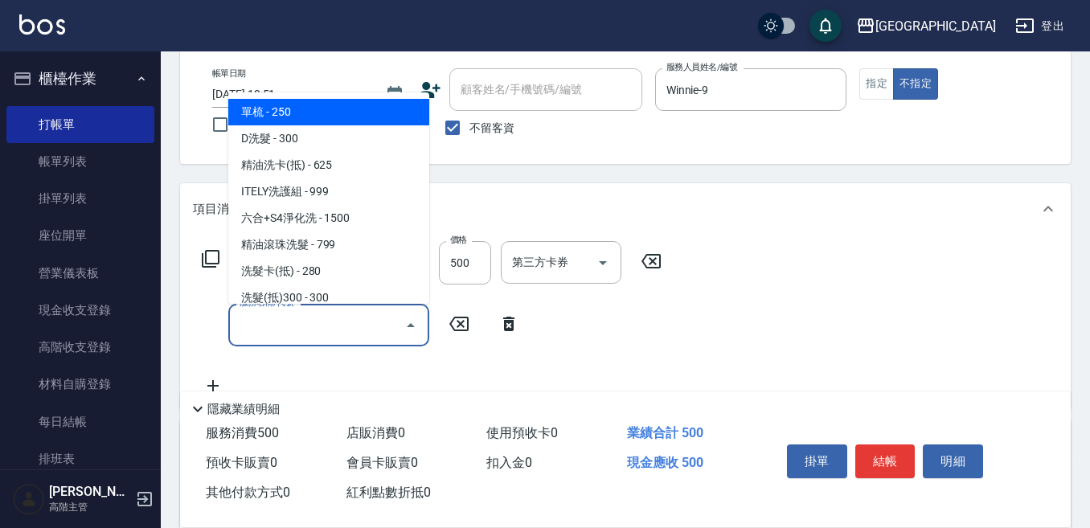
drag, startPoint x: 240, startPoint y: 331, endPoint x: 252, endPoint y: 319, distance: 17.1
click at [244, 328] on input "服務名稱/代號" at bounding box center [317, 325] width 162 height 28
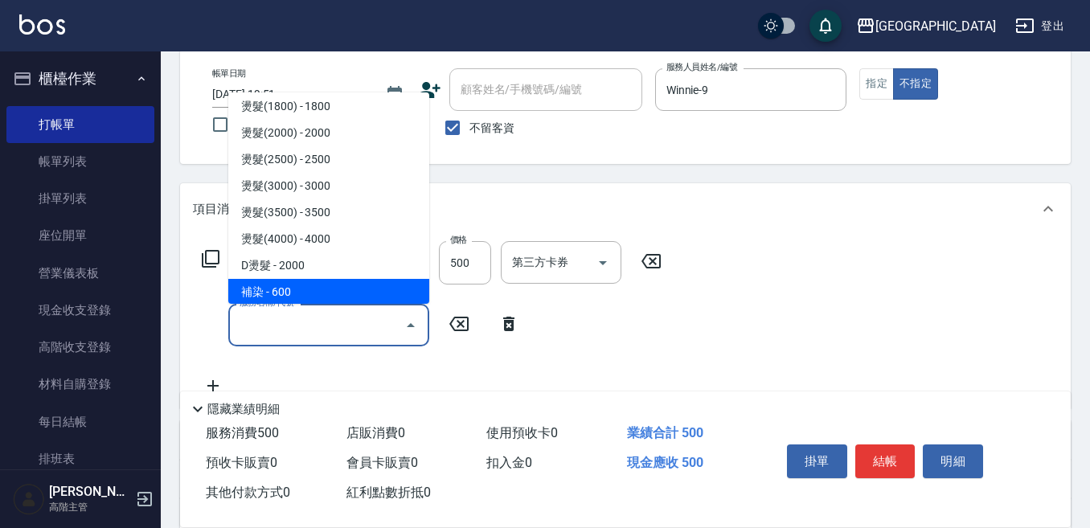
scroll to position [643, 0]
click at [309, 283] on span "染髮(1800) - 1800" at bounding box center [328, 291] width 201 height 27
type input "染髮(1800)(503)"
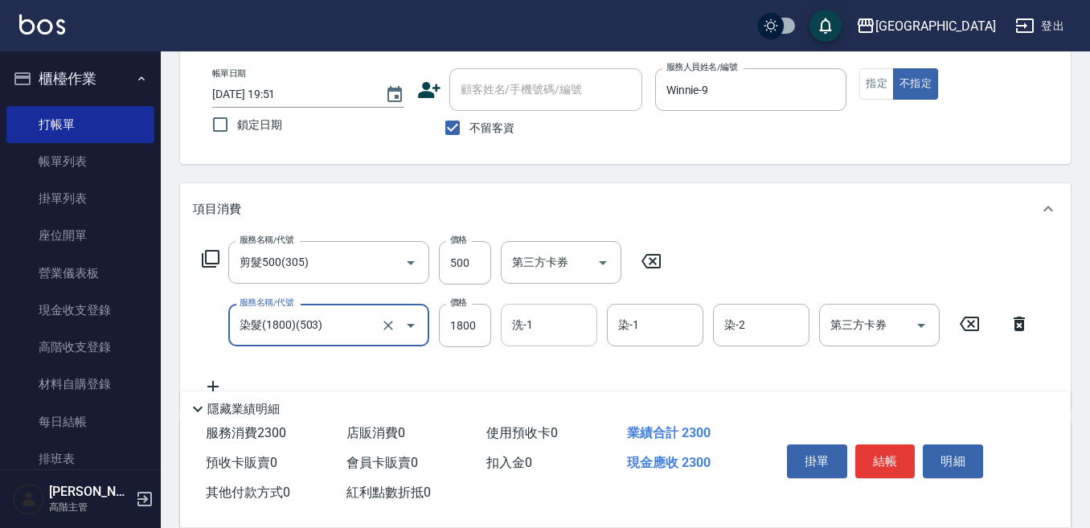
click at [527, 327] on input "洗-1" at bounding box center [549, 325] width 82 height 28
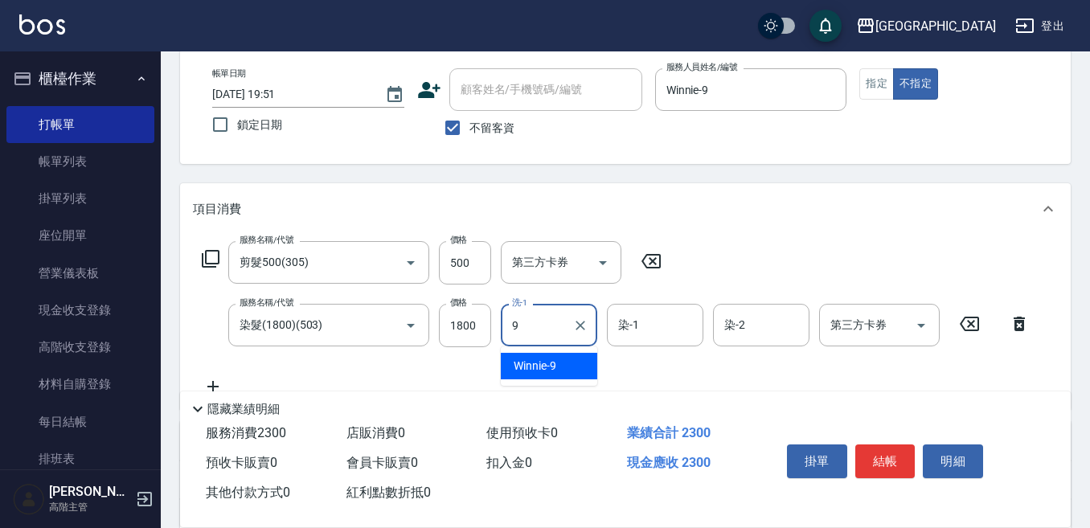
type input "Winnie-9"
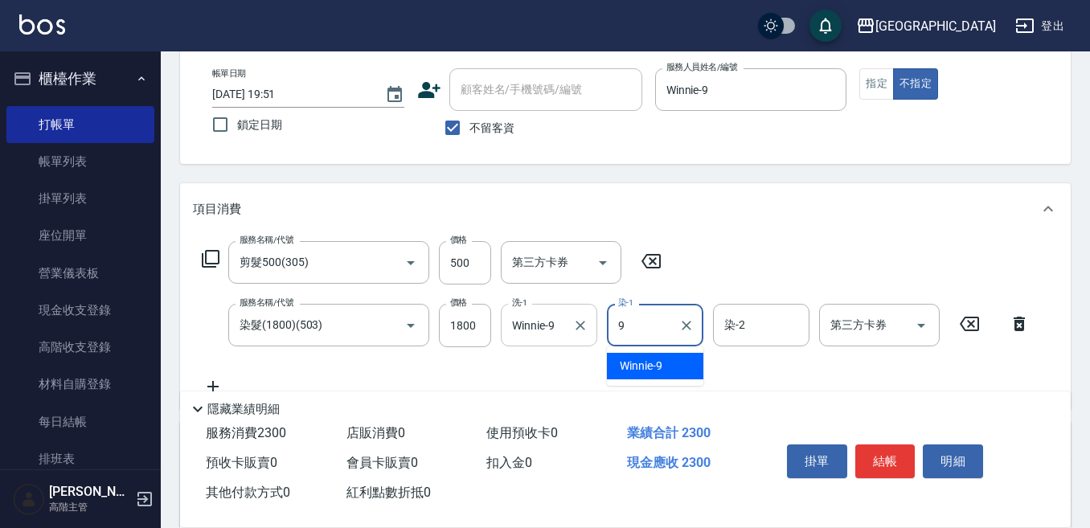
type input "Winnie-9"
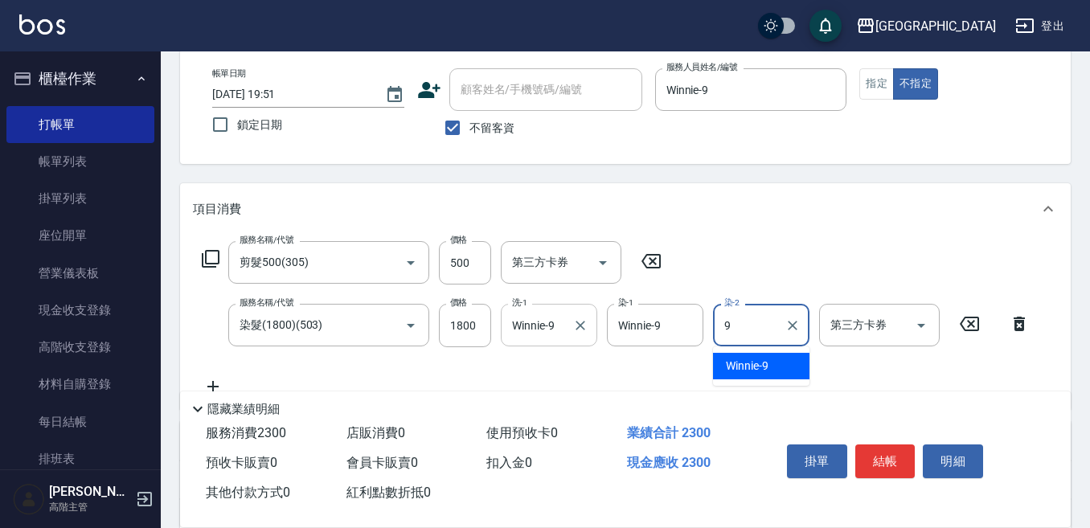
type input "Winnie-9"
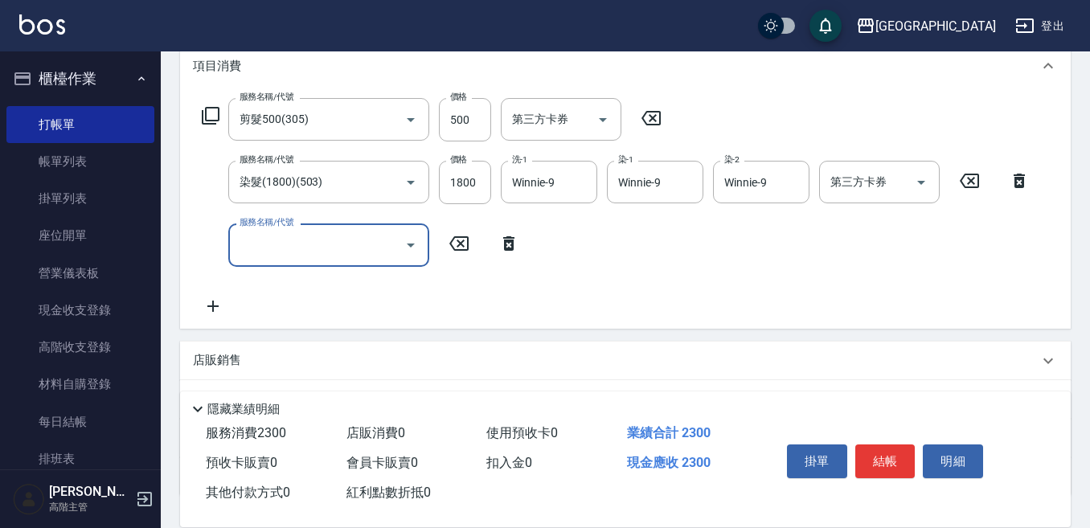
scroll to position [241, 0]
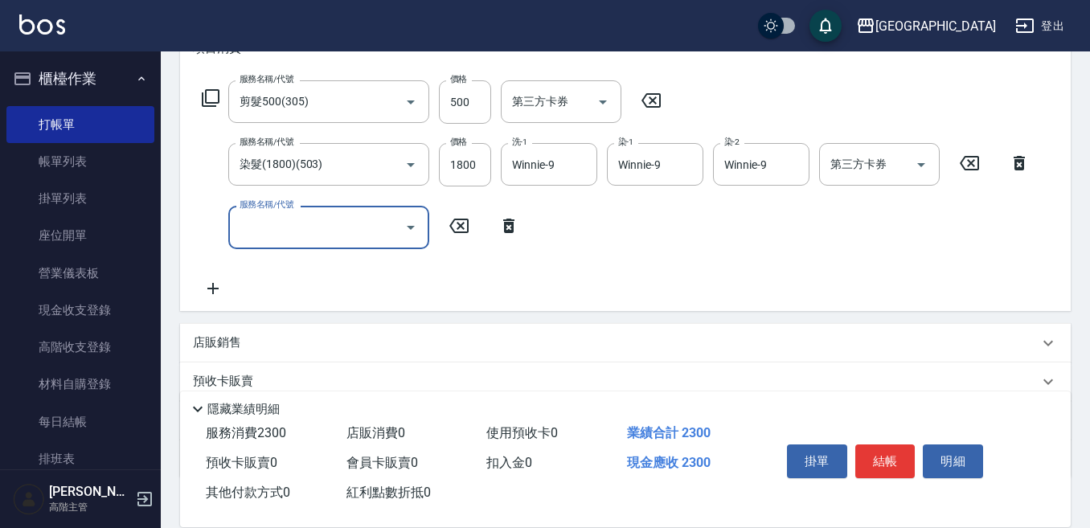
click at [214, 341] on p "店販銷售" at bounding box center [217, 342] width 48 height 17
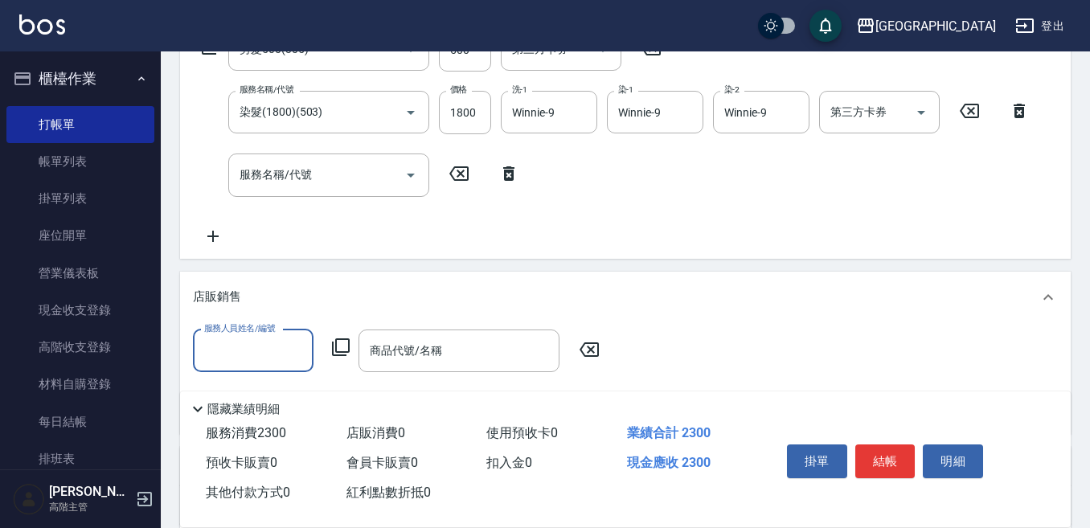
scroll to position [322, 0]
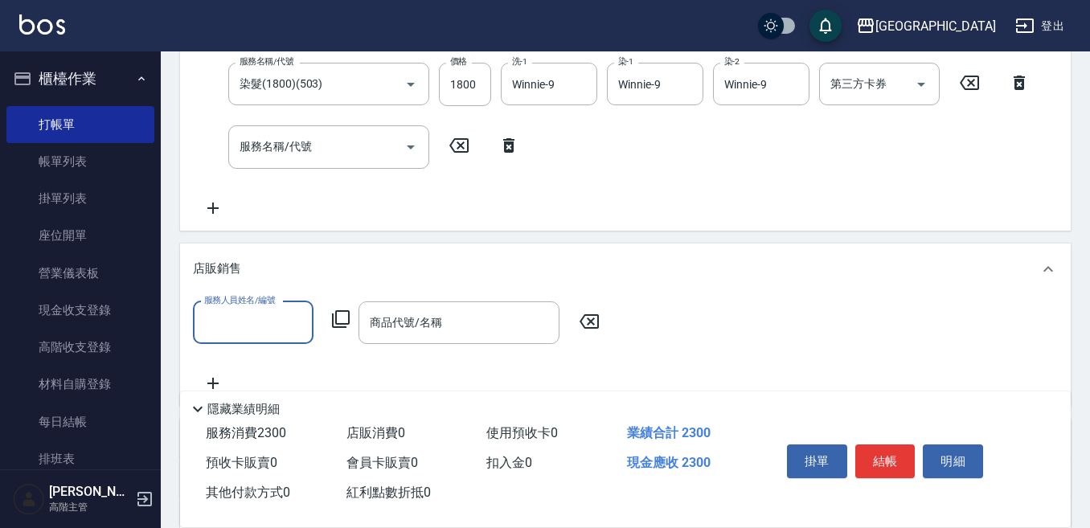
click at [222, 321] on input "服務人員姓名/編號" at bounding box center [253, 323] width 106 height 28
type input "Winnie-9"
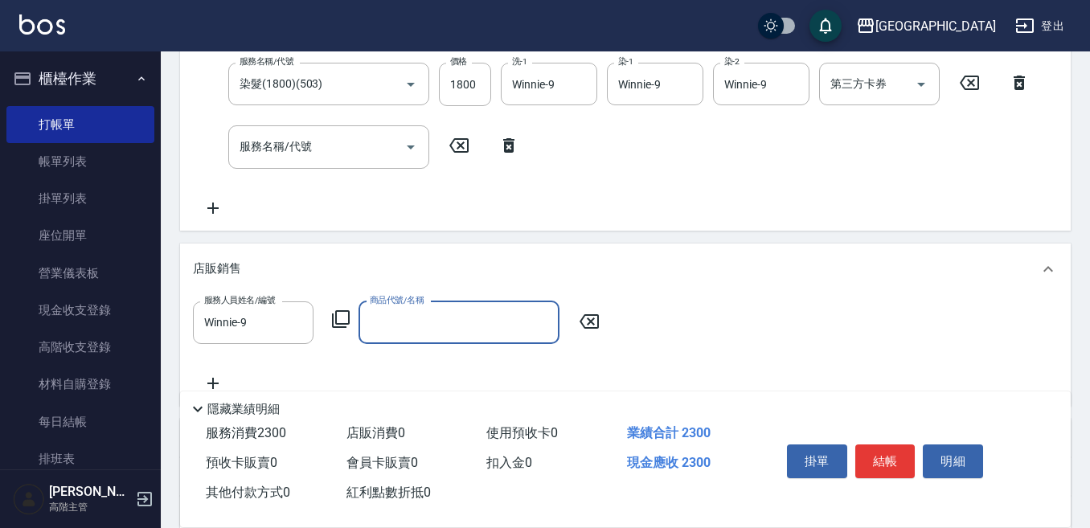
click at [342, 313] on icon at bounding box center [340, 318] width 19 height 19
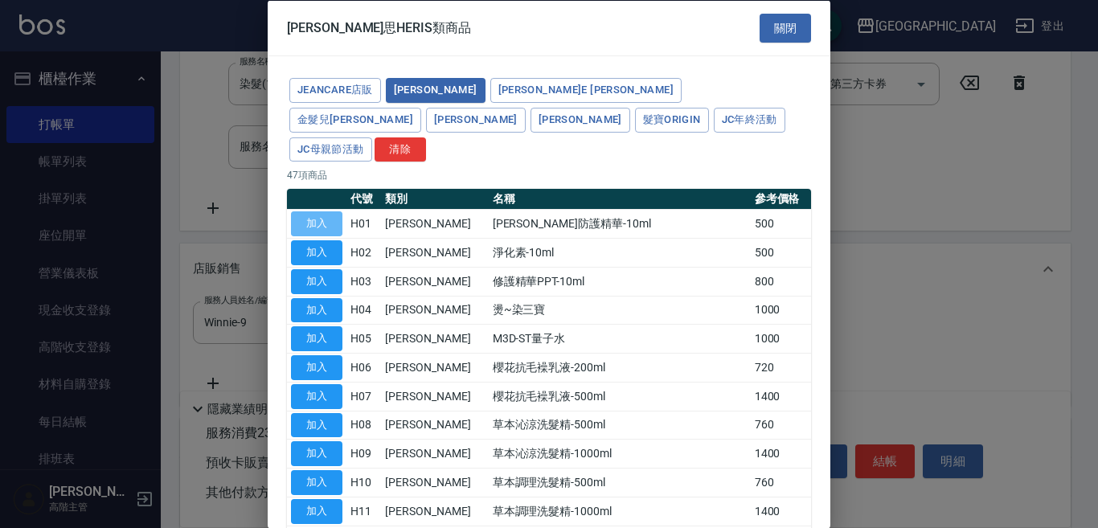
click at [317, 211] on button "加入" at bounding box center [316, 223] width 51 height 25
type input "[PERSON_NAME]防護精華-10ml"
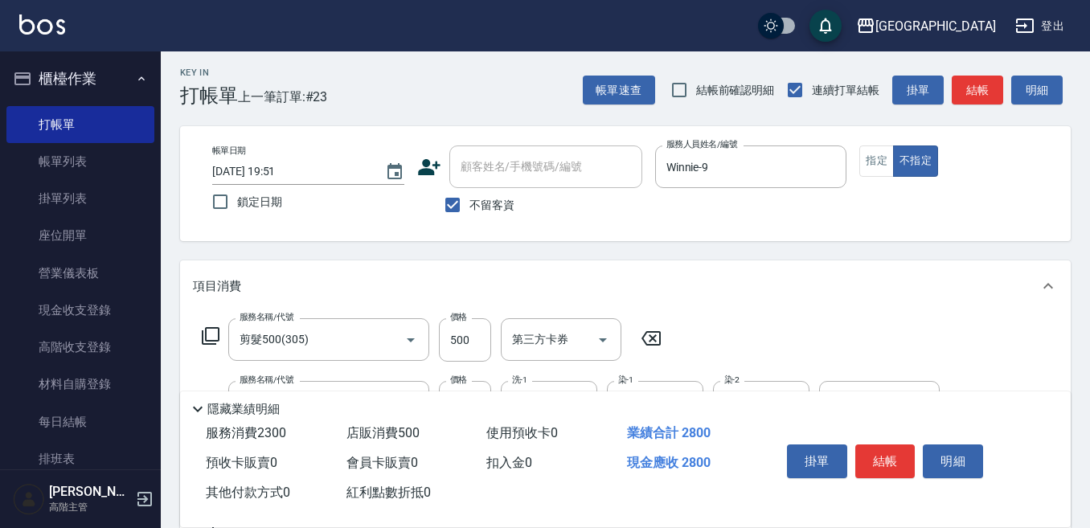
scroll to position [0, 0]
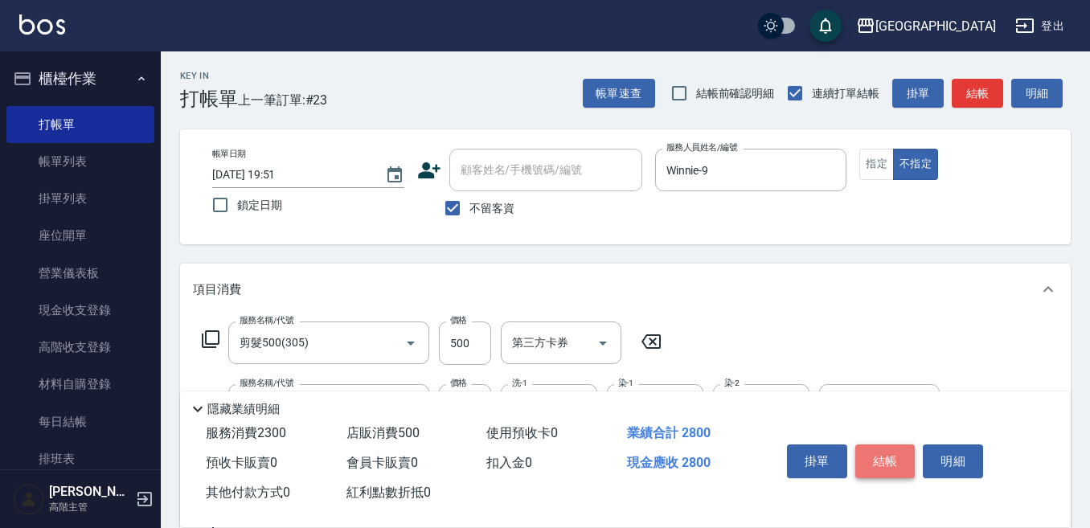
click at [879, 457] on button "結帳" at bounding box center [885, 461] width 60 height 34
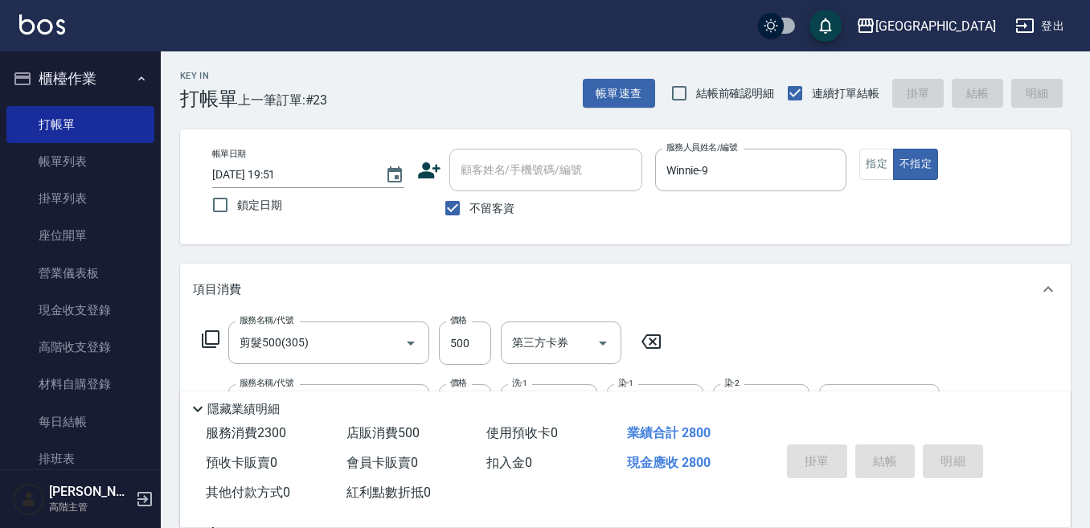
type input "[DATE] 19:52"
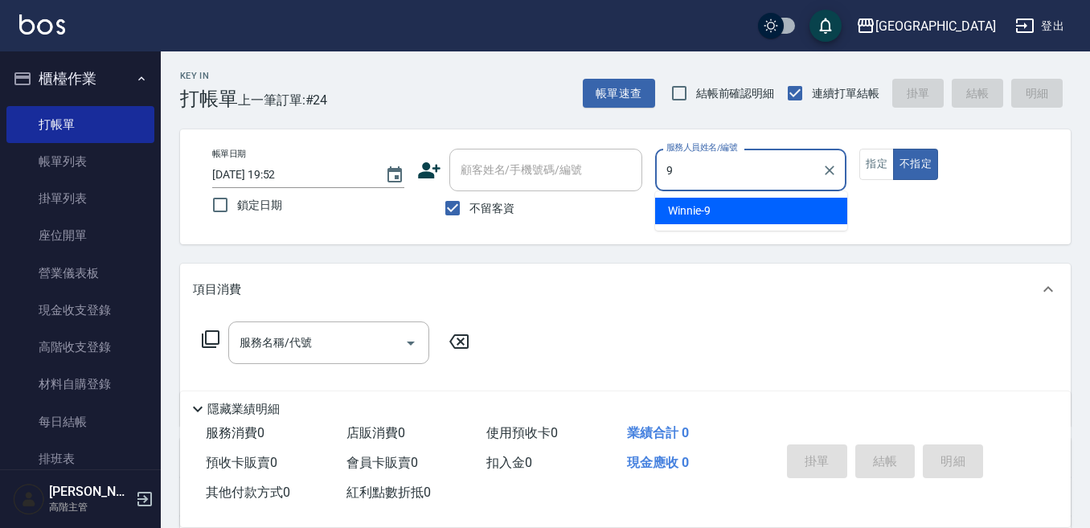
type input "Winnie-9"
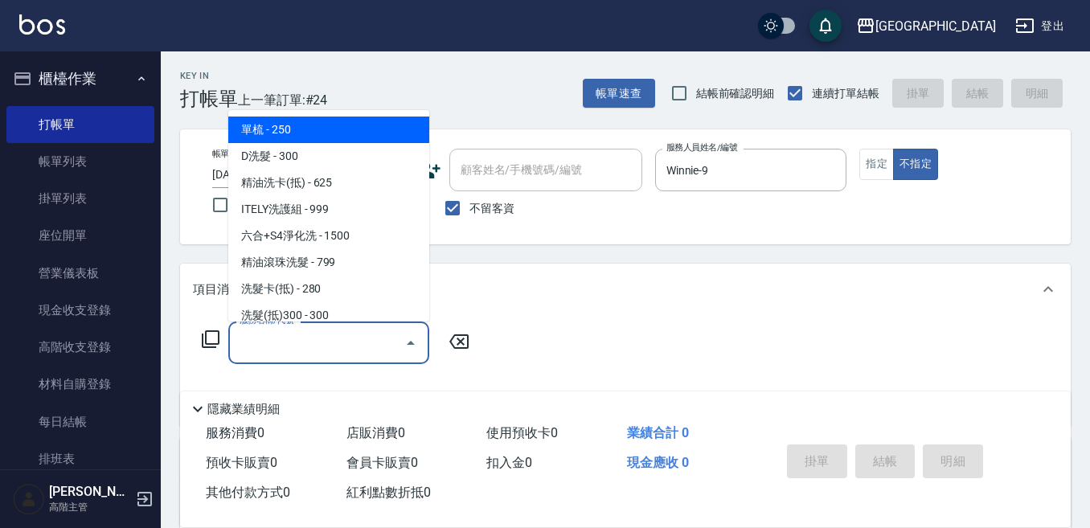
drag, startPoint x: 303, startPoint y: 334, endPoint x: 299, endPoint y: 325, distance: 9.7
click at [303, 333] on input "服務名稱/代號" at bounding box center [317, 343] width 162 height 28
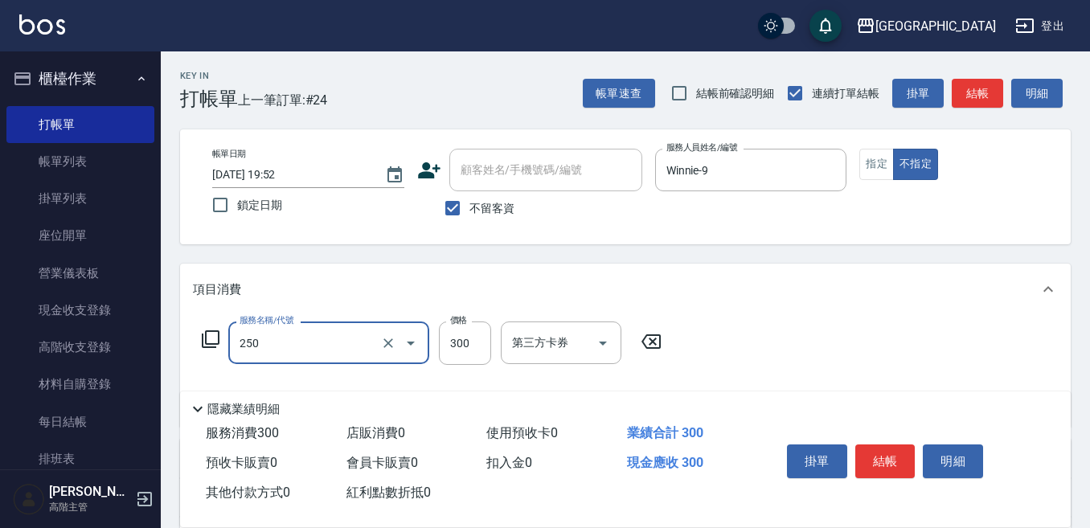
type input "日式洗髮(250)"
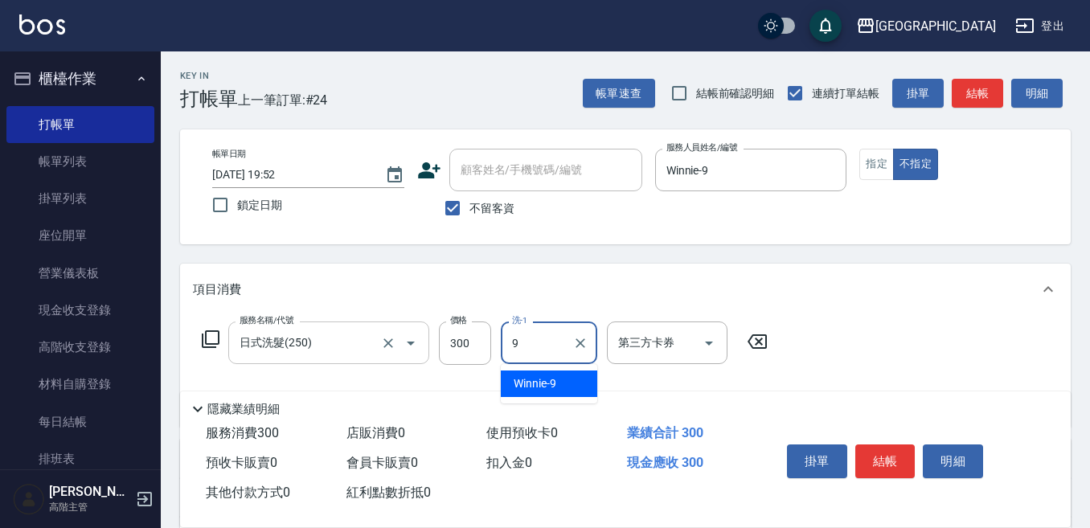
type input "Winnie-9"
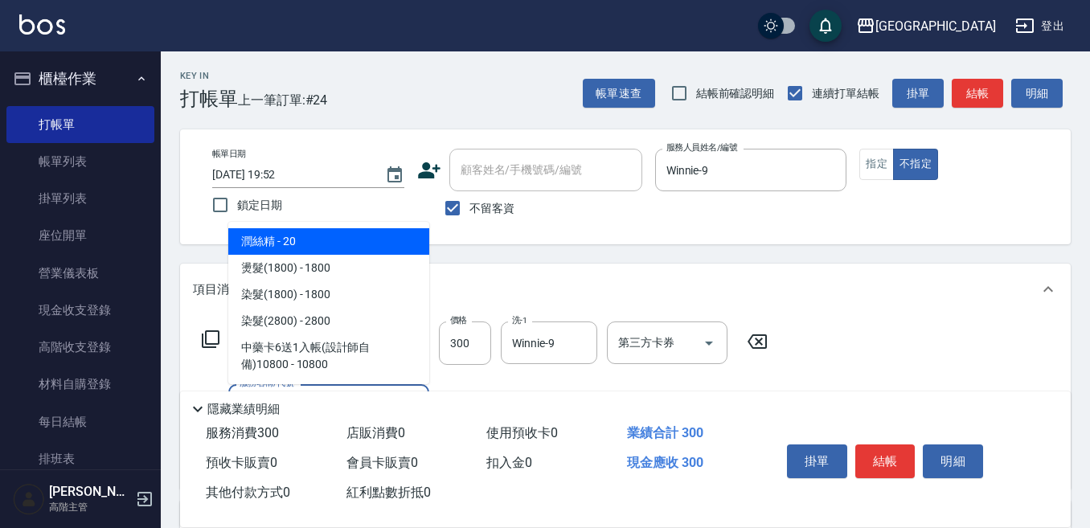
click at [311, 232] on span "潤絲精 - 20" at bounding box center [328, 241] width 201 height 27
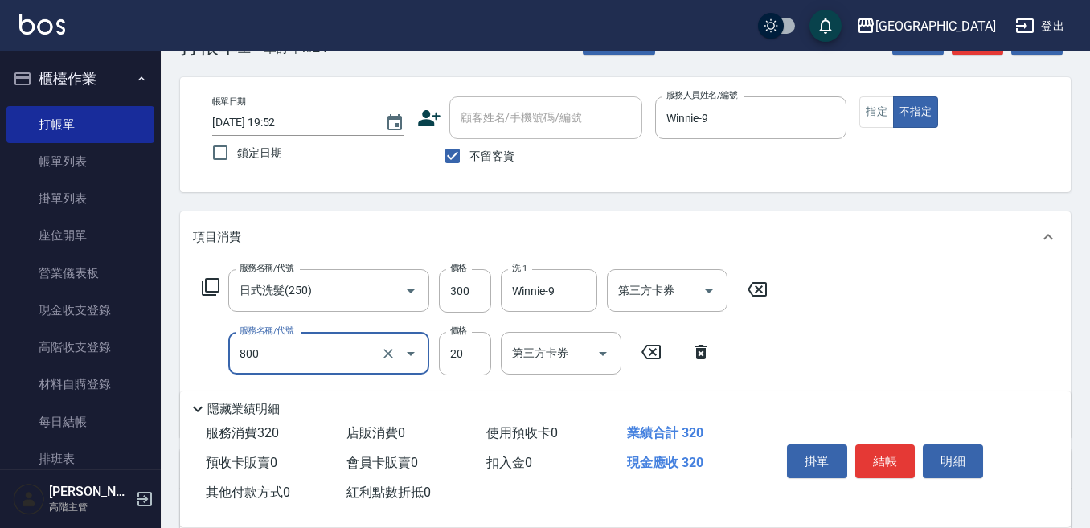
scroll to position [80, 0]
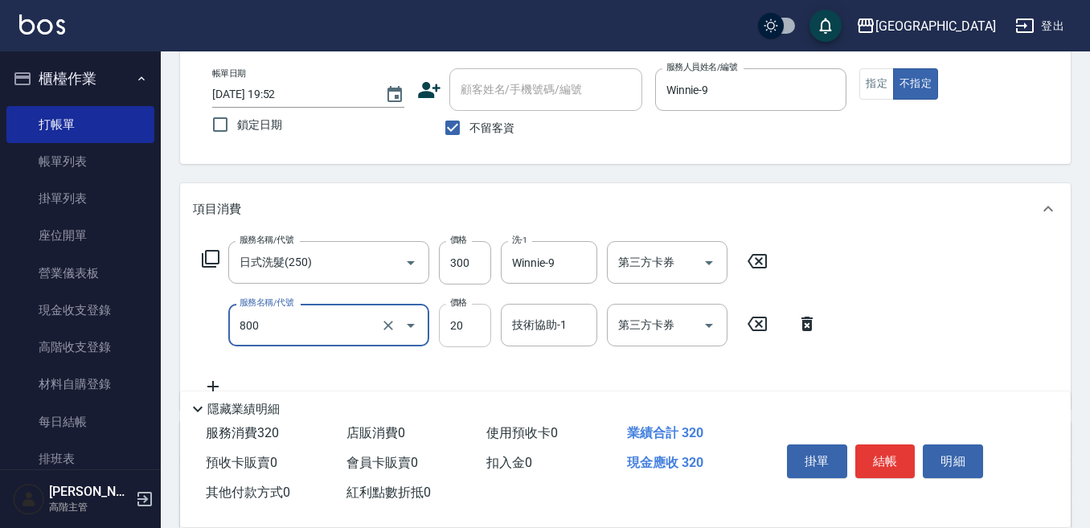
type input "潤絲精(800)"
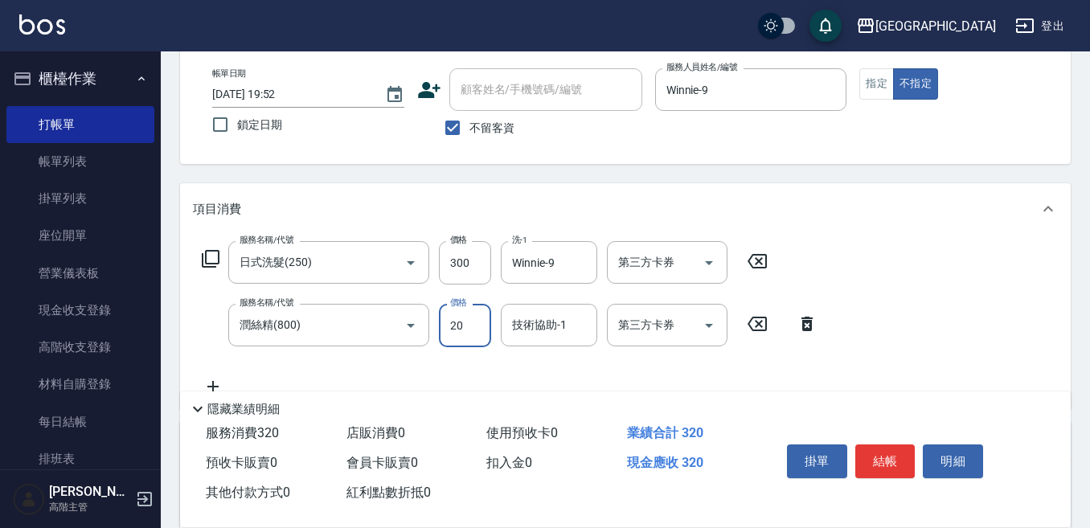
click at [481, 325] on input "20" at bounding box center [465, 325] width 52 height 43
type input "10"
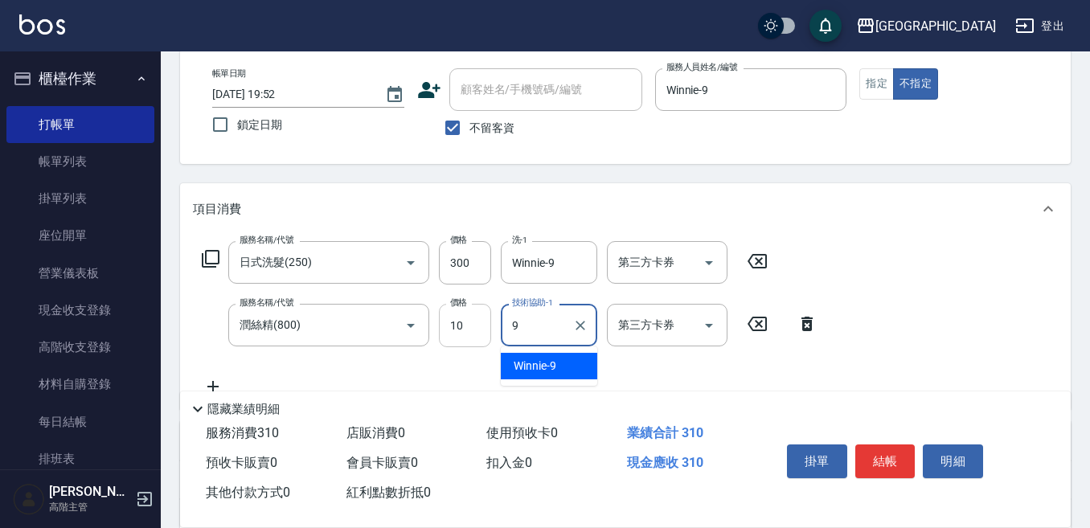
type input "Winnie-9"
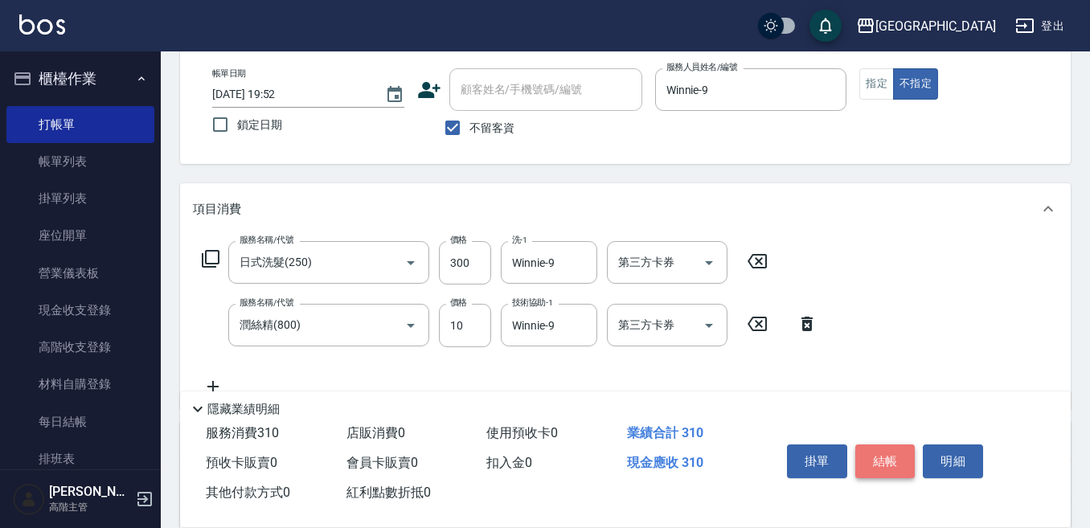
click at [883, 453] on button "結帳" at bounding box center [885, 461] width 60 height 34
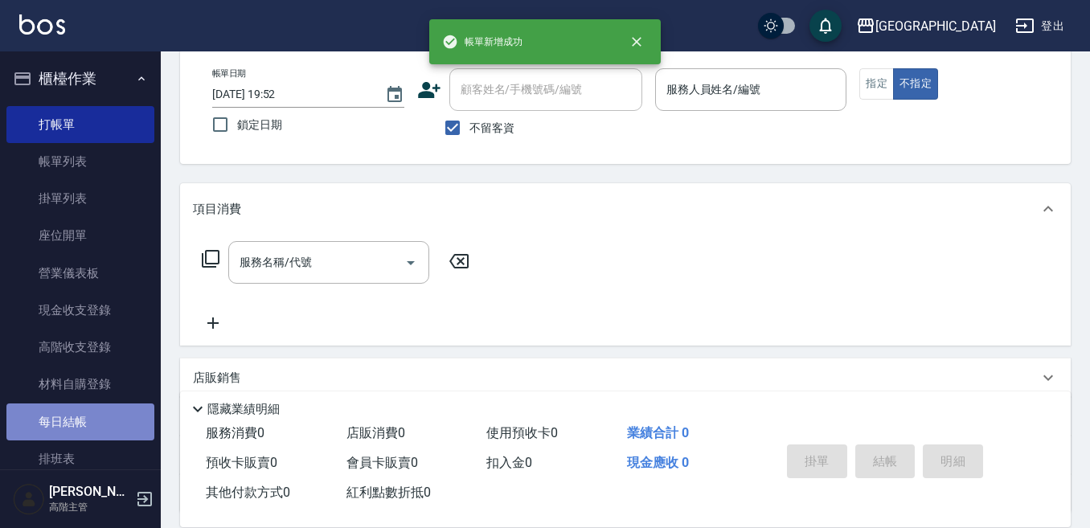
click at [89, 423] on link "每日結帳" at bounding box center [80, 422] width 148 height 37
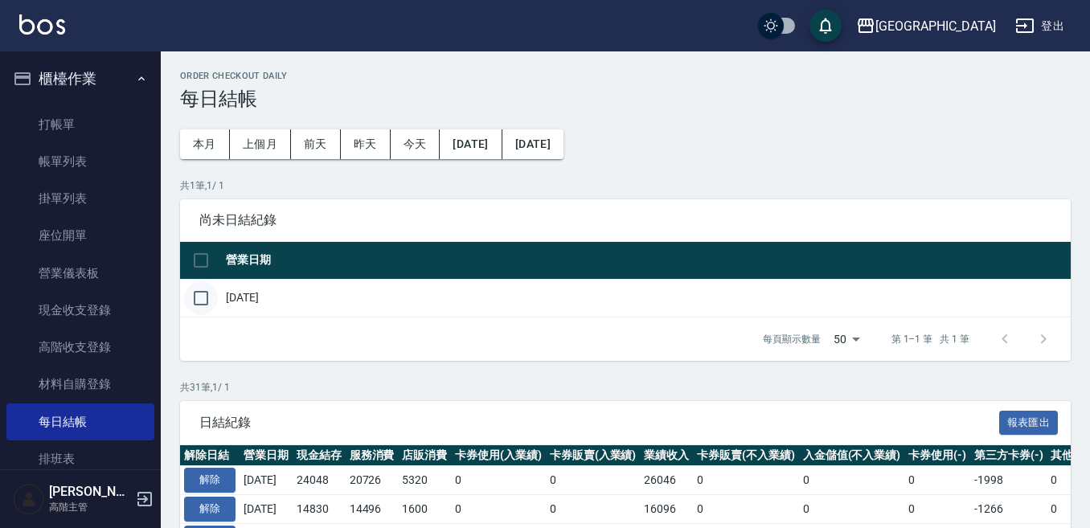
click at [207, 298] on input "checkbox" at bounding box center [201, 298] width 34 height 34
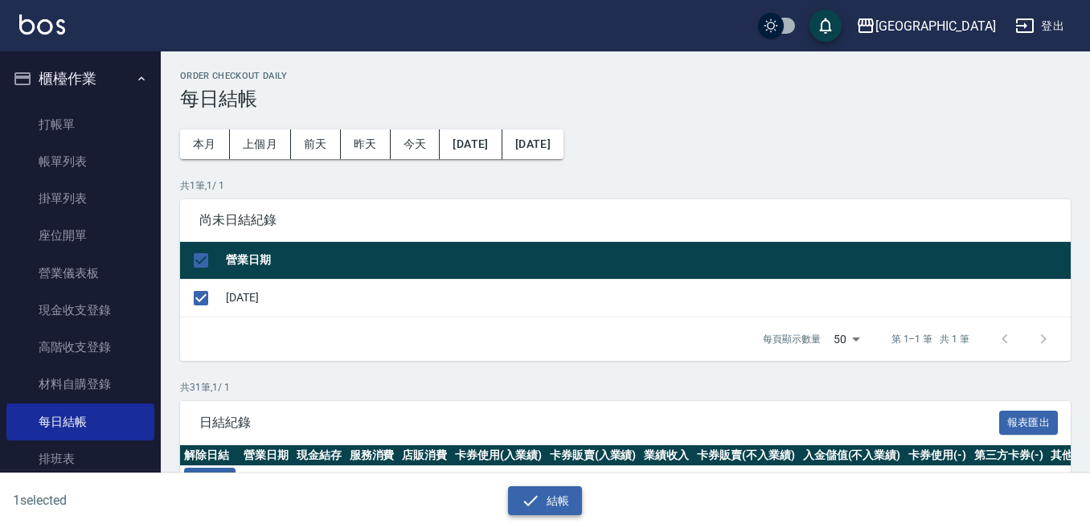
click at [535, 494] on icon "button" at bounding box center [530, 500] width 19 height 19
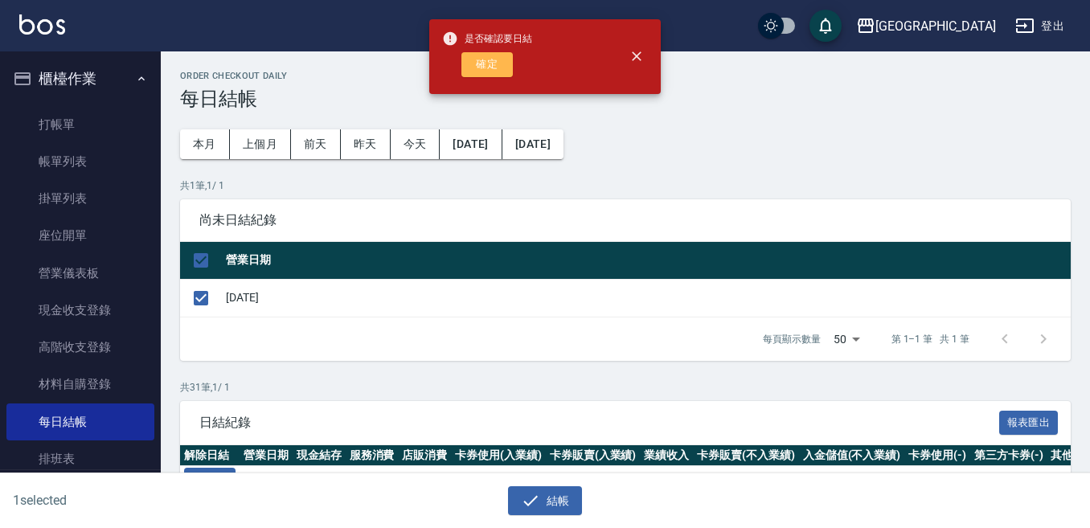
click at [477, 63] on button "確定" at bounding box center [486, 64] width 51 height 25
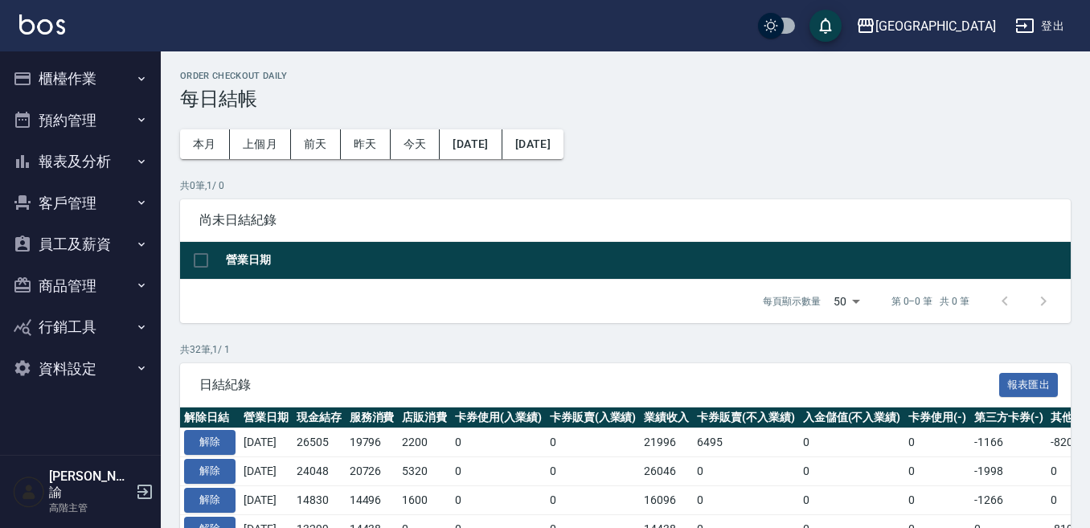
click at [55, 163] on button "報表及分析" at bounding box center [80, 162] width 148 height 42
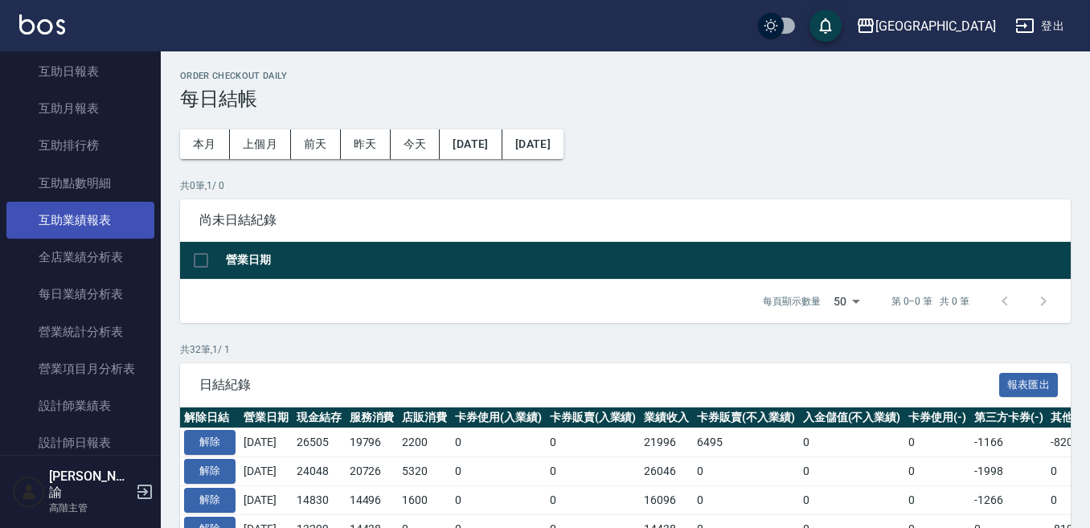
scroll to position [402, 0]
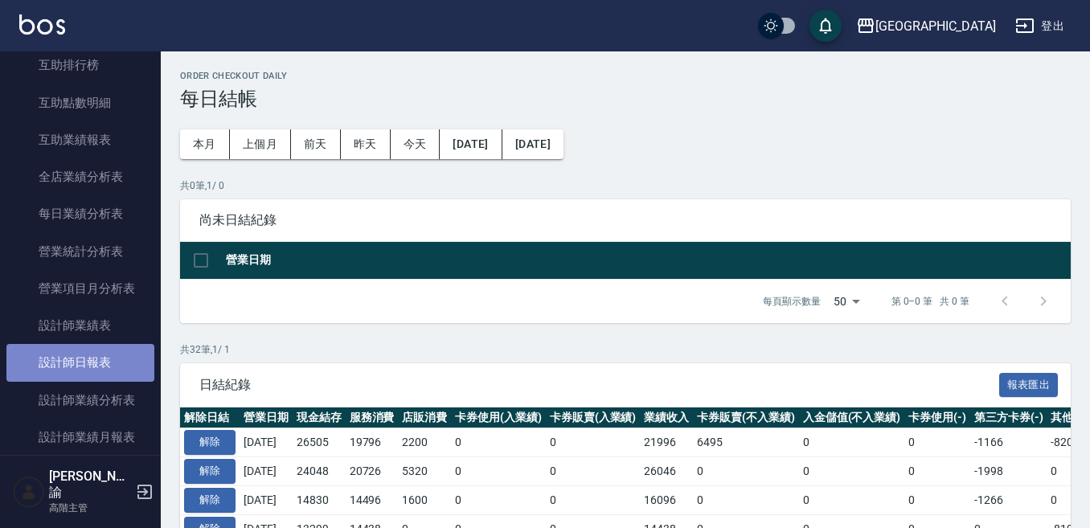
drag, startPoint x: 86, startPoint y: 360, endPoint x: 96, endPoint y: 360, distance: 10.4
click at [87, 360] on link "設計師日報表" at bounding box center [80, 362] width 148 height 37
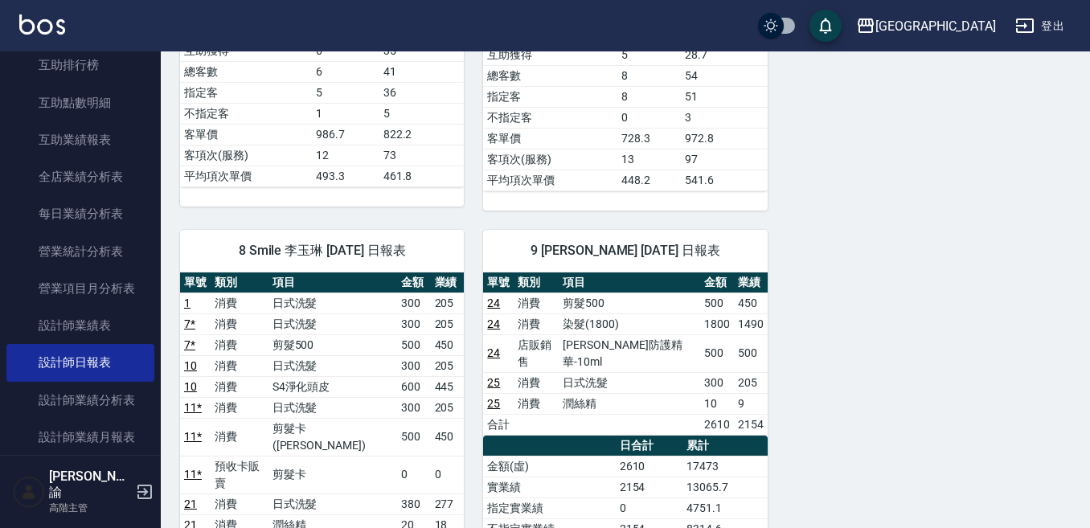
scroll to position [643, 0]
